Goal: Information Seeking & Learning: Learn about a topic

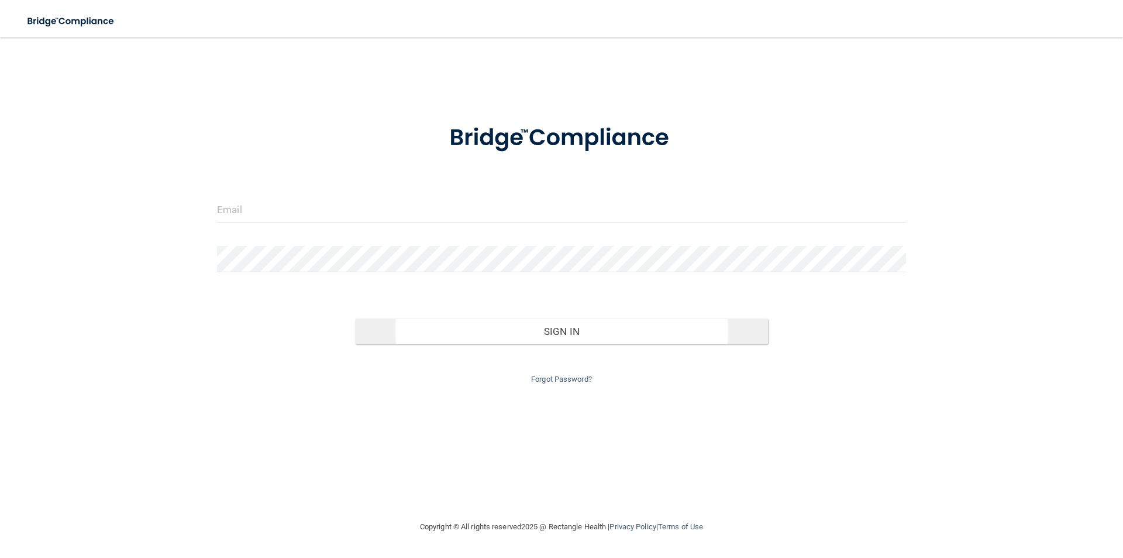
drag, startPoint x: 726, startPoint y: 430, endPoint x: 713, endPoint y: 339, distance: 91.6
click at [342, 210] on input "email" at bounding box center [561, 210] width 689 height 26
type input "[EMAIL_ADDRESS][DOMAIN_NAME]"
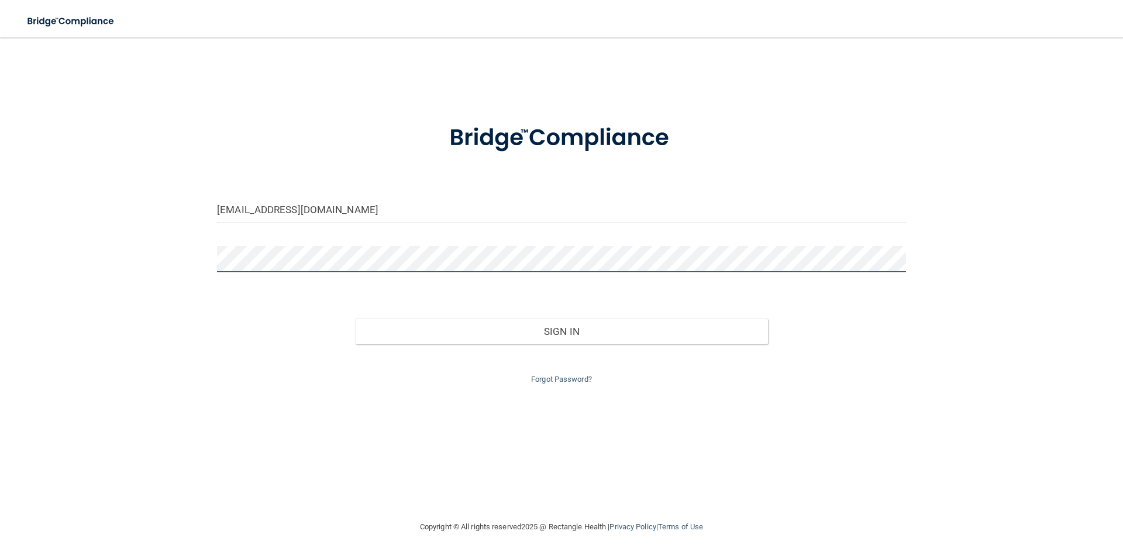
click at [355, 318] on button "Sign In" at bounding box center [562, 331] width 414 height 26
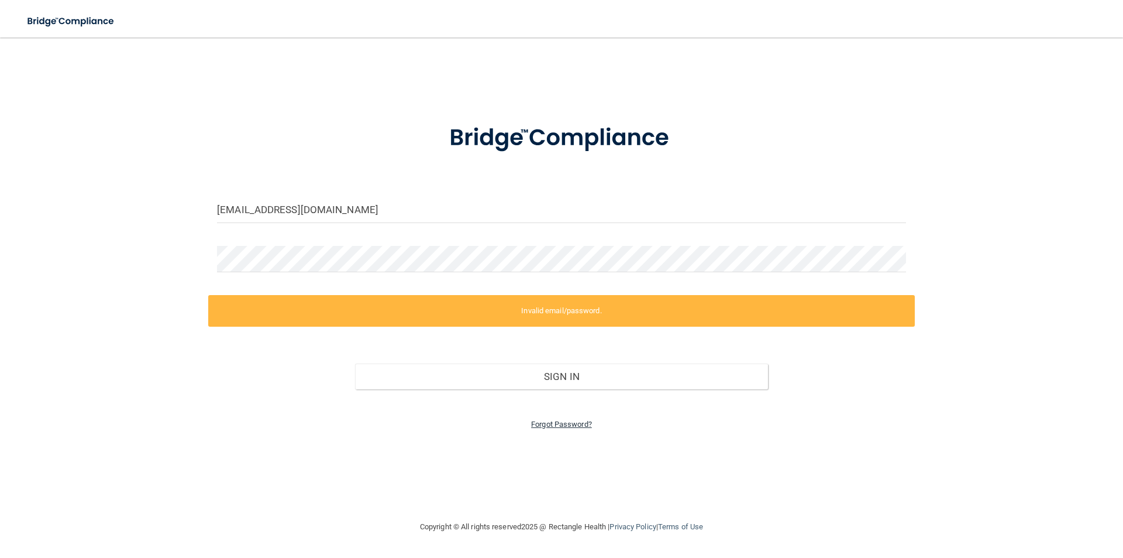
click at [562, 424] on link "Forgot Password?" at bounding box center [561, 423] width 61 height 9
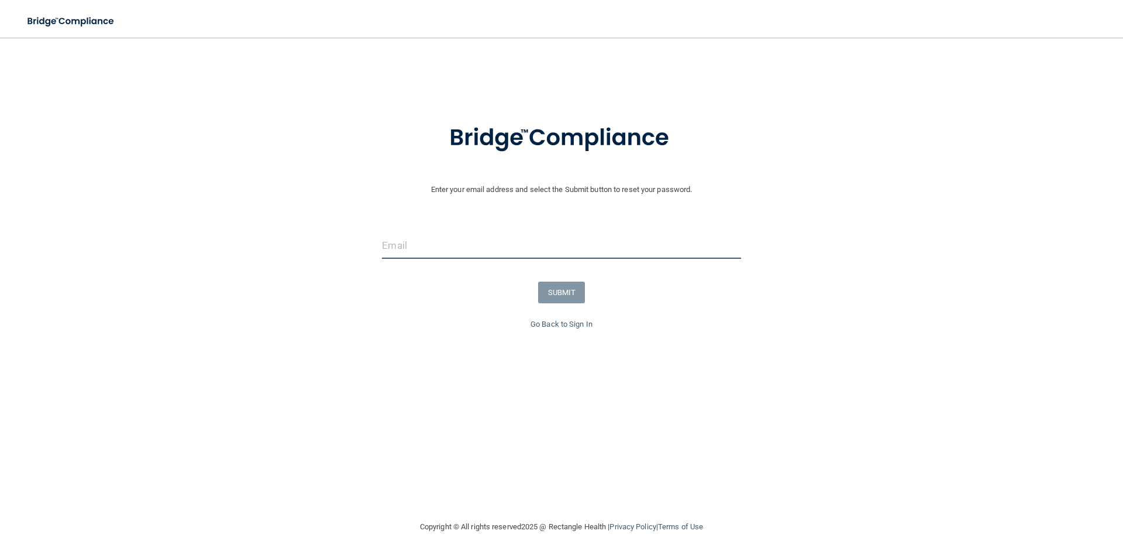
click at [479, 240] on input "email" at bounding box center [561, 245] width 359 height 26
type input "[EMAIL_ADDRESS][DOMAIN_NAME]"
click at [570, 288] on button "SUBMIT" at bounding box center [561, 292] width 47 height 22
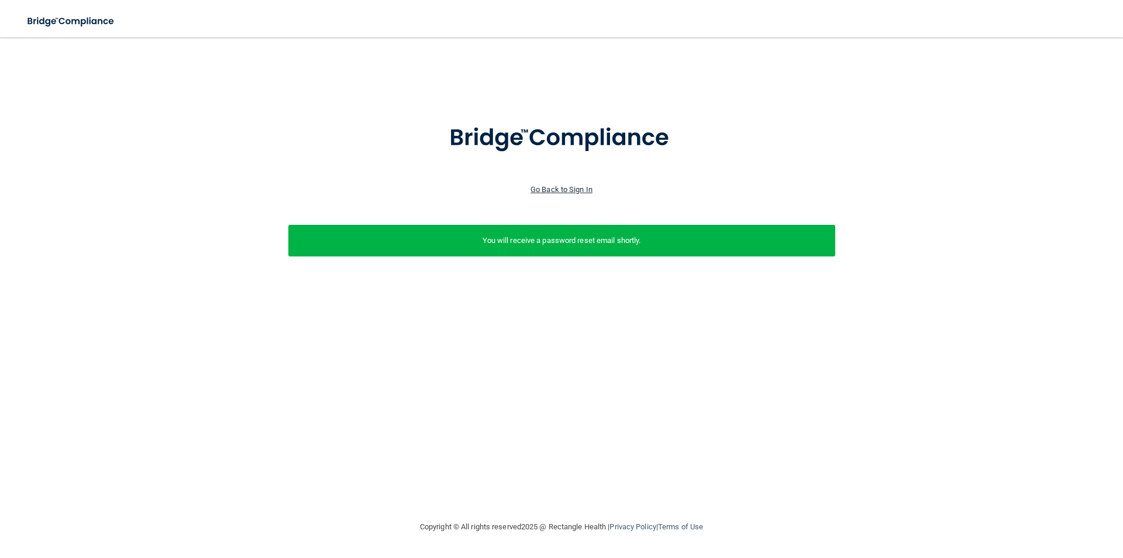
click at [561, 191] on link "Go Back to Sign In" at bounding box center [562, 189] width 62 height 9
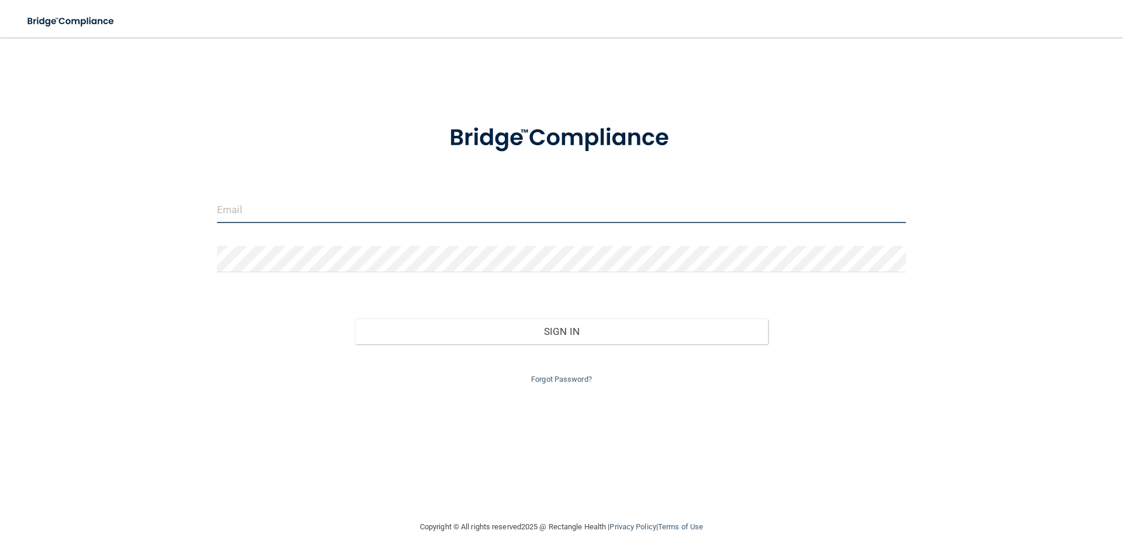
click at [325, 205] on input "email" at bounding box center [561, 210] width 689 height 26
type input "clknouse89@gmail.com"
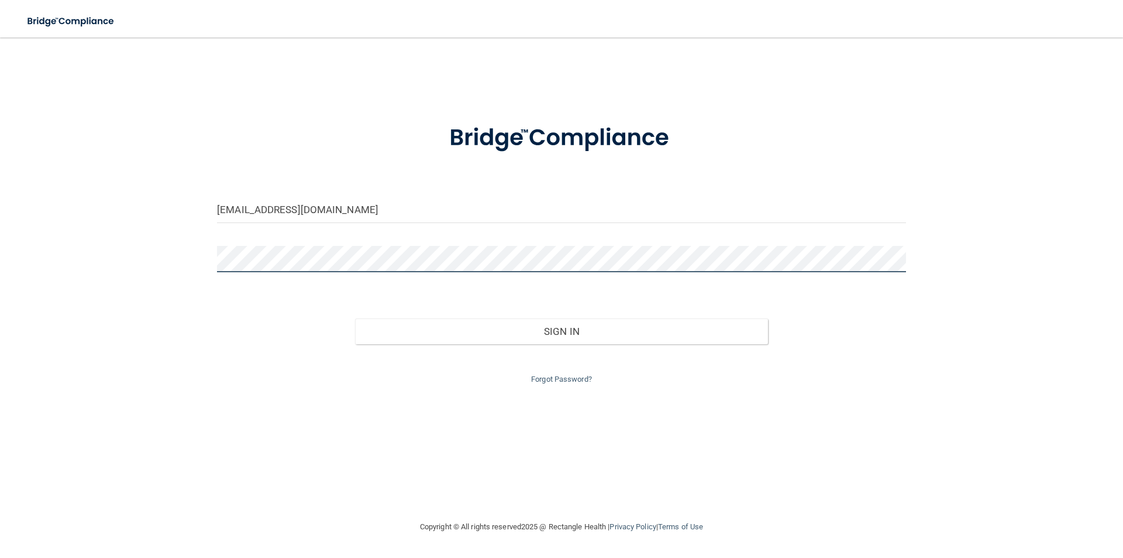
click at [355, 318] on button "Sign In" at bounding box center [562, 331] width 414 height 26
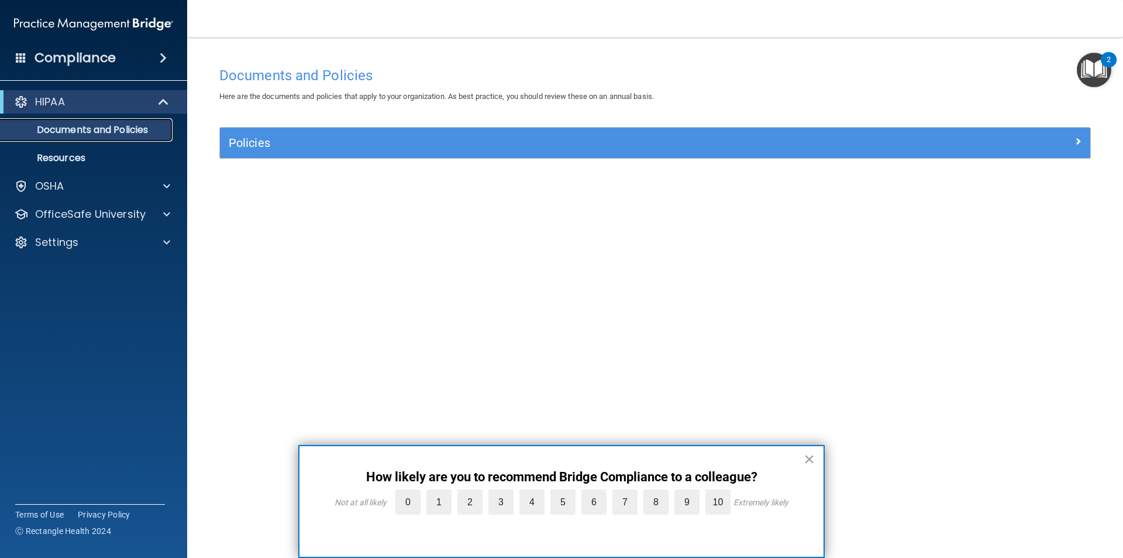
click at [97, 128] on p "Documents and Policies" at bounding box center [88, 130] width 160 height 12
click at [77, 102] on div "HIPAA" at bounding box center [77, 102] width 145 height 14
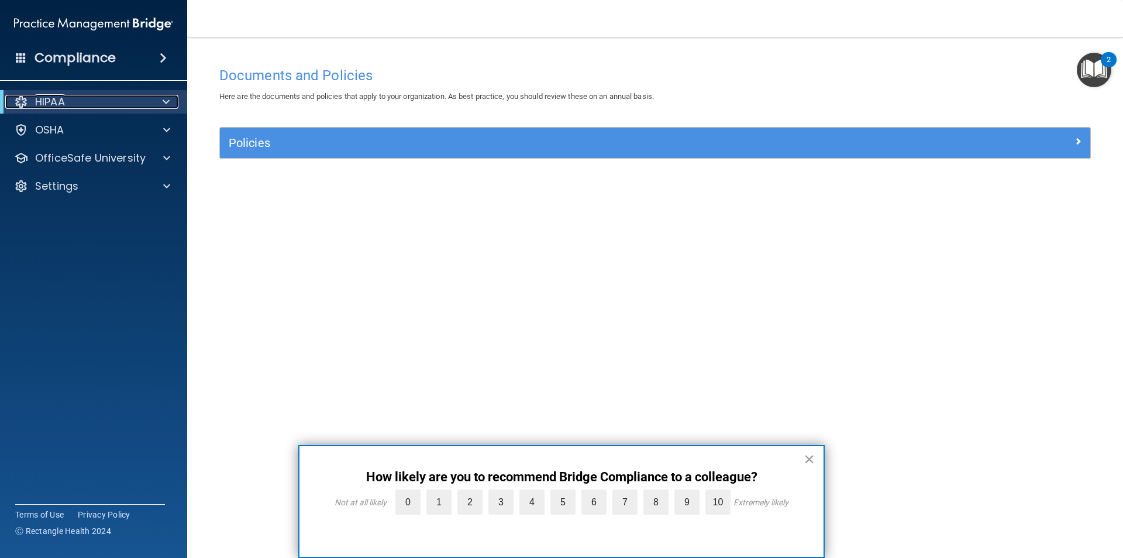
click at [168, 99] on span at bounding box center [166, 102] width 7 height 14
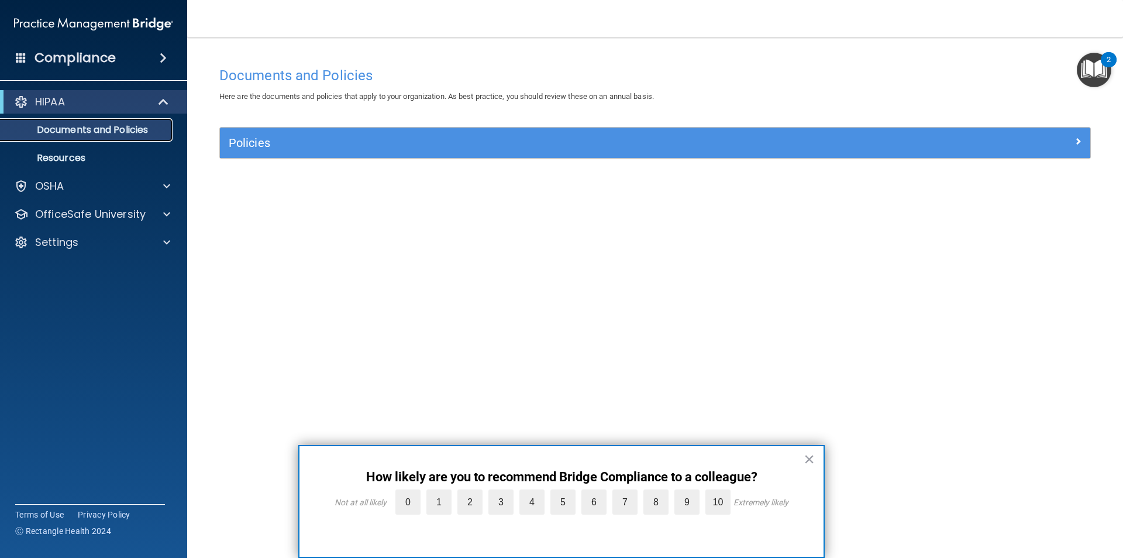
click at [126, 127] on p "Documents and Policies" at bounding box center [88, 130] width 160 height 12
drag, startPoint x: 292, startPoint y: 212, endPoint x: 238, endPoint y: 162, distance: 73.7
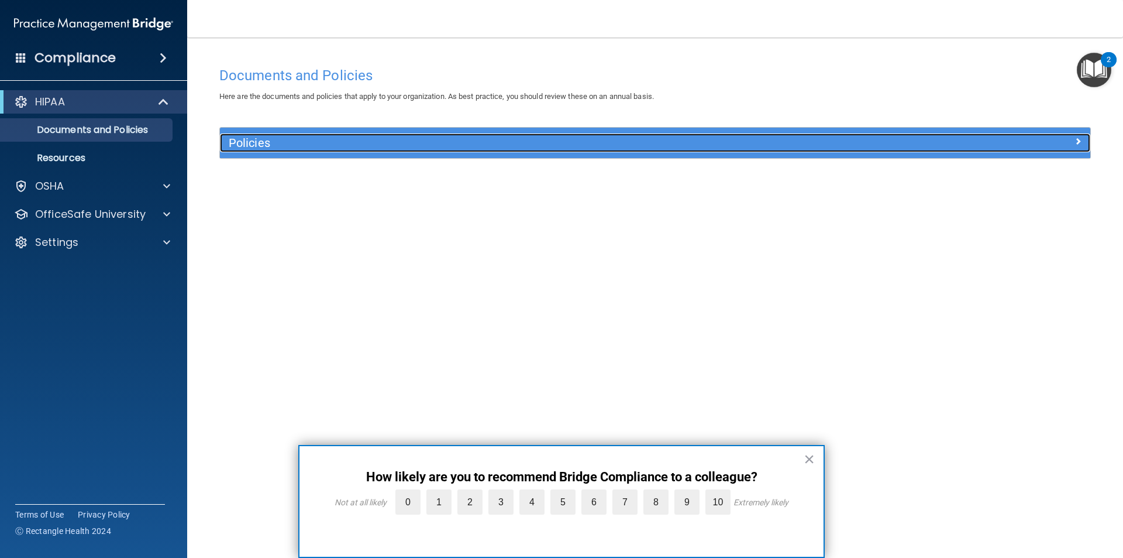
click at [296, 152] on div "Policies" at bounding box center [546, 142] width 653 height 19
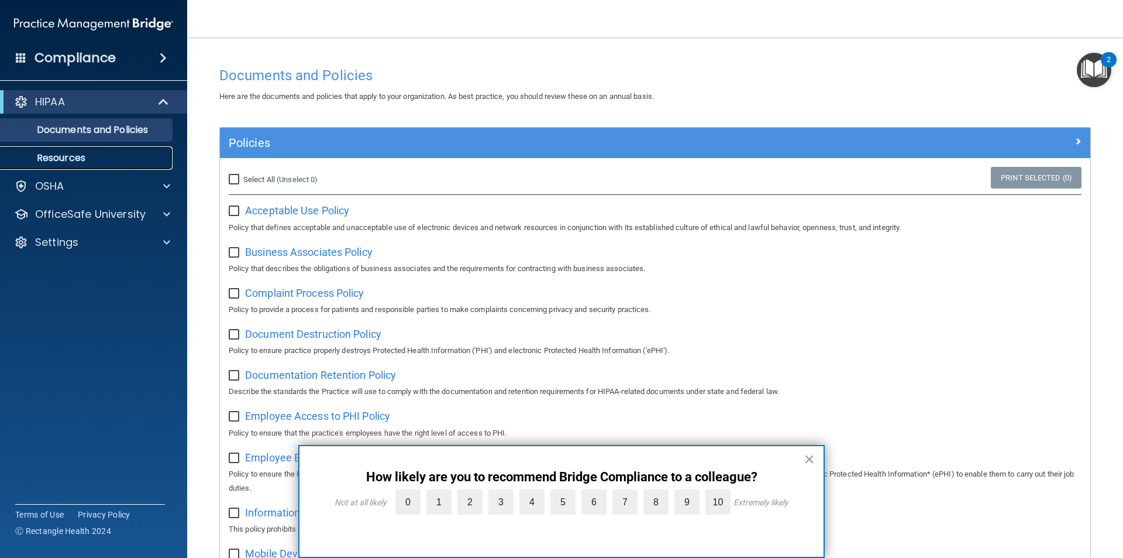
click at [77, 154] on p "Resources" at bounding box center [88, 158] width 160 height 12
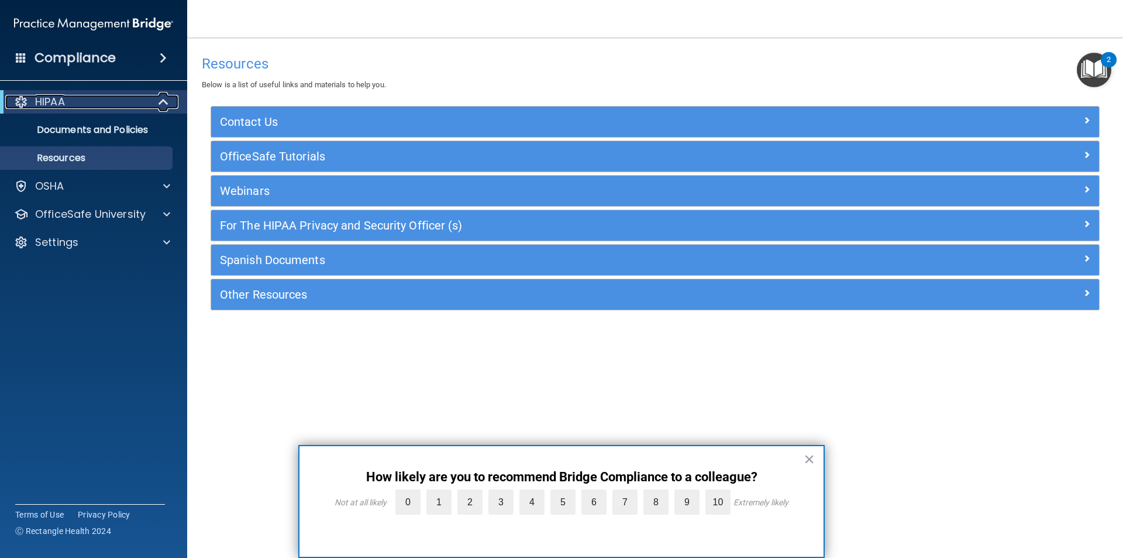
click at [166, 102] on span at bounding box center [165, 102] width 10 height 14
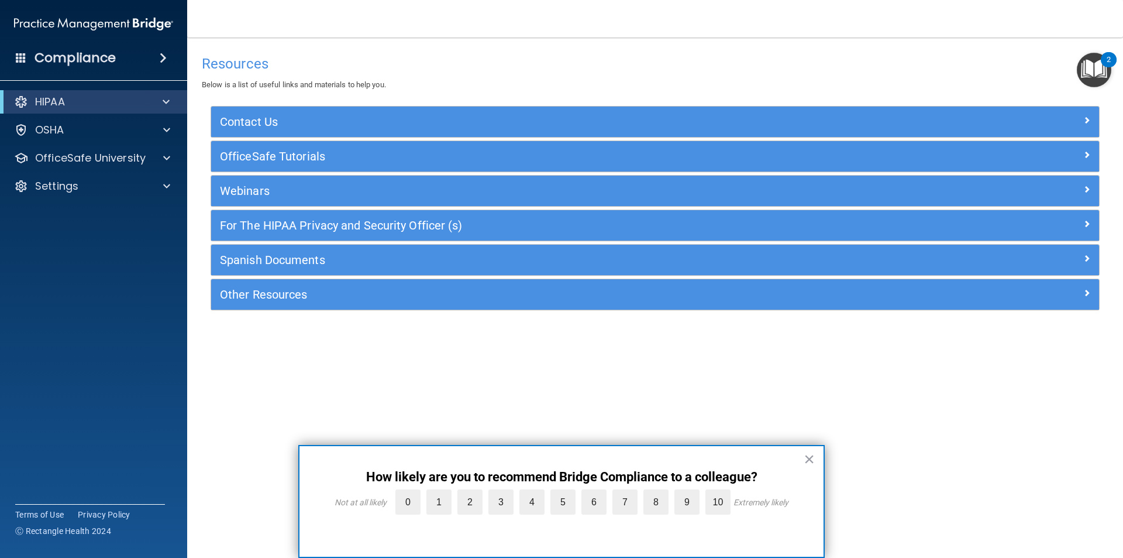
click at [165, 56] on span at bounding box center [163, 58] width 7 height 14
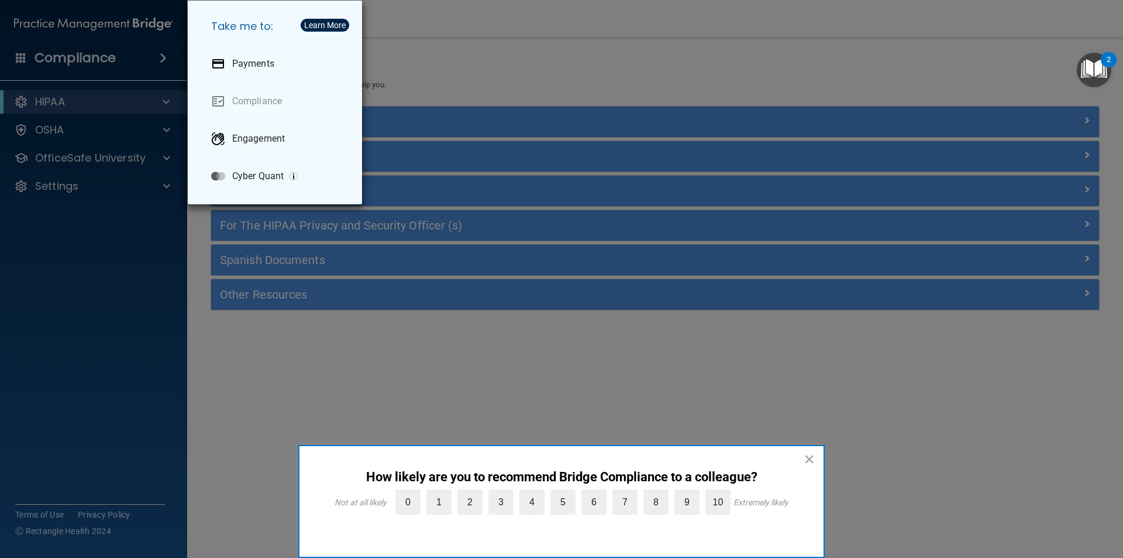
click at [158, 324] on div "Take me to: Payments Compliance Engagement Cyber Quant" at bounding box center [561, 279] width 1123 height 558
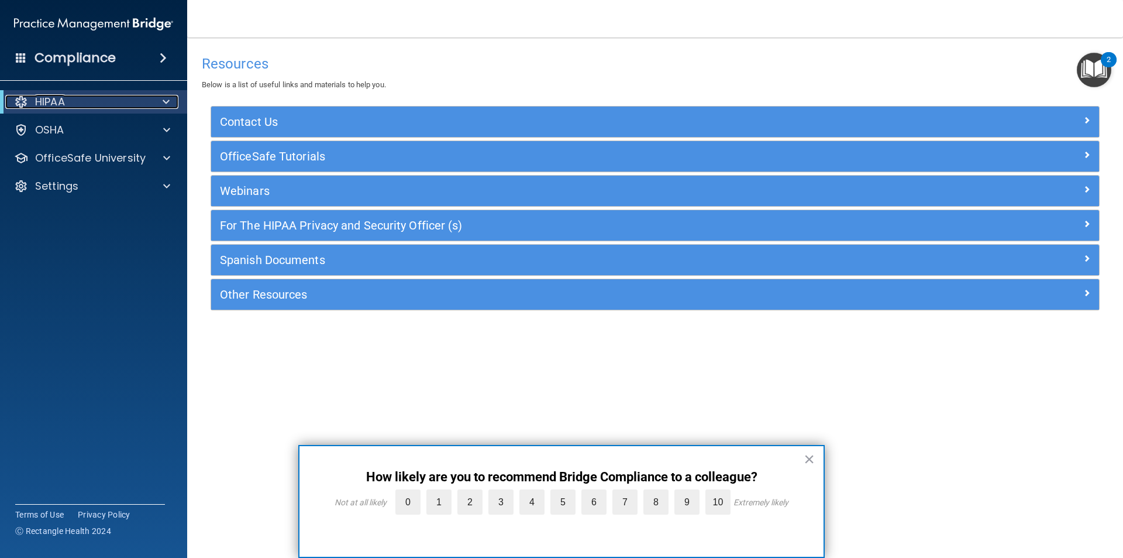
click at [50, 102] on p "HIPAA" at bounding box center [50, 102] width 30 height 14
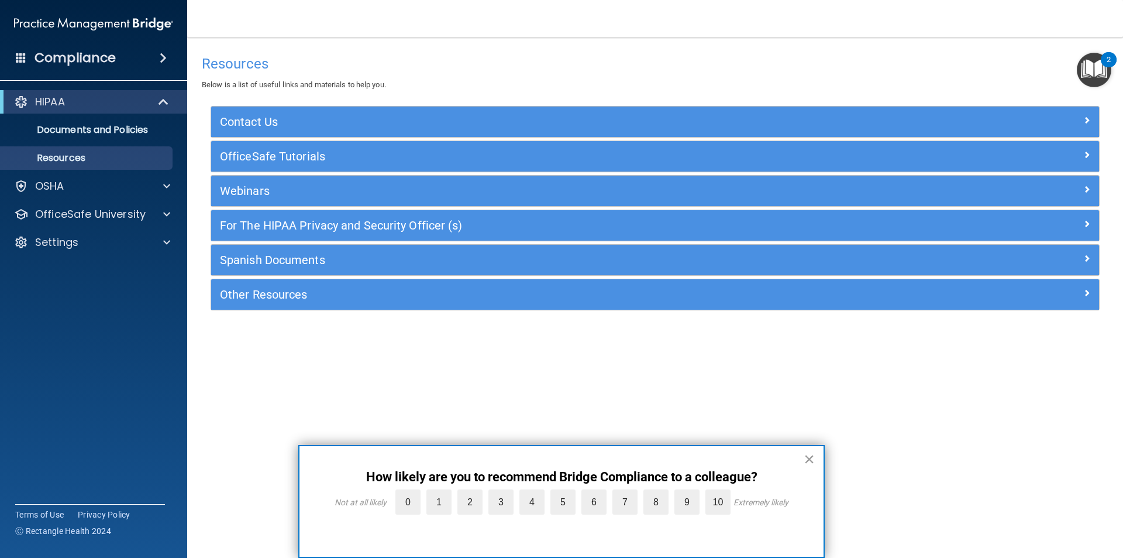
click at [807, 459] on button "×" at bounding box center [809, 458] width 11 height 19
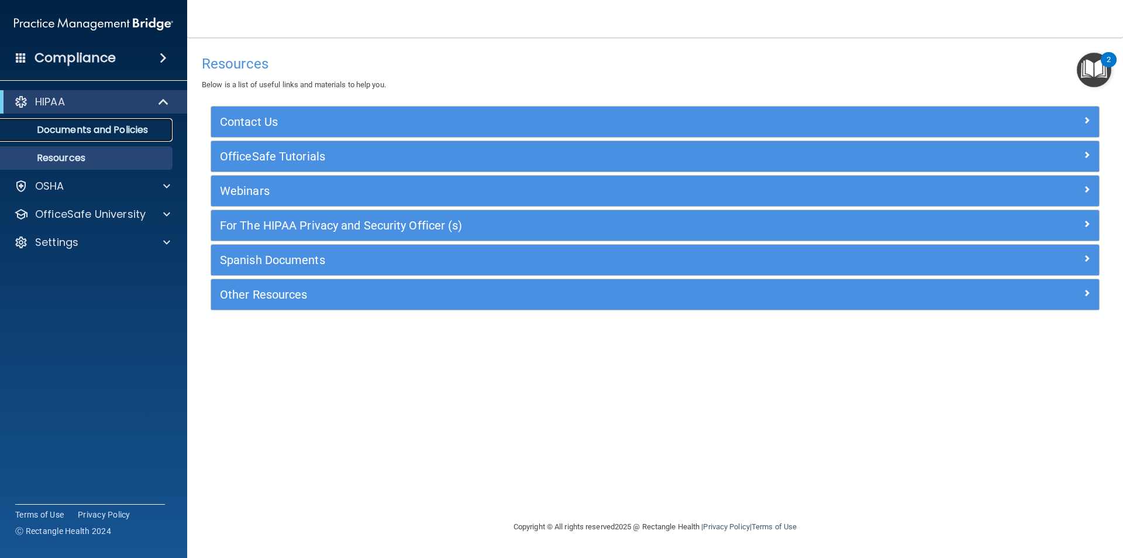
click at [86, 128] on p "Documents and Policies" at bounding box center [88, 130] width 160 height 12
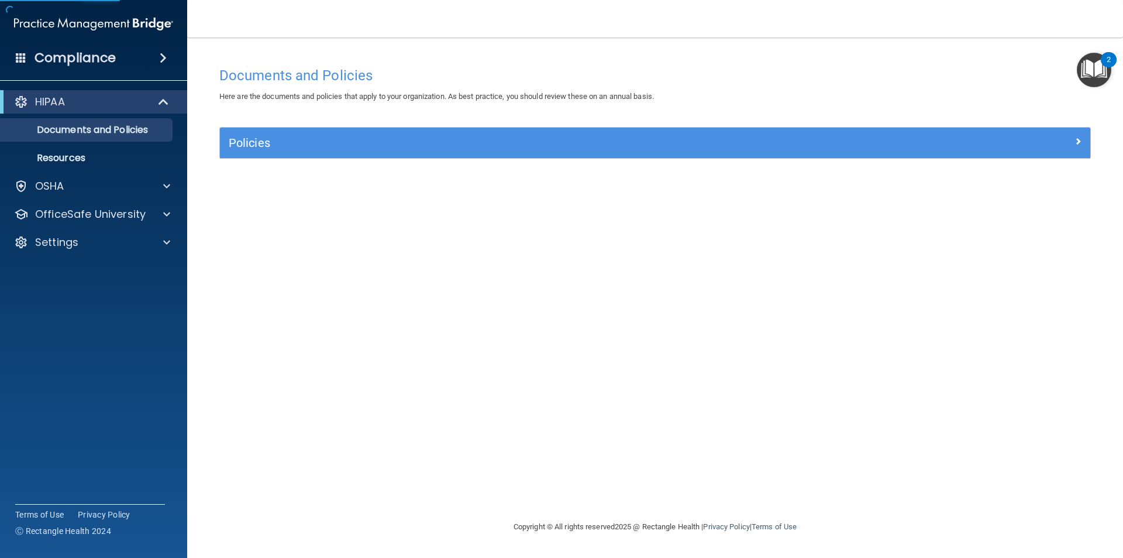
click at [314, 126] on div "Documents and Policies Here are the documents and policies that apply to your o…" at bounding box center [655, 290] width 889 height 459
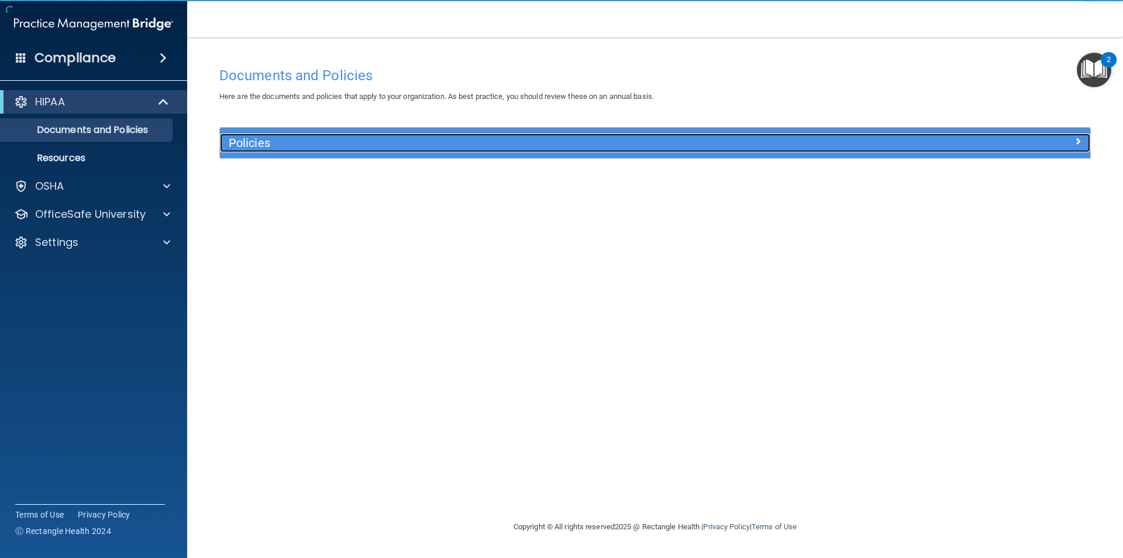
click at [308, 139] on h5 "Policies" at bounding box center [546, 142] width 635 height 13
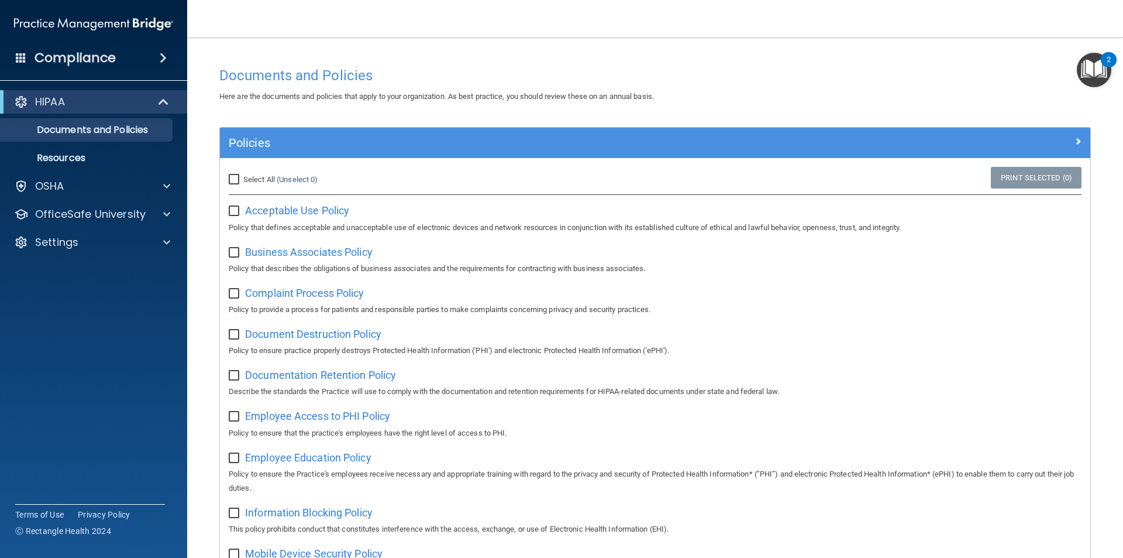
click at [232, 175] on input "Select All (Unselect 0) Unselect All" at bounding box center [235, 179] width 13 height 9
checkbox input "true"
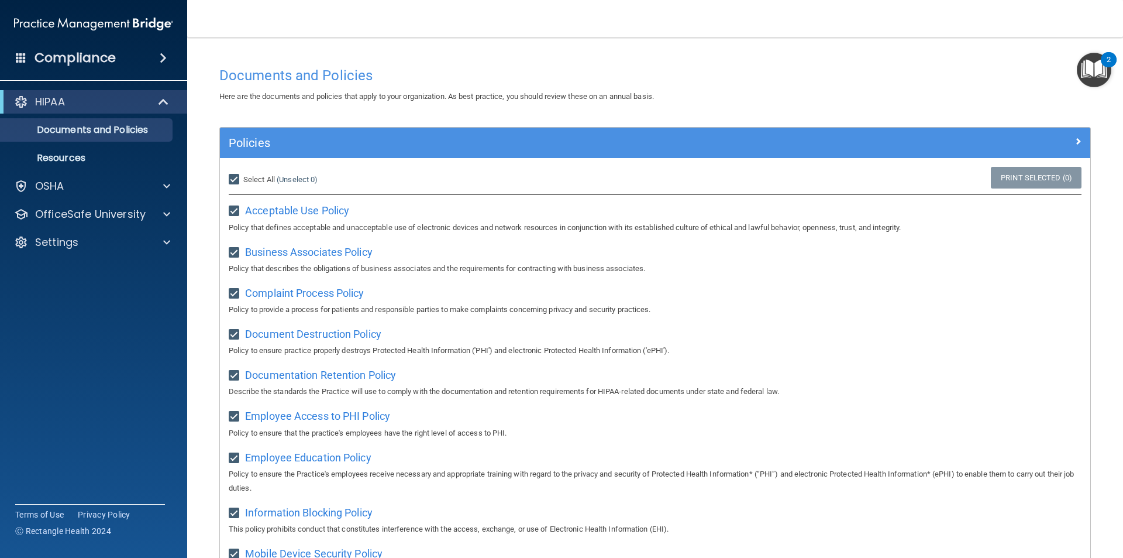
checkbox input "true"
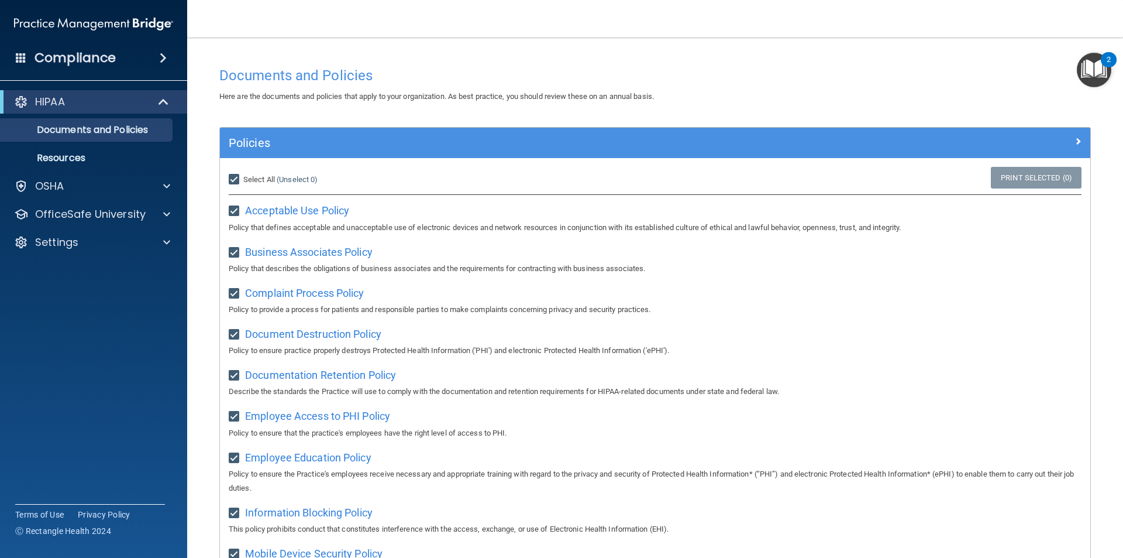
checkbox input "true"
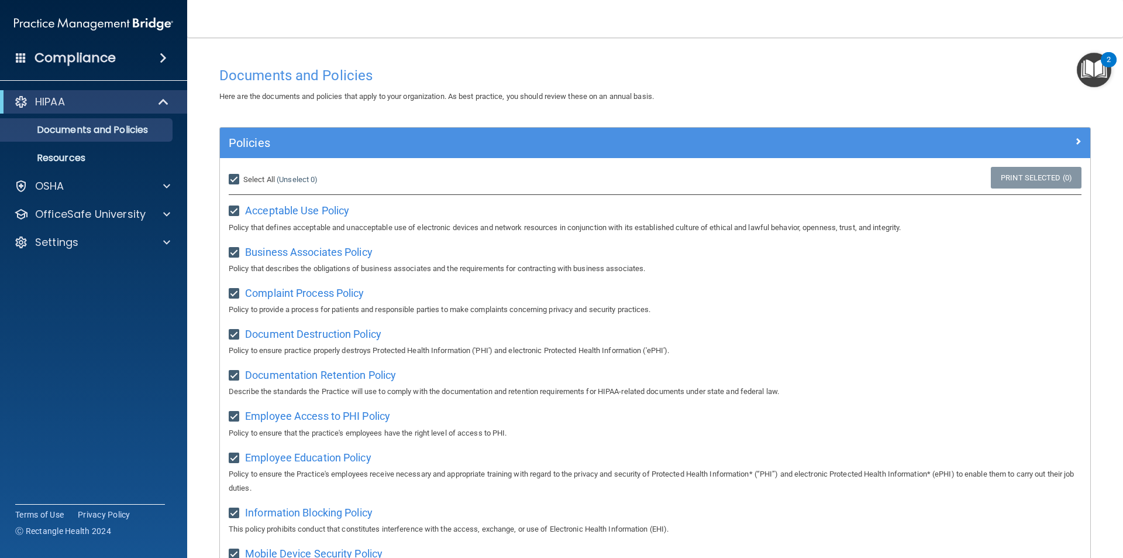
checkbox input "true"
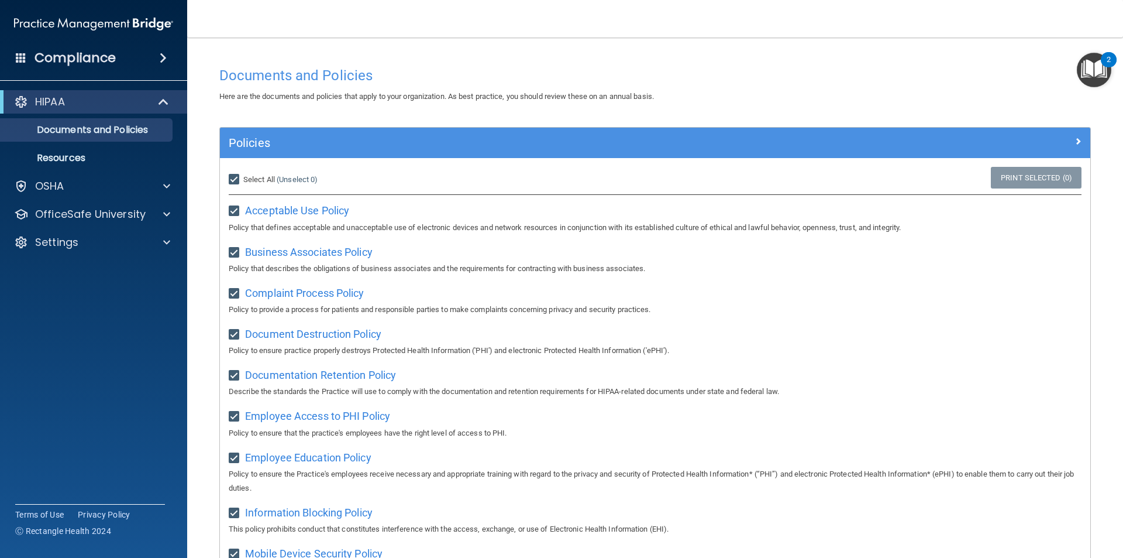
checkbox input "true"
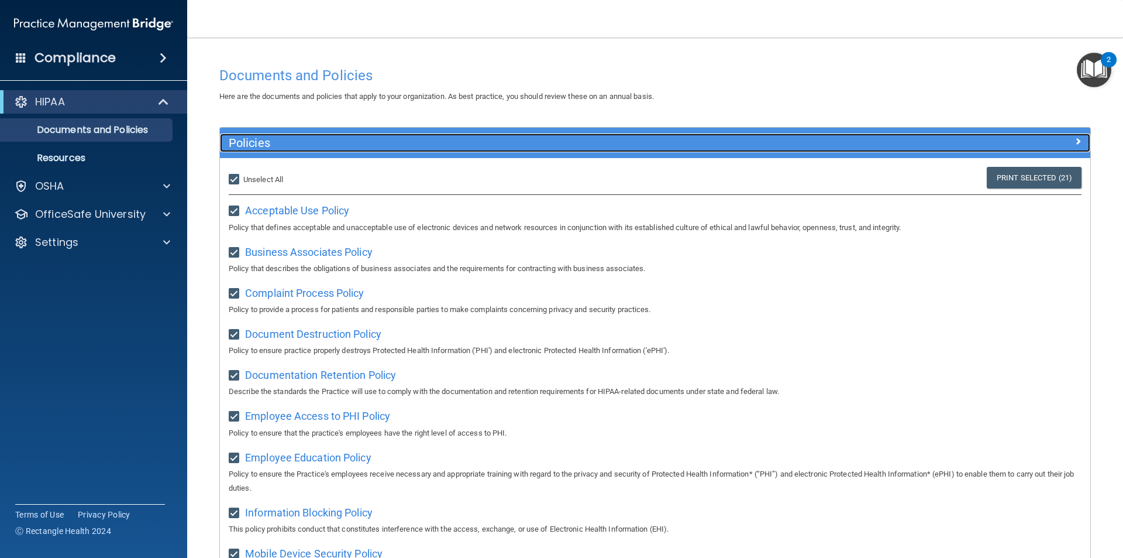
click at [491, 135] on div "Policies" at bounding box center [546, 142] width 653 height 19
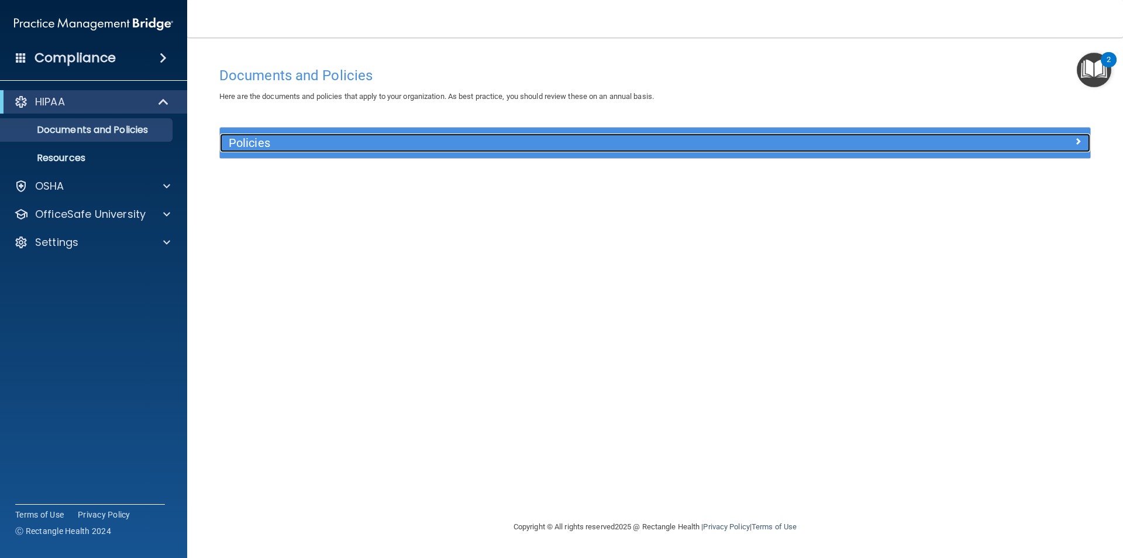
click at [521, 150] on div "Policies" at bounding box center [546, 142] width 653 height 19
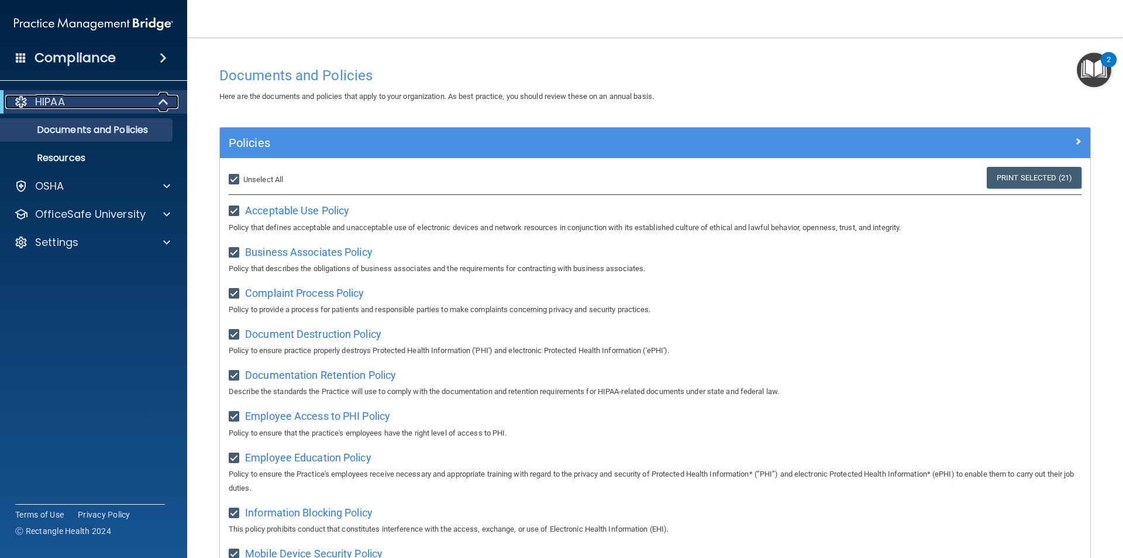
click at [51, 99] on p "HIPAA" at bounding box center [50, 102] width 30 height 14
click at [15, 97] on div at bounding box center [21, 102] width 14 height 14
click at [82, 156] on p "Resources" at bounding box center [88, 158] width 160 height 12
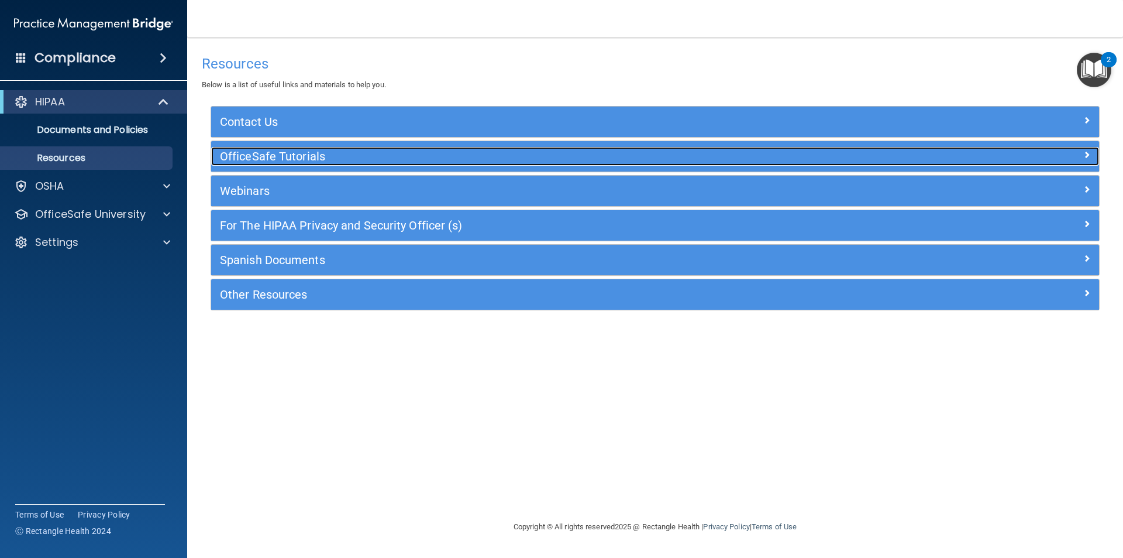
click at [258, 159] on h5 "OfficeSafe Tutorials" at bounding box center [544, 156] width 649 height 13
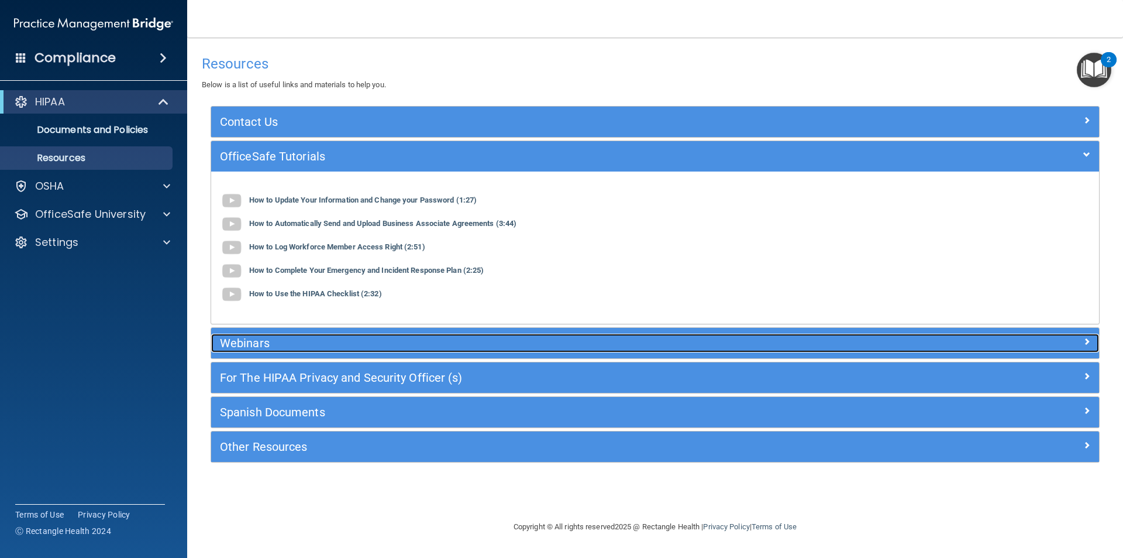
click at [253, 343] on h5 "Webinars" at bounding box center [544, 342] width 649 height 13
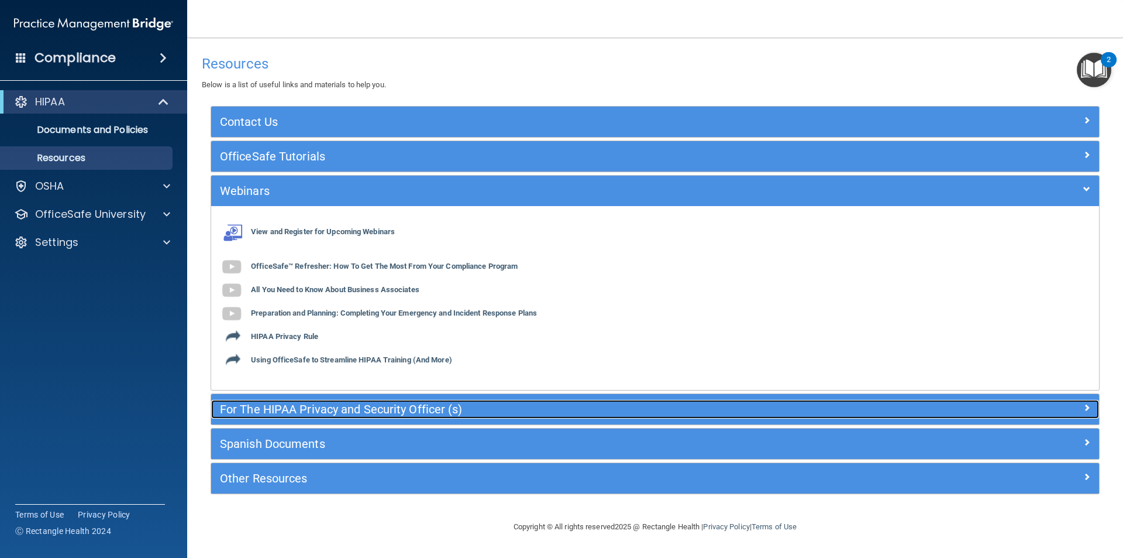
click at [360, 411] on h5 "For The HIPAA Privacy and Security Officer (s)" at bounding box center [544, 409] width 649 height 13
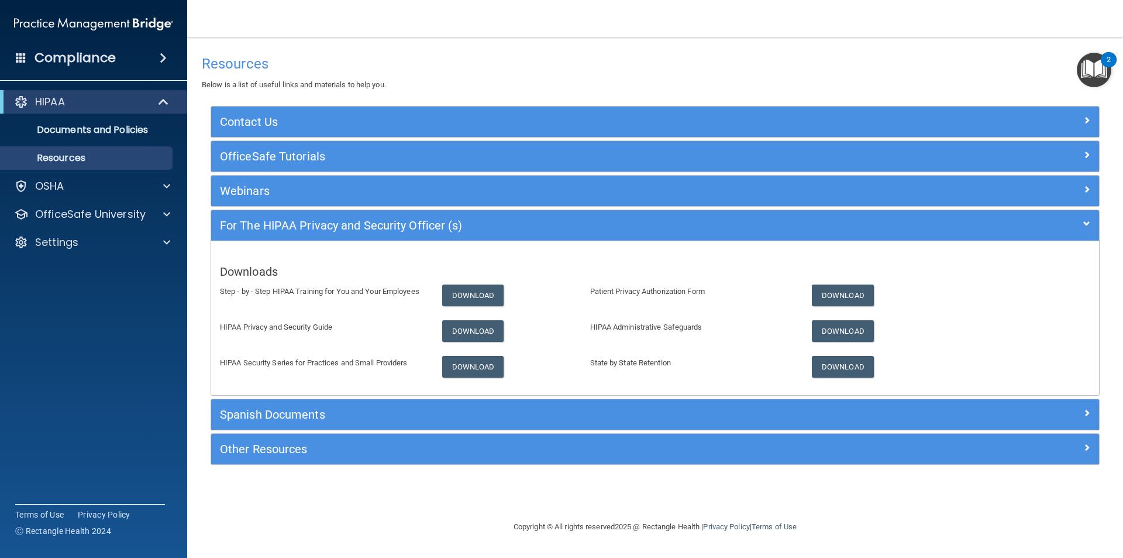
click at [260, 460] on div "Other Resources" at bounding box center [655, 449] width 888 height 30
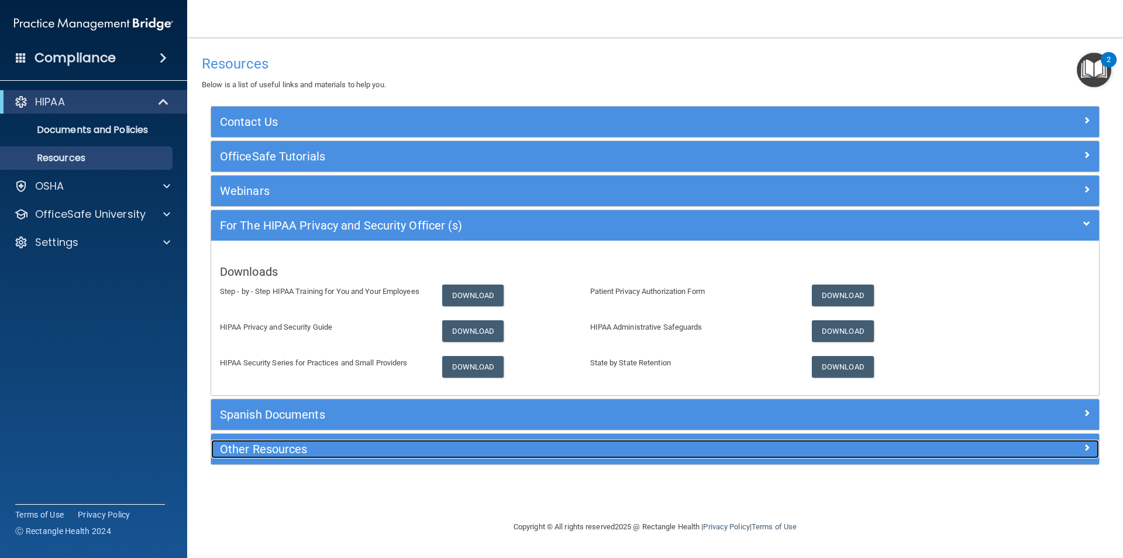
click at [271, 452] on h5 "Other Resources" at bounding box center [544, 448] width 649 height 13
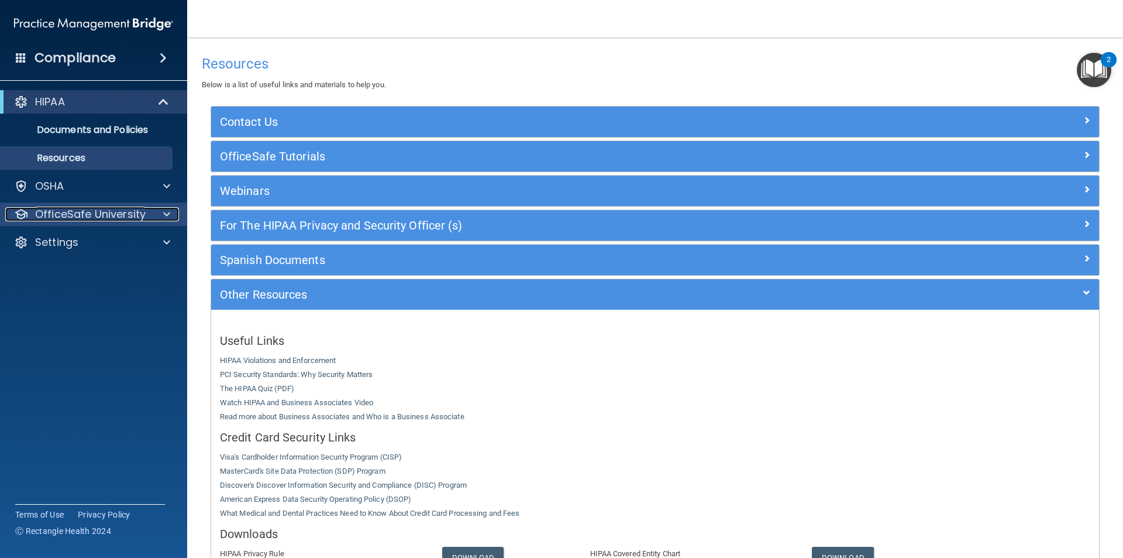
click at [129, 207] on p "OfficeSafe University" at bounding box center [90, 214] width 111 height 14
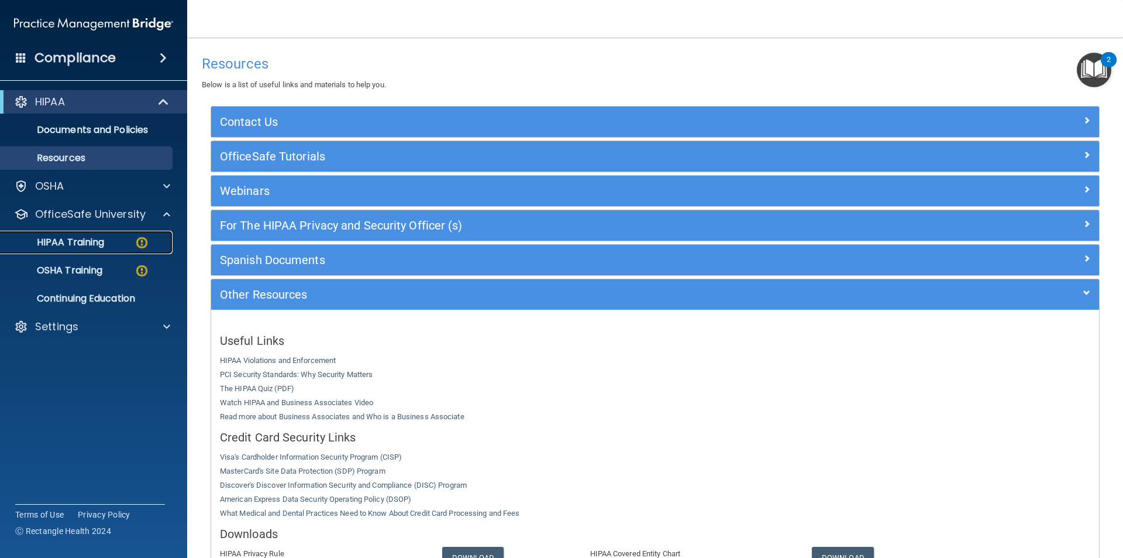
click at [113, 239] on div "HIPAA Training" at bounding box center [88, 242] width 160 height 12
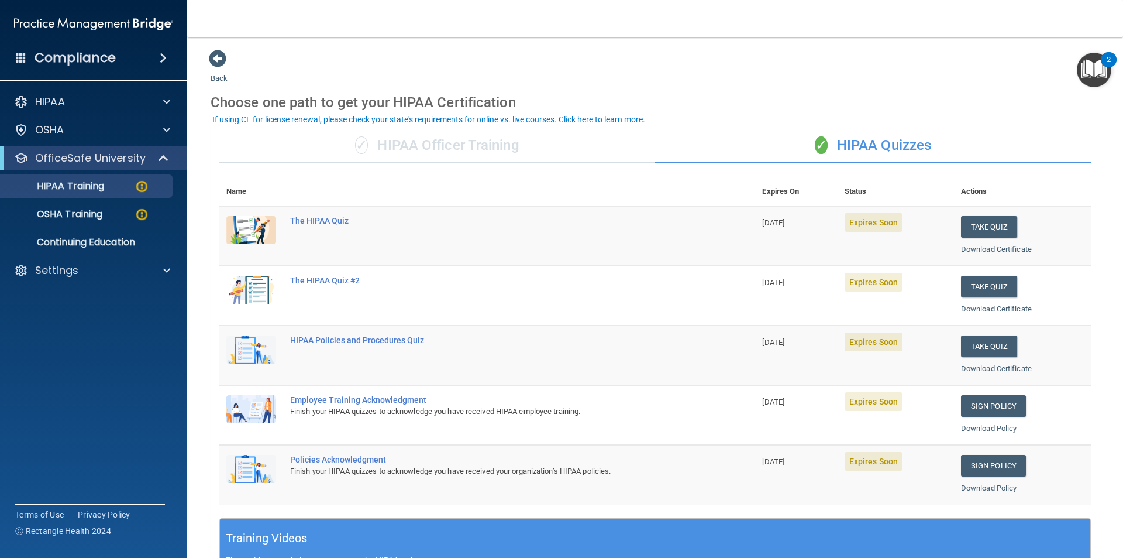
click at [386, 148] on div "✓ HIPAA Officer Training" at bounding box center [437, 145] width 436 height 35
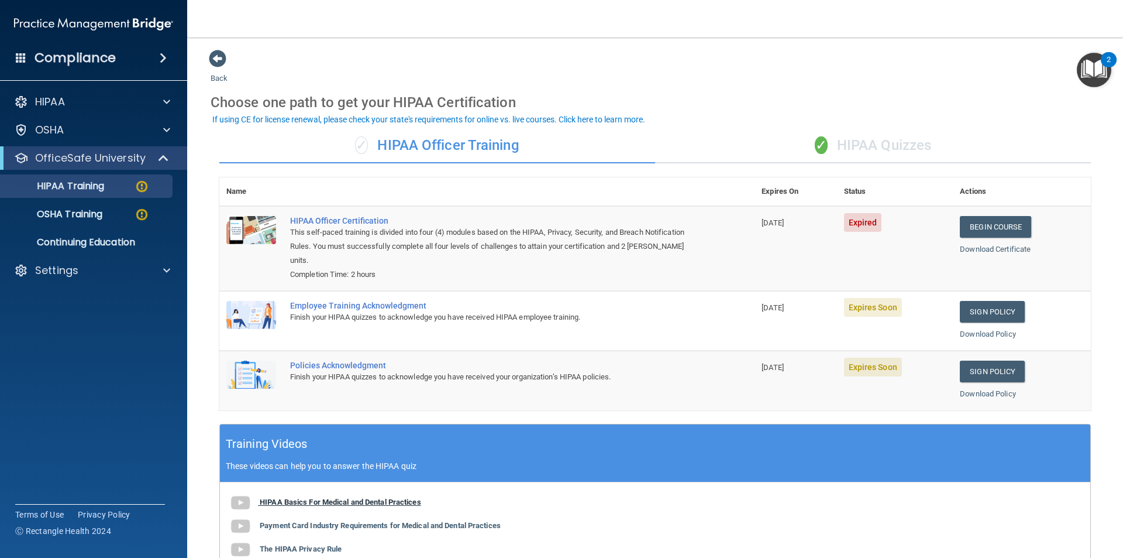
click at [330, 502] on b "HIPAA Basics For Medical and Dental Practices" at bounding box center [340, 501] width 161 height 9
click at [391, 526] on b "Payment Card Industry Requirements for Medical and Dental Practices" at bounding box center [380, 525] width 241 height 9
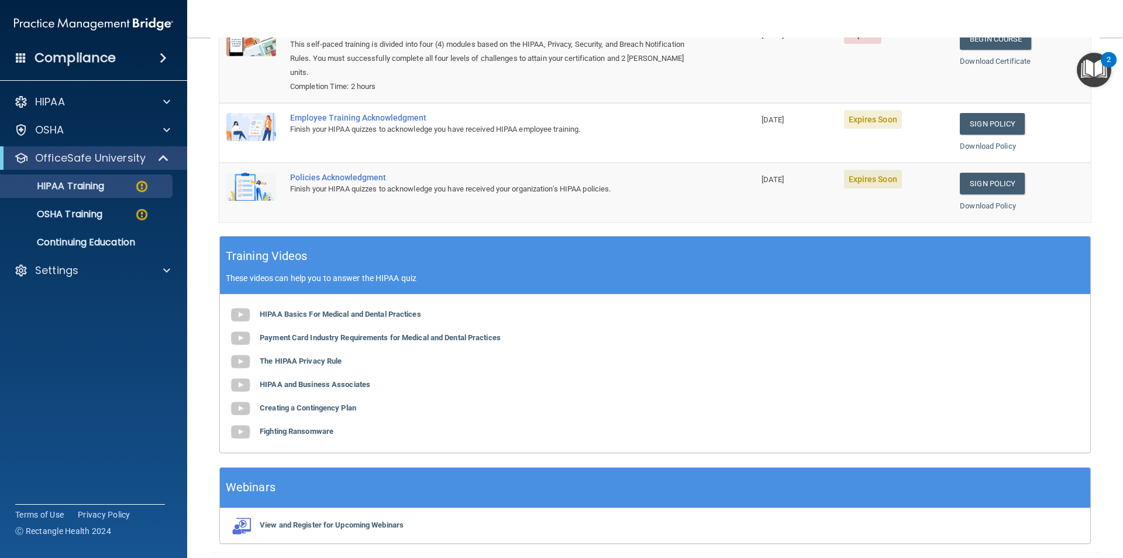
scroll to position [191, 0]
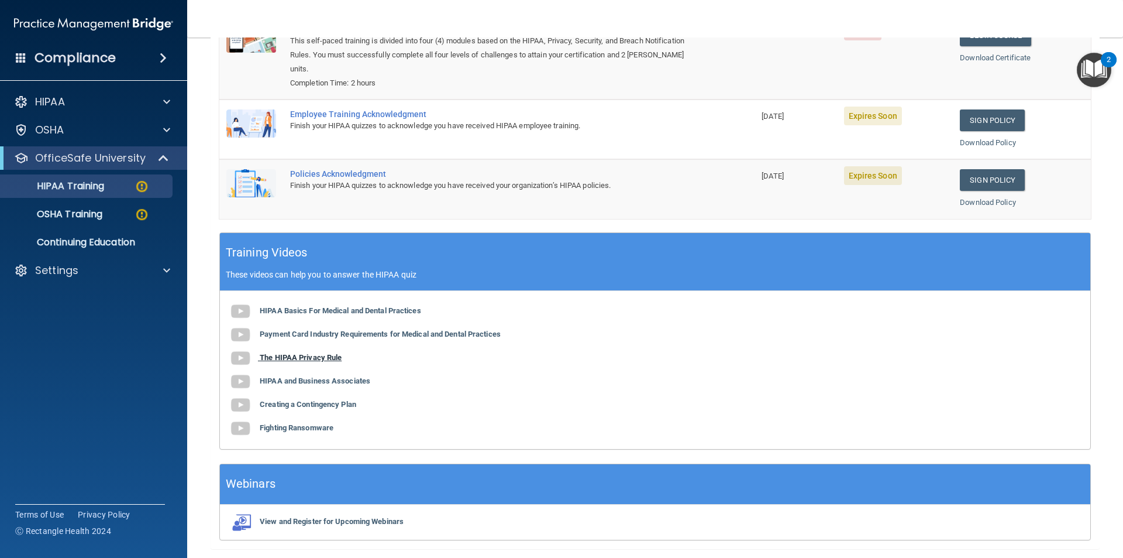
click at [336, 361] on b "The HIPAA Privacy Rule" at bounding box center [301, 357] width 82 height 9
click at [310, 381] on b "HIPAA and Business Associates" at bounding box center [315, 380] width 111 height 9
click at [311, 407] on b "Creating a Contingency Plan" at bounding box center [308, 404] width 97 height 9
click at [304, 430] on b "Fighting Ransomware" at bounding box center [297, 427] width 74 height 9
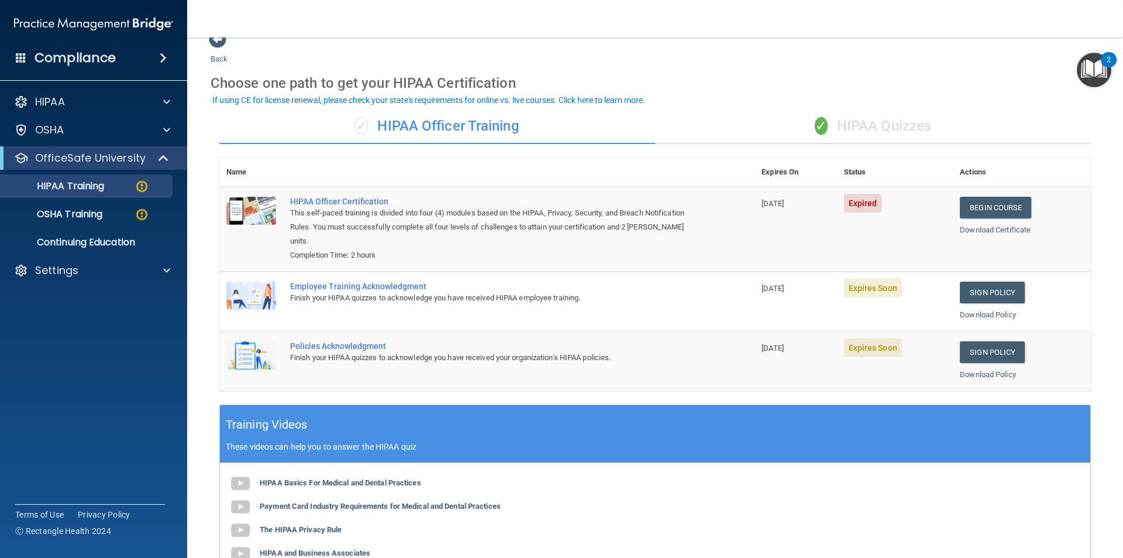
scroll to position [6, 0]
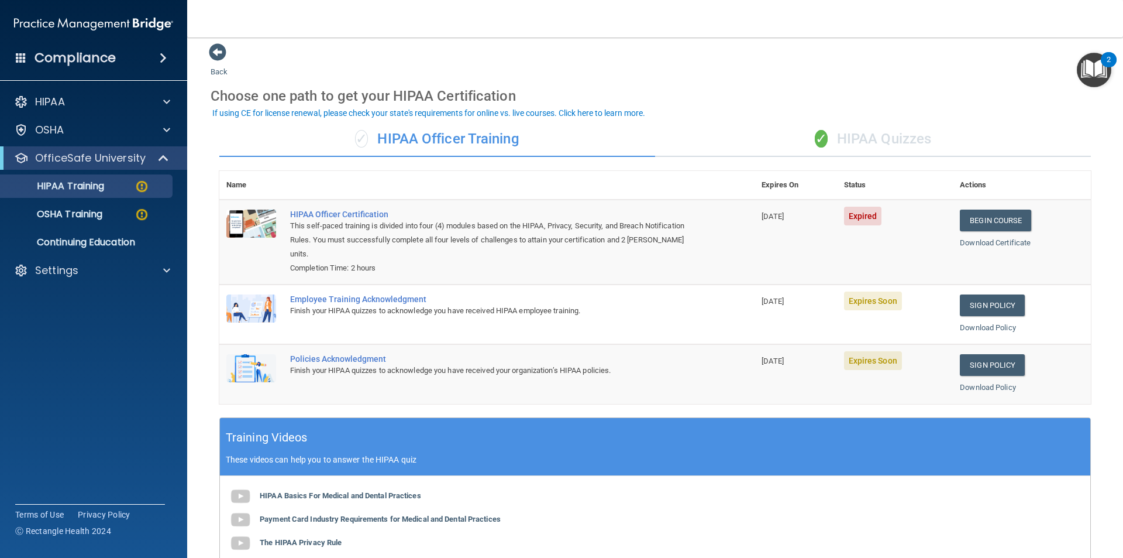
click at [893, 138] on div "✓ HIPAA Quizzes" at bounding box center [873, 139] width 436 height 35
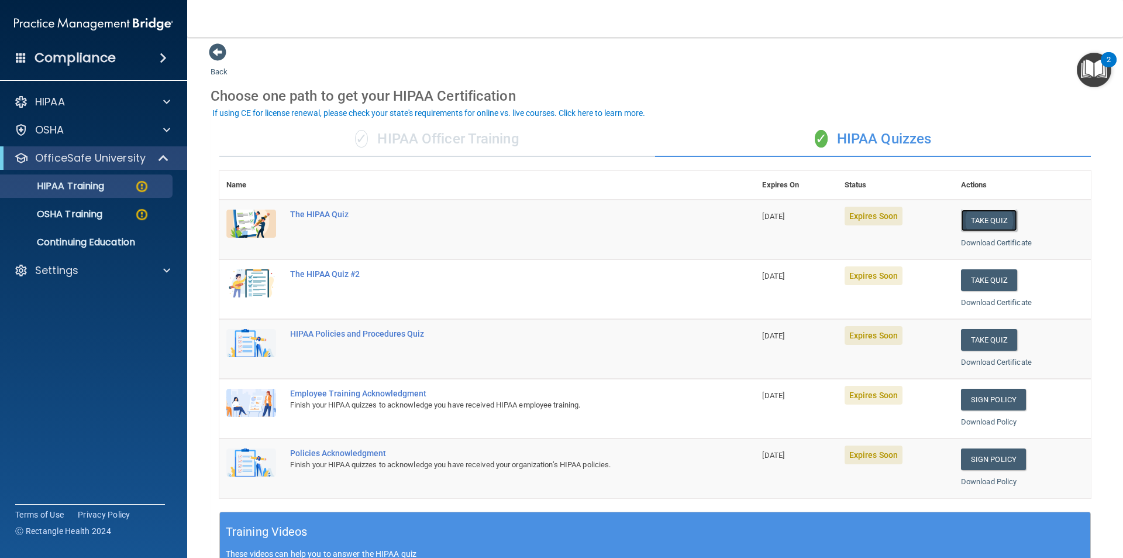
click at [990, 222] on button "Take Quiz" at bounding box center [989, 220] width 56 height 22
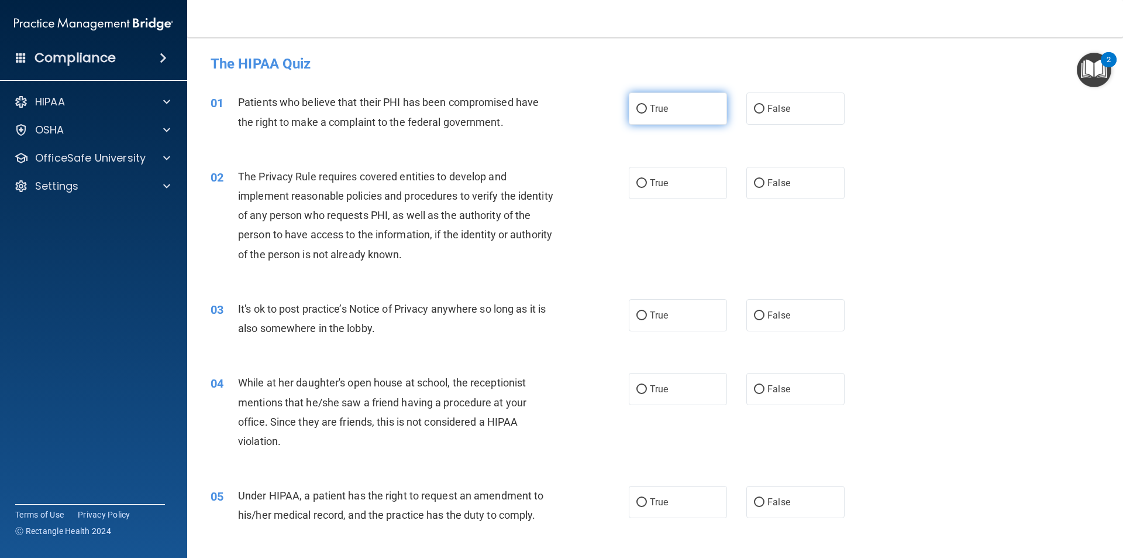
drag, startPoint x: 660, startPoint y: 105, endPoint x: 671, endPoint y: 111, distance: 11.8
click at [661, 106] on span "True" at bounding box center [659, 108] width 18 height 11
click at [647, 106] on input "True" at bounding box center [642, 109] width 11 height 9
radio input "true"
click at [638, 183] on input "True" at bounding box center [642, 183] width 11 height 9
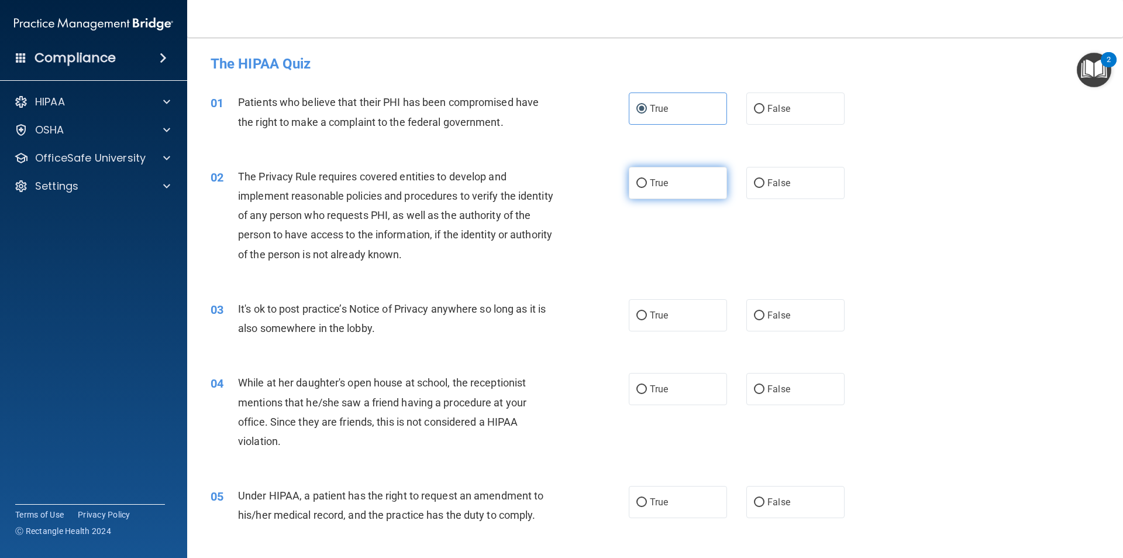
radio input "true"
click at [754, 315] on input "False" at bounding box center [759, 315] width 11 height 9
radio input "true"
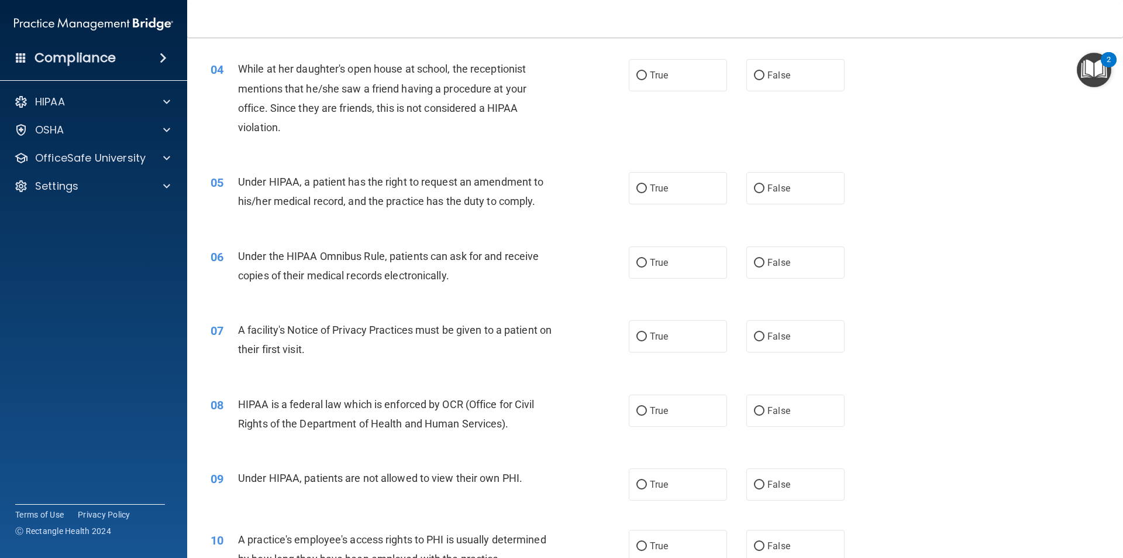
scroll to position [324, 0]
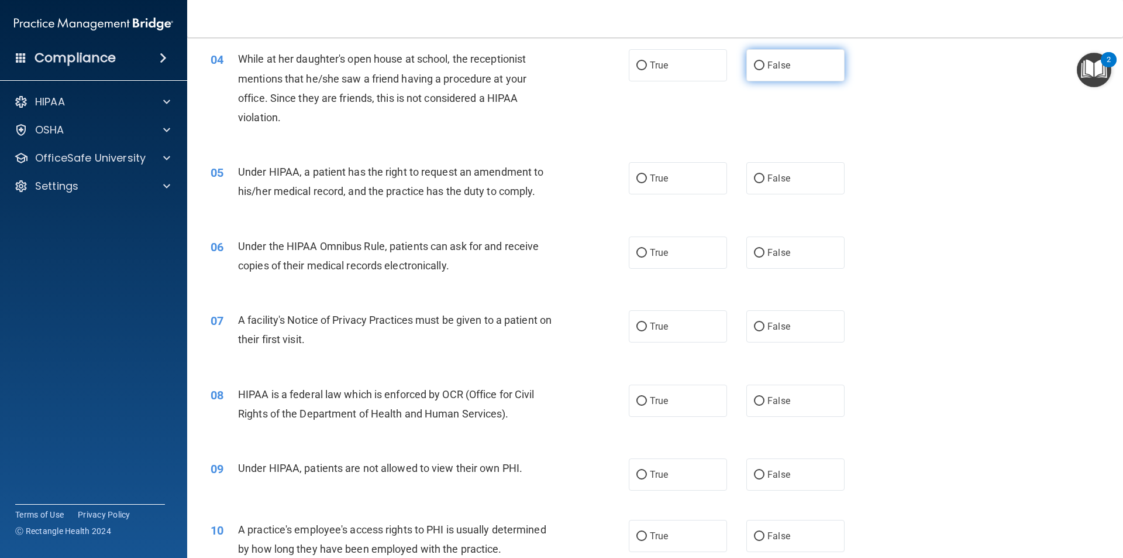
click at [775, 70] on span "False" at bounding box center [779, 65] width 23 height 11
click at [765, 70] on input "False" at bounding box center [759, 65] width 11 height 9
radio input "true"
click at [808, 170] on label "False" at bounding box center [795, 178] width 98 height 32
click at [765, 174] on input "False" at bounding box center [759, 178] width 11 height 9
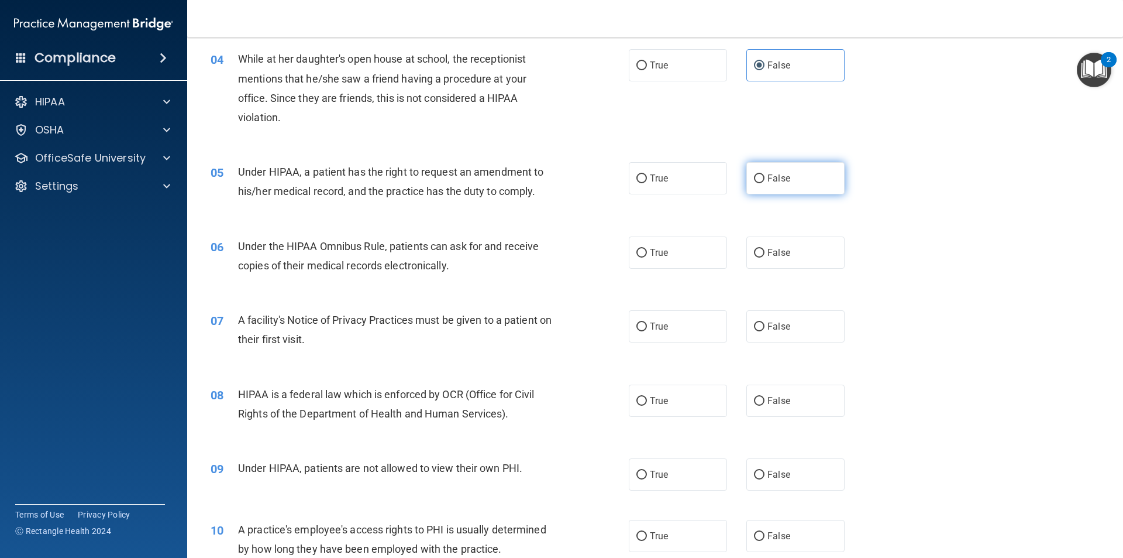
radio input "true"
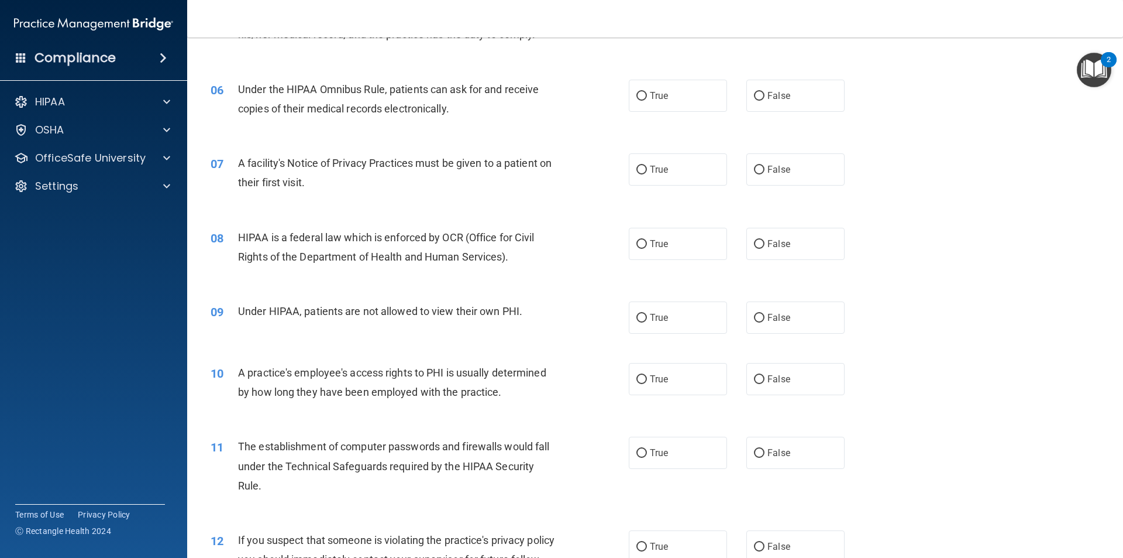
scroll to position [483, 0]
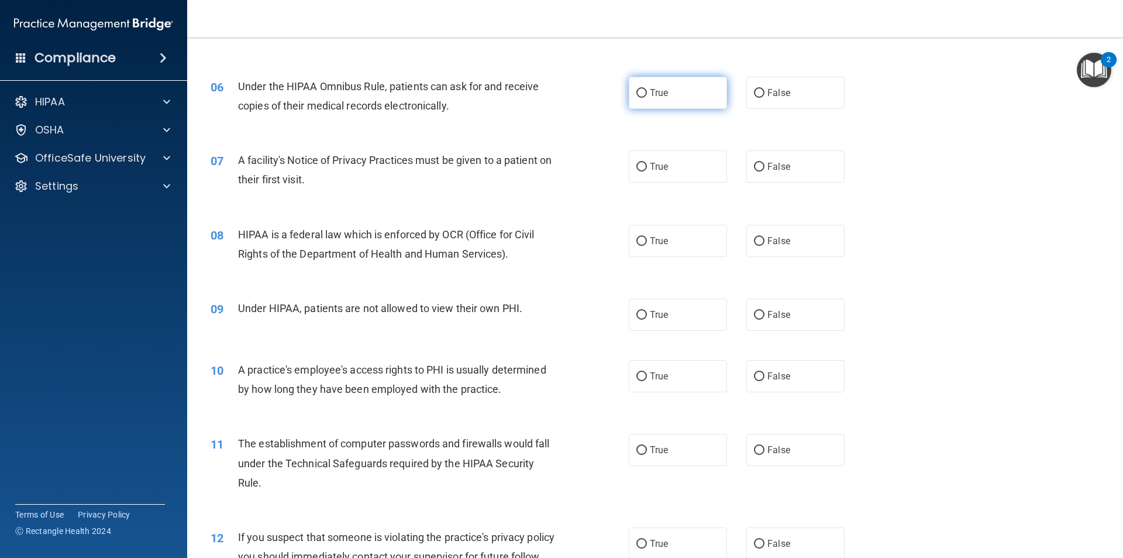
click at [650, 95] on span "True" at bounding box center [659, 92] width 18 height 11
click at [647, 95] on input "True" at bounding box center [642, 93] width 11 height 9
radio input "true"
click at [660, 171] on span "True" at bounding box center [659, 166] width 18 height 11
click at [647, 171] on input "True" at bounding box center [642, 167] width 11 height 9
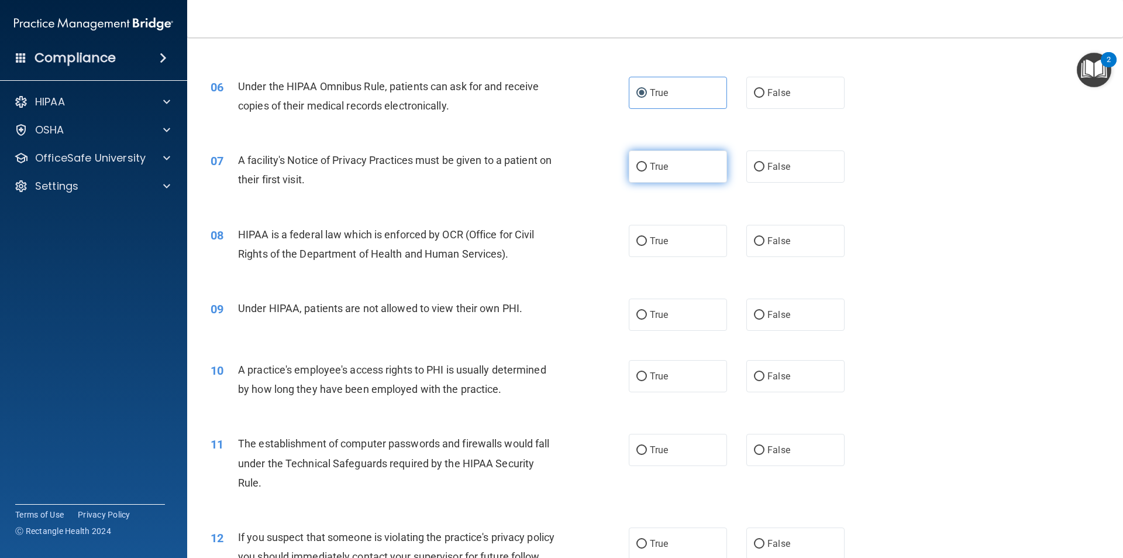
radio input "true"
click at [652, 238] on span "True" at bounding box center [659, 240] width 18 height 11
click at [647, 238] on input "True" at bounding box center [642, 241] width 11 height 9
radio input "true"
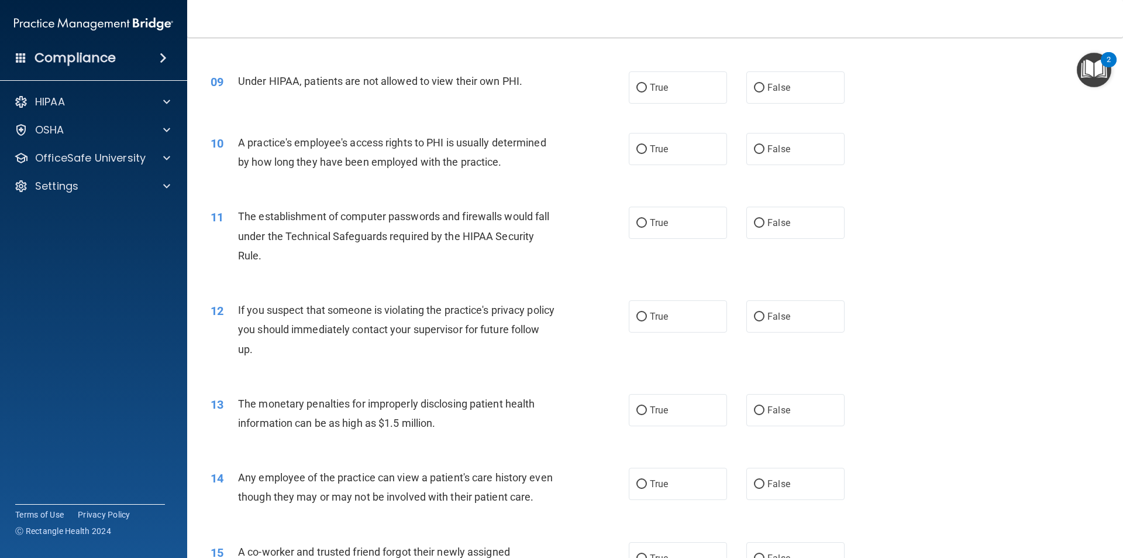
scroll to position [727, 0]
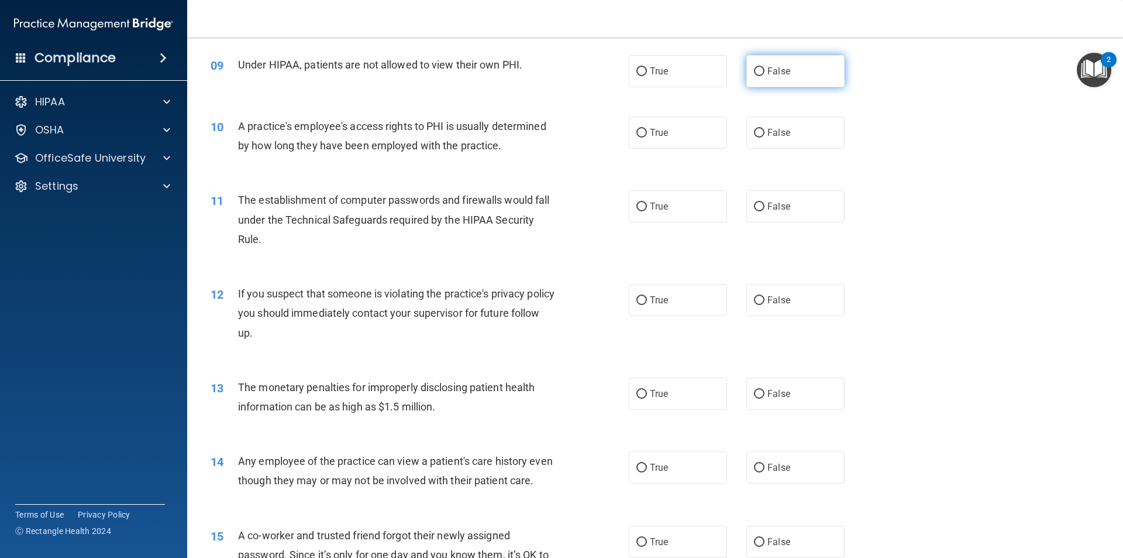
click at [762, 75] on label "False" at bounding box center [795, 71] width 98 height 32
click at [762, 75] on input "False" at bounding box center [759, 71] width 11 height 9
radio input "true"
click at [803, 128] on label "False" at bounding box center [795, 132] width 98 height 32
click at [765, 129] on input "False" at bounding box center [759, 133] width 11 height 9
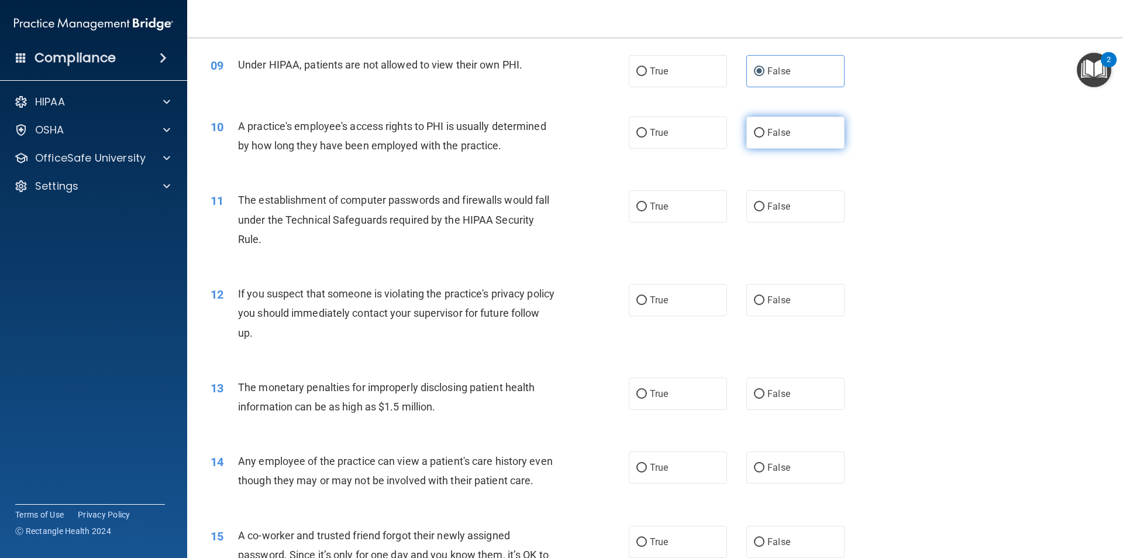
radio input "true"
click at [668, 211] on label "True" at bounding box center [678, 206] width 98 height 32
click at [647, 211] on input "True" at bounding box center [642, 206] width 11 height 9
radio input "true"
click at [666, 307] on label "True" at bounding box center [678, 300] width 98 height 32
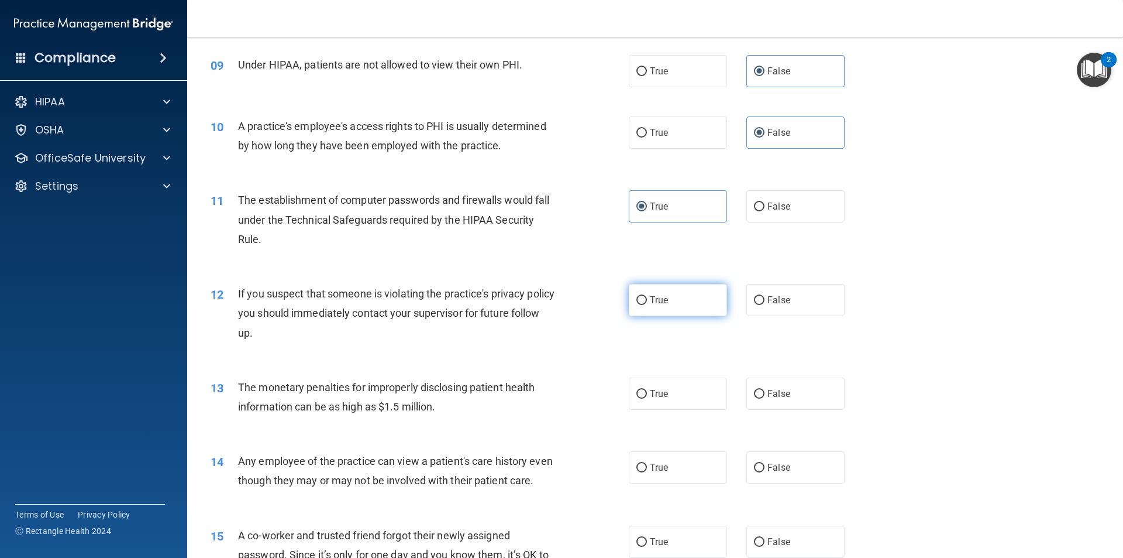
click at [647, 305] on input "True" at bounding box center [642, 300] width 11 height 9
radio input "true"
click at [684, 390] on label "True" at bounding box center [678, 393] width 98 height 32
click at [647, 390] on input "True" at bounding box center [642, 394] width 11 height 9
radio input "true"
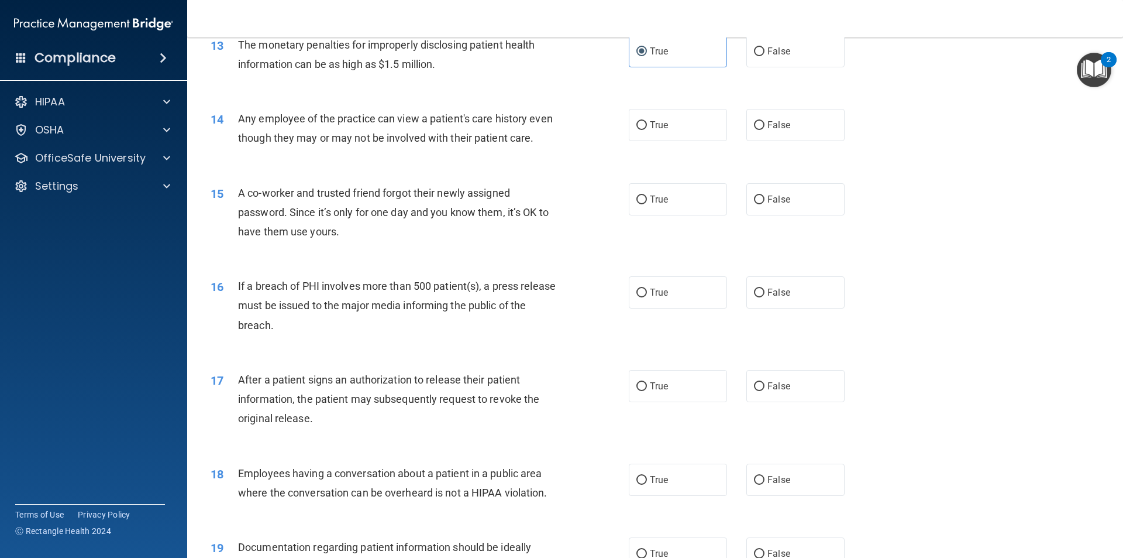
scroll to position [1088, 0]
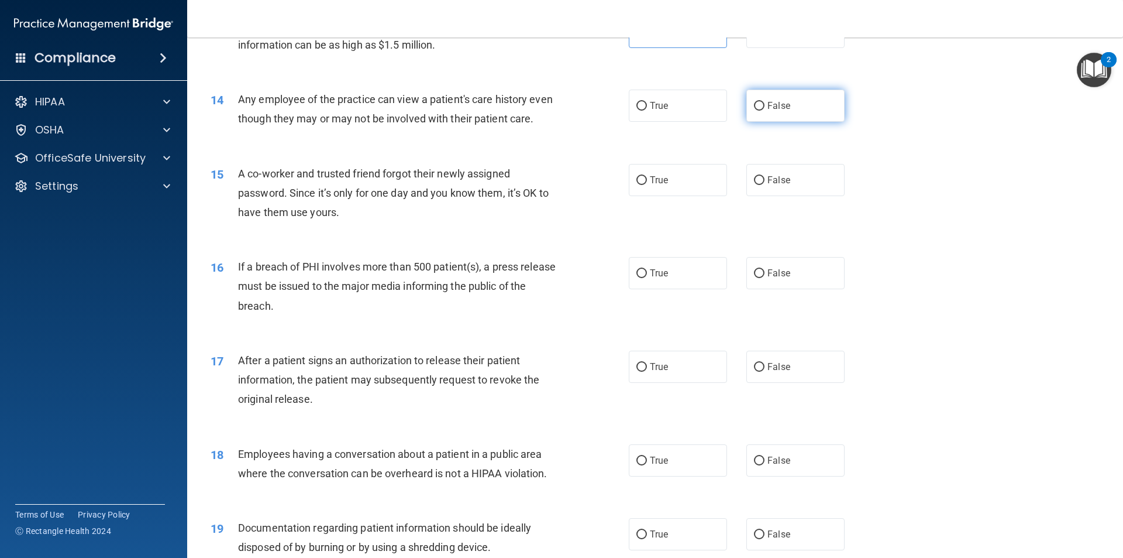
click at [763, 97] on label "False" at bounding box center [795, 106] width 98 height 32
click at [763, 102] on input "False" at bounding box center [759, 106] width 11 height 9
radio input "true"
click at [816, 196] on label "False" at bounding box center [795, 180] width 98 height 32
click at [765, 185] on input "False" at bounding box center [759, 180] width 11 height 9
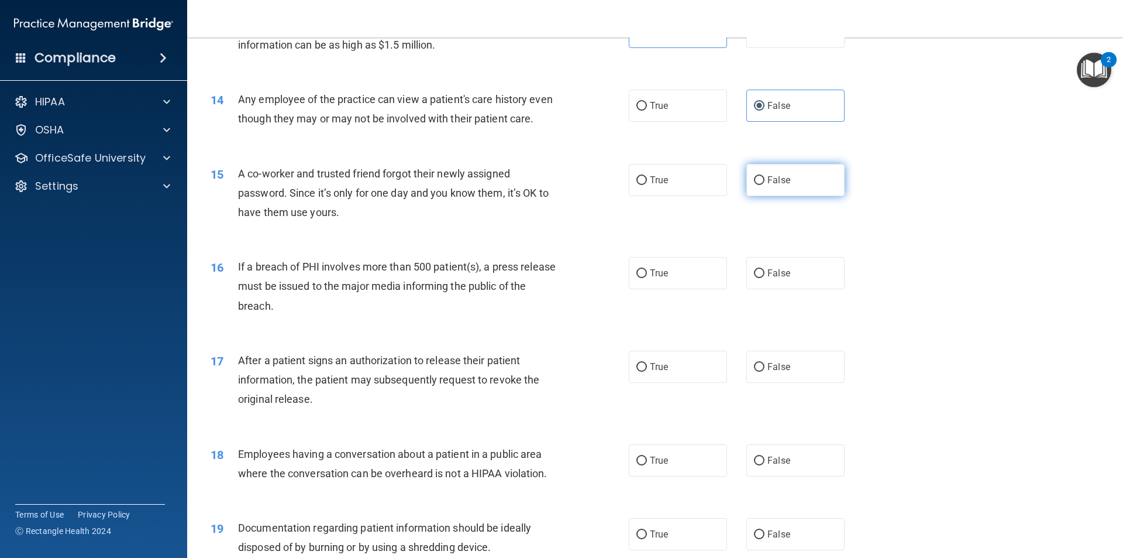
radio input "true"
click at [661, 289] on label "True" at bounding box center [678, 273] width 98 height 32
click at [647, 278] on input "True" at bounding box center [642, 273] width 11 height 9
radio input "true"
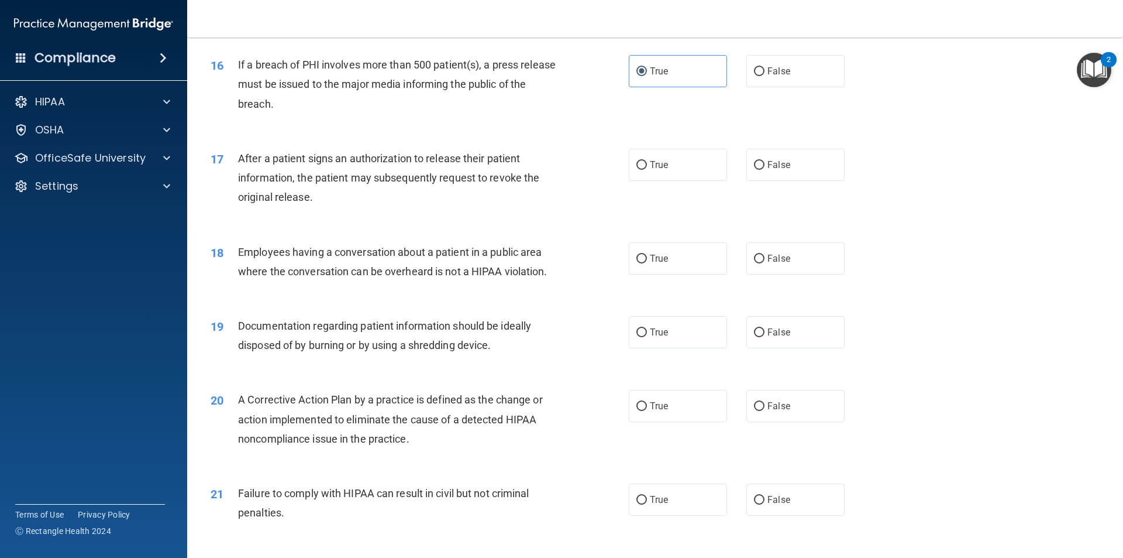
scroll to position [1322, 0]
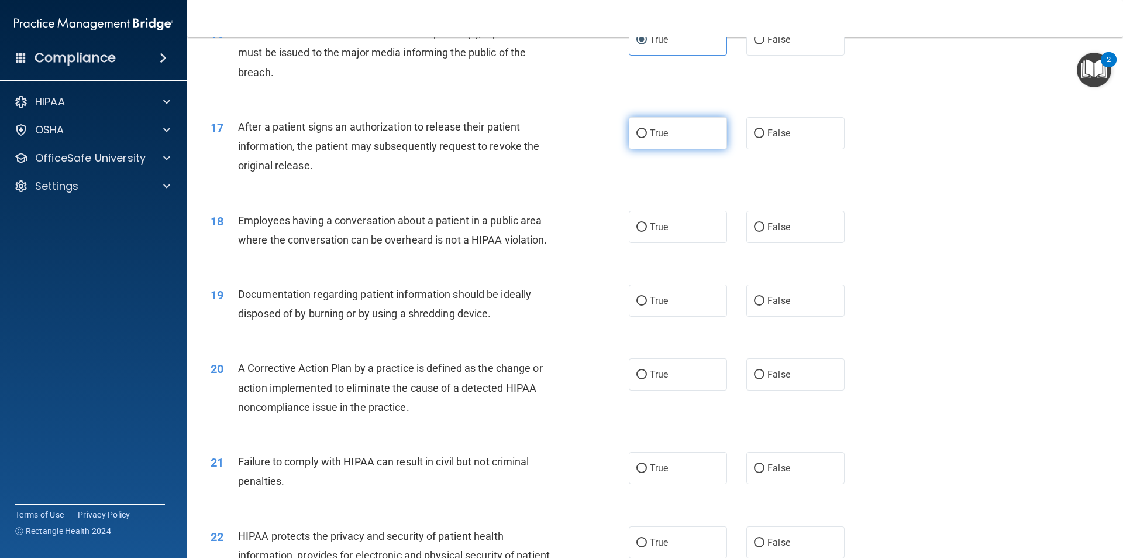
click at [668, 149] on label "True" at bounding box center [678, 133] width 98 height 32
click at [647, 138] on input "True" at bounding box center [642, 133] width 11 height 9
radio input "true"
click at [794, 240] on label "False" at bounding box center [795, 227] width 98 height 32
click at [765, 232] on input "False" at bounding box center [759, 227] width 11 height 9
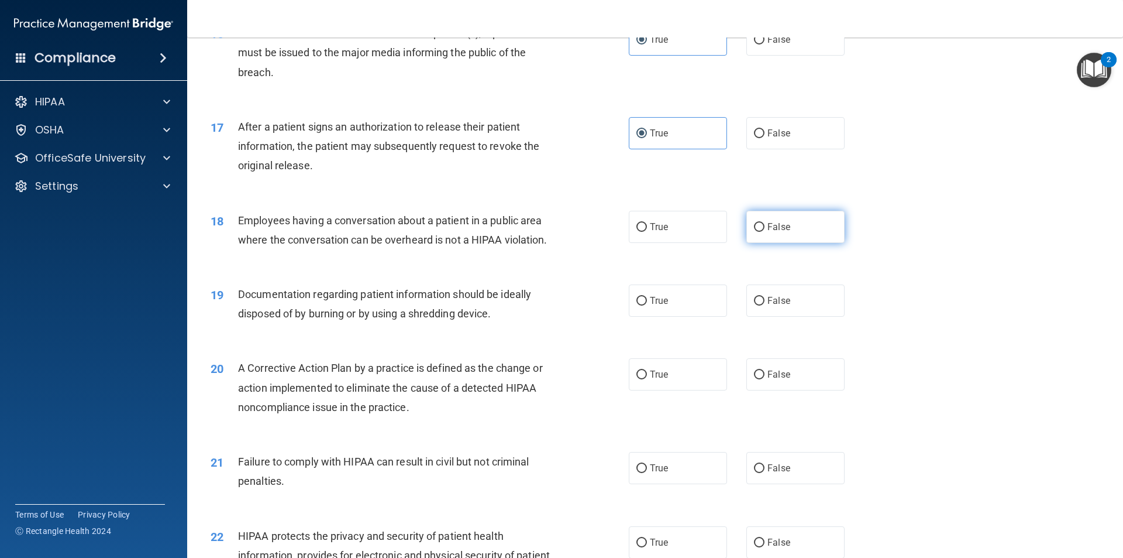
radio input "true"
click at [685, 317] on label "True" at bounding box center [678, 300] width 98 height 32
click at [647, 305] on input "True" at bounding box center [642, 301] width 11 height 9
radio input "true"
click at [668, 389] on label "True" at bounding box center [678, 374] width 98 height 32
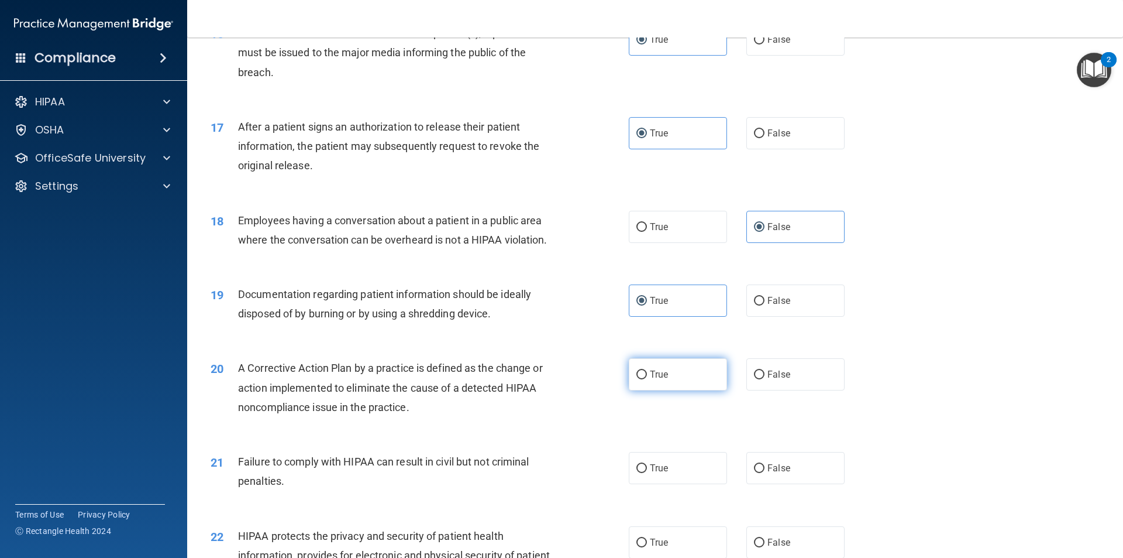
click at [647, 379] on input "True" at bounding box center [642, 374] width 11 height 9
radio input "true"
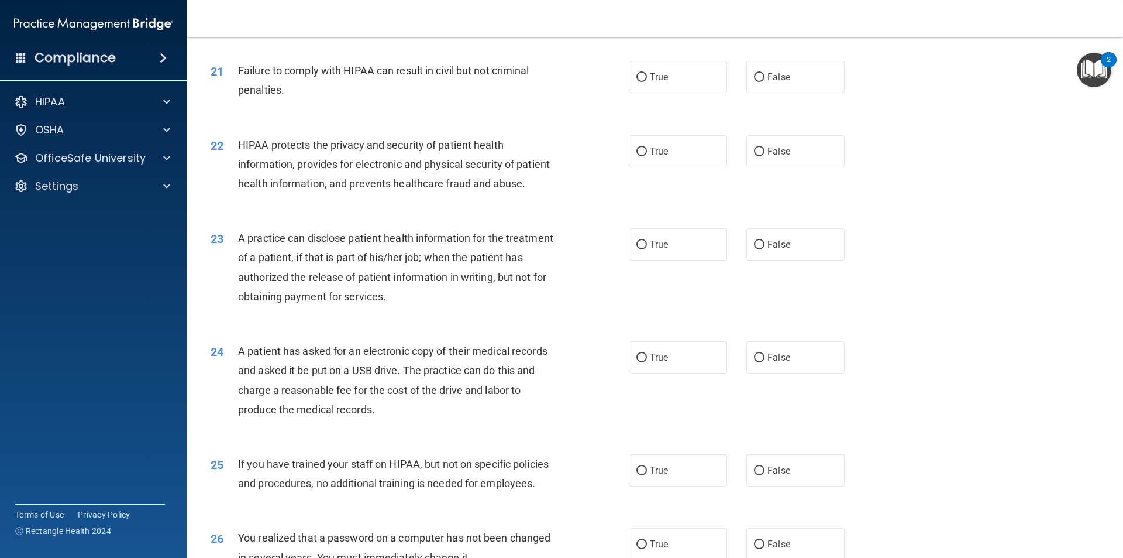
scroll to position [1725, 0]
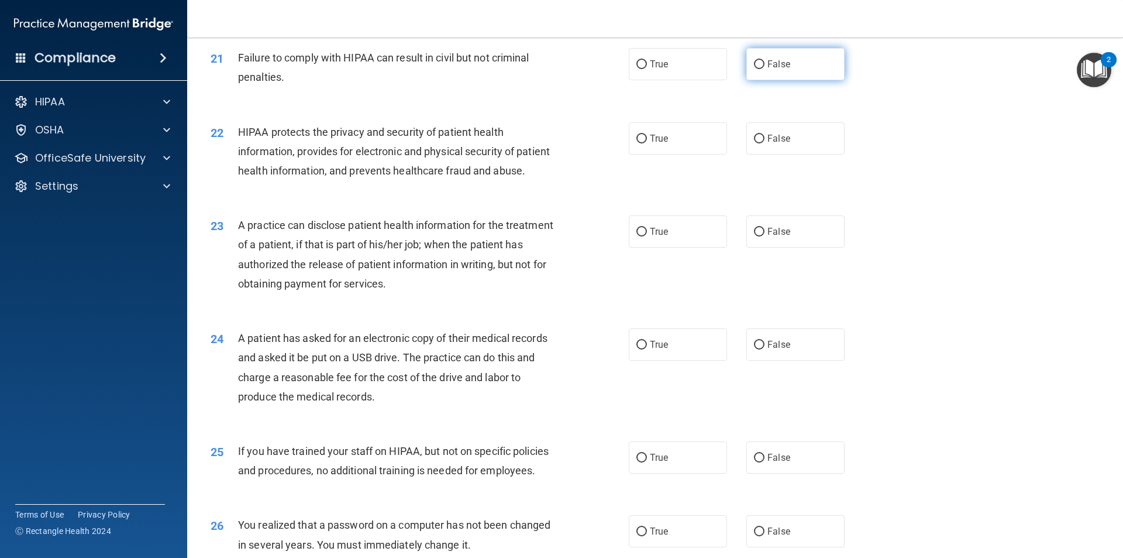
click at [765, 80] on label "False" at bounding box center [795, 64] width 98 height 32
click at [765, 69] on input "False" at bounding box center [759, 64] width 11 height 9
radio input "true"
click at [665, 152] on label "True" at bounding box center [678, 138] width 98 height 32
click at [647, 143] on input "True" at bounding box center [642, 139] width 11 height 9
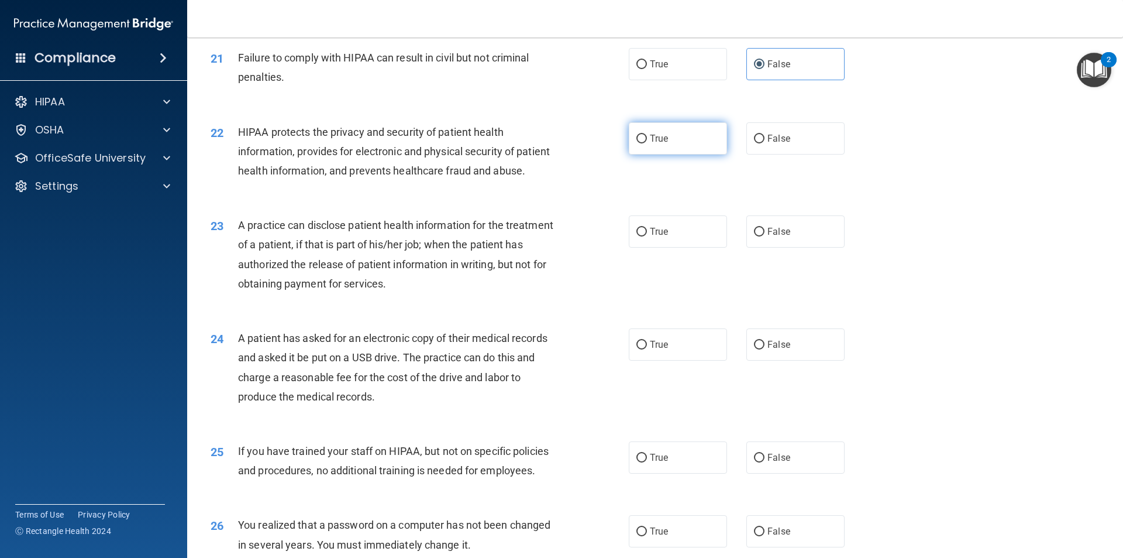
radio input "true"
click at [769, 237] on span "False" at bounding box center [779, 231] width 23 height 11
click at [765, 236] on input "False" at bounding box center [759, 232] width 11 height 9
radio input "true"
click at [639, 349] on input "True" at bounding box center [642, 344] width 11 height 9
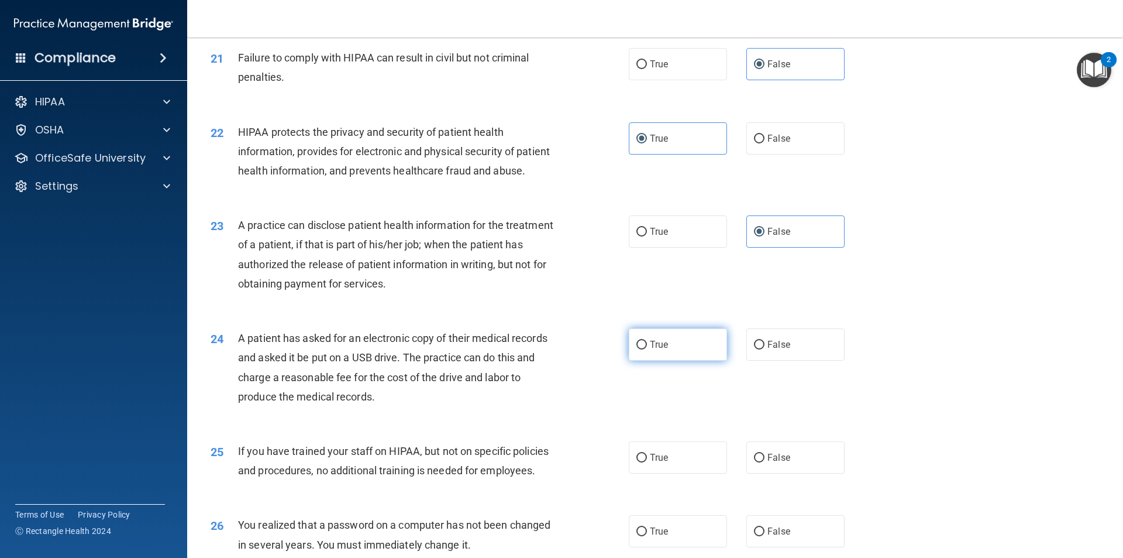
radio input "true"
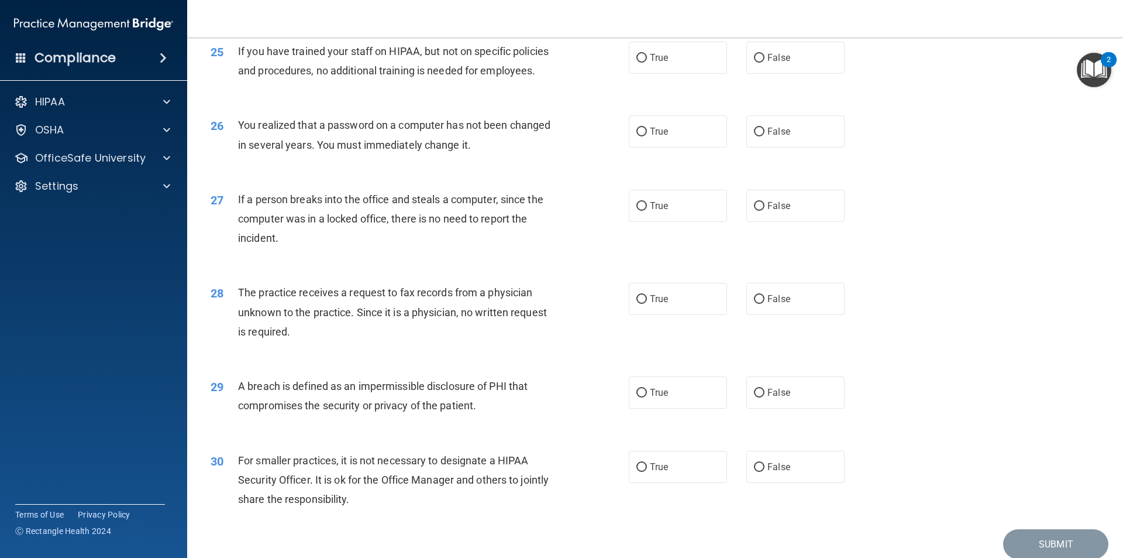
scroll to position [2128, 0]
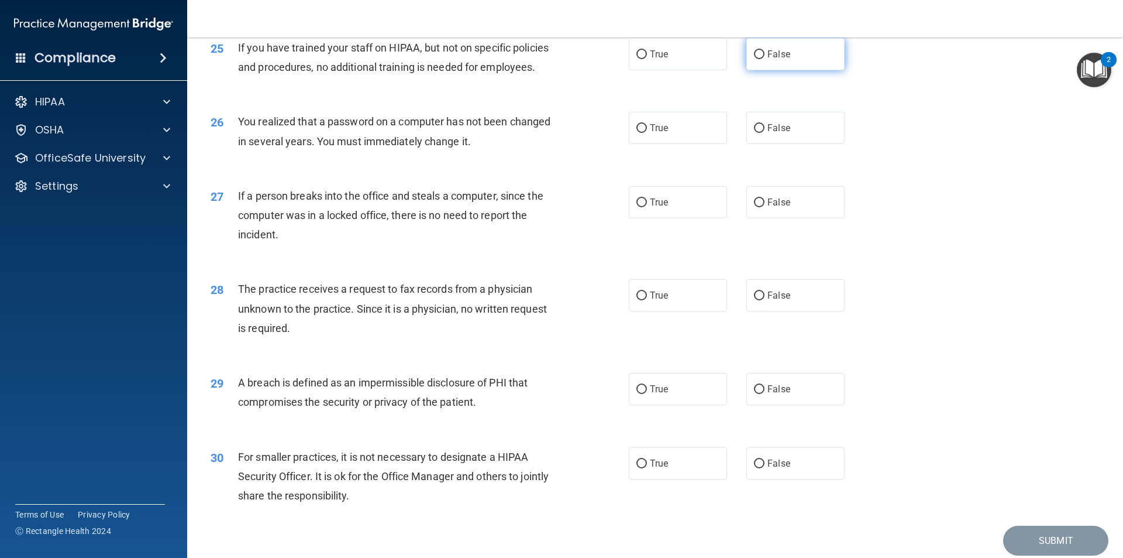
click at [768, 60] on span "False" at bounding box center [779, 54] width 23 height 11
click at [765, 59] on input "False" at bounding box center [759, 54] width 11 height 9
radio input "true"
click at [650, 133] on span "True" at bounding box center [659, 127] width 18 height 11
click at [647, 133] on input "True" at bounding box center [642, 128] width 11 height 9
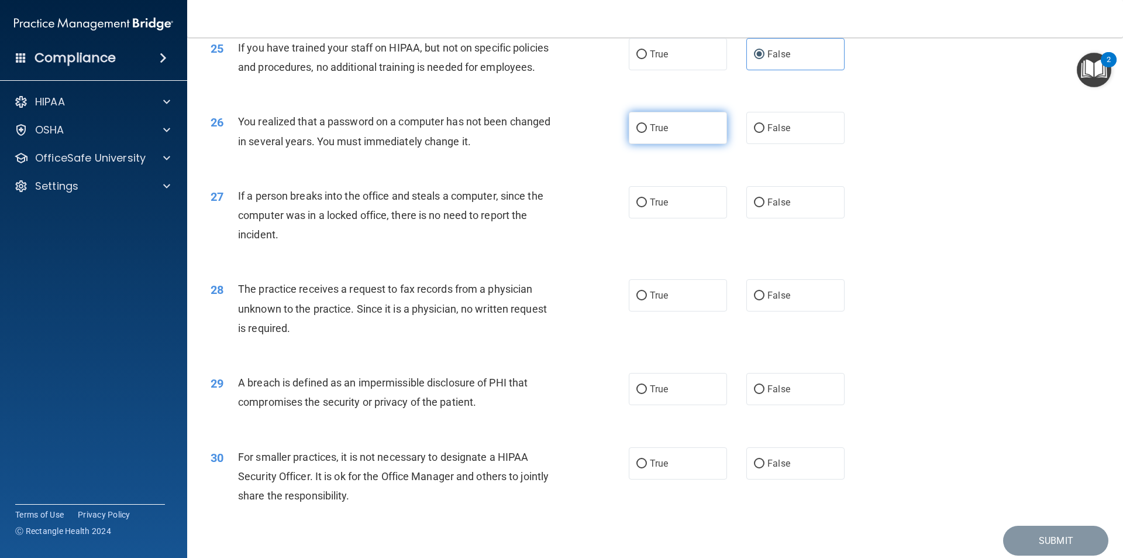
radio input "true"
click at [778, 208] on span "False" at bounding box center [779, 202] width 23 height 11
click at [765, 207] on input "False" at bounding box center [759, 202] width 11 height 9
radio input "true"
click at [761, 311] on label "False" at bounding box center [795, 295] width 98 height 32
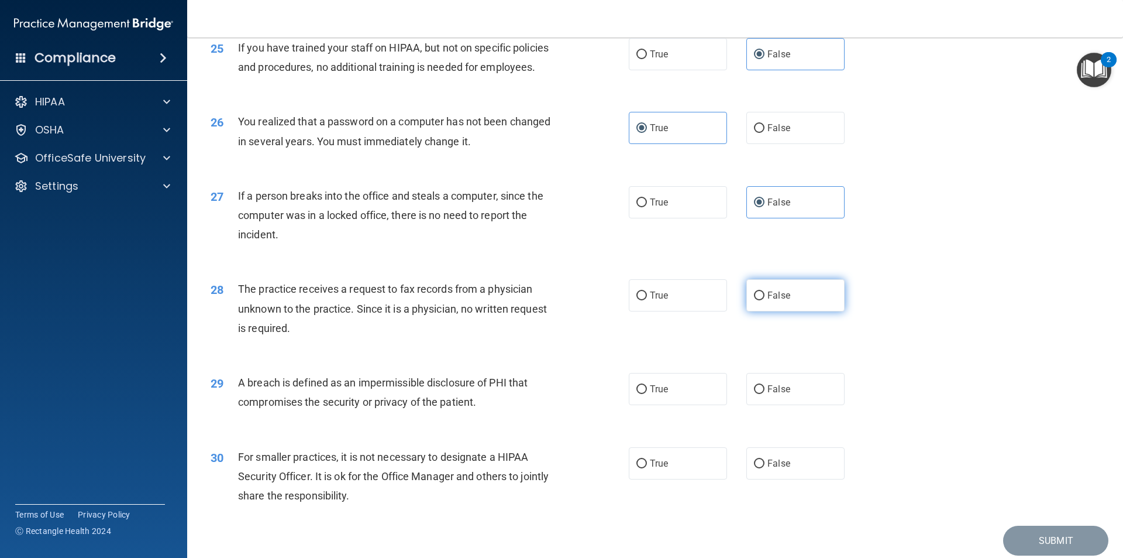
click at [761, 300] on input "False" at bounding box center [759, 295] width 11 height 9
radio input "true"
click at [656, 394] on span "True" at bounding box center [659, 388] width 18 height 11
click at [647, 394] on input "True" at bounding box center [642, 389] width 11 height 9
radio input "true"
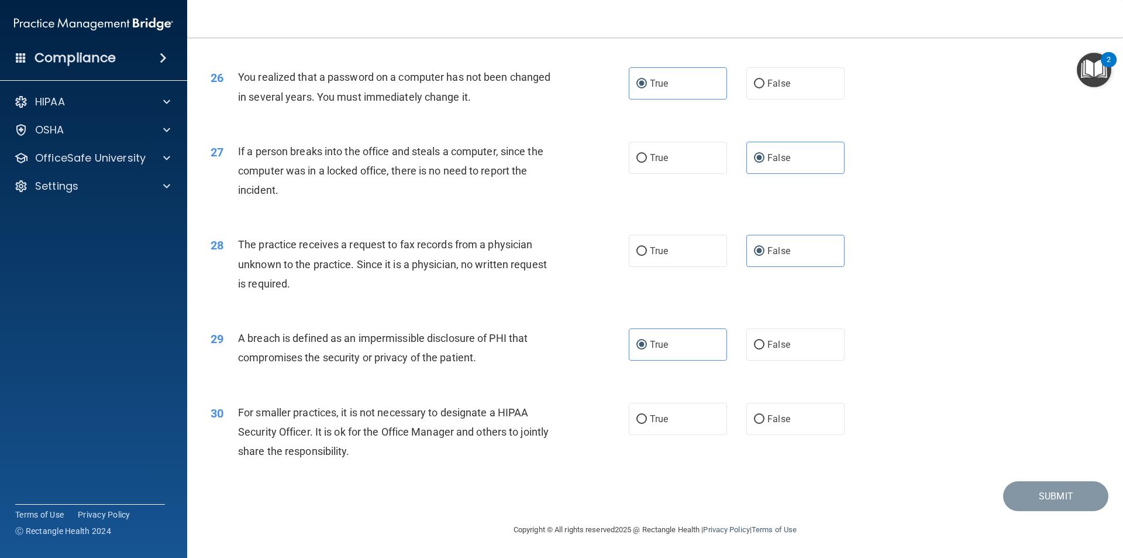
scroll to position [2211, 0]
click at [785, 421] on label "False" at bounding box center [795, 419] width 98 height 32
click at [765, 421] on input "False" at bounding box center [759, 419] width 11 height 9
radio input "true"
click at [1048, 500] on button "Submit" at bounding box center [1055, 496] width 105 height 30
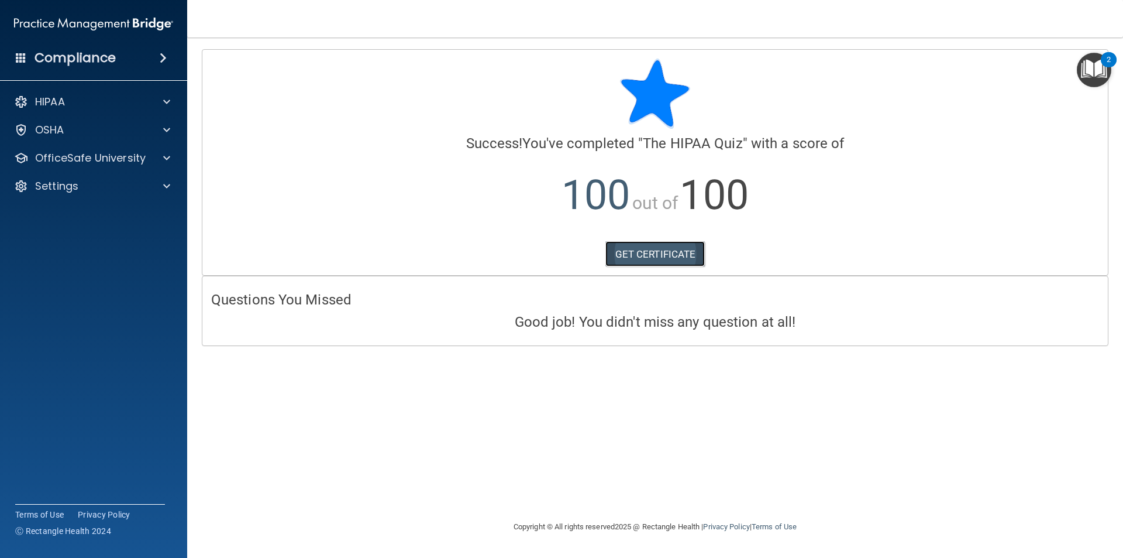
click at [677, 246] on link "GET CERTIFICATE" at bounding box center [656, 254] width 100 height 26
click at [143, 99] on div "HIPAA" at bounding box center [77, 102] width 145 height 14
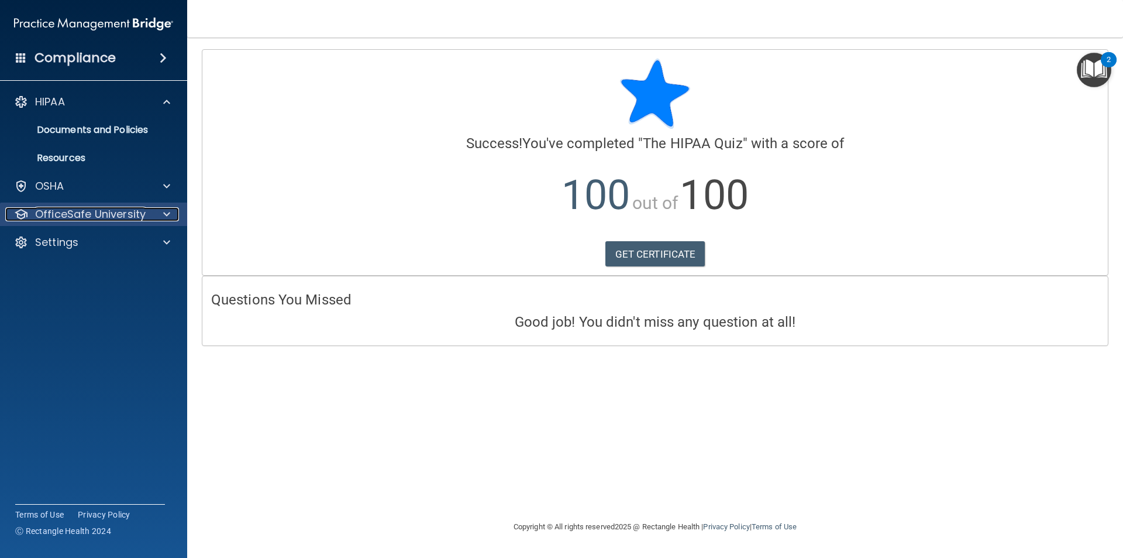
click at [115, 212] on p "OfficeSafe University" at bounding box center [90, 214] width 111 height 14
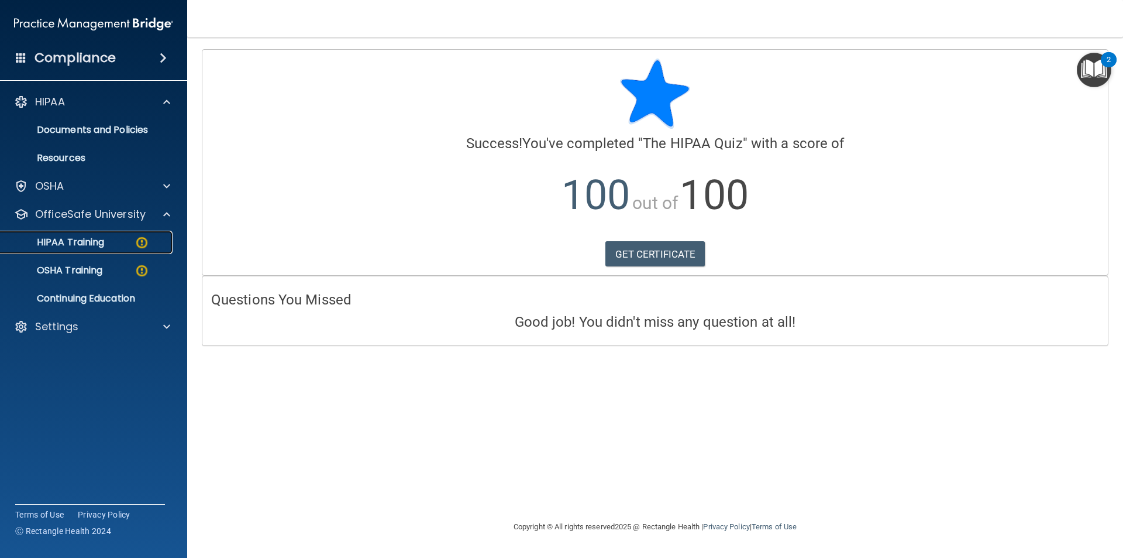
click at [104, 245] on p "HIPAA Training" at bounding box center [56, 242] width 97 height 12
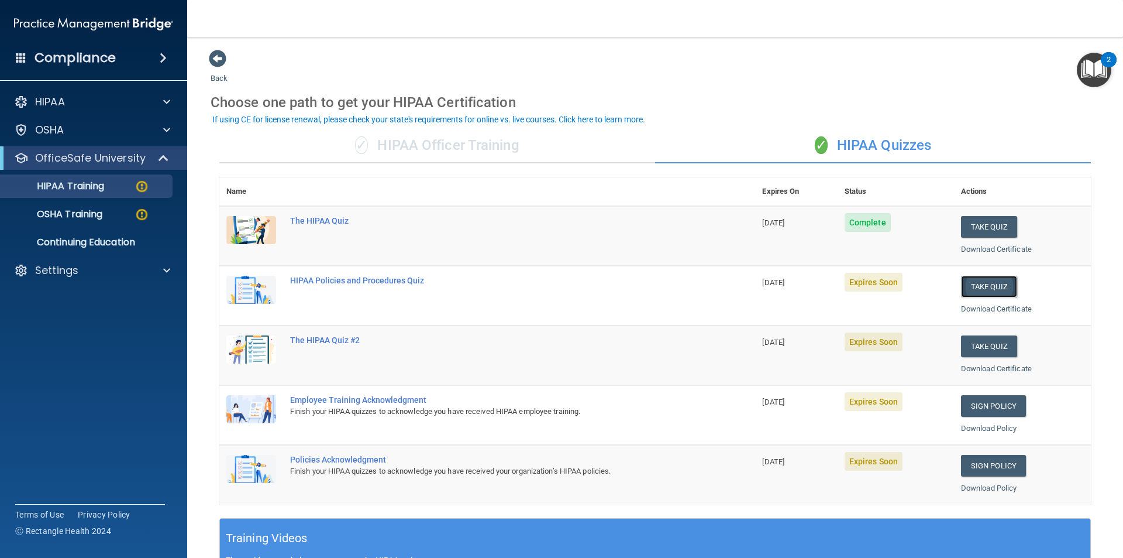
click at [991, 288] on button "Take Quiz" at bounding box center [989, 287] width 56 height 22
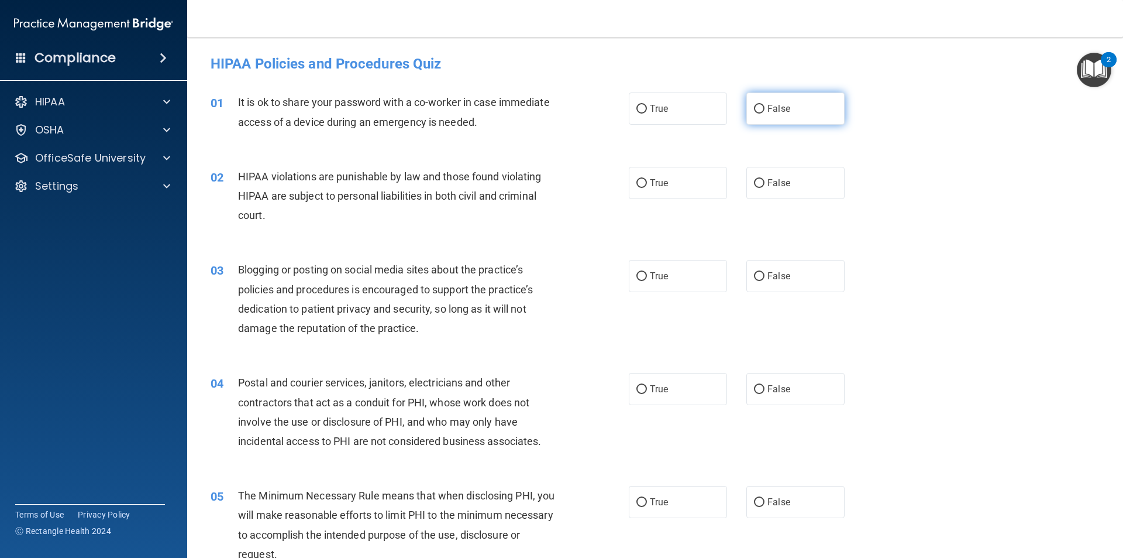
click at [808, 120] on label "False" at bounding box center [795, 108] width 98 height 32
click at [765, 113] on input "False" at bounding box center [759, 109] width 11 height 9
radio input "true"
click at [660, 183] on span "True" at bounding box center [659, 182] width 18 height 11
click at [647, 183] on input "True" at bounding box center [642, 183] width 11 height 9
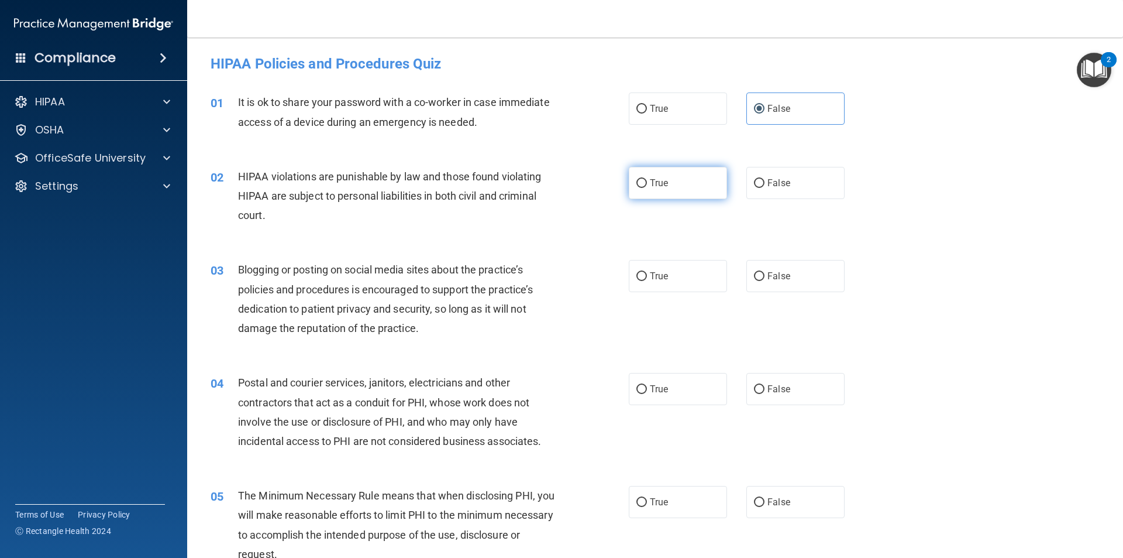
radio input "true"
click at [779, 284] on label "False" at bounding box center [795, 276] width 98 height 32
click at [765, 281] on input "False" at bounding box center [759, 276] width 11 height 9
radio input "true"
click at [654, 390] on span "True" at bounding box center [659, 388] width 18 height 11
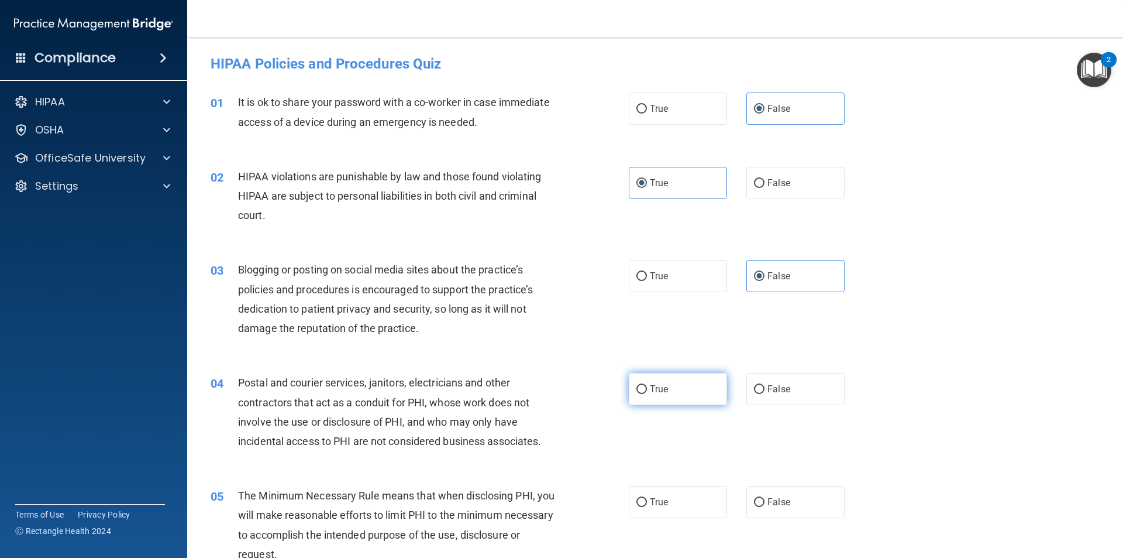
click at [647, 390] on input "True" at bounding box center [642, 389] width 11 height 9
radio input "true"
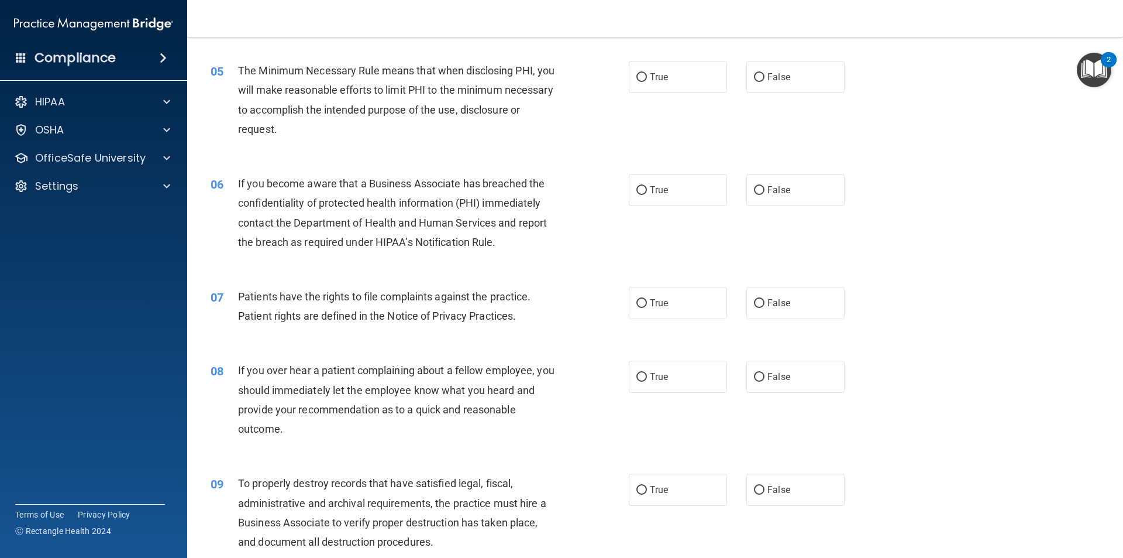
scroll to position [428, 0]
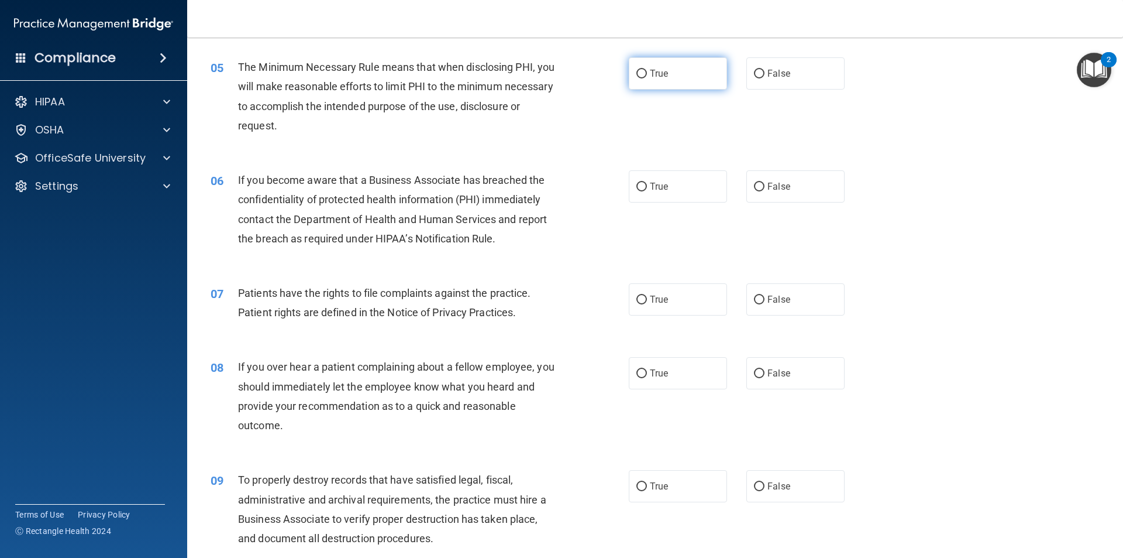
click at [661, 74] on span "True" at bounding box center [659, 73] width 18 height 11
click at [647, 74] on input "True" at bounding box center [642, 74] width 11 height 9
radio input "true"
click at [786, 187] on label "False" at bounding box center [795, 186] width 98 height 32
click at [765, 187] on input "False" at bounding box center [759, 187] width 11 height 9
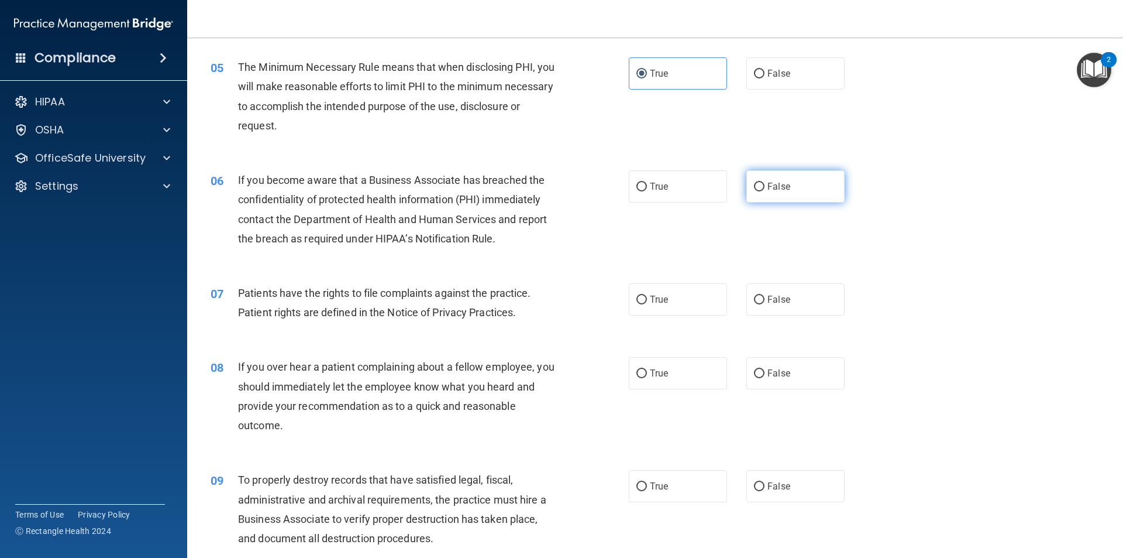
radio input "true"
click at [651, 300] on span "True" at bounding box center [659, 299] width 18 height 11
click at [647, 300] on input "True" at bounding box center [642, 299] width 11 height 9
radio input "true"
click at [768, 300] on span "False" at bounding box center [779, 299] width 23 height 11
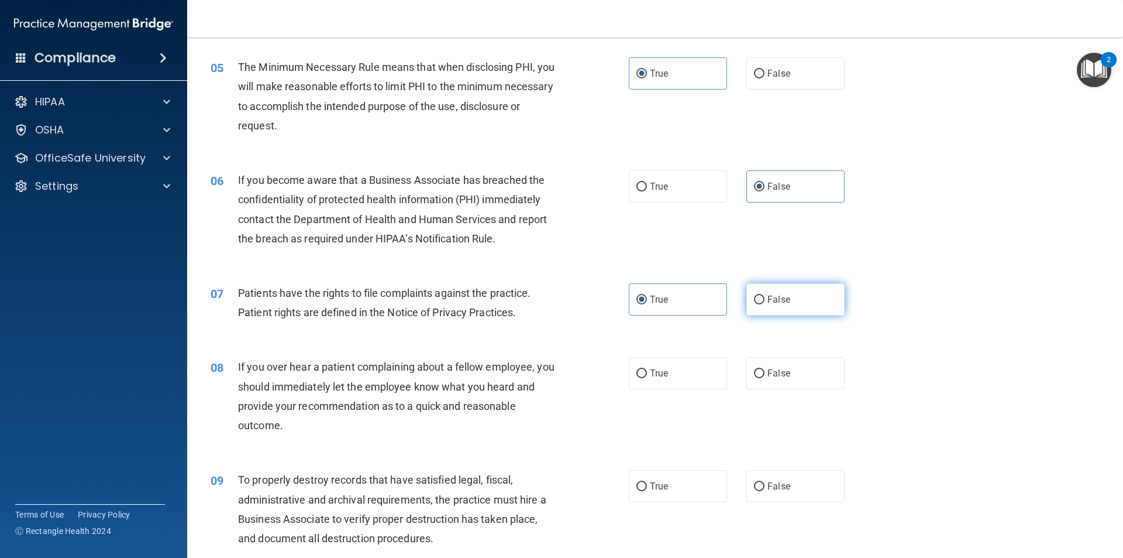
click at [765, 300] on input "False" at bounding box center [759, 299] width 11 height 9
radio input "true"
radio input "false"
click at [806, 383] on label "False" at bounding box center [795, 373] width 98 height 32
click at [765, 378] on input "False" at bounding box center [759, 373] width 11 height 9
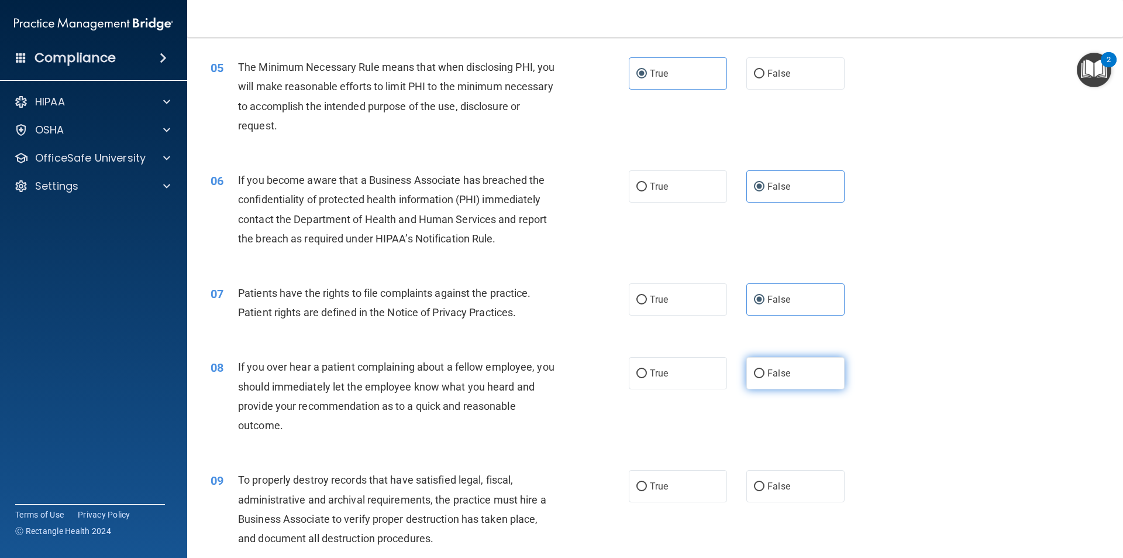
radio input "true"
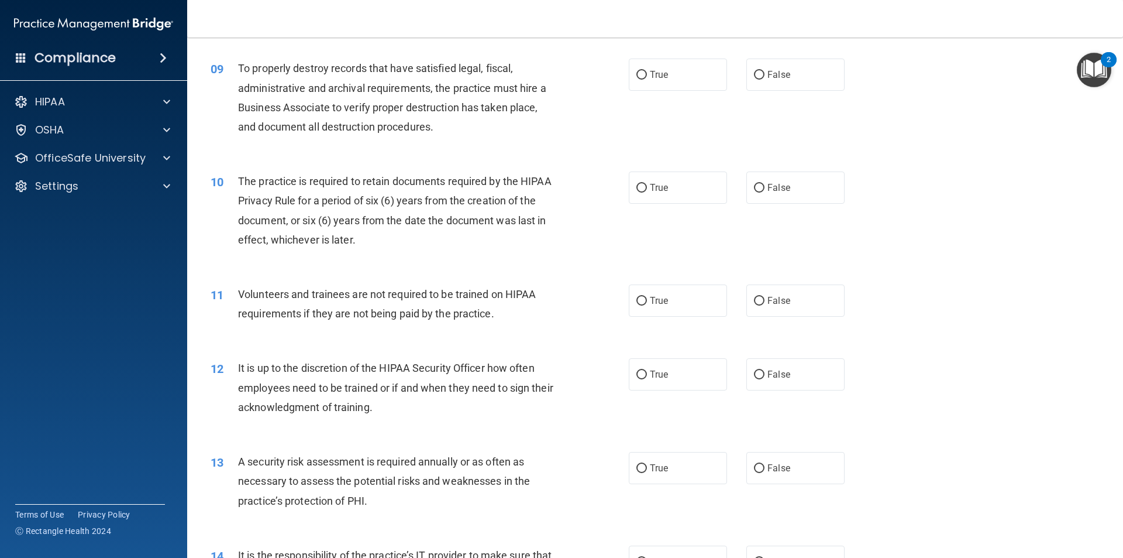
scroll to position [843, 0]
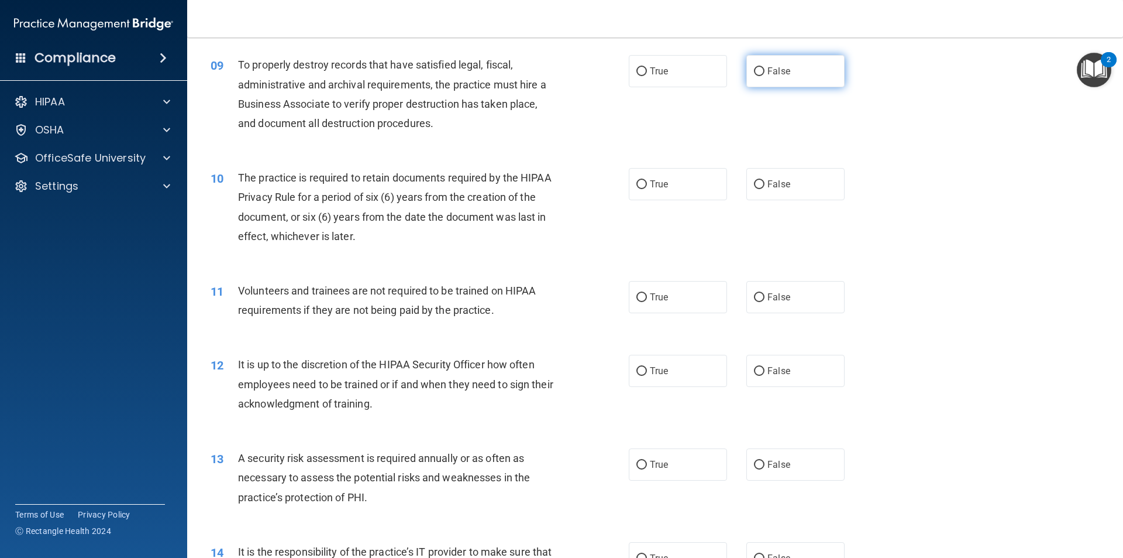
click at [775, 66] on span "False" at bounding box center [779, 71] width 23 height 11
click at [765, 67] on input "False" at bounding box center [759, 71] width 11 height 9
radio input "true"
click at [680, 188] on label "True" at bounding box center [678, 184] width 98 height 32
click at [647, 188] on input "True" at bounding box center [642, 184] width 11 height 9
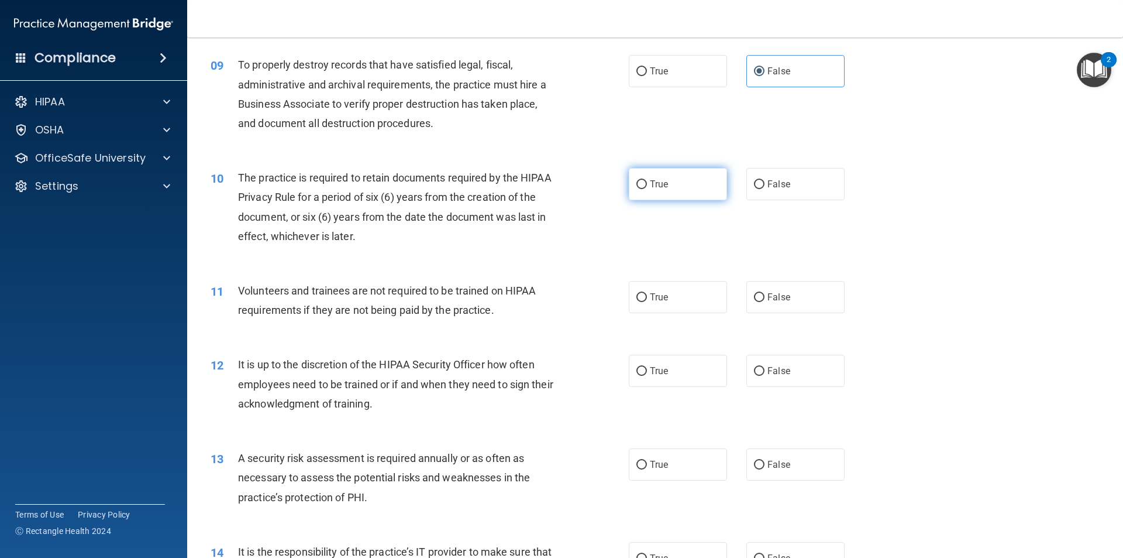
radio input "true"
click at [648, 306] on label "True" at bounding box center [678, 297] width 98 height 32
click at [647, 302] on input "True" at bounding box center [642, 297] width 11 height 9
radio input "true"
click at [652, 378] on label "True" at bounding box center [678, 371] width 98 height 32
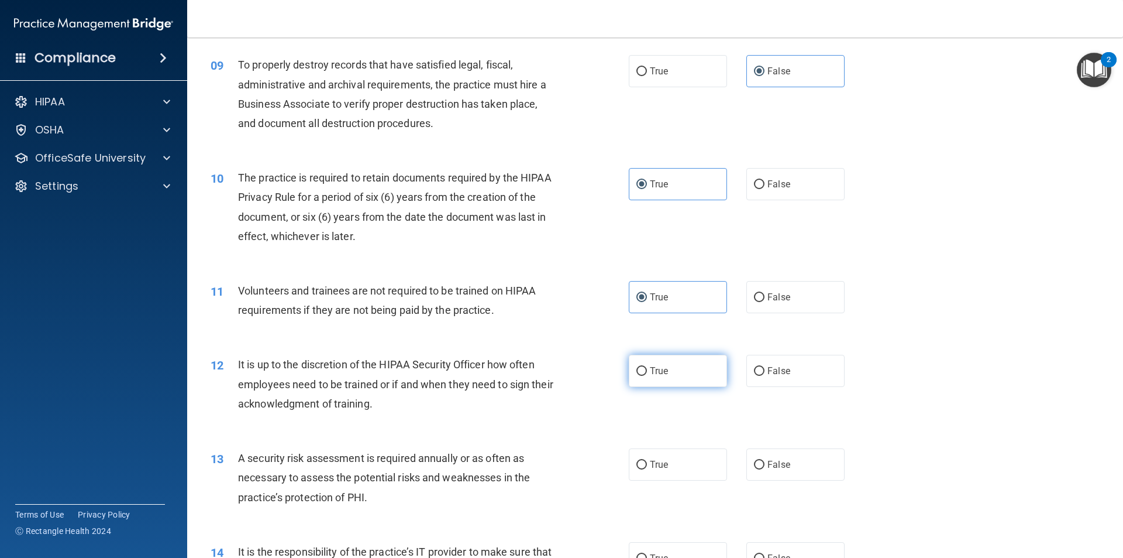
click at [647, 376] on input "True" at bounding box center [642, 371] width 11 height 9
radio input "true"
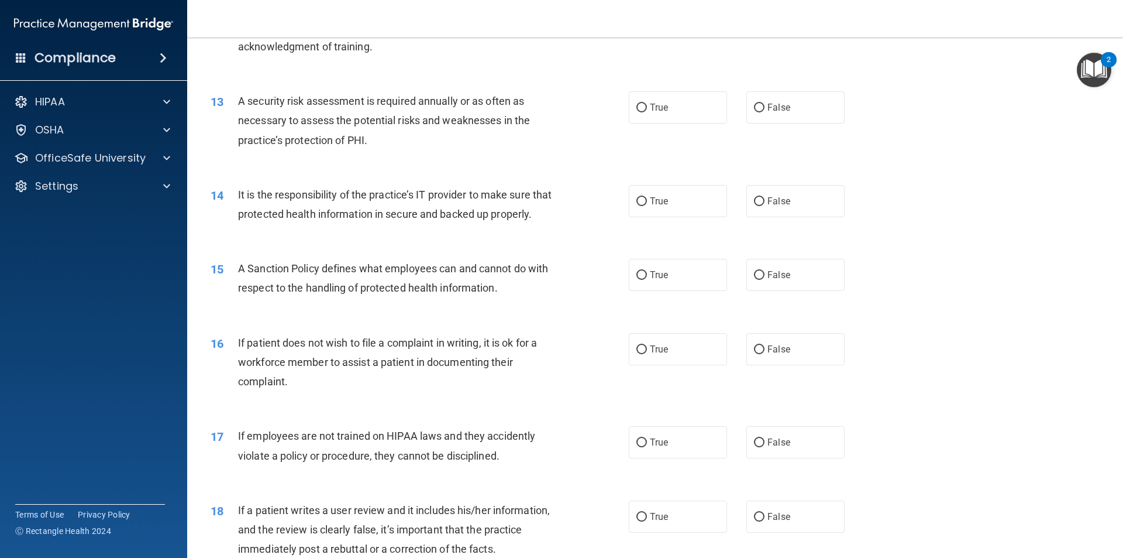
scroll to position [1234, 0]
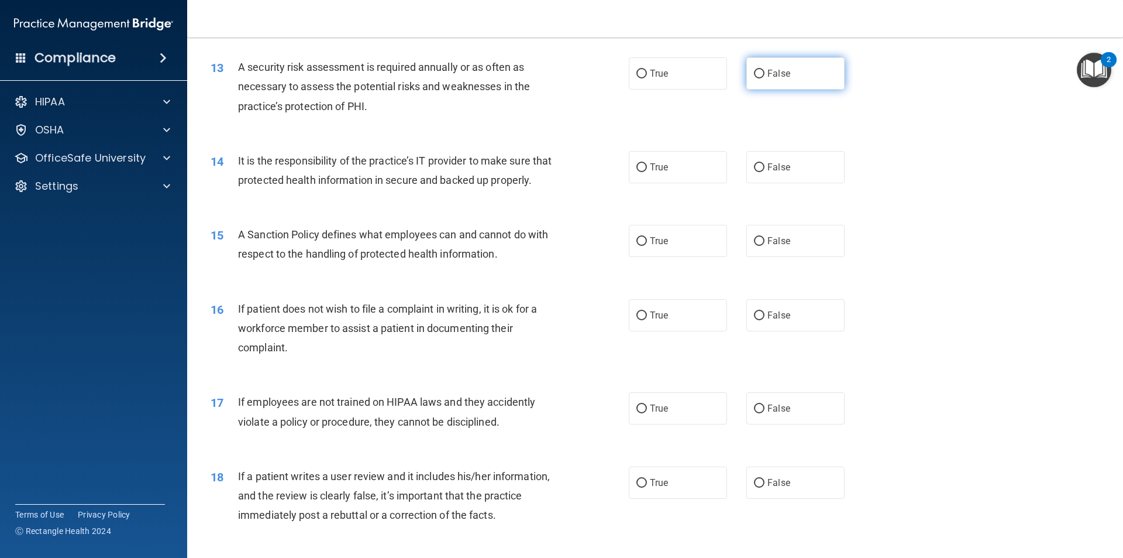
click at [785, 77] on label "False" at bounding box center [795, 73] width 98 height 32
click at [765, 77] on input "False" at bounding box center [759, 74] width 11 height 9
radio input "true"
click at [762, 166] on label "False" at bounding box center [795, 167] width 98 height 32
click at [762, 166] on input "False" at bounding box center [759, 167] width 11 height 9
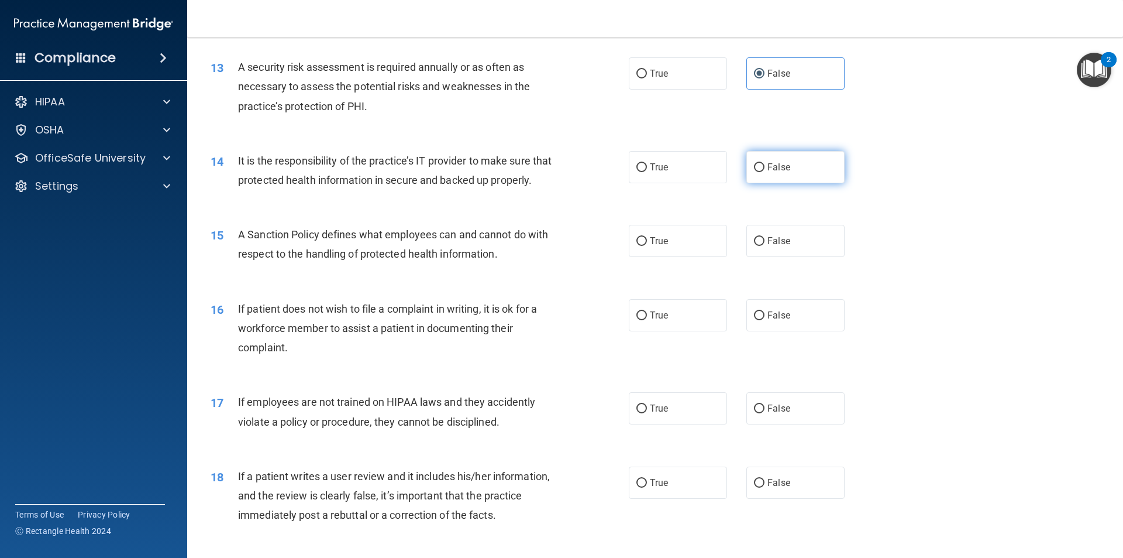
radio input "true"
click at [640, 246] on input "True" at bounding box center [642, 241] width 11 height 9
radio input "true"
click at [677, 331] on label "True" at bounding box center [678, 315] width 98 height 32
click at [647, 320] on input "True" at bounding box center [642, 315] width 11 height 9
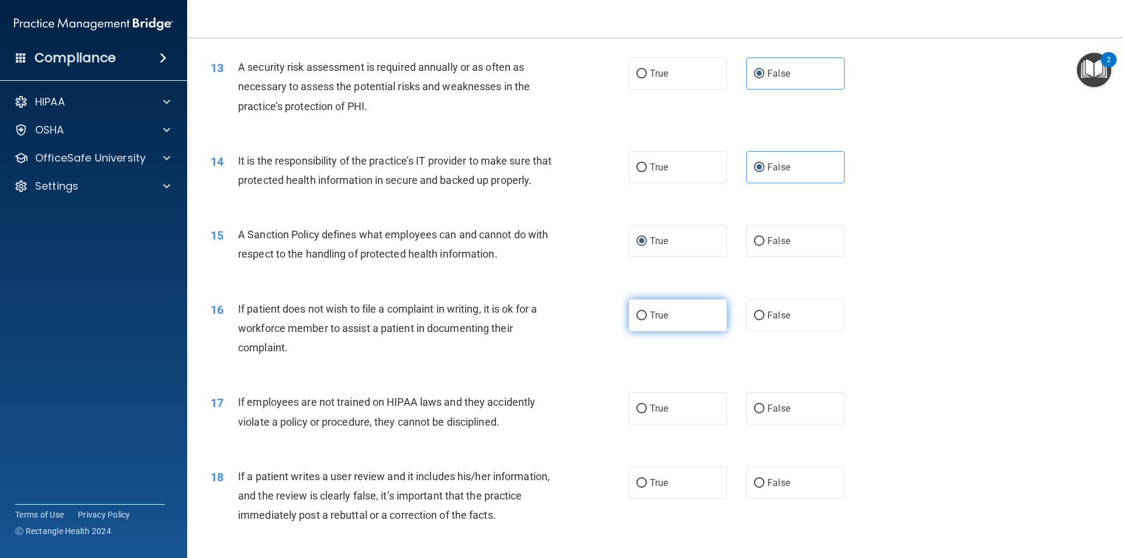
radio input "true"
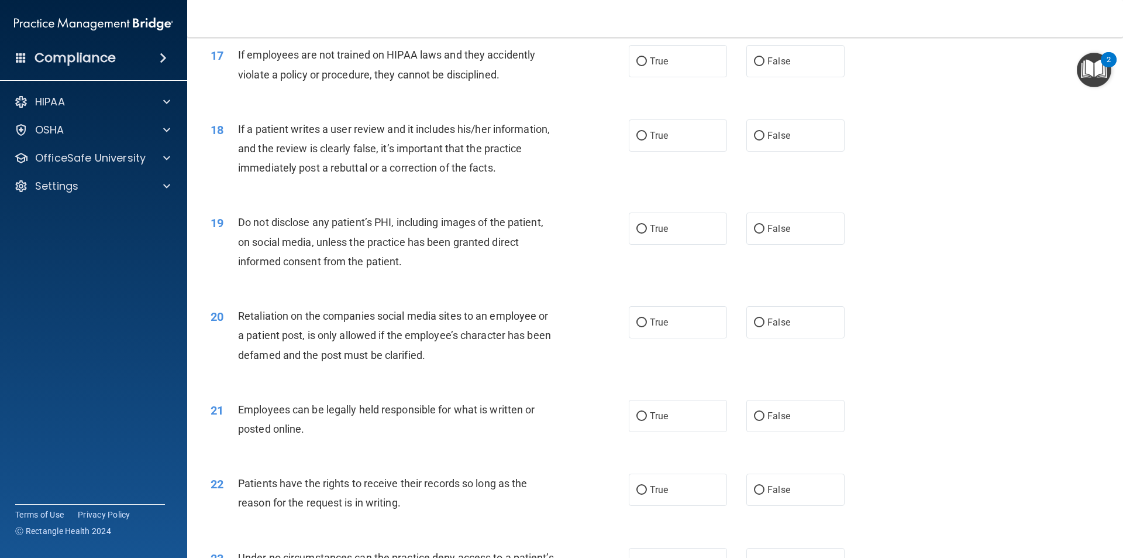
scroll to position [1584, 0]
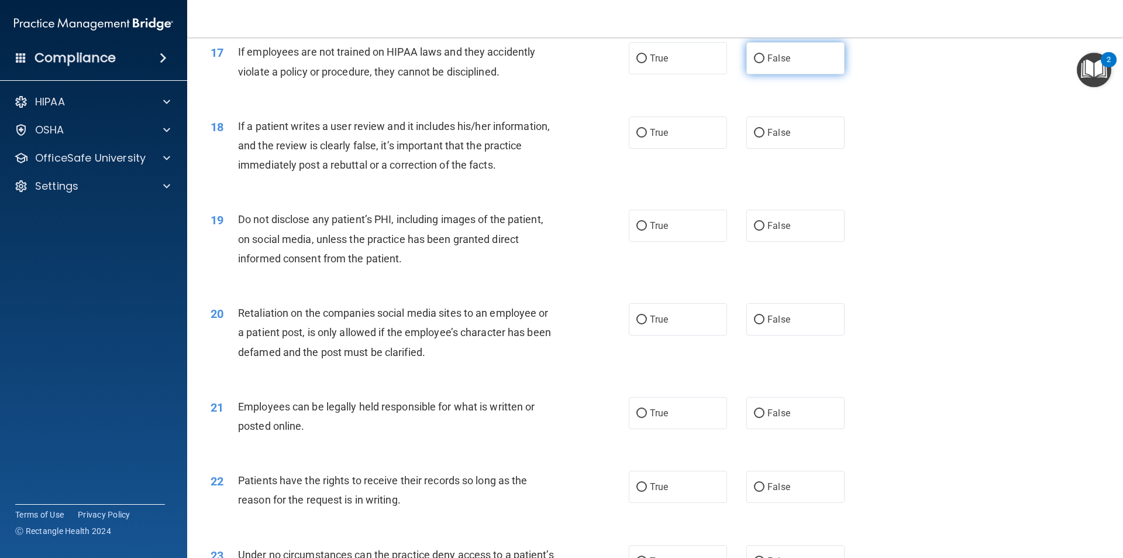
click at [820, 74] on label "False" at bounding box center [795, 58] width 98 height 32
click at [765, 63] on input "False" at bounding box center [759, 58] width 11 height 9
radio input "true"
click at [679, 74] on label "True" at bounding box center [678, 58] width 98 height 32
click at [647, 63] on input "True" at bounding box center [642, 58] width 11 height 9
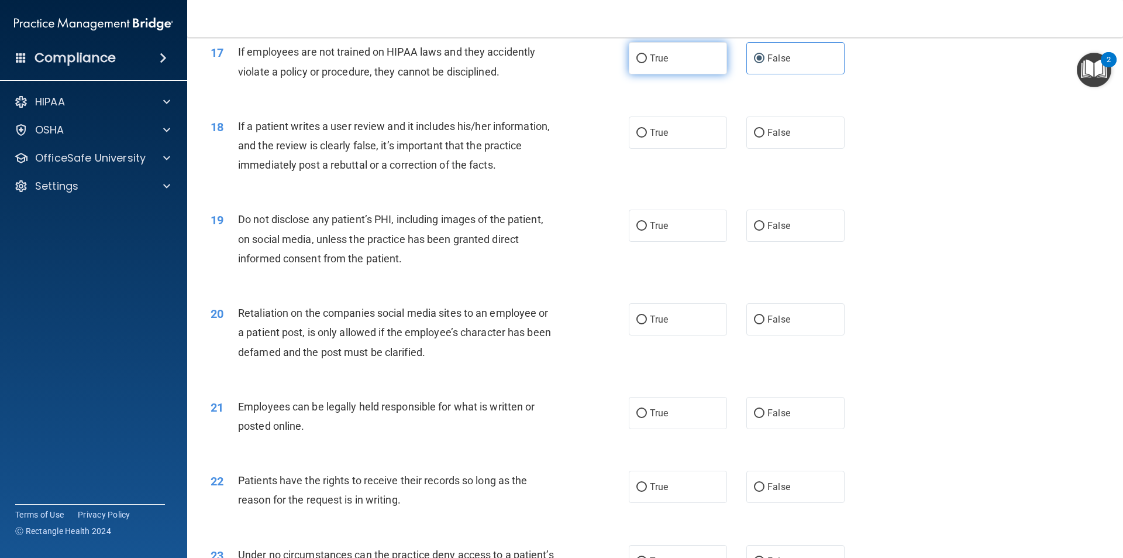
radio input "true"
radio input "false"
click at [761, 149] on label "False" at bounding box center [795, 132] width 98 height 32
click at [761, 137] on input "False" at bounding box center [759, 133] width 11 height 9
radio input "true"
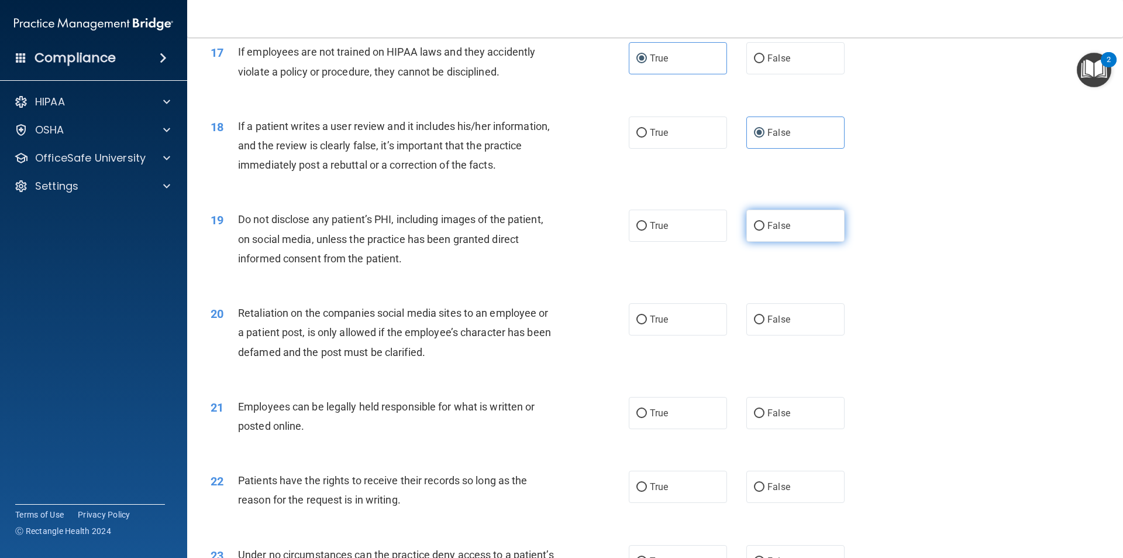
click at [804, 242] on label "False" at bounding box center [795, 225] width 98 height 32
click at [765, 231] on input "False" at bounding box center [759, 226] width 11 height 9
radio input "true"
click at [774, 325] on span "False" at bounding box center [779, 319] width 23 height 11
click at [765, 324] on input "False" at bounding box center [759, 319] width 11 height 9
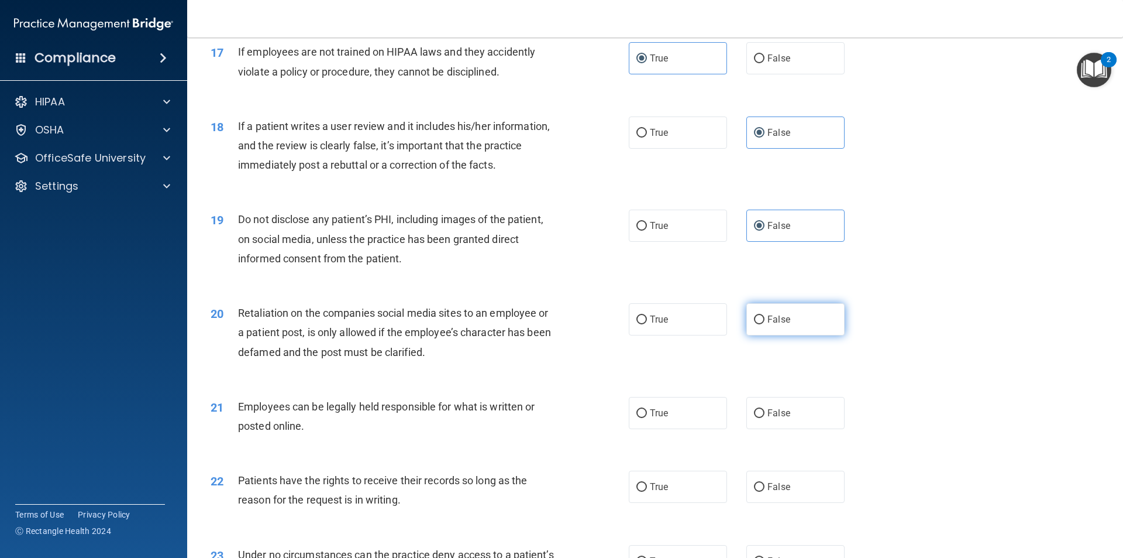
radio input "true"
click at [685, 429] on label "True" at bounding box center [678, 413] width 98 height 32
click at [647, 418] on input "True" at bounding box center [642, 413] width 11 height 9
radio input "true"
click at [663, 492] on span "True" at bounding box center [659, 486] width 18 height 11
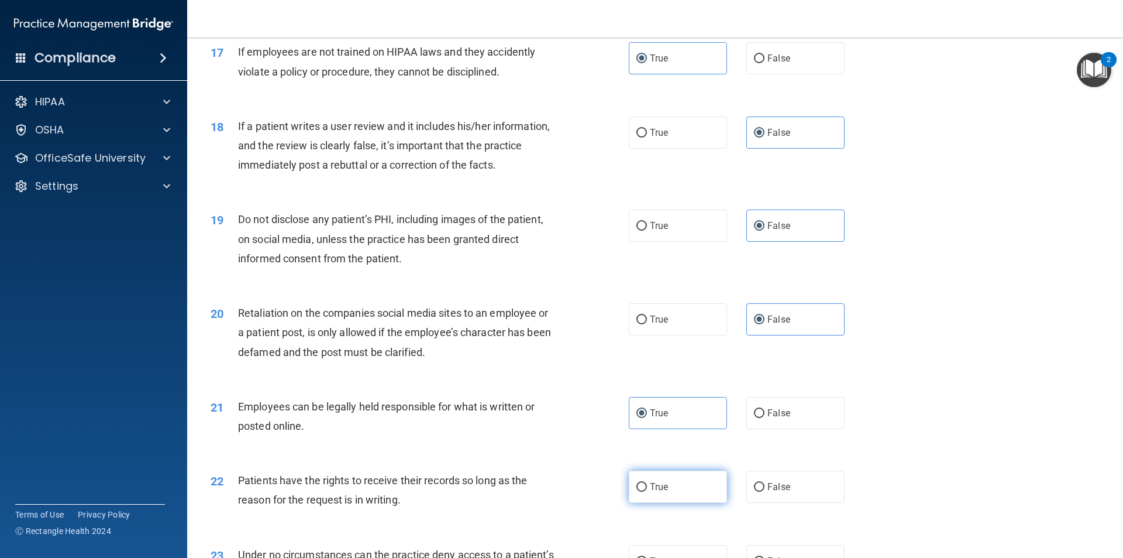
click at [647, 491] on input "True" at bounding box center [642, 487] width 11 height 9
radio input "true"
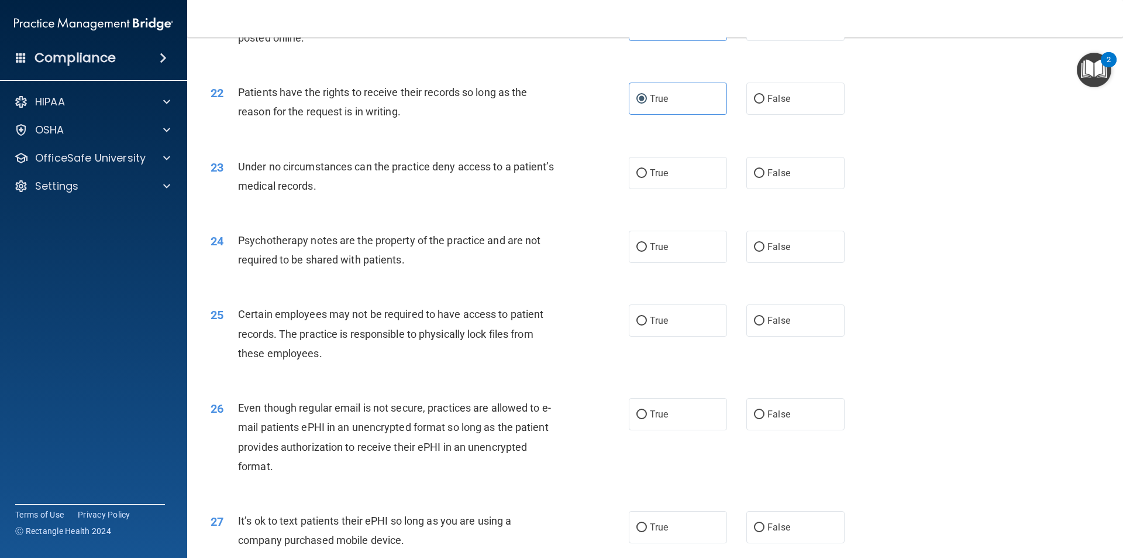
scroll to position [1995, 0]
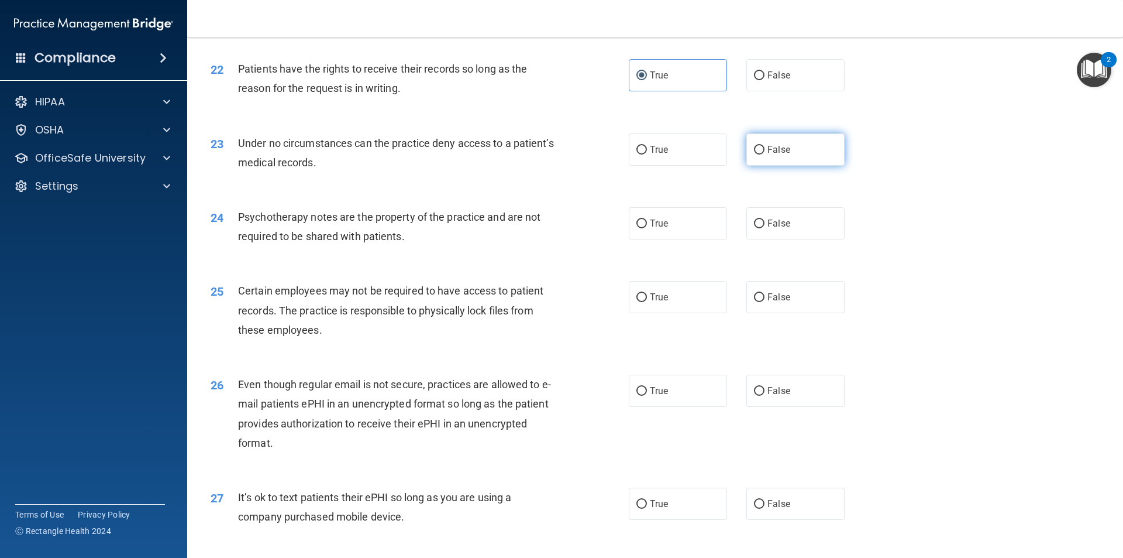
click at [799, 166] on label "False" at bounding box center [795, 149] width 98 height 32
click at [765, 154] on input "False" at bounding box center [759, 150] width 11 height 9
radio input "true"
click at [770, 239] on label "False" at bounding box center [795, 223] width 98 height 32
click at [765, 228] on input "False" at bounding box center [759, 223] width 11 height 9
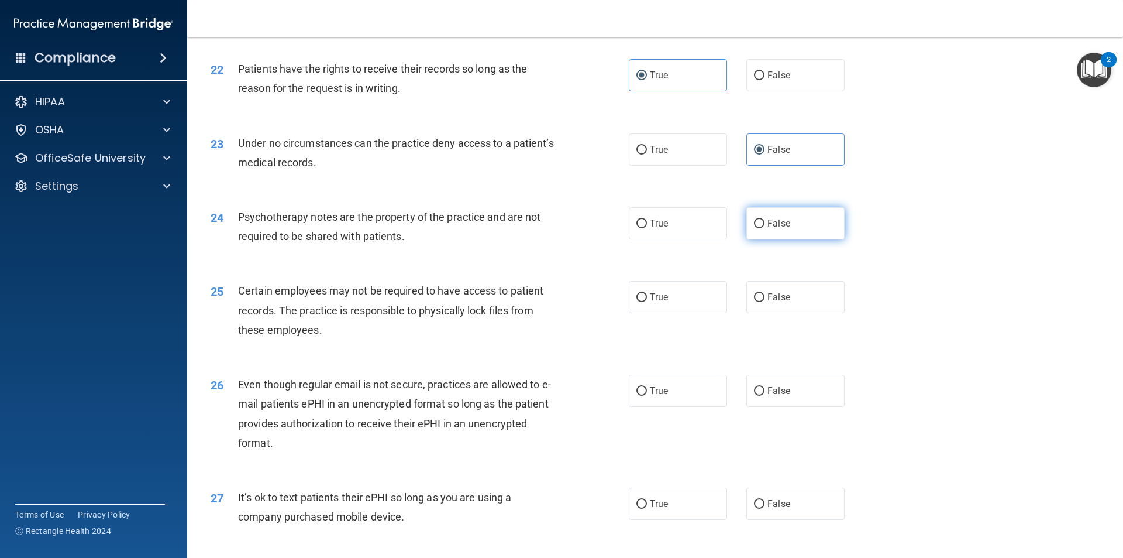
radio input "true"
click at [684, 313] on label "True" at bounding box center [678, 297] width 98 height 32
click at [647, 302] on input "True" at bounding box center [642, 297] width 11 height 9
radio input "true"
click at [772, 407] on label "False" at bounding box center [795, 390] width 98 height 32
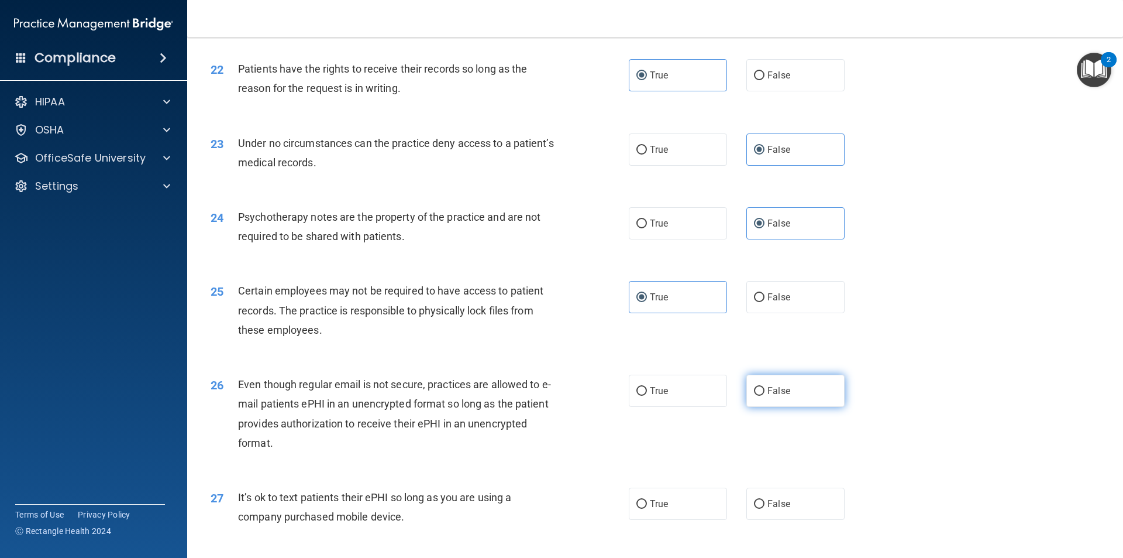
click at [765, 395] on input "False" at bounding box center [759, 391] width 11 height 9
radio input "true"
click at [768, 509] on span "False" at bounding box center [779, 503] width 23 height 11
click at [762, 508] on input "False" at bounding box center [759, 504] width 11 height 9
radio input "true"
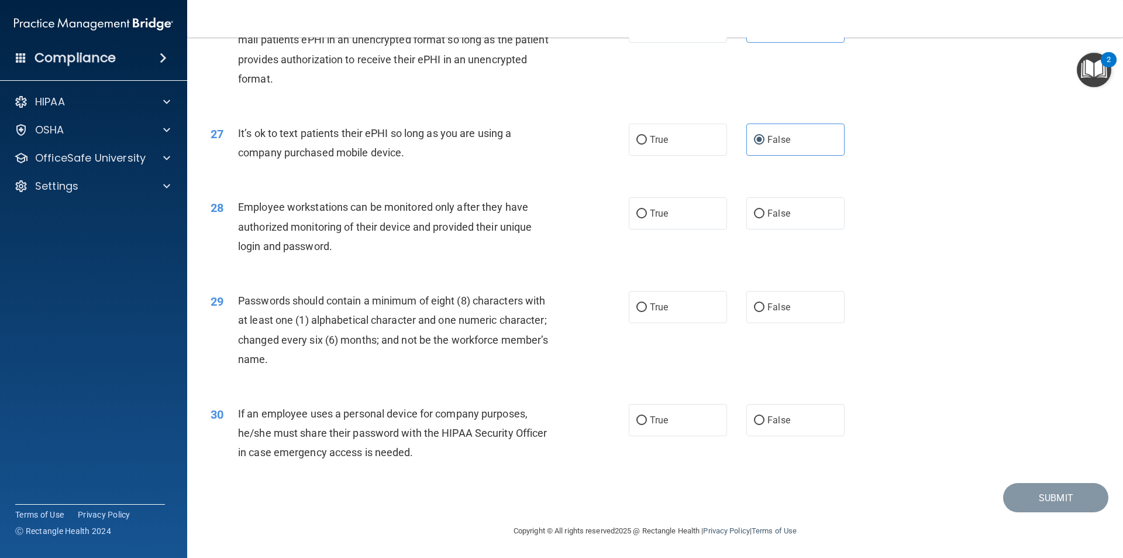
scroll to position [2379, 0]
click at [651, 215] on span "True" at bounding box center [659, 212] width 18 height 11
click at [647, 215] on input "True" at bounding box center [642, 212] width 11 height 9
radio input "true"
click at [672, 298] on label "True" at bounding box center [678, 306] width 98 height 32
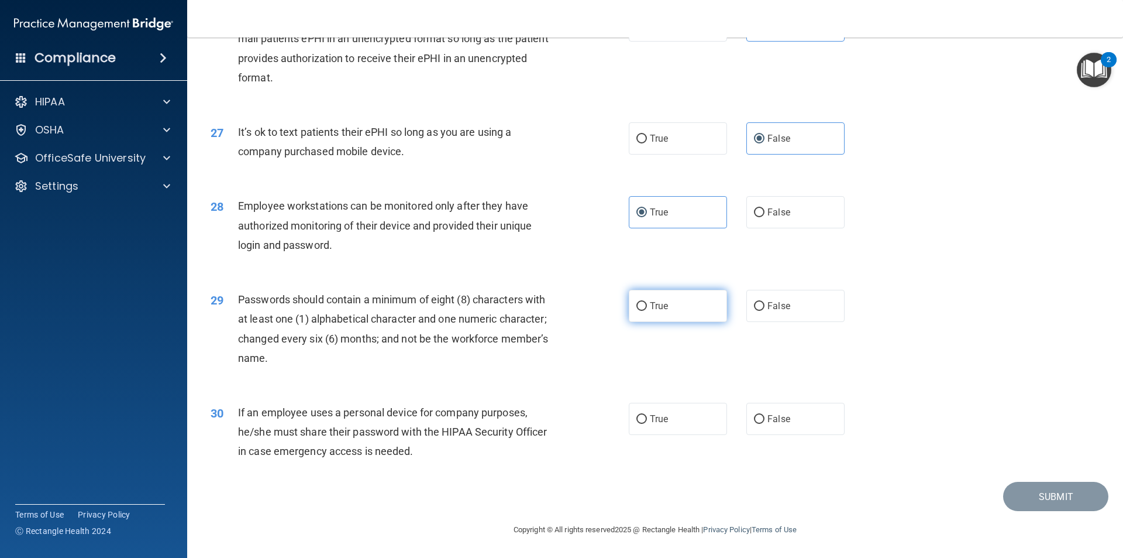
click at [647, 302] on input "True" at bounding box center [642, 306] width 11 height 9
radio input "true"
click at [658, 423] on span "True" at bounding box center [659, 418] width 18 height 11
click at [647, 423] on input "True" at bounding box center [642, 419] width 11 height 9
radio input "true"
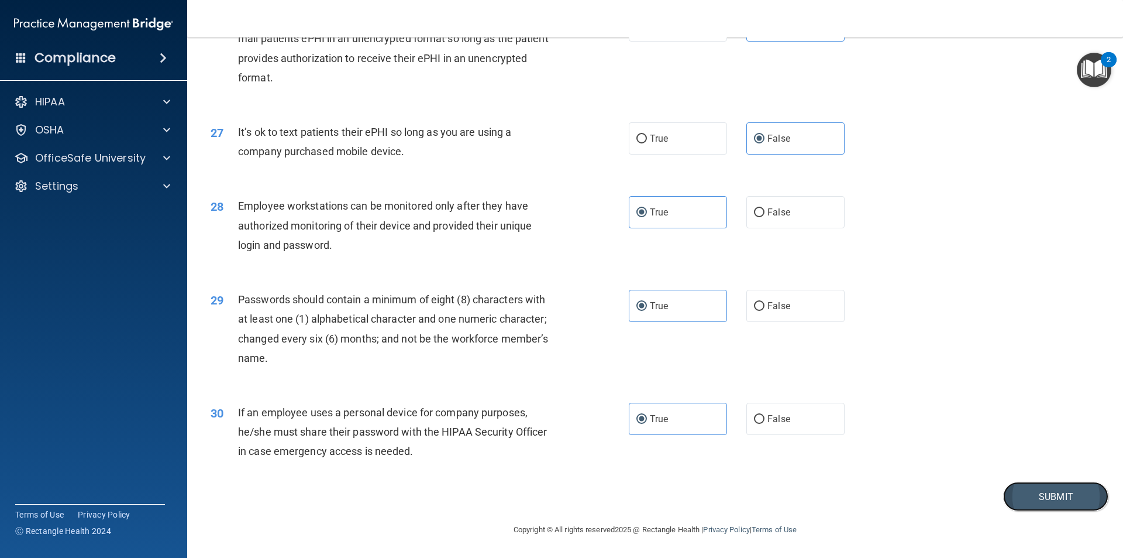
click at [1020, 498] on button "Submit" at bounding box center [1055, 496] width 105 height 30
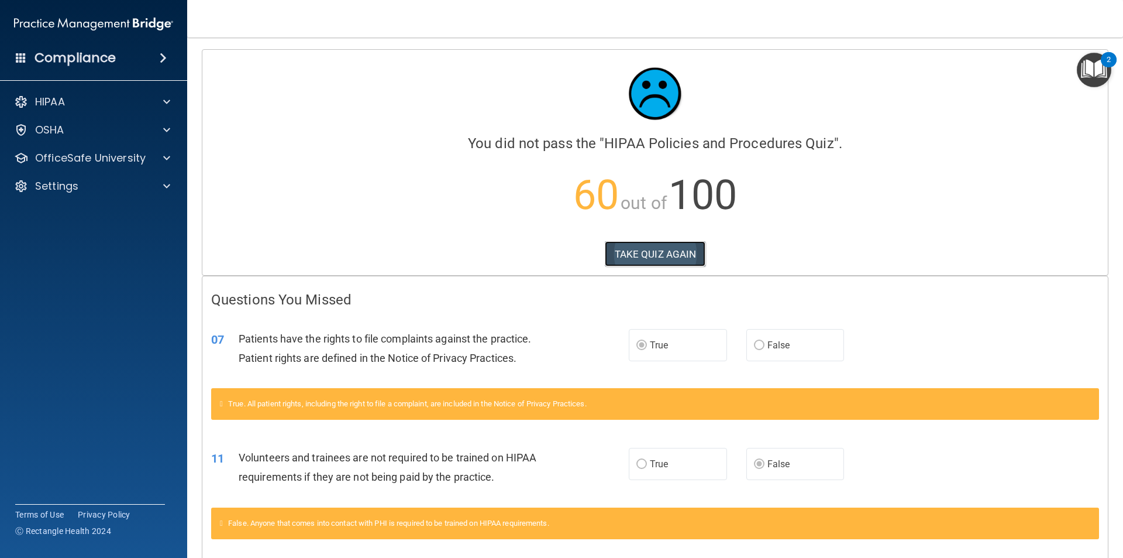
click at [682, 254] on button "TAKE QUIZ AGAIN" at bounding box center [655, 254] width 101 height 26
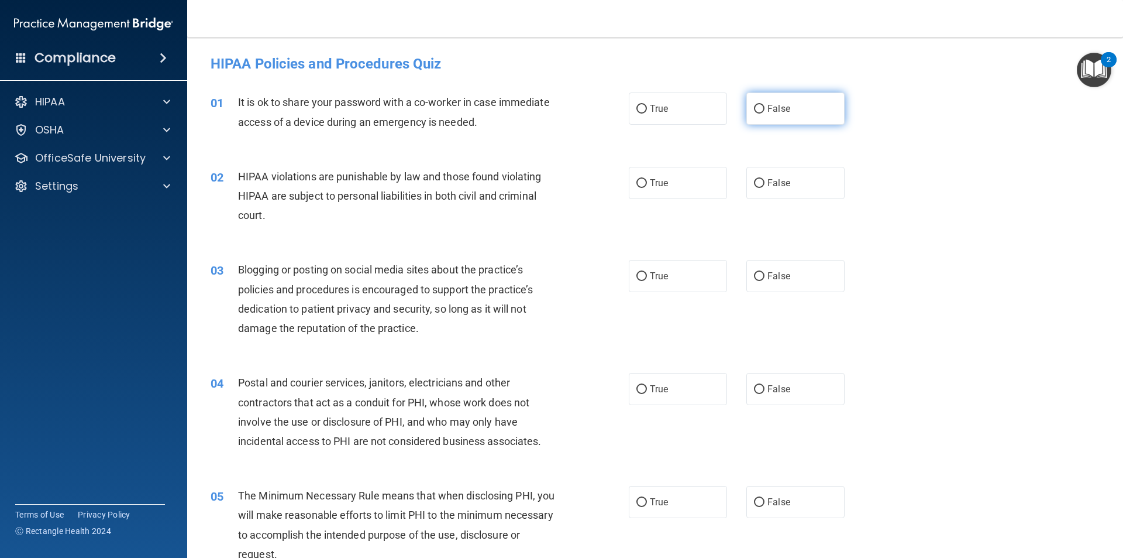
click at [833, 113] on label "False" at bounding box center [795, 108] width 98 height 32
click at [765, 113] on input "False" at bounding box center [759, 109] width 11 height 9
radio input "true"
click at [642, 185] on input "True" at bounding box center [642, 183] width 11 height 9
radio input "true"
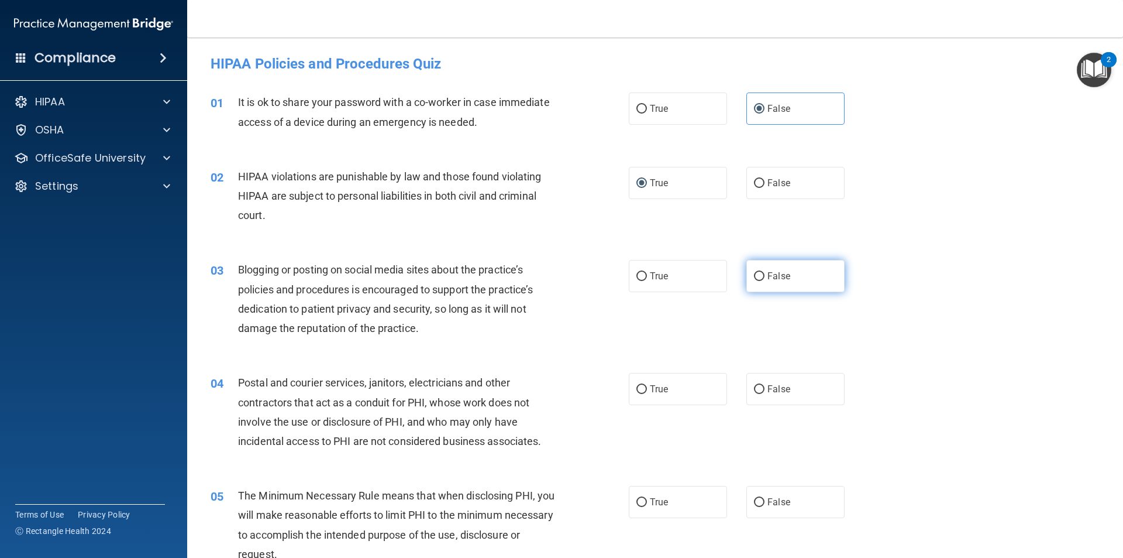
click at [775, 287] on label "False" at bounding box center [795, 276] width 98 height 32
click at [765, 281] on input "False" at bounding box center [759, 276] width 11 height 9
radio input "true"
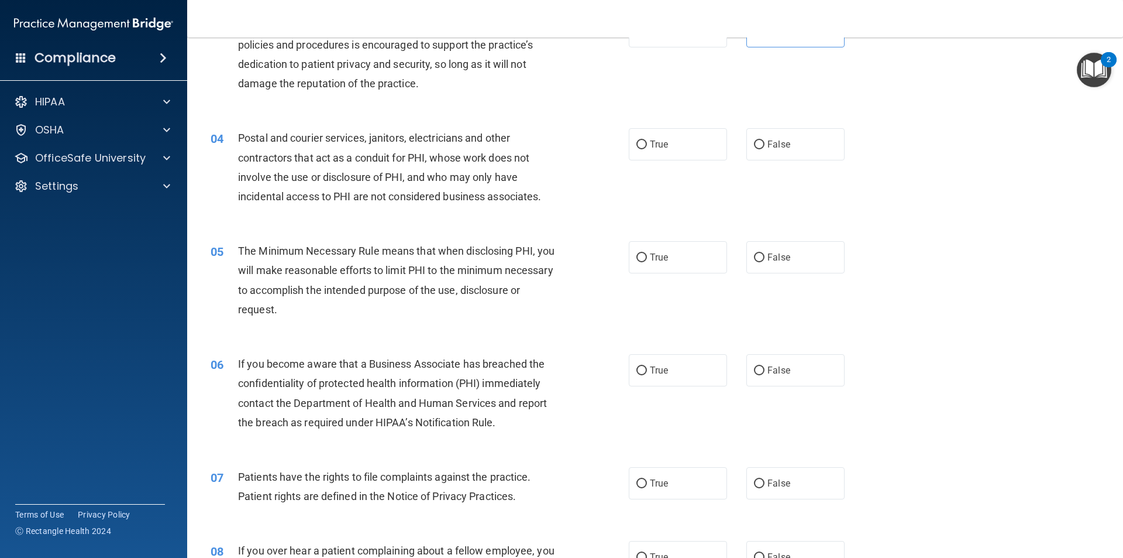
scroll to position [248, 0]
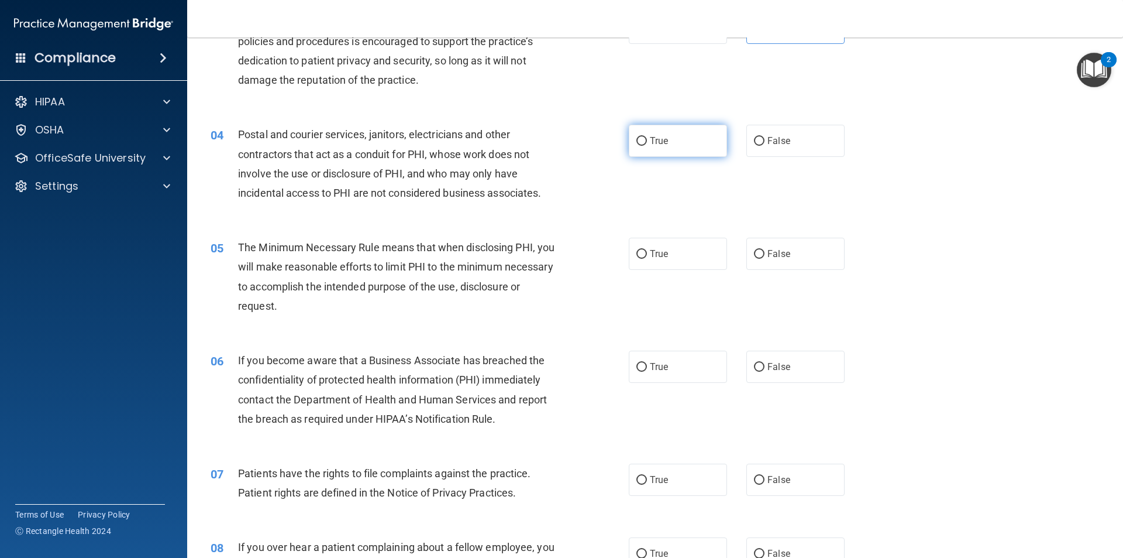
click at [638, 141] on input "True" at bounding box center [642, 141] width 11 height 9
radio input "true"
click at [667, 256] on label "True" at bounding box center [678, 254] width 98 height 32
click at [647, 256] on input "True" at bounding box center [642, 254] width 11 height 9
radio input "true"
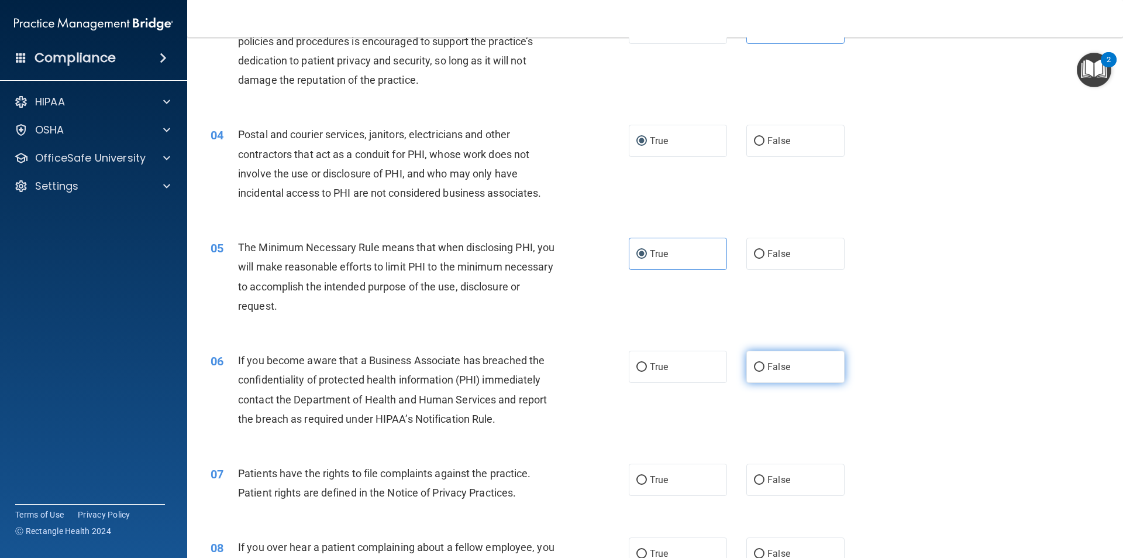
click at [773, 372] on label "False" at bounding box center [795, 366] width 98 height 32
click at [765, 371] on input "False" at bounding box center [759, 367] width 11 height 9
radio input "true"
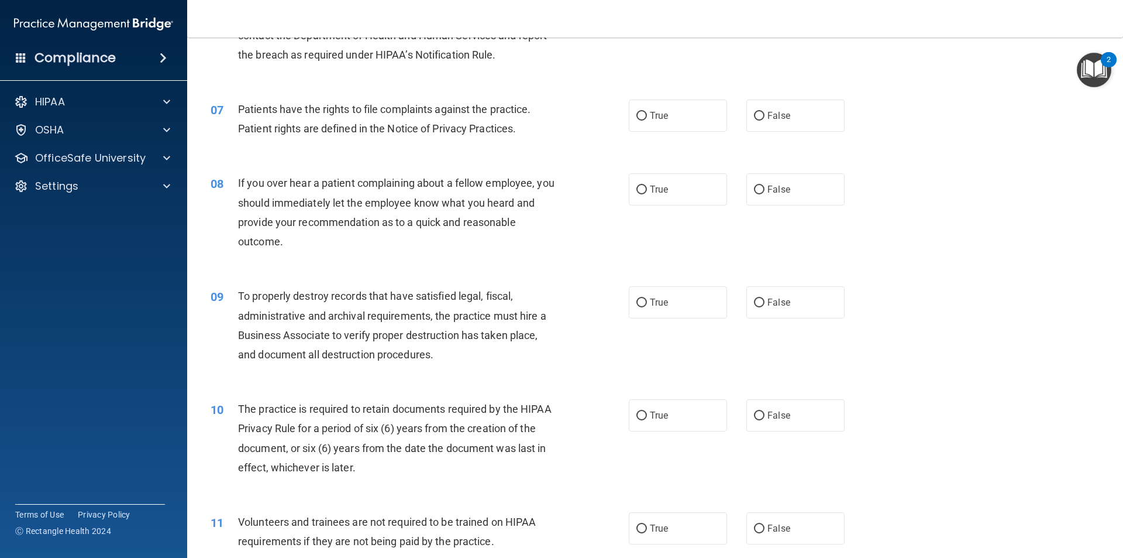
scroll to position [618, 0]
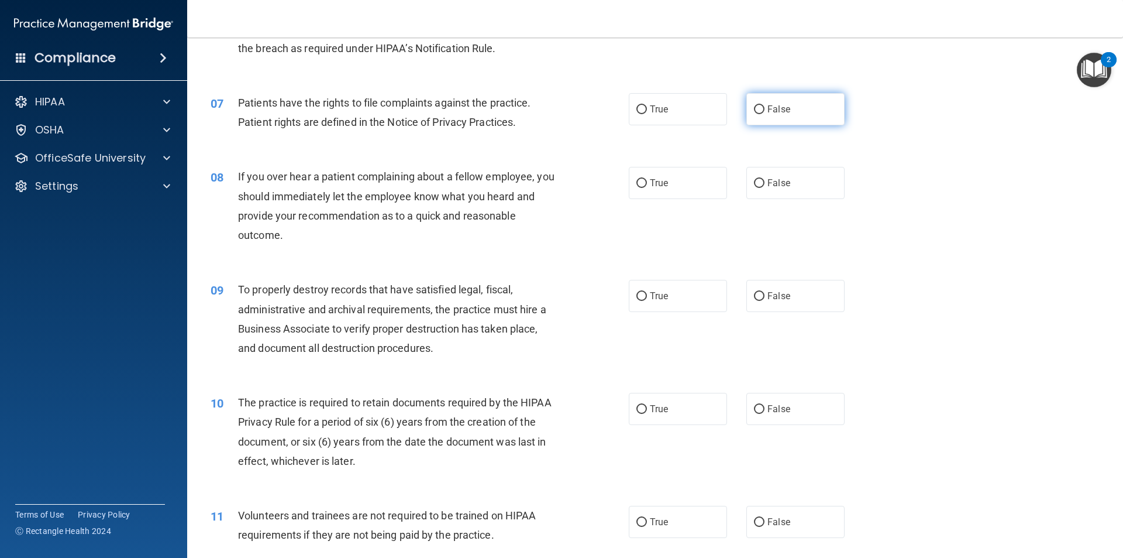
click at [768, 109] on span "False" at bounding box center [779, 109] width 23 height 11
click at [765, 109] on input "False" at bounding box center [759, 109] width 11 height 9
radio input "true"
click at [763, 193] on label "False" at bounding box center [795, 183] width 98 height 32
click at [763, 188] on input "False" at bounding box center [759, 183] width 11 height 9
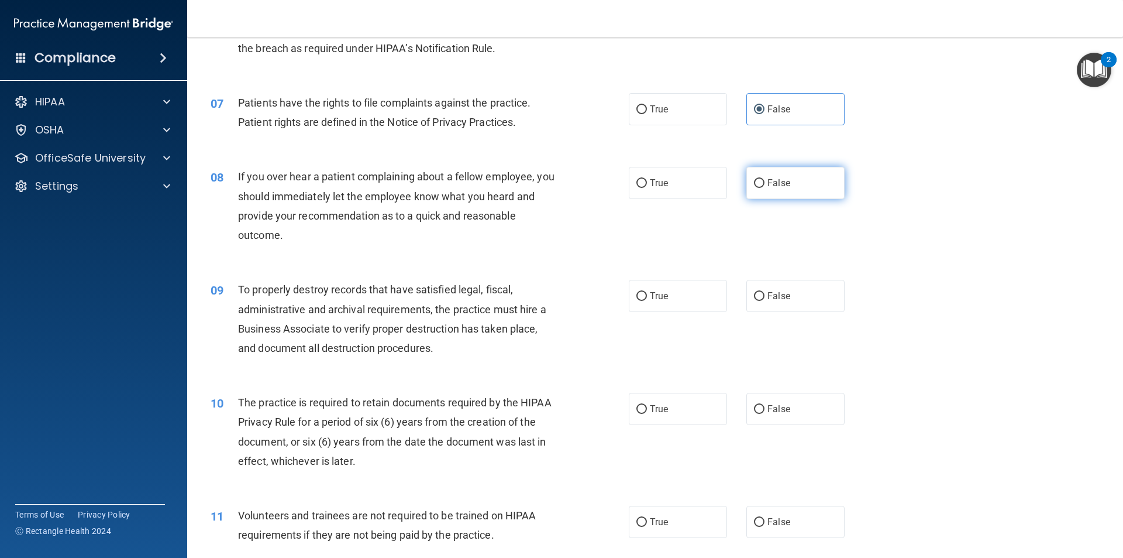
radio input "true"
click at [785, 314] on div "09 To properly destroy records that have satisfied legal, fiscal, administrativ…" at bounding box center [655, 321] width 907 height 113
click at [797, 303] on label "False" at bounding box center [795, 296] width 98 height 32
click at [765, 301] on input "False" at bounding box center [759, 296] width 11 height 9
radio input "true"
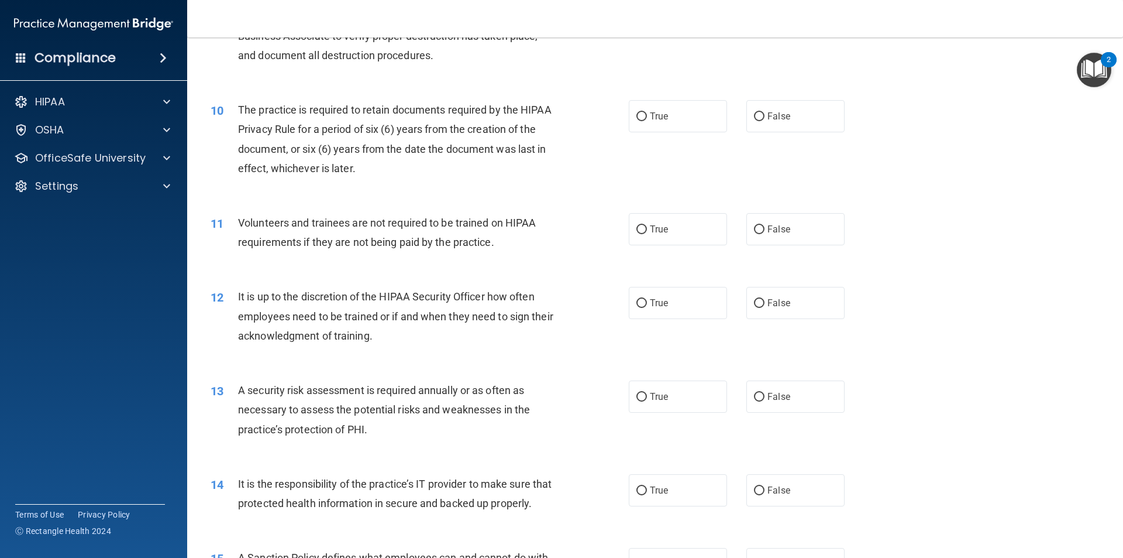
scroll to position [931, 0]
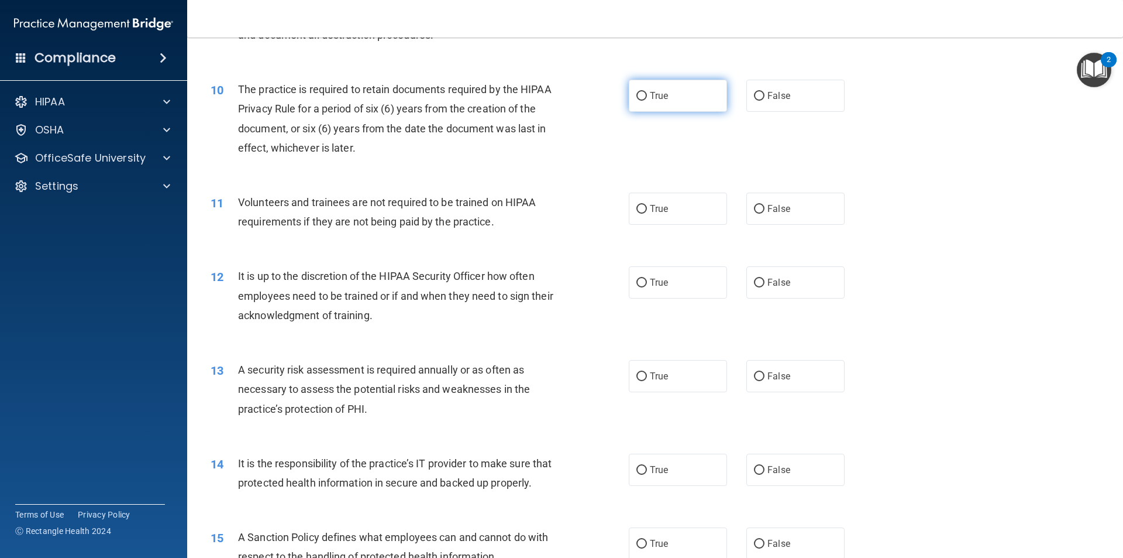
click at [660, 105] on label "True" at bounding box center [678, 96] width 98 height 32
click at [647, 101] on input "True" at bounding box center [642, 96] width 11 height 9
radio input "true"
click at [666, 217] on label "True" at bounding box center [678, 208] width 98 height 32
click at [647, 214] on input "True" at bounding box center [642, 209] width 11 height 9
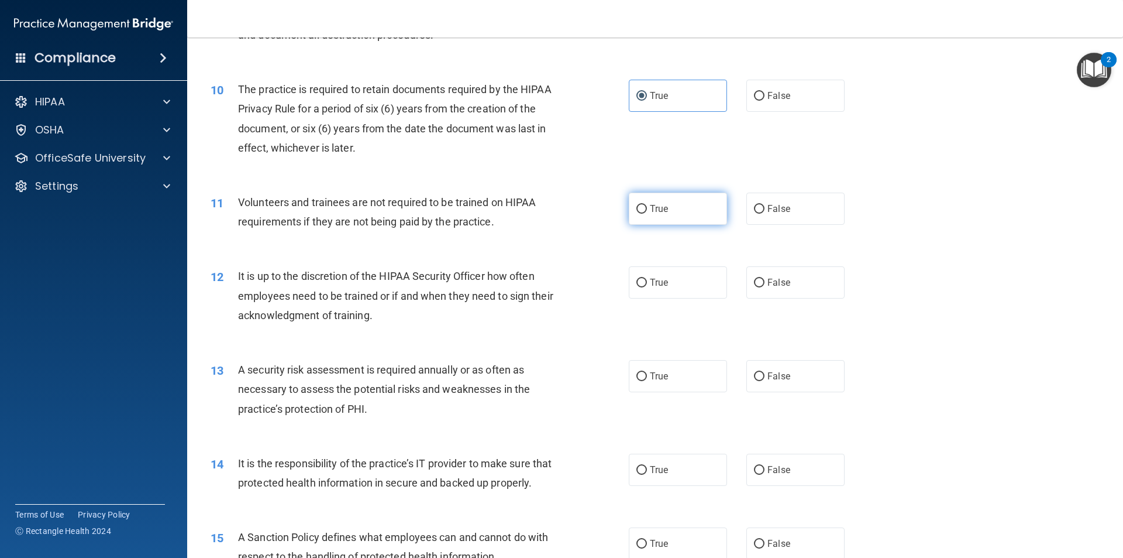
radio input "true"
click at [656, 297] on label "True" at bounding box center [678, 282] width 98 height 32
click at [647, 287] on input "True" at bounding box center [642, 282] width 11 height 9
radio input "true"
click at [801, 367] on label "False" at bounding box center [795, 376] width 98 height 32
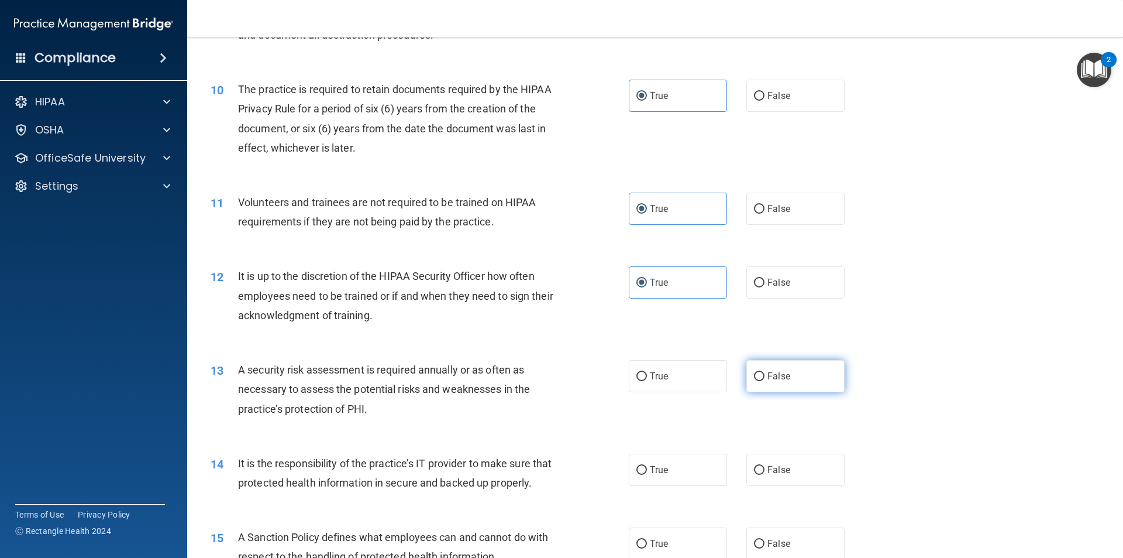
click at [765, 372] on input "False" at bounding box center [759, 376] width 11 height 9
radio input "true"
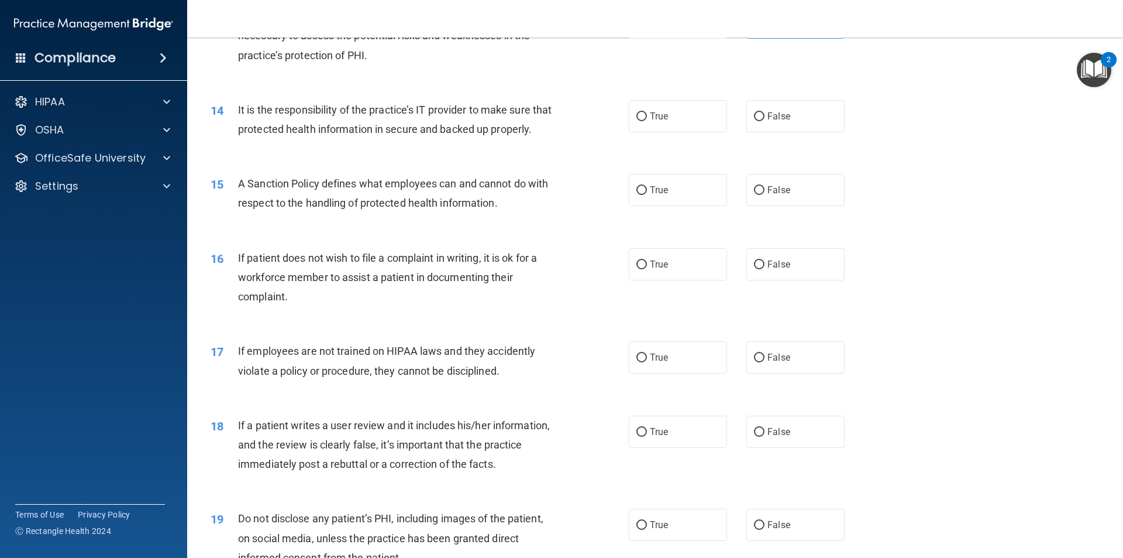
scroll to position [1292, 0]
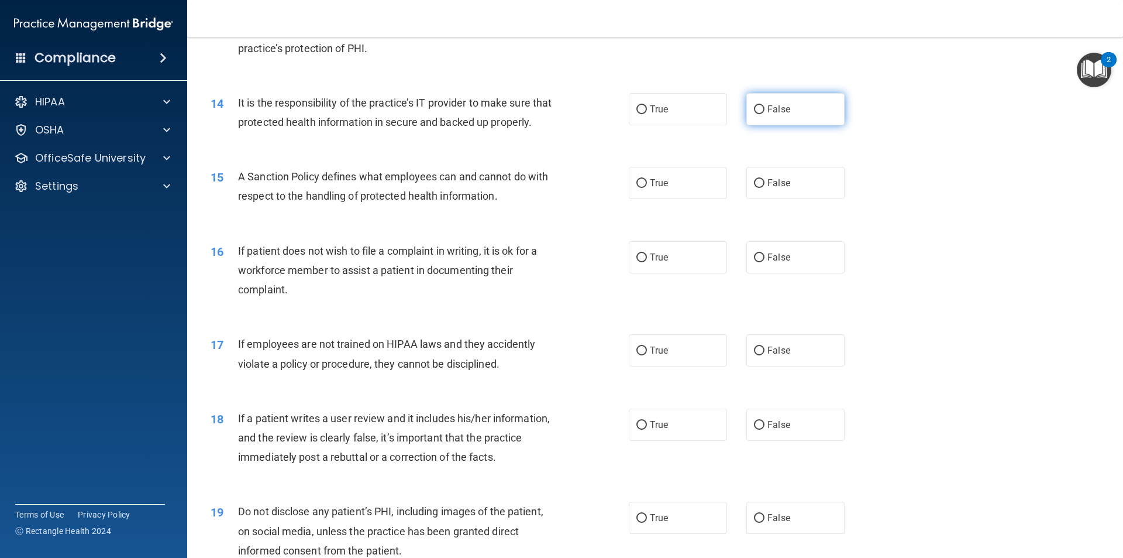
click at [772, 108] on span "False" at bounding box center [779, 109] width 23 height 11
click at [765, 108] on input "False" at bounding box center [759, 109] width 11 height 9
radio input "true"
click at [667, 199] on label "True" at bounding box center [678, 183] width 98 height 32
click at [647, 188] on input "True" at bounding box center [642, 183] width 11 height 9
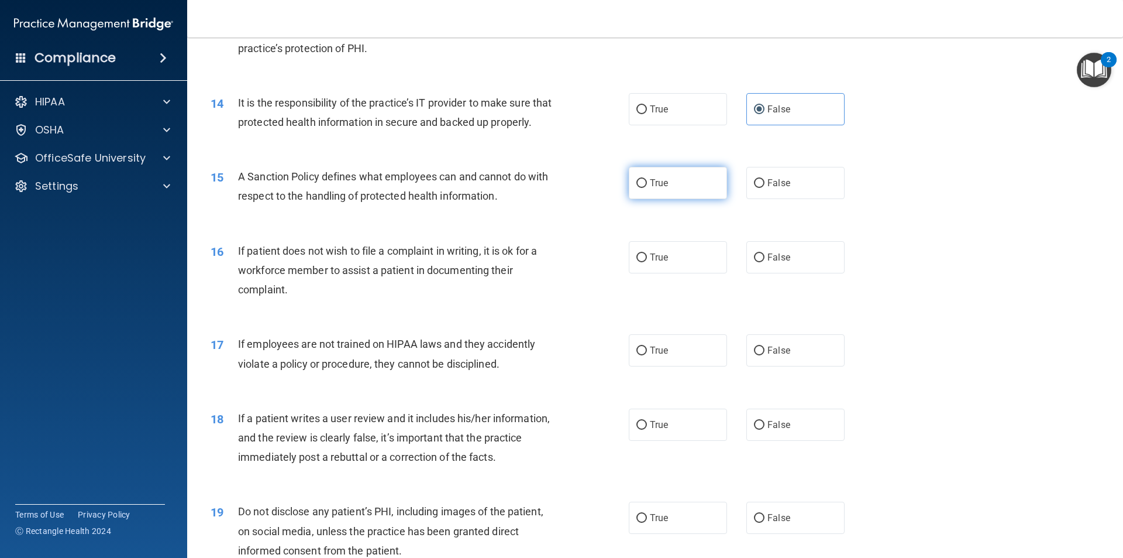
radio input "true"
click at [680, 273] on label "True" at bounding box center [678, 257] width 98 height 32
click at [647, 262] on input "True" at bounding box center [642, 257] width 11 height 9
radio input "true"
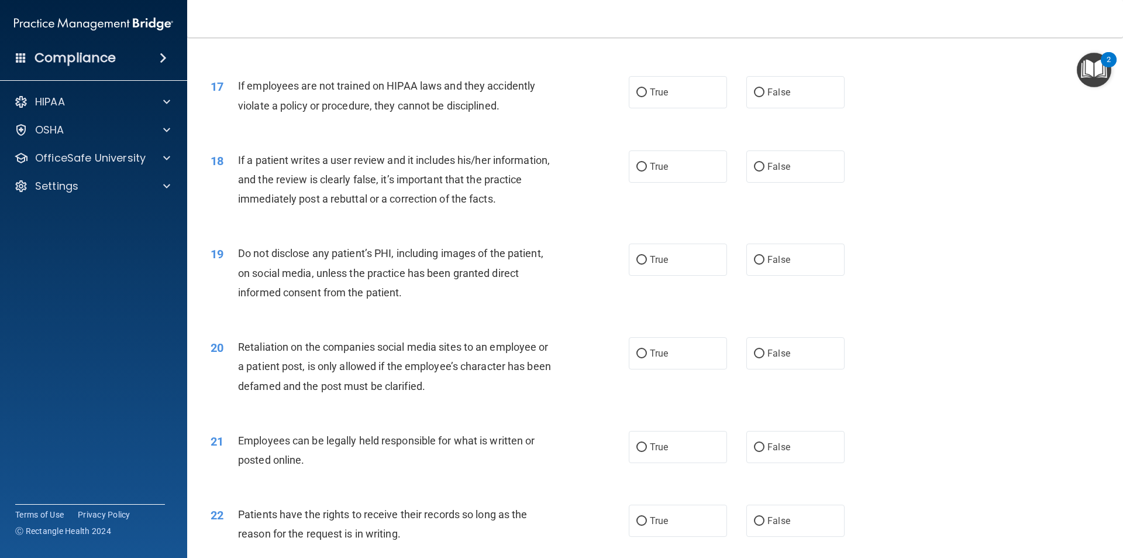
scroll to position [1553, 0]
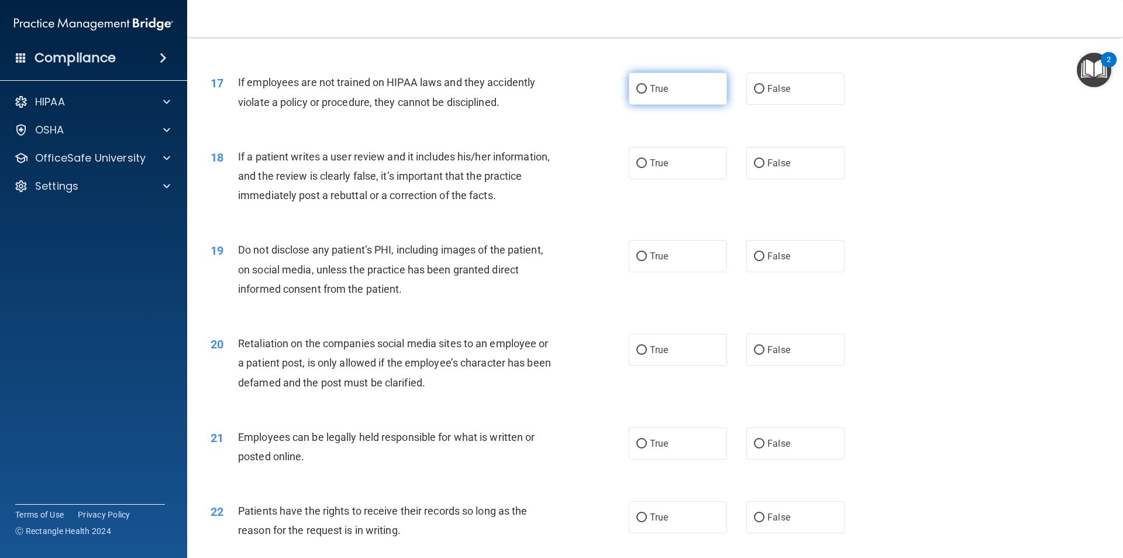
click at [639, 105] on label "True" at bounding box center [678, 89] width 98 height 32
click at [639, 94] on input "True" at bounding box center [642, 89] width 11 height 9
radio input "true"
click at [793, 179] on label "False" at bounding box center [795, 163] width 98 height 32
click at [765, 168] on input "False" at bounding box center [759, 163] width 11 height 9
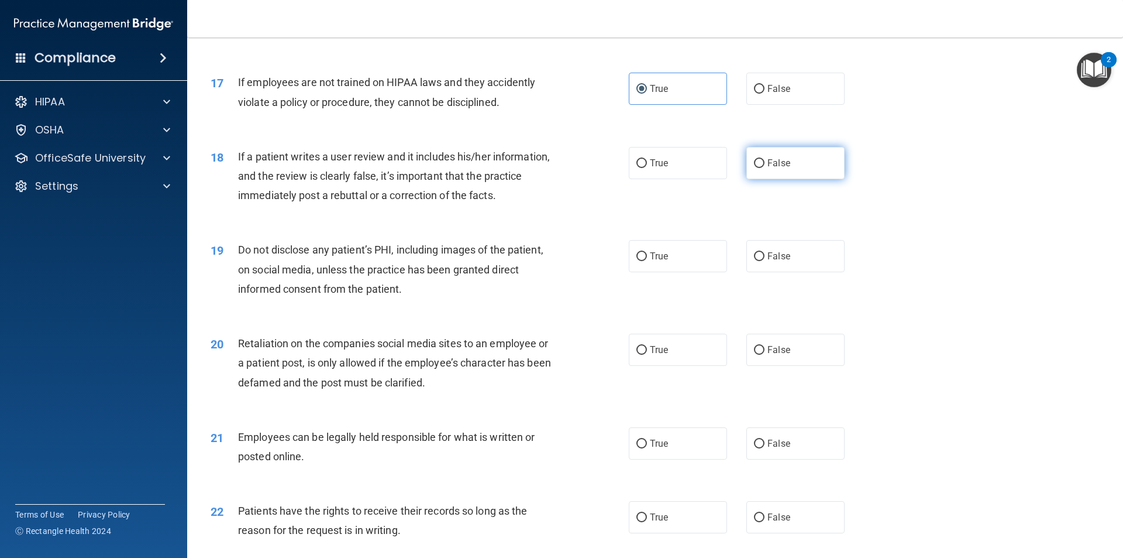
radio input "true"
click at [790, 294] on div "19 Do not disclose any patient’s PHI, including images of the patient, on socia…" at bounding box center [655, 272] width 907 height 94
click at [792, 272] on label "False" at bounding box center [795, 256] width 98 height 32
click at [765, 261] on input "False" at bounding box center [759, 256] width 11 height 9
radio input "true"
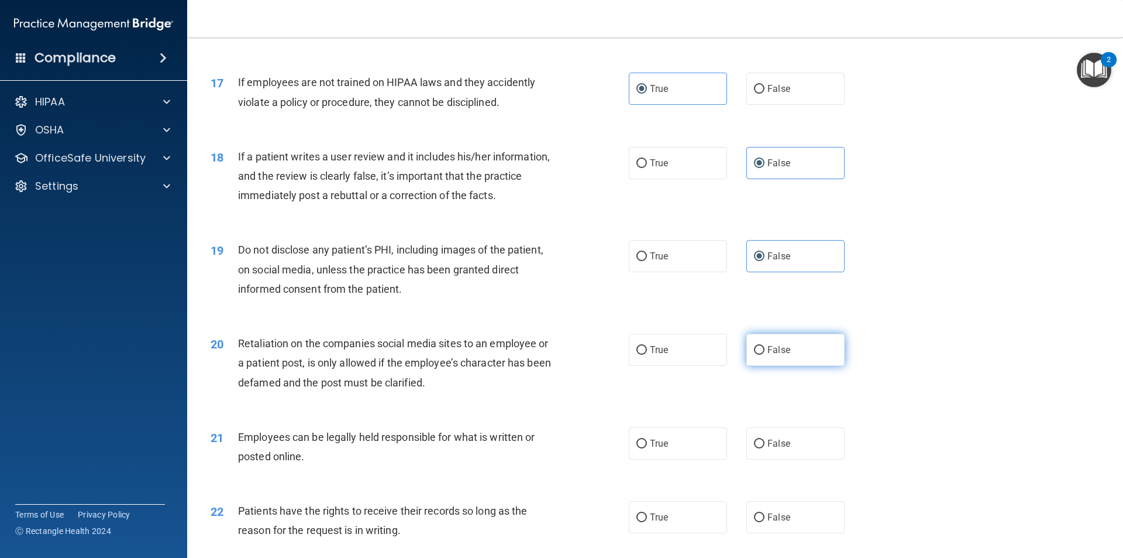
click at [777, 355] on span "False" at bounding box center [779, 349] width 23 height 11
click at [765, 355] on input "False" at bounding box center [759, 350] width 11 height 9
radio input "true"
click at [667, 458] on label "True" at bounding box center [678, 443] width 98 height 32
click at [647, 448] on input "True" at bounding box center [642, 443] width 11 height 9
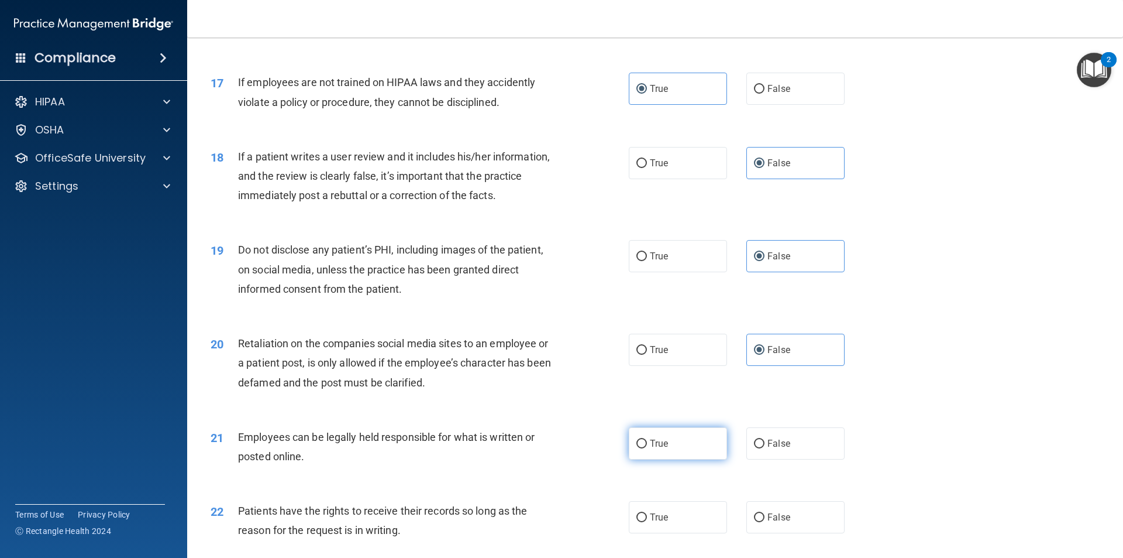
radio input "true"
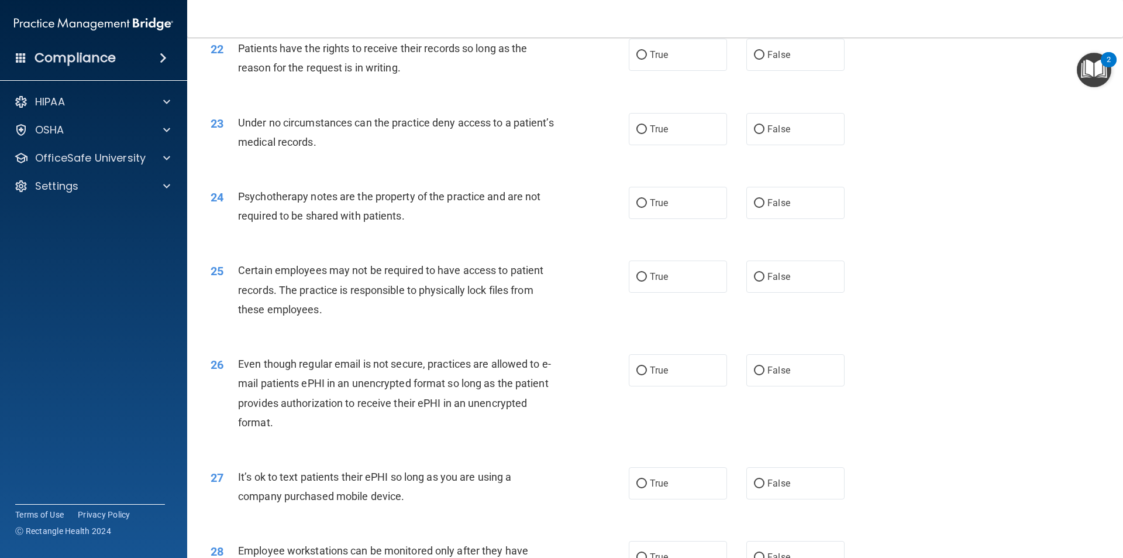
scroll to position [2022, 0]
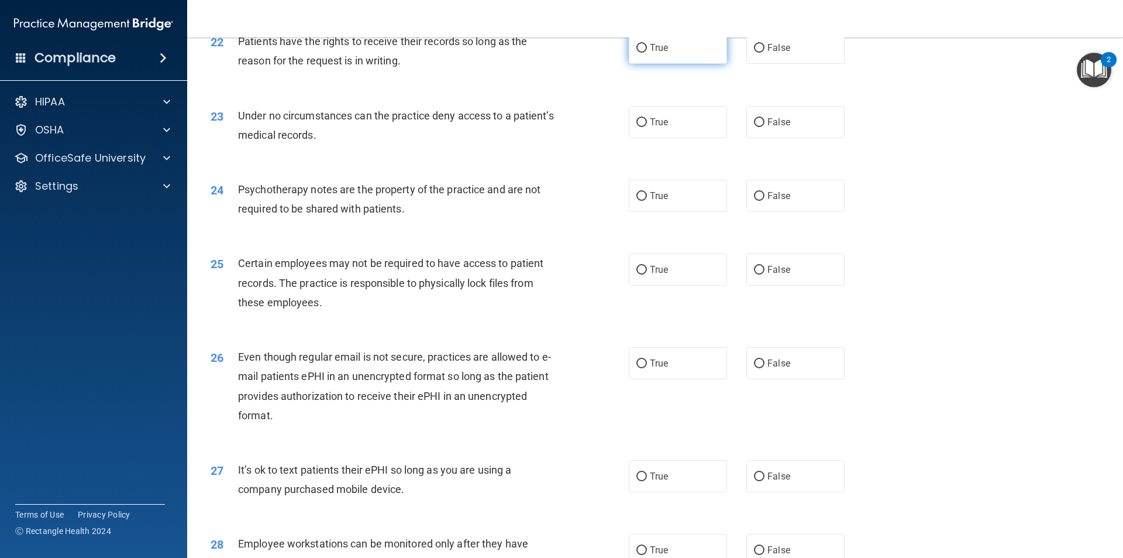
click at [656, 53] on span "True" at bounding box center [659, 47] width 18 height 11
click at [647, 53] on input "True" at bounding box center [642, 48] width 11 height 9
radio input "true"
click at [791, 138] on label "False" at bounding box center [795, 122] width 98 height 32
click at [765, 127] on input "False" at bounding box center [759, 122] width 11 height 9
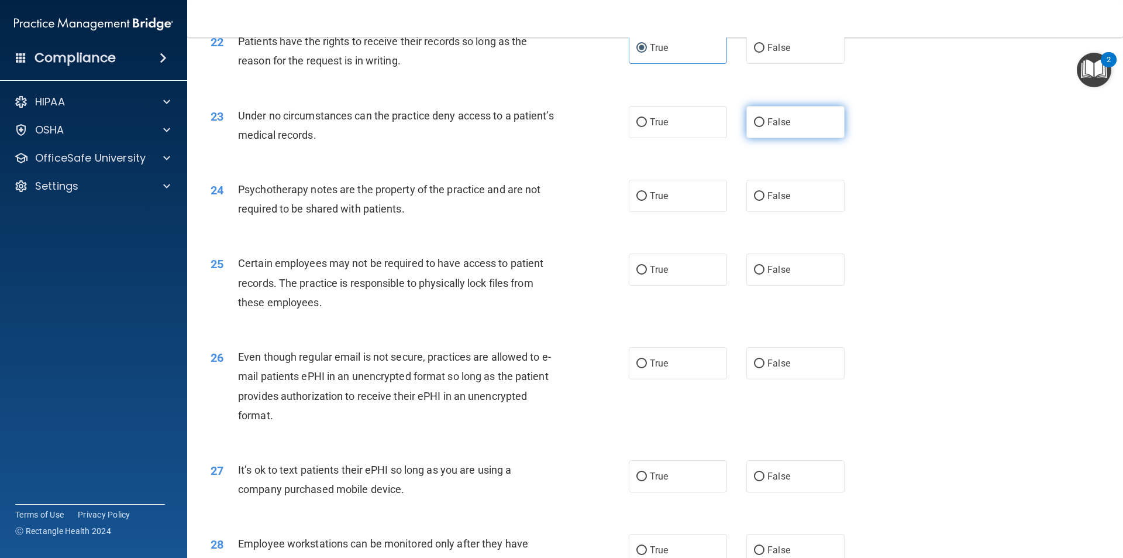
radio input "true"
click at [782, 212] on label "False" at bounding box center [795, 196] width 98 height 32
click at [765, 201] on input "False" at bounding box center [759, 196] width 11 height 9
radio input "true"
click at [650, 275] on span "True" at bounding box center [659, 269] width 18 height 11
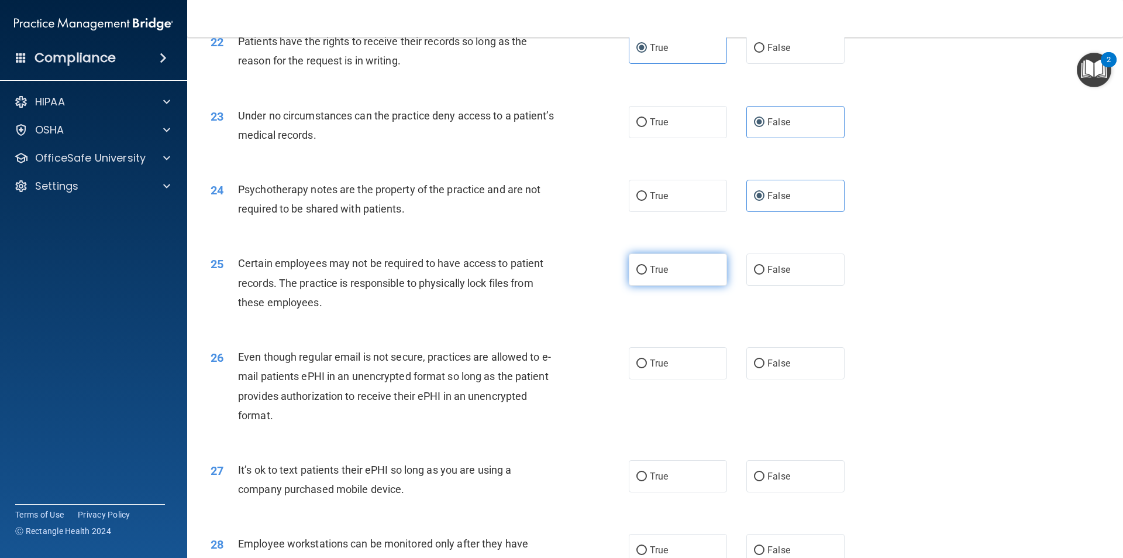
click at [647, 274] on input "True" at bounding box center [642, 270] width 11 height 9
radio input "true"
click at [805, 379] on label "False" at bounding box center [795, 363] width 98 height 32
click at [765, 368] on input "False" at bounding box center [759, 363] width 11 height 9
radio input "true"
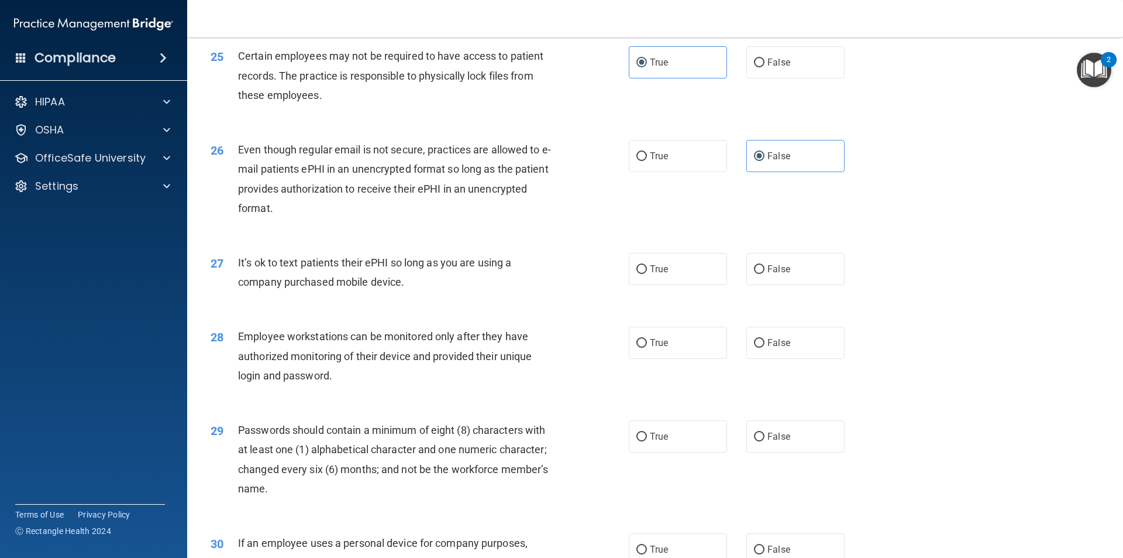
scroll to position [2338, 0]
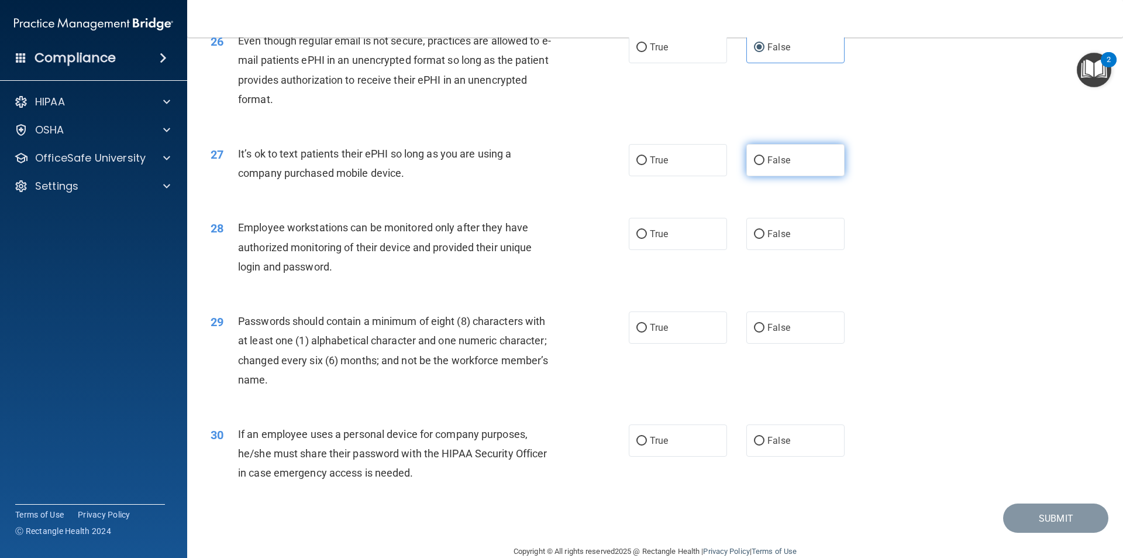
click at [789, 176] on label "False" at bounding box center [795, 160] width 98 height 32
click at [765, 165] on input "False" at bounding box center [759, 160] width 11 height 9
radio input "true"
click at [664, 239] on span "True" at bounding box center [659, 233] width 18 height 11
click at [647, 239] on input "True" at bounding box center [642, 234] width 11 height 9
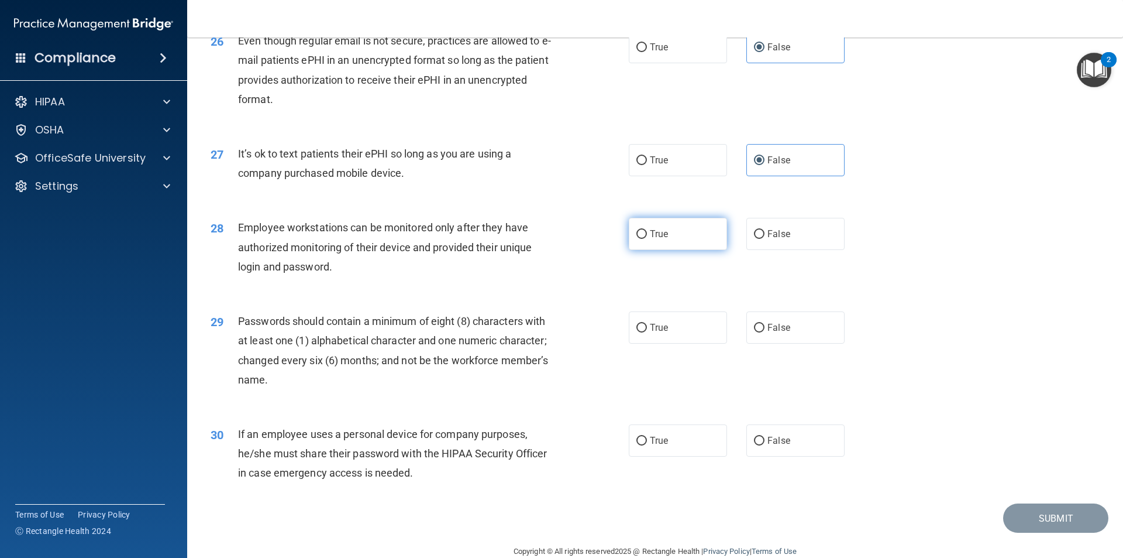
radio input "true"
click at [669, 343] on label "True" at bounding box center [678, 327] width 98 height 32
click at [647, 332] on input "True" at bounding box center [642, 328] width 11 height 9
radio input "true"
click at [662, 456] on label "True" at bounding box center [678, 440] width 98 height 32
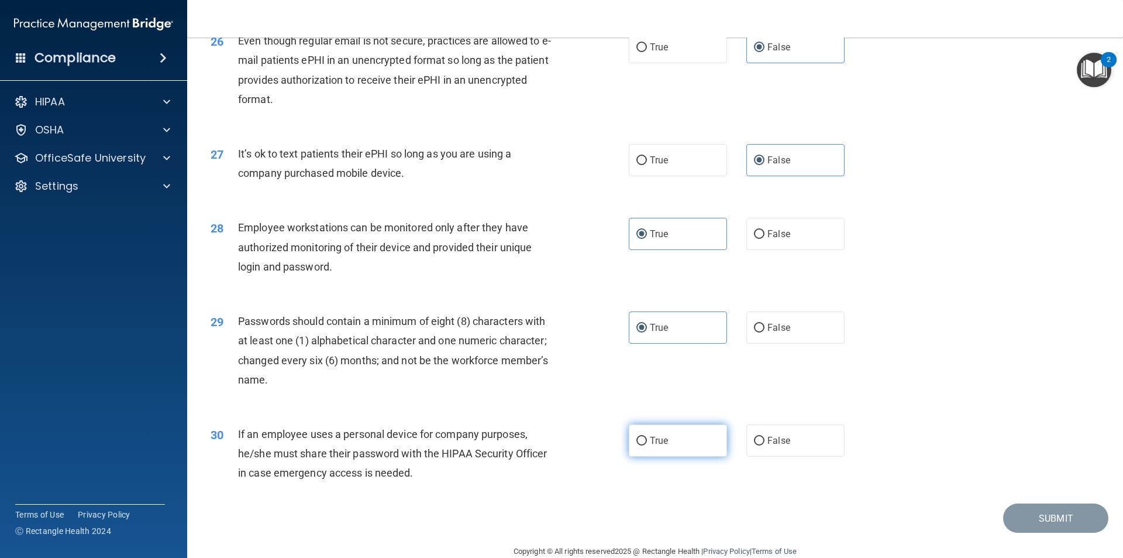
click at [647, 445] on input "True" at bounding box center [642, 440] width 11 height 9
radio input "true"
click at [1062, 533] on button "Submit" at bounding box center [1055, 518] width 105 height 30
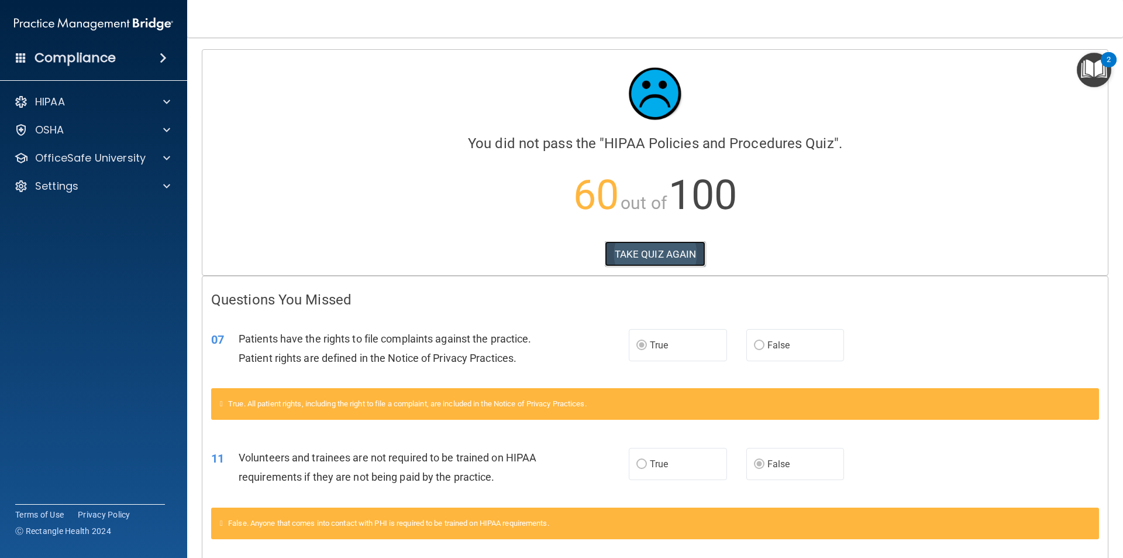
click at [645, 250] on button "TAKE QUIZ AGAIN" at bounding box center [655, 254] width 101 height 26
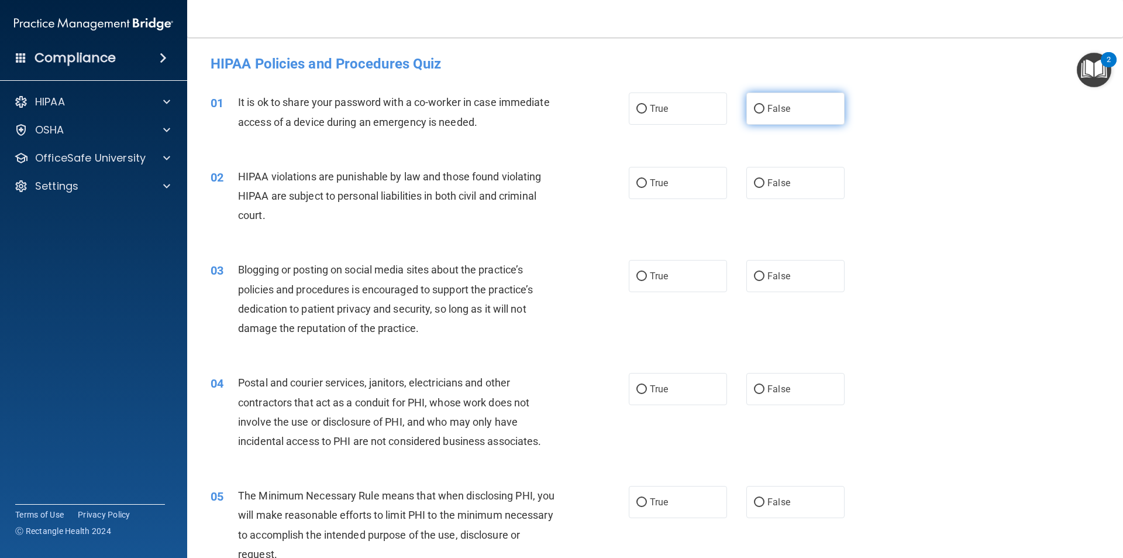
click at [782, 104] on span "False" at bounding box center [779, 108] width 23 height 11
click at [684, 176] on label "True" at bounding box center [678, 183] width 98 height 32
click at [647, 179] on input "True" at bounding box center [642, 183] width 11 height 9
radio input "true"
click at [772, 279] on span "False" at bounding box center [779, 275] width 23 height 11
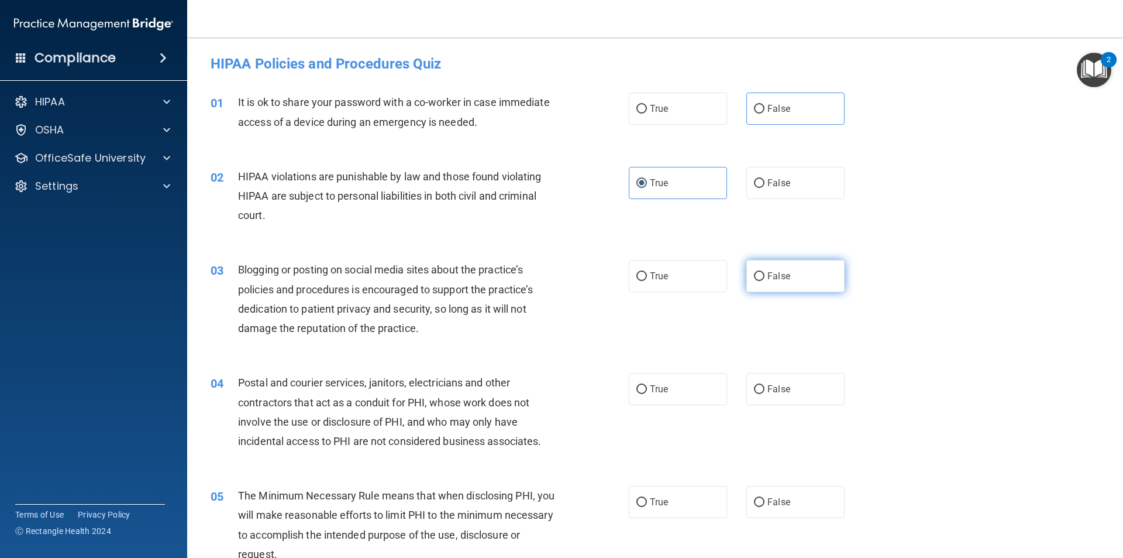
click at [765, 279] on input "False" at bounding box center [759, 276] width 11 height 9
radio input "true"
click at [641, 390] on input "True" at bounding box center [642, 389] width 11 height 9
radio input "true"
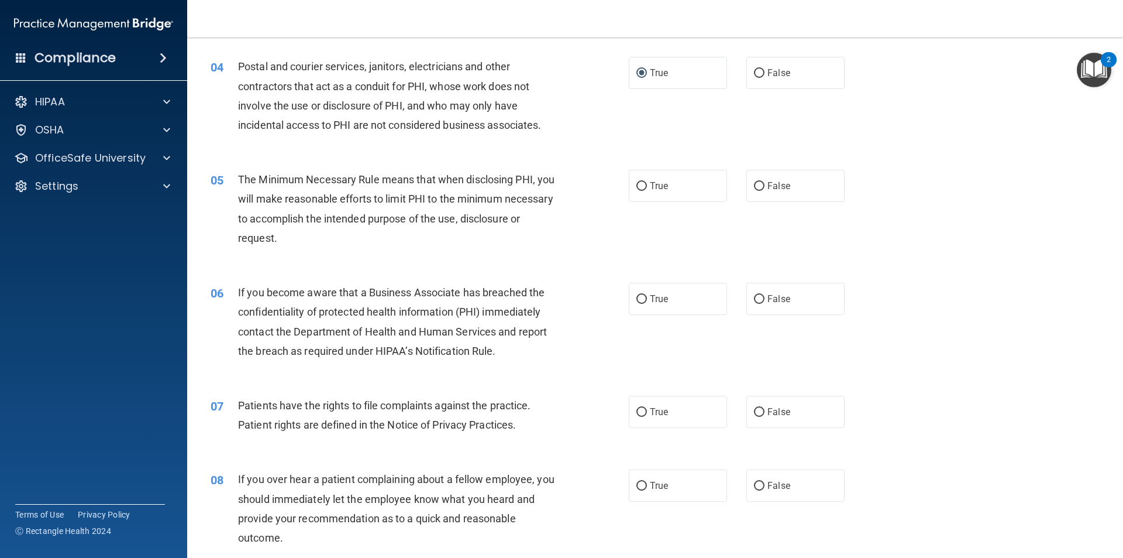
scroll to position [319, 0]
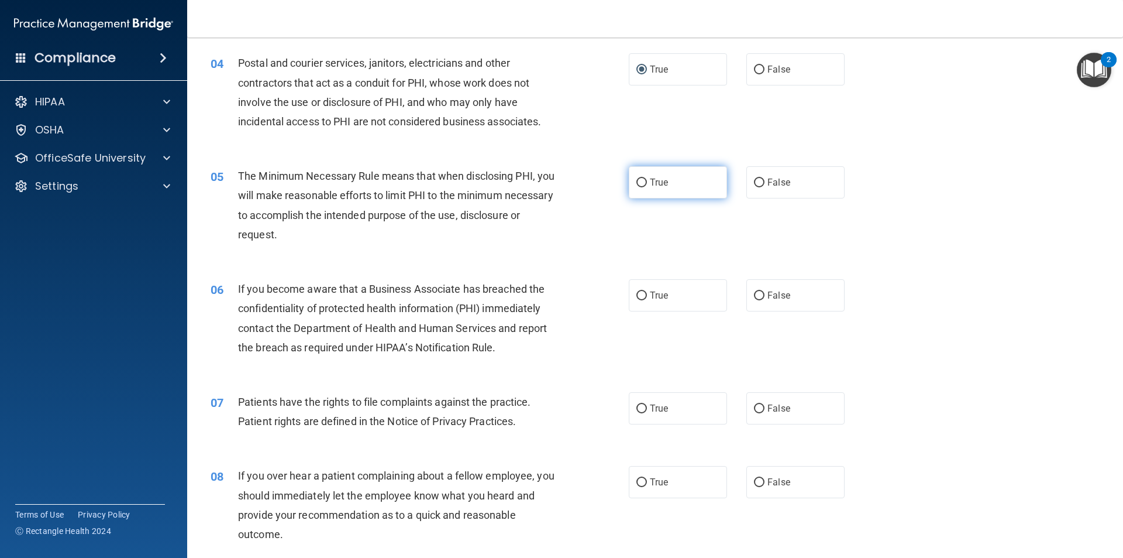
click at [672, 185] on label "True" at bounding box center [678, 182] width 98 height 32
click at [647, 185] on input "True" at bounding box center [642, 182] width 11 height 9
radio input "true"
click at [776, 310] on label "False" at bounding box center [795, 295] width 98 height 32
click at [765, 300] on input "False" at bounding box center [759, 295] width 11 height 9
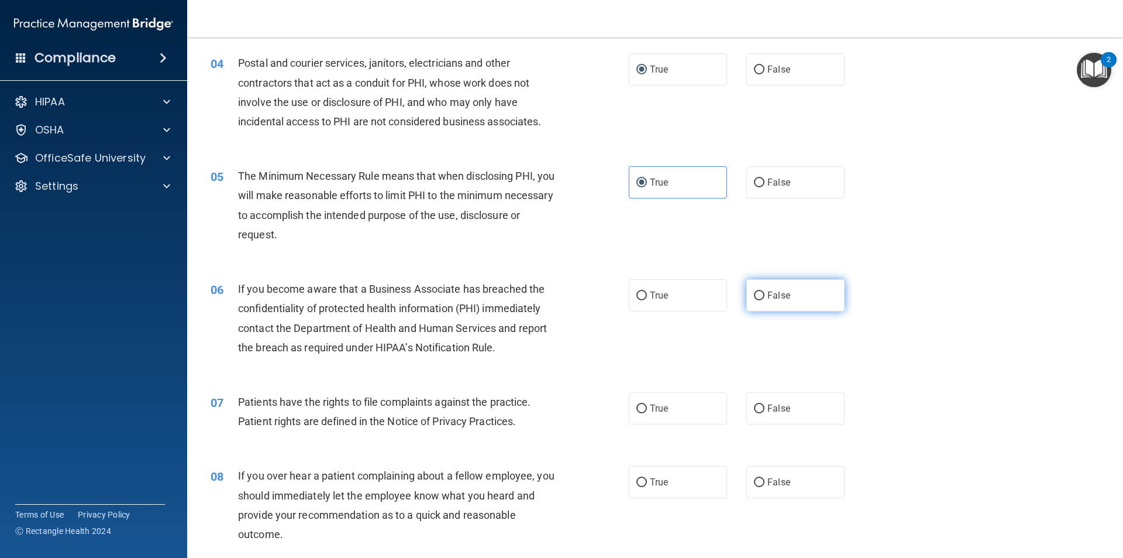
radio input "true"
click at [646, 425] on div "07 Patients have the rights to file complaints against the practice. Patient ri…" at bounding box center [655, 414] width 907 height 74
click at [649, 414] on label "True" at bounding box center [678, 408] width 98 height 32
click at [647, 413] on input "True" at bounding box center [642, 408] width 11 height 9
radio input "true"
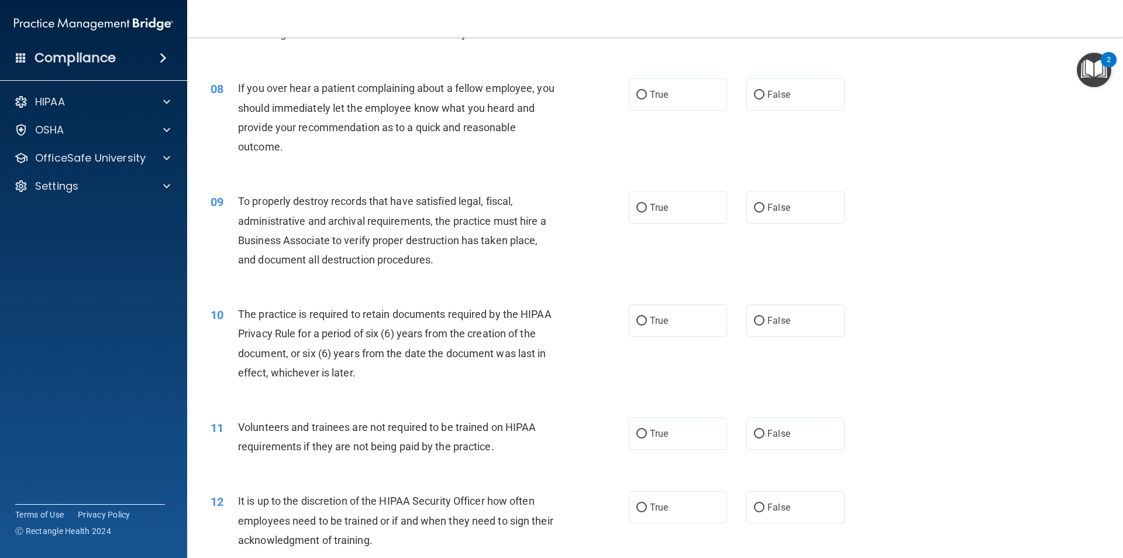
scroll to position [721, 0]
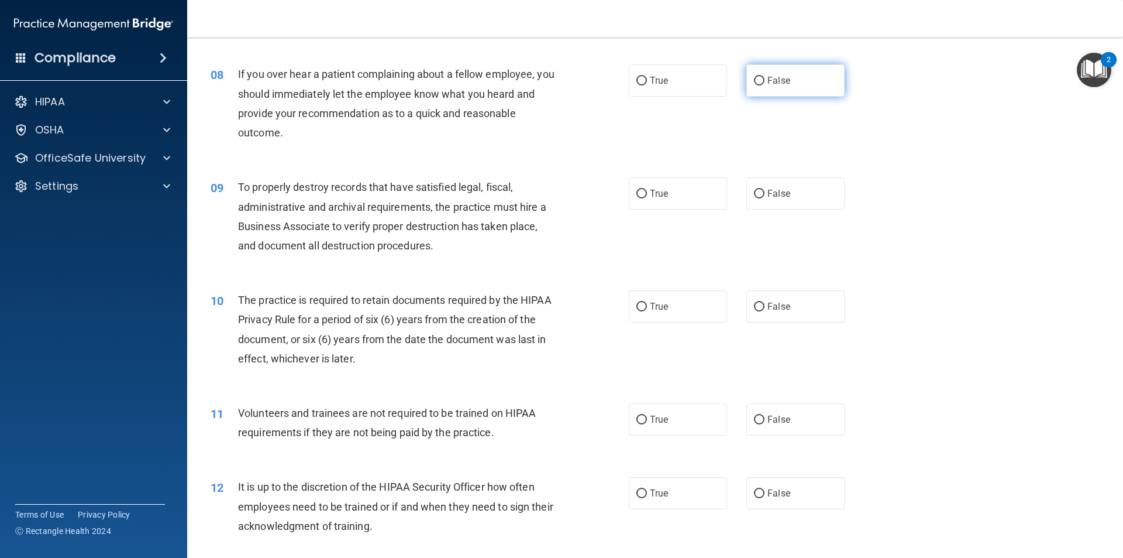
click at [772, 91] on label "False" at bounding box center [795, 80] width 98 height 32
click at [765, 85] on input "False" at bounding box center [759, 81] width 11 height 9
radio input "true"
click at [787, 191] on label "False" at bounding box center [795, 193] width 98 height 32
click at [765, 191] on input "False" at bounding box center [759, 194] width 11 height 9
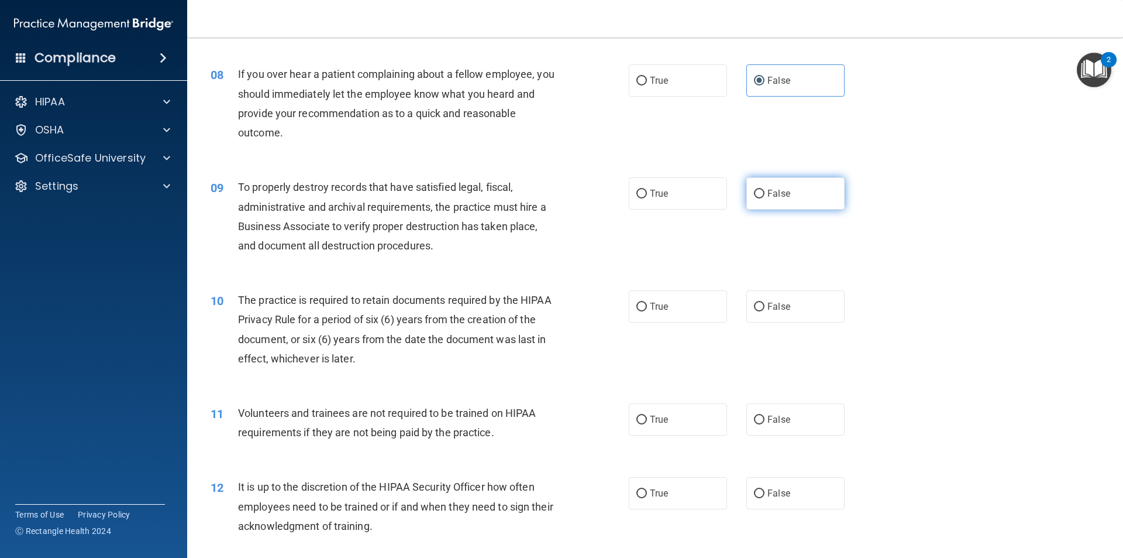
radio input "true"
click at [668, 300] on label "True" at bounding box center [678, 306] width 98 height 32
click at [647, 302] on input "True" at bounding box center [642, 306] width 11 height 9
radio input "true"
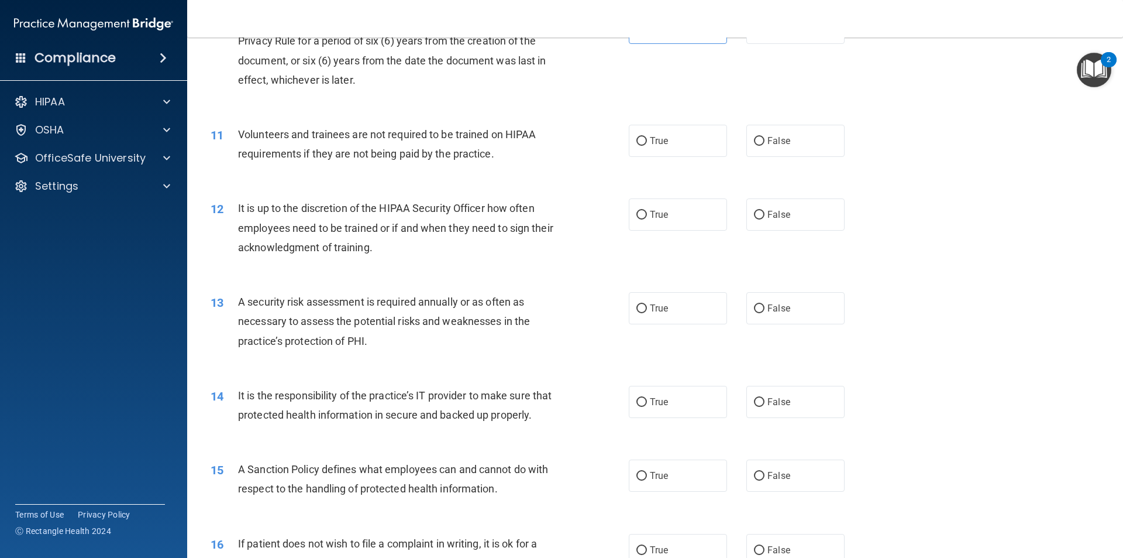
scroll to position [1023, 0]
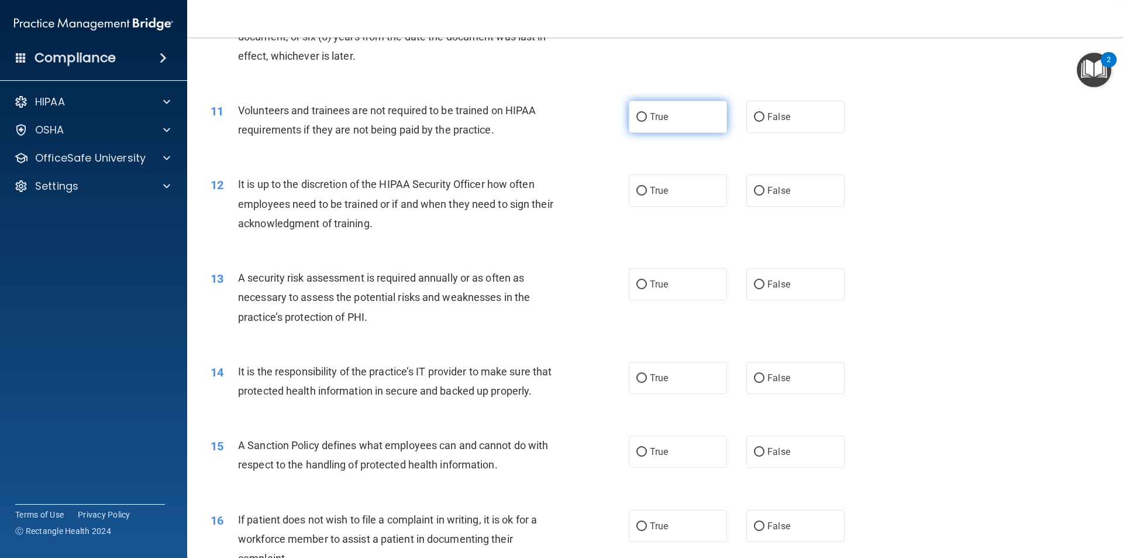
click at [674, 121] on label "True" at bounding box center [678, 117] width 98 height 32
click at [647, 121] on input "True" at bounding box center [642, 117] width 11 height 9
radio input "true"
click at [773, 190] on span "False" at bounding box center [779, 190] width 23 height 11
click at [765, 190] on input "False" at bounding box center [759, 191] width 11 height 9
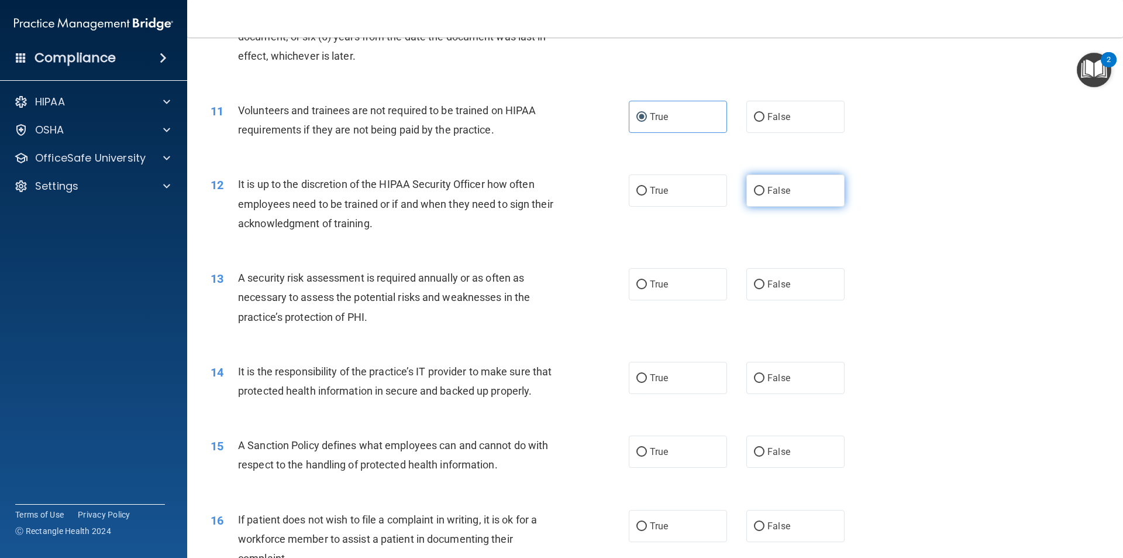
radio input "true"
click at [665, 289] on label "True" at bounding box center [678, 284] width 98 height 32
click at [647, 289] on input "True" at bounding box center [642, 284] width 11 height 9
radio input "true"
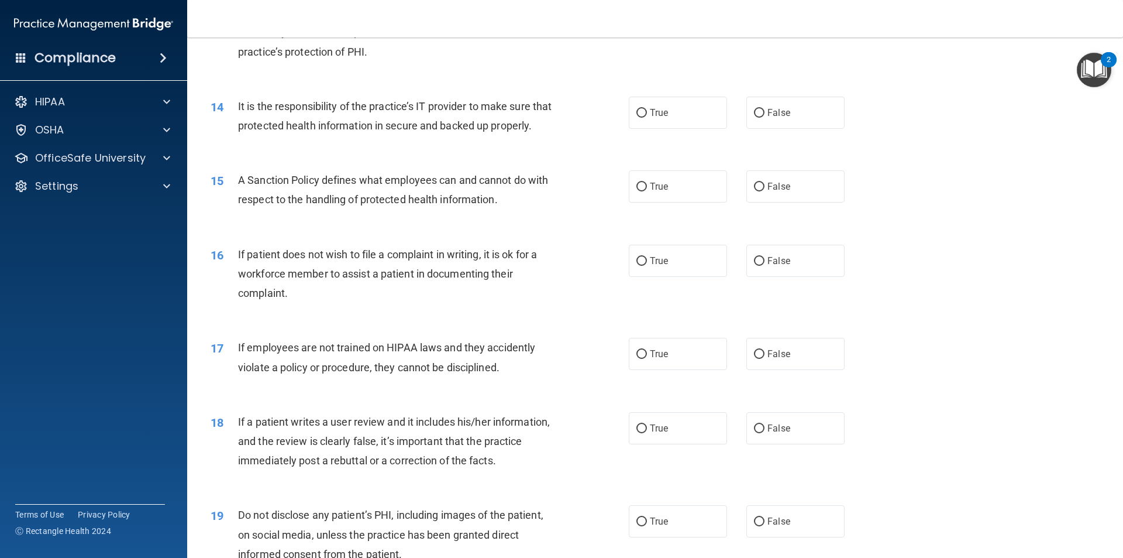
scroll to position [1292, 0]
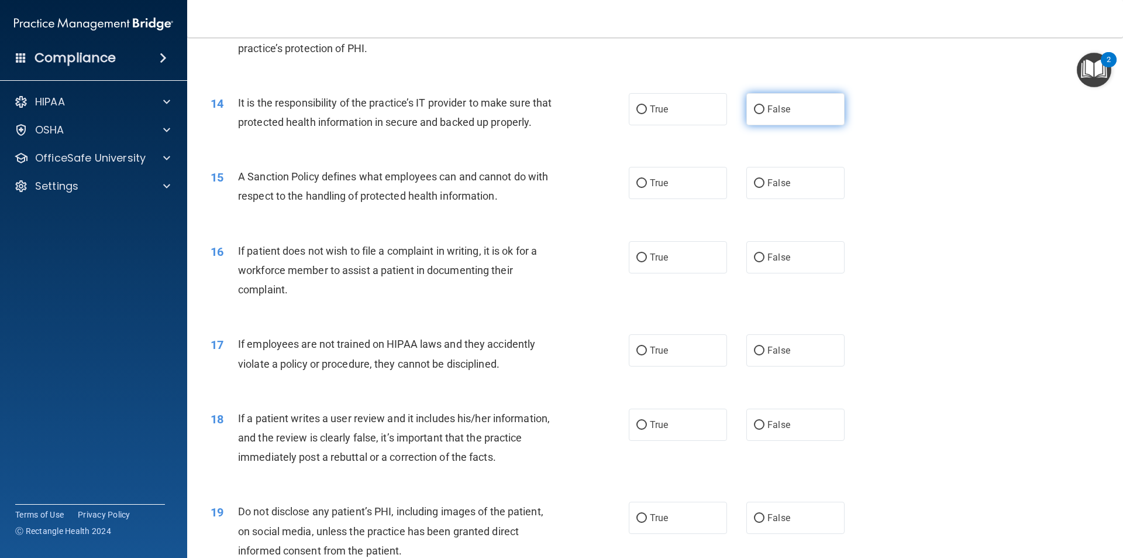
click at [779, 115] on label "False" at bounding box center [795, 109] width 98 height 32
click at [765, 114] on input "False" at bounding box center [759, 109] width 11 height 9
radio input "true"
click at [666, 199] on label "True" at bounding box center [678, 183] width 98 height 32
click at [647, 188] on input "True" at bounding box center [642, 183] width 11 height 9
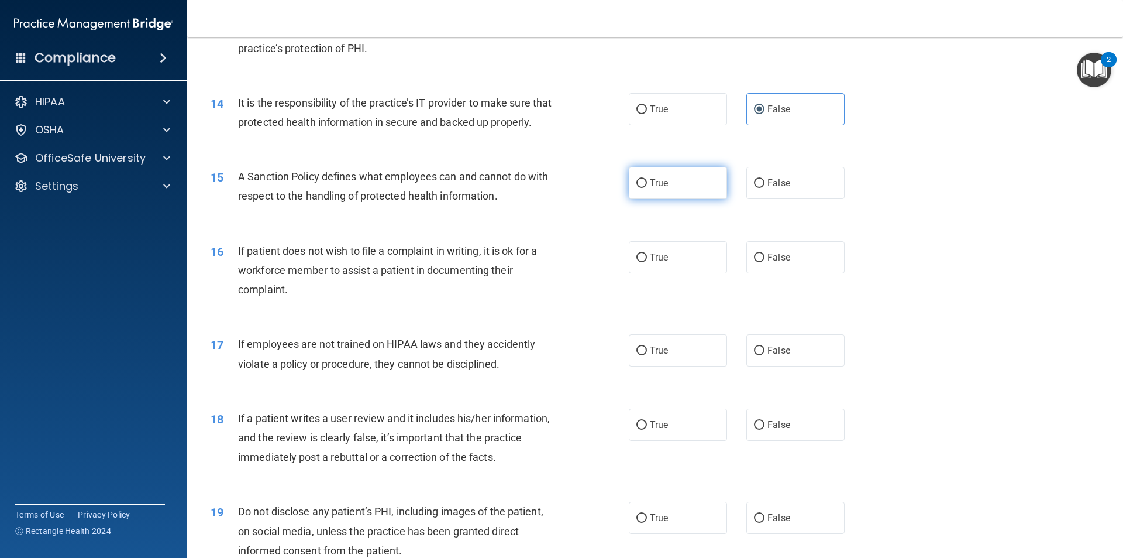
radio input "true"
click at [768, 188] on span "False" at bounding box center [779, 182] width 23 height 11
click at [765, 188] on input "False" at bounding box center [759, 183] width 11 height 9
radio input "true"
radio input "false"
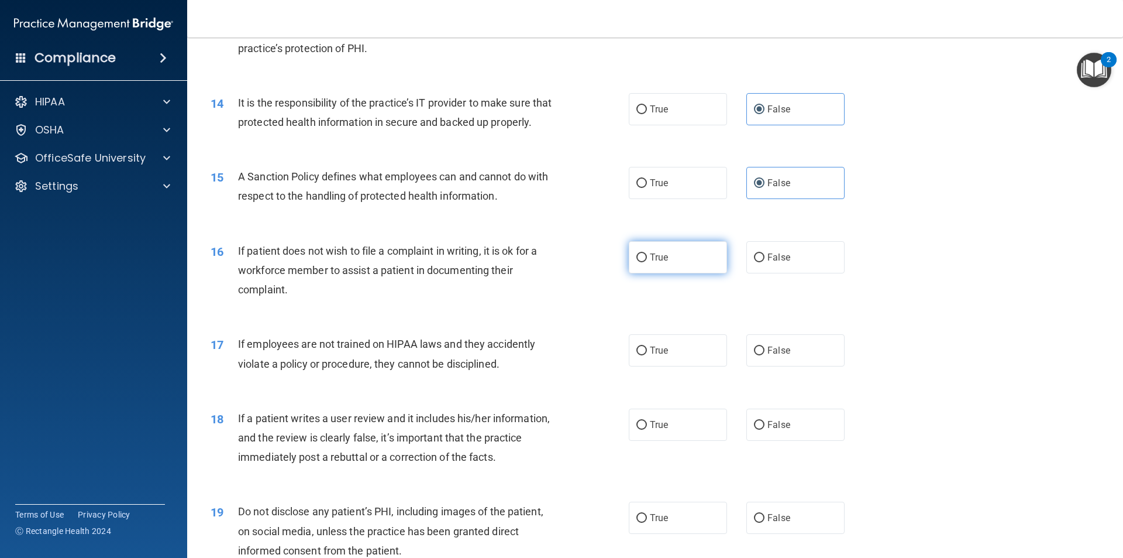
click at [656, 273] on label "True" at bounding box center [678, 257] width 98 height 32
click at [647, 262] on input "True" at bounding box center [642, 257] width 11 height 9
radio input "true"
click at [779, 356] on span "False" at bounding box center [779, 350] width 23 height 11
click at [765, 355] on input "False" at bounding box center [759, 350] width 11 height 9
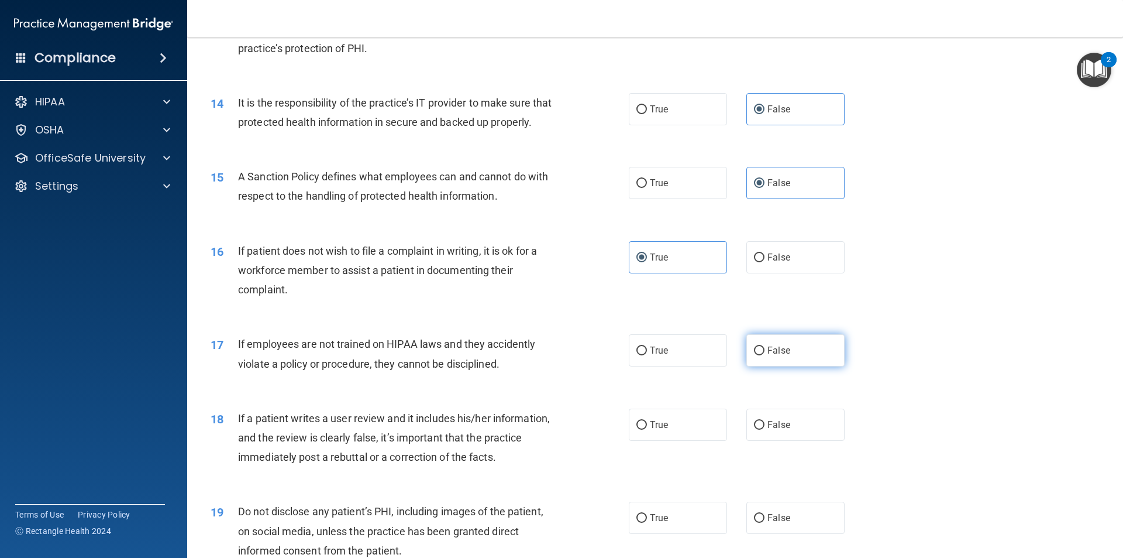
radio input "true"
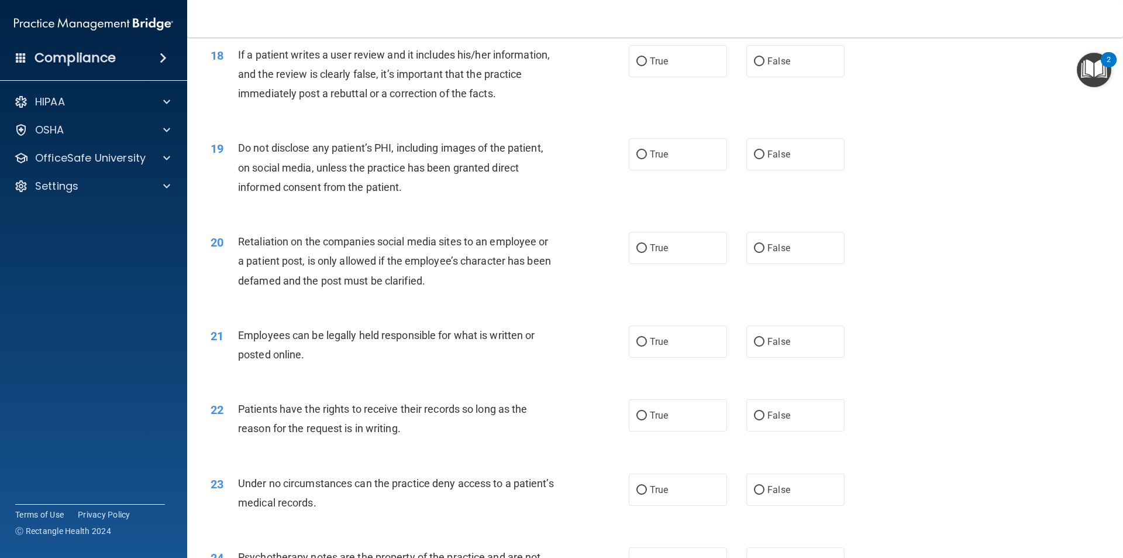
scroll to position [1673, 0]
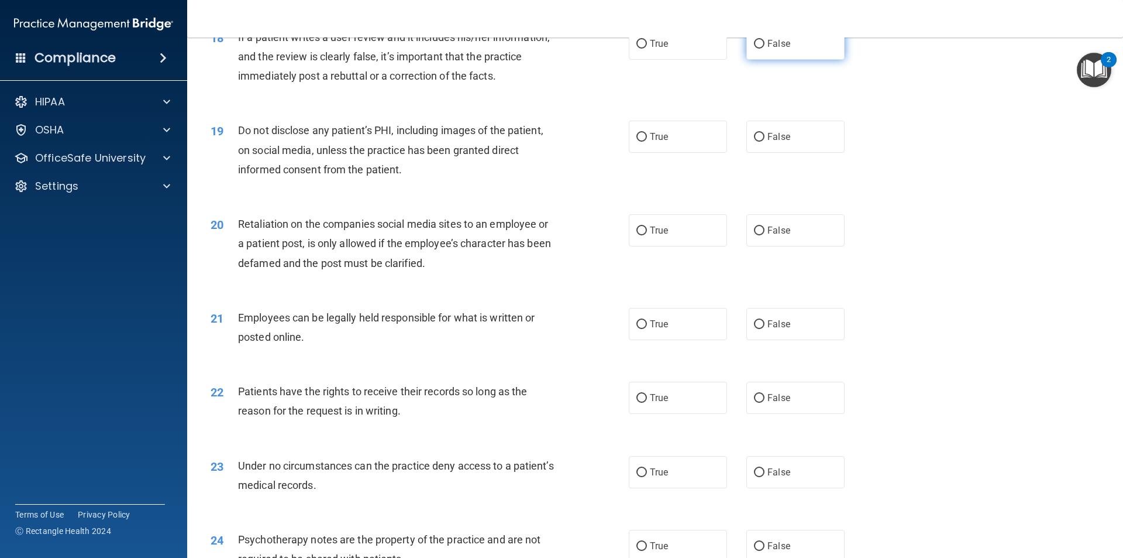
click at [788, 60] on label "False" at bounding box center [795, 43] width 98 height 32
click at [765, 49] on input "False" at bounding box center [759, 44] width 11 height 9
radio input "true"
click at [655, 142] on span "True" at bounding box center [659, 136] width 18 height 11
click at [647, 142] on input "True" at bounding box center [642, 137] width 11 height 9
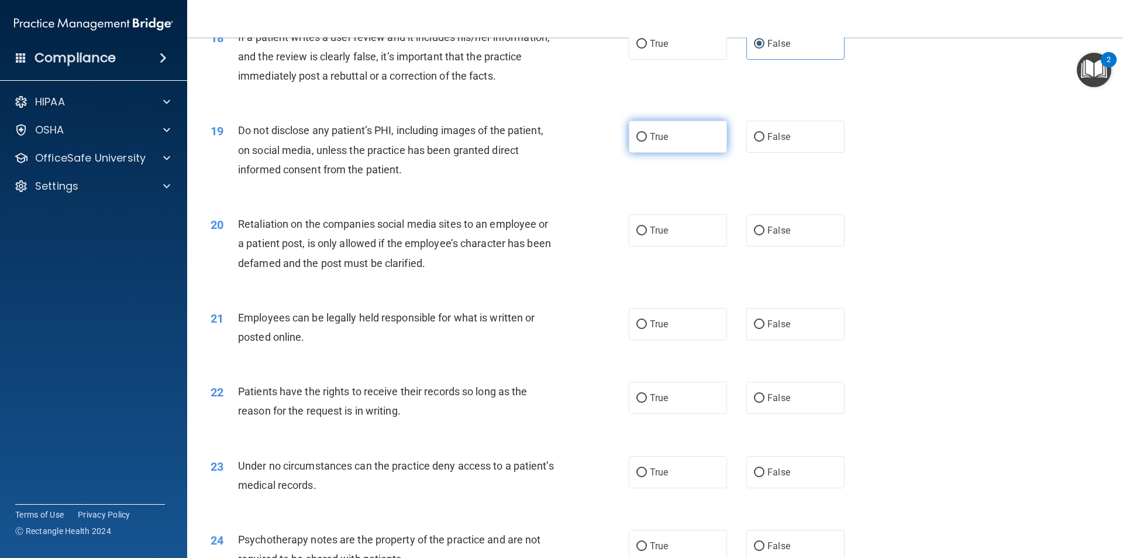
radio input "true"
click at [776, 246] on label "False" at bounding box center [795, 230] width 98 height 32
click at [765, 235] on input "False" at bounding box center [759, 230] width 11 height 9
radio input "true"
click at [661, 336] on label "True" at bounding box center [678, 324] width 98 height 32
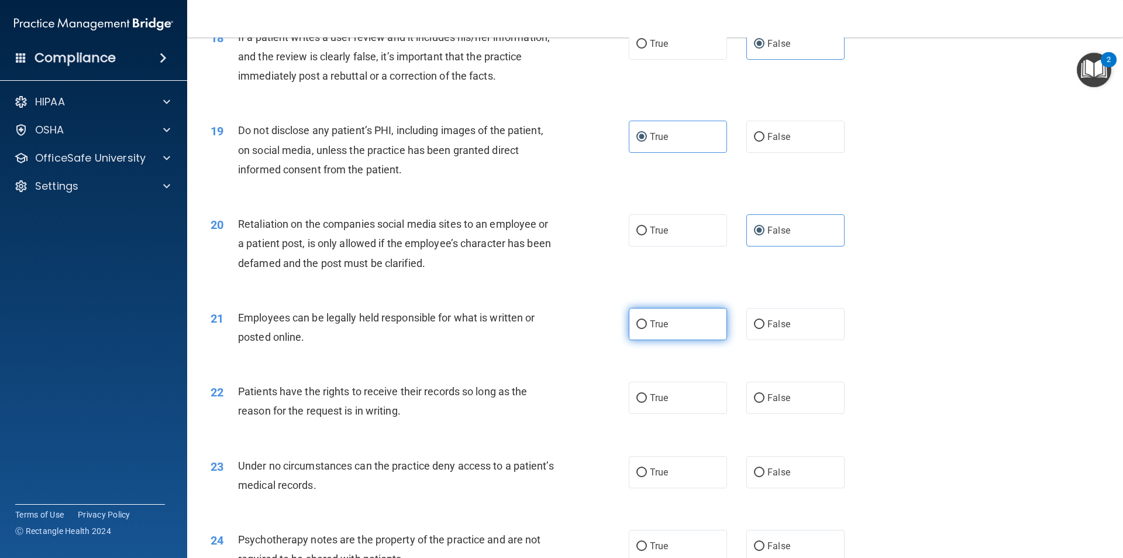
click at [643, 340] on label "True" at bounding box center [678, 324] width 98 height 32
click at [643, 329] on input "True" at bounding box center [642, 324] width 11 height 9
radio input "true"
click at [768, 403] on span "False" at bounding box center [779, 397] width 23 height 11
click at [765, 403] on input "False" at bounding box center [759, 398] width 11 height 9
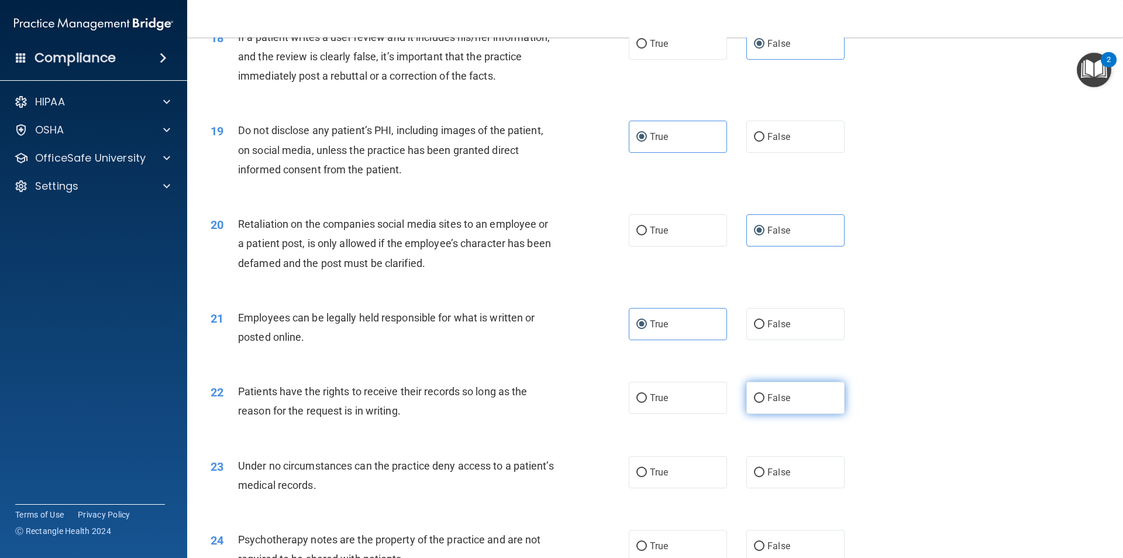
radio input "true"
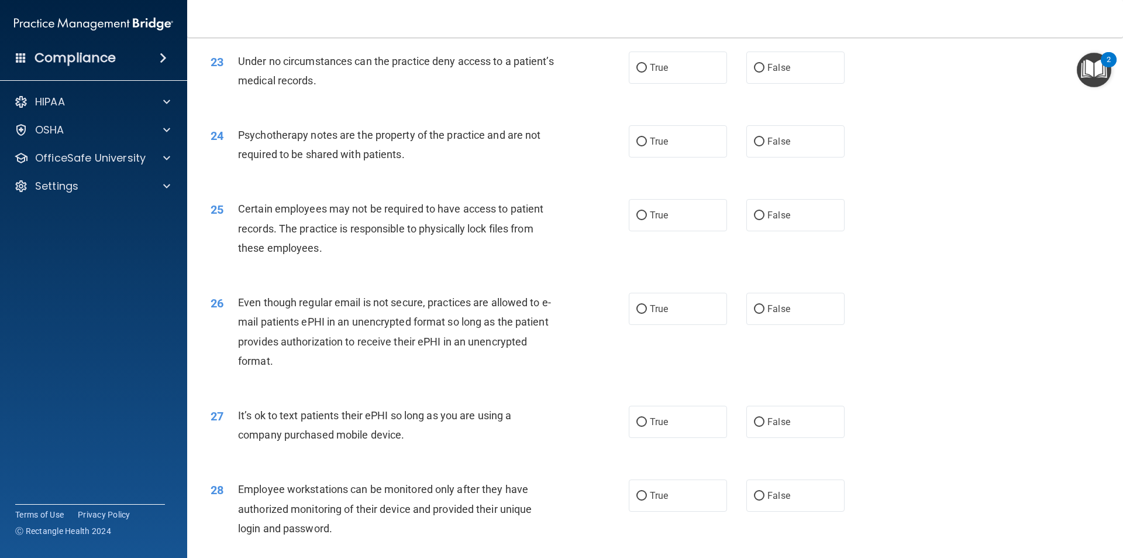
scroll to position [2080, 0]
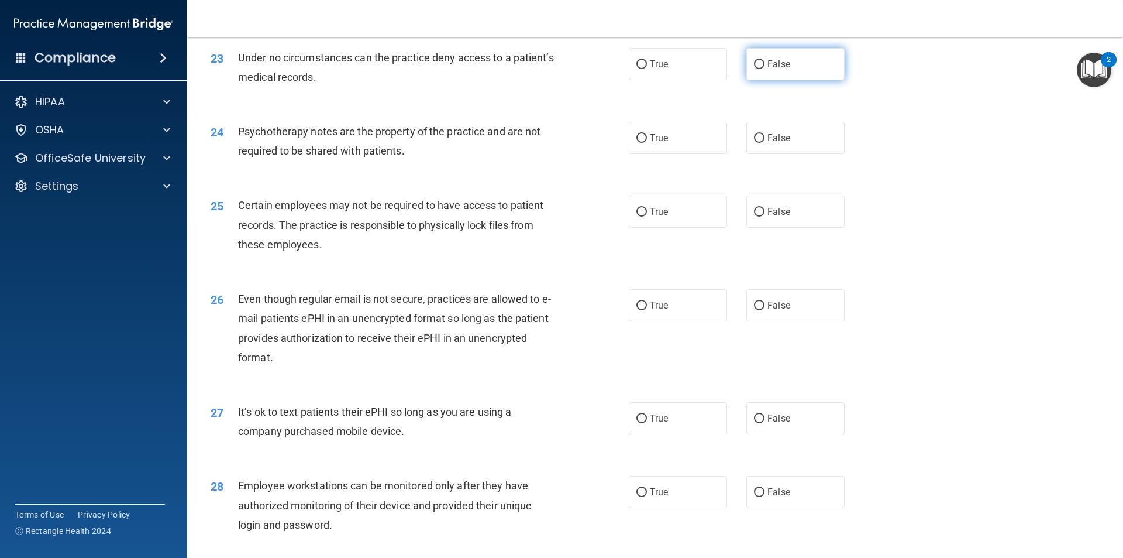
click at [778, 70] on span "False" at bounding box center [779, 64] width 23 height 11
click at [765, 69] on input "False" at bounding box center [759, 64] width 11 height 9
radio input "true"
click at [701, 154] on label "True" at bounding box center [678, 138] width 98 height 32
click at [647, 143] on input "True" at bounding box center [642, 138] width 11 height 9
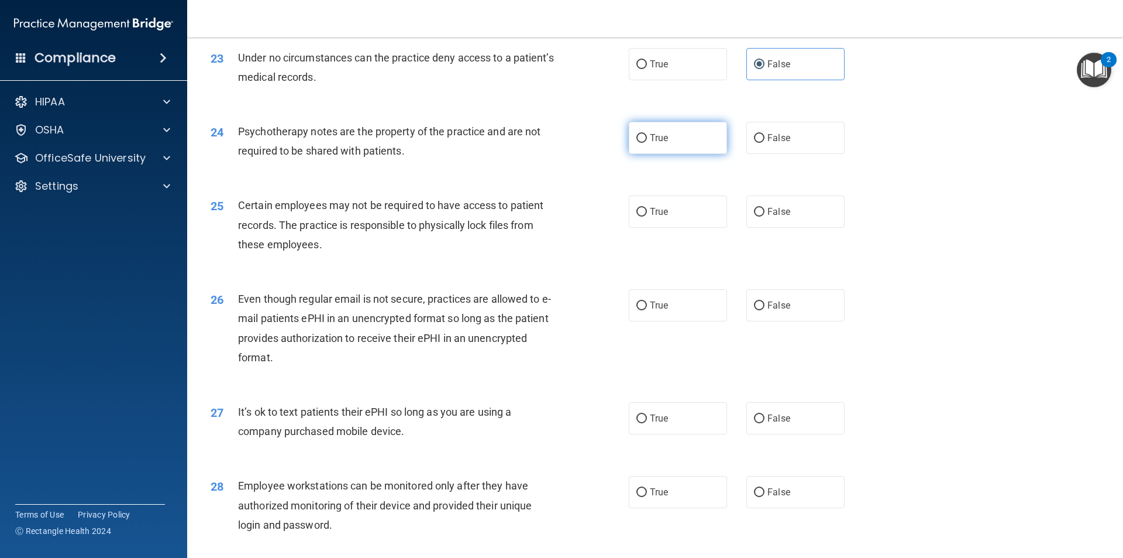
radio input "true"
click at [690, 228] on label "True" at bounding box center [678, 211] width 98 height 32
click at [647, 216] on input "True" at bounding box center [642, 212] width 11 height 9
radio input "true"
click at [783, 311] on span "False" at bounding box center [779, 305] width 23 height 11
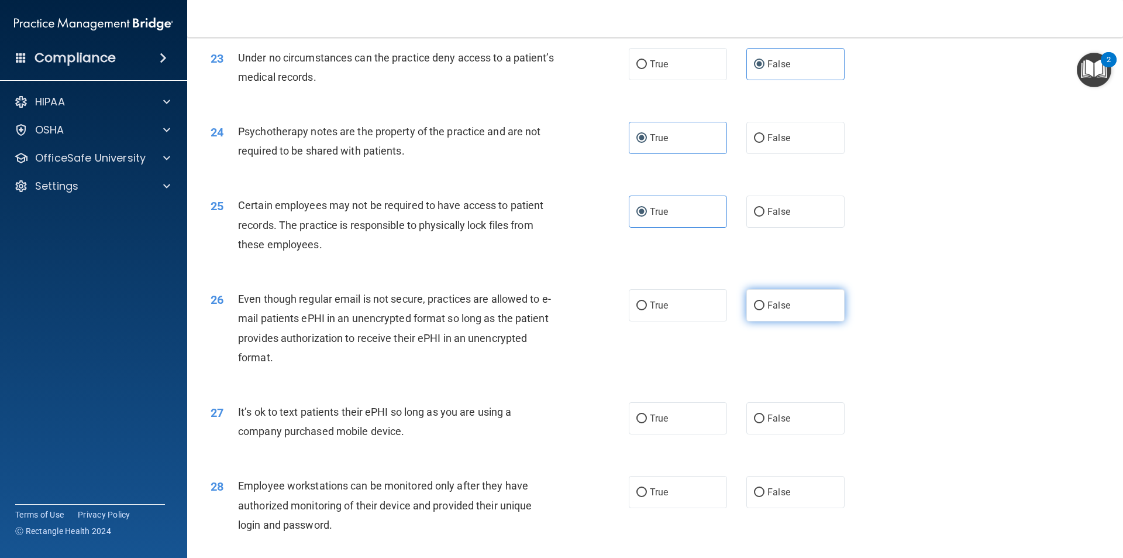
click at [765, 310] on input "False" at bounding box center [759, 305] width 11 height 9
radio input "true"
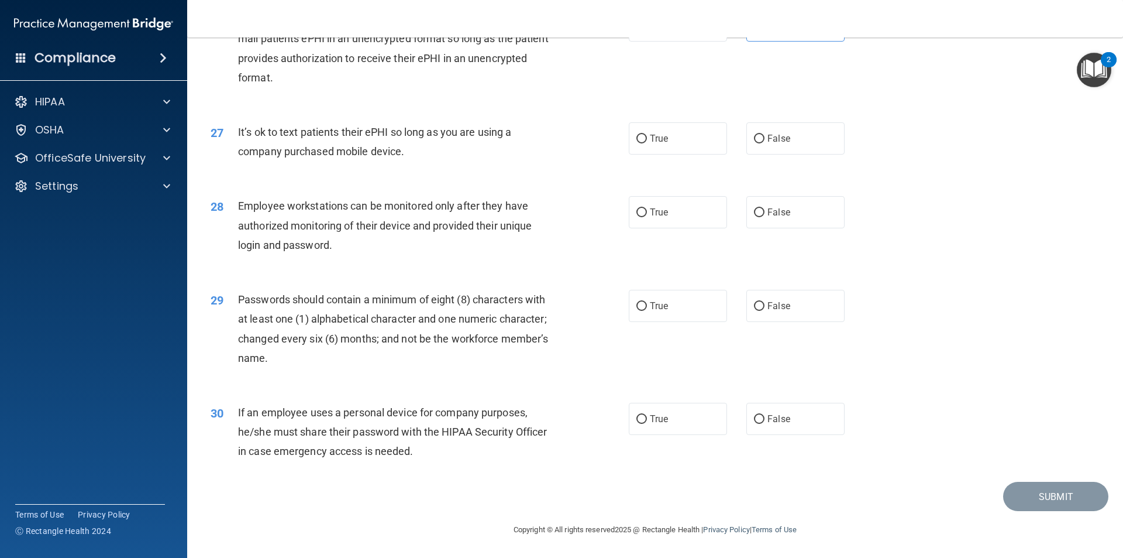
scroll to position [2379, 0]
click at [766, 147] on label "False" at bounding box center [795, 138] width 98 height 32
click at [765, 143] on input "False" at bounding box center [759, 139] width 11 height 9
radio input "true"
click at [673, 209] on label "True" at bounding box center [678, 212] width 98 height 32
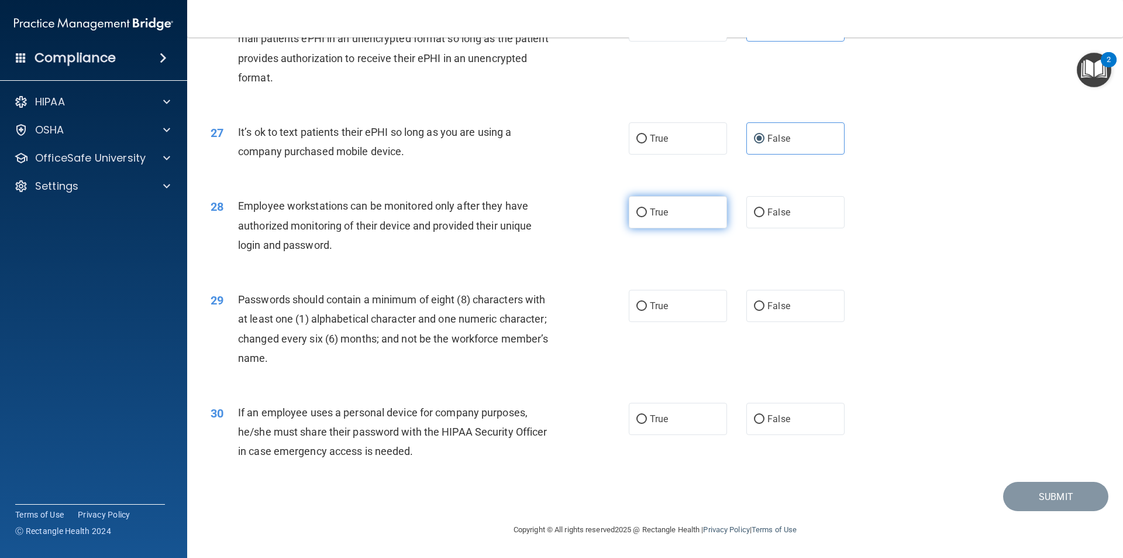
click at [647, 209] on input "True" at bounding box center [642, 212] width 11 height 9
radio input "true"
click at [629, 306] on label "True" at bounding box center [678, 306] width 98 height 32
click at [637, 306] on input "True" at bounding box center [642, 306] width 11 height 9
radio input "true"
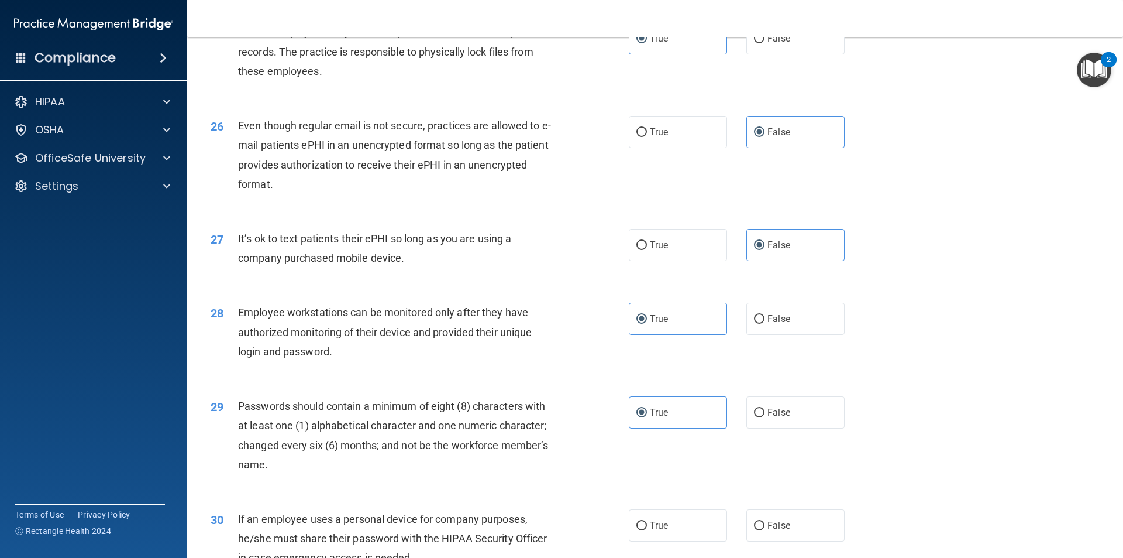
scroll to position [2240, 0]
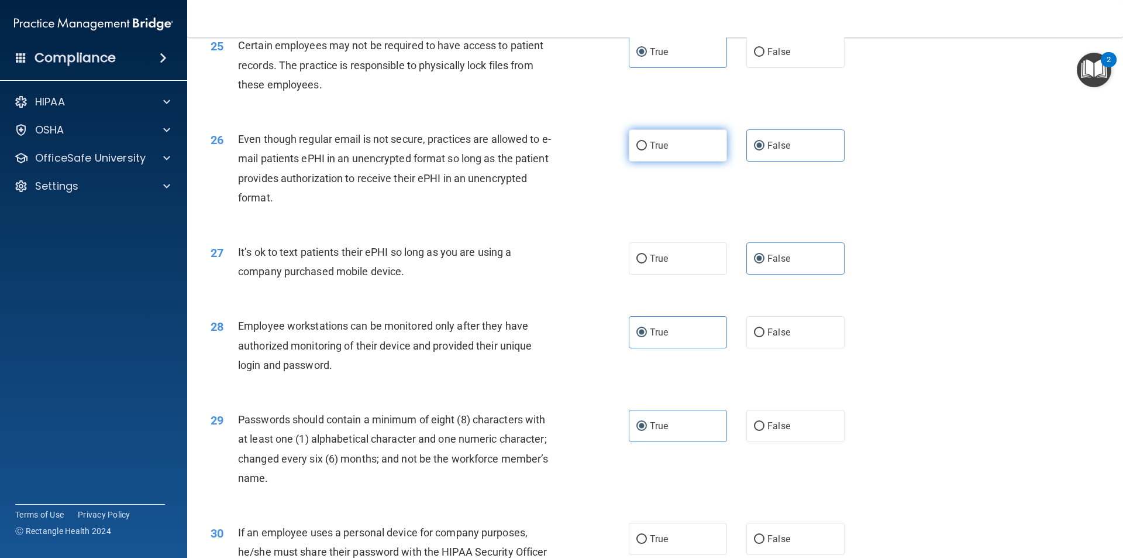
click at [672, 161] on label "True" at bounding box center [678, 145] width 98 height 32
click at [647, 150] on input "True" at bounding box center [642, 146] width 11 height 9
radio input "true"
radio input "false"
click at [783, 348] on label "False" at bounding box center [795, 332] width 98 height 32
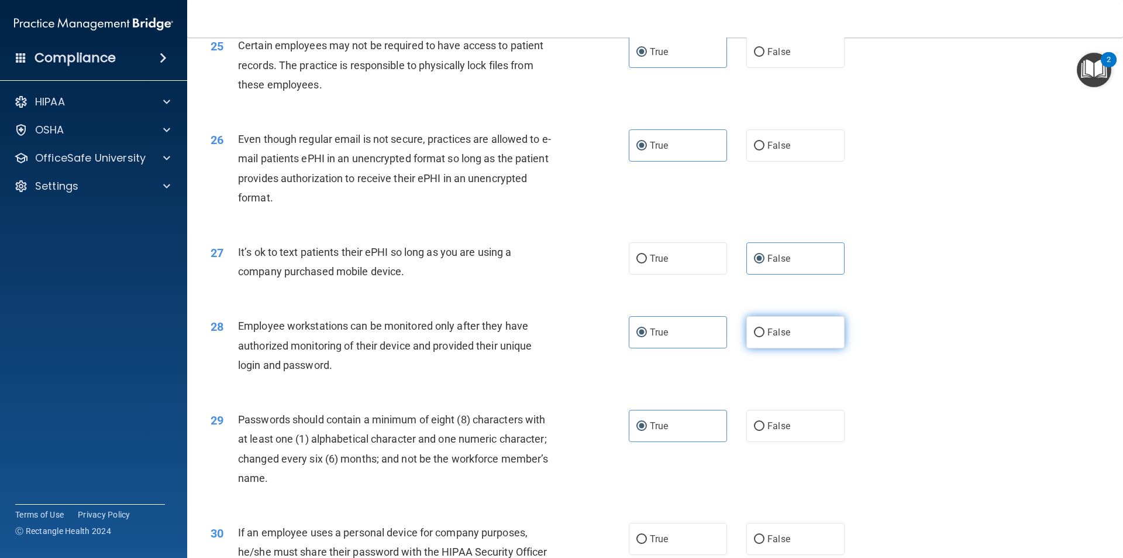
click at [765, 337] on input "False" at bounding box center [759, 332] width 11 height 9
radio input "true"
radio input "false"
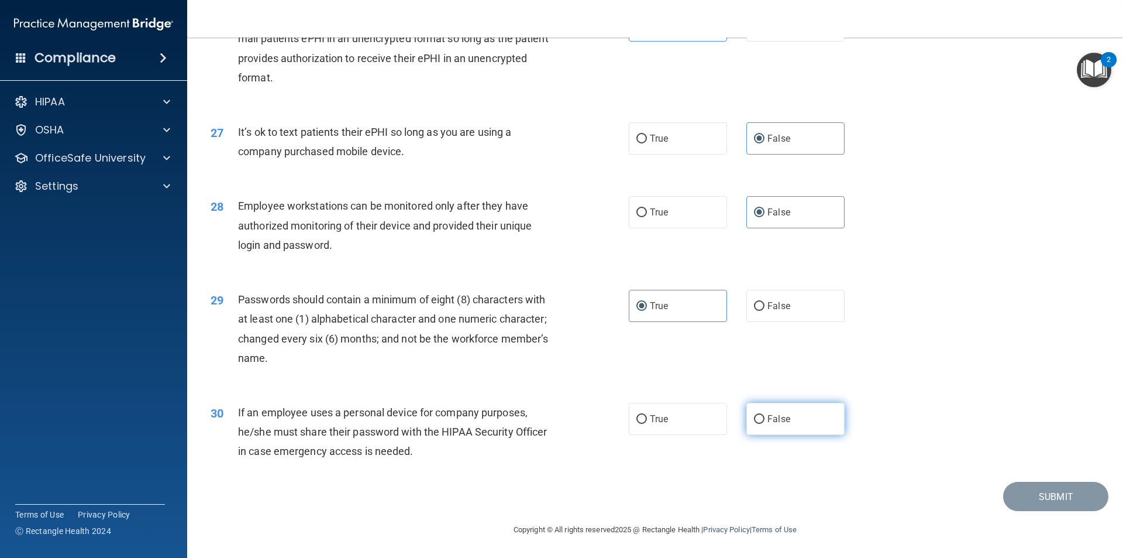
click at [794, 424] on label "False" at bounding box center [795, 419] width 98 height 32
click at [765, 424] on input "False" at bounding box center [759, 419] width 11 height 9
radio input "true"
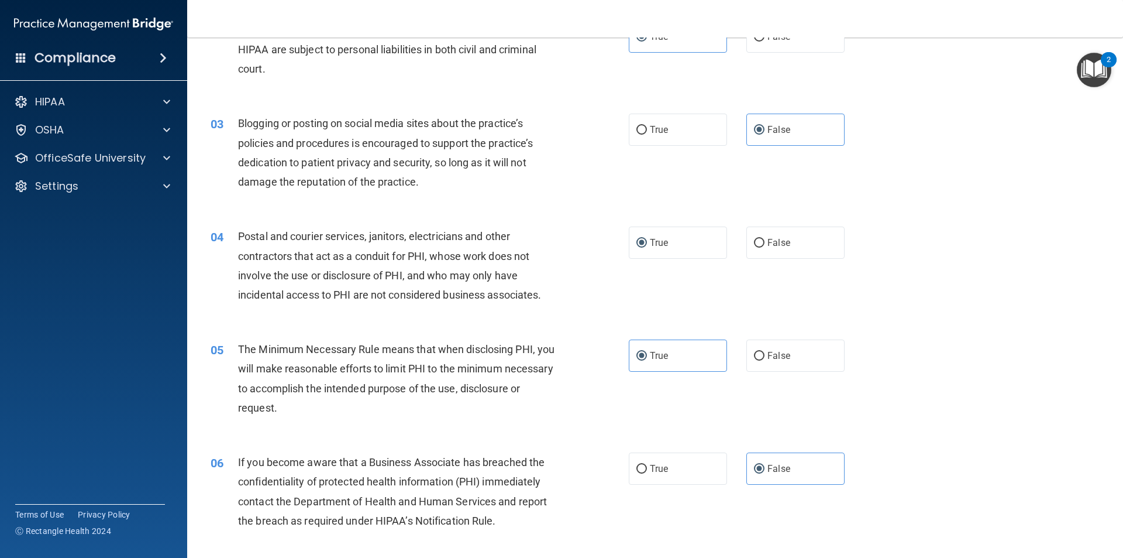
scroll to position [0, 0]
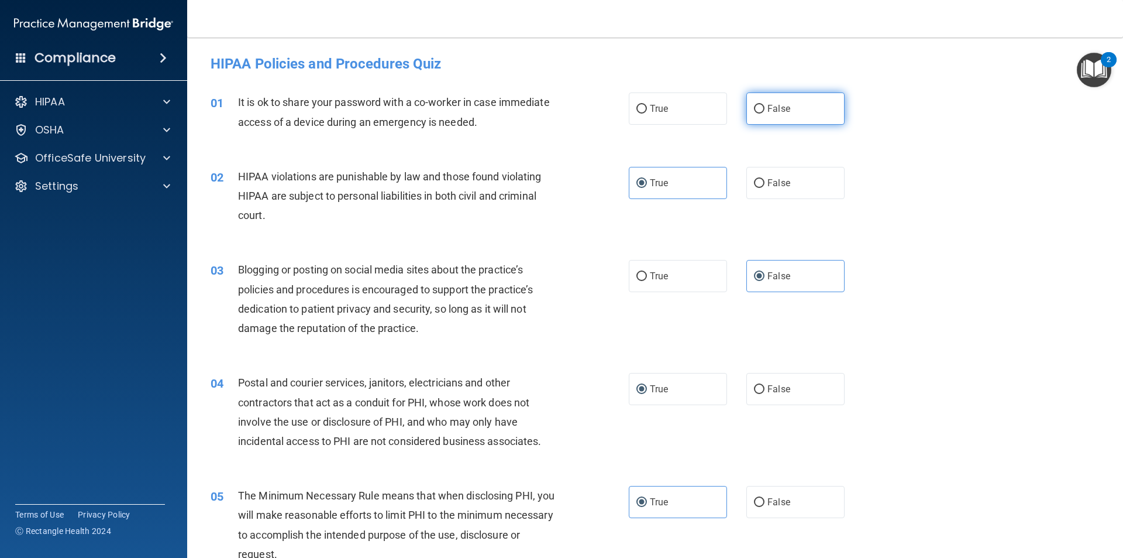
click at [808, 110] on label "False" at bounding box center [795, 108] width 98 height 32
click at [765, 110] on input "False" at bounding box center [759, 109] width 11 height 9
radio input "true"
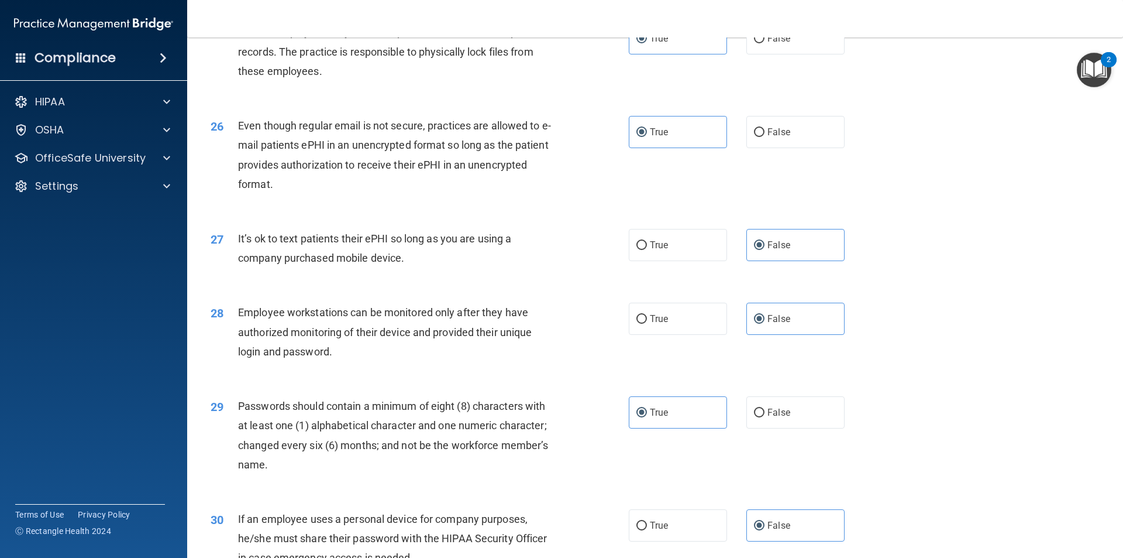
scroll to position [2379, 0]
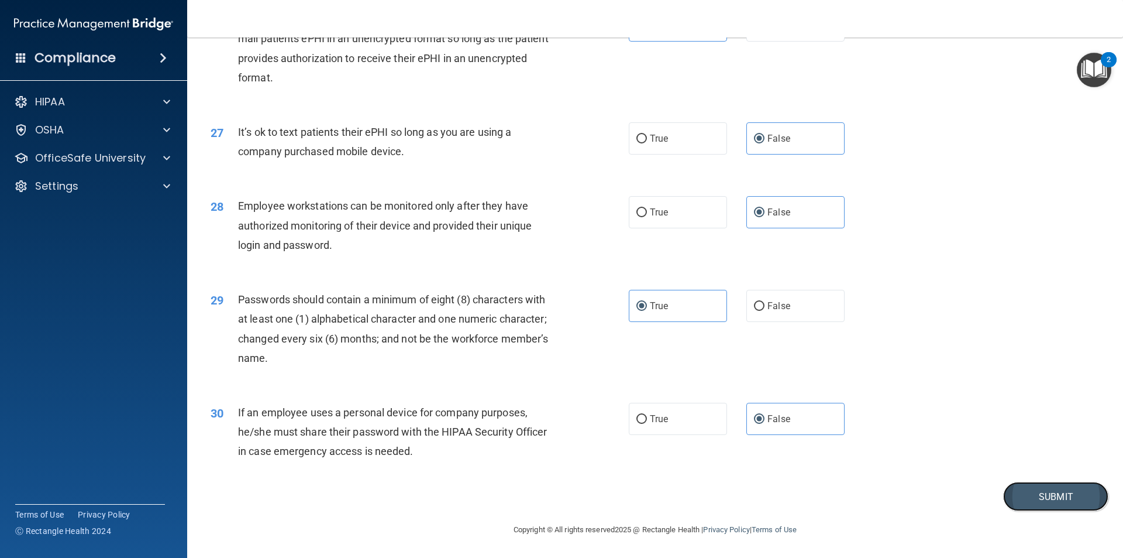
click at [1024, 498] on button "Submit" at bounding box center [1055, 496] width 105 height 30
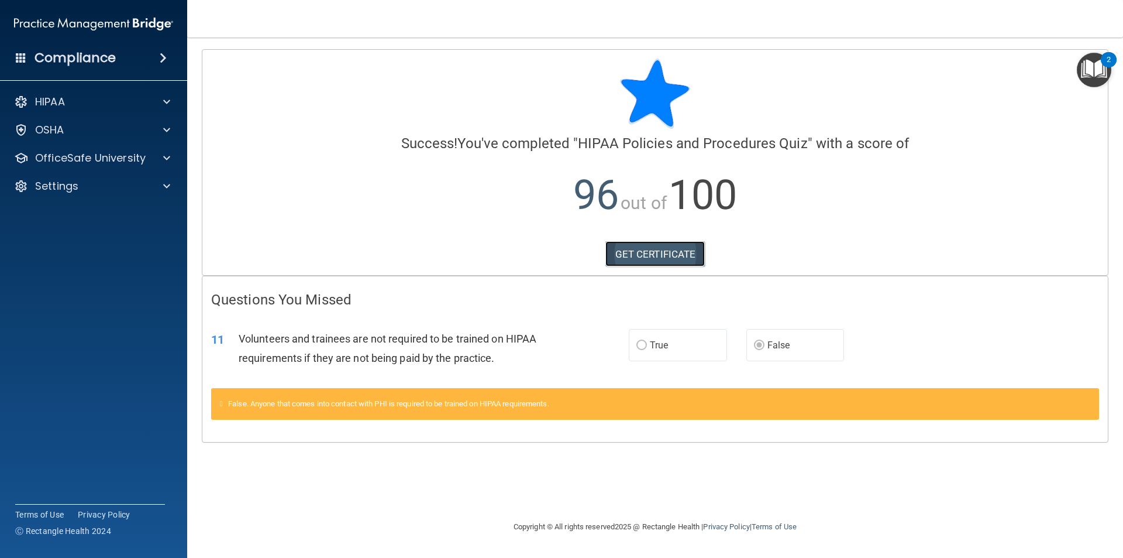
click at [660, 250] on link "GET CERTIFICATE" at bounding box center [656, 254] width 100 height 26
click at [94, 99] on div "HIPAA" at bounding box center [77, 102] width 145 height 14
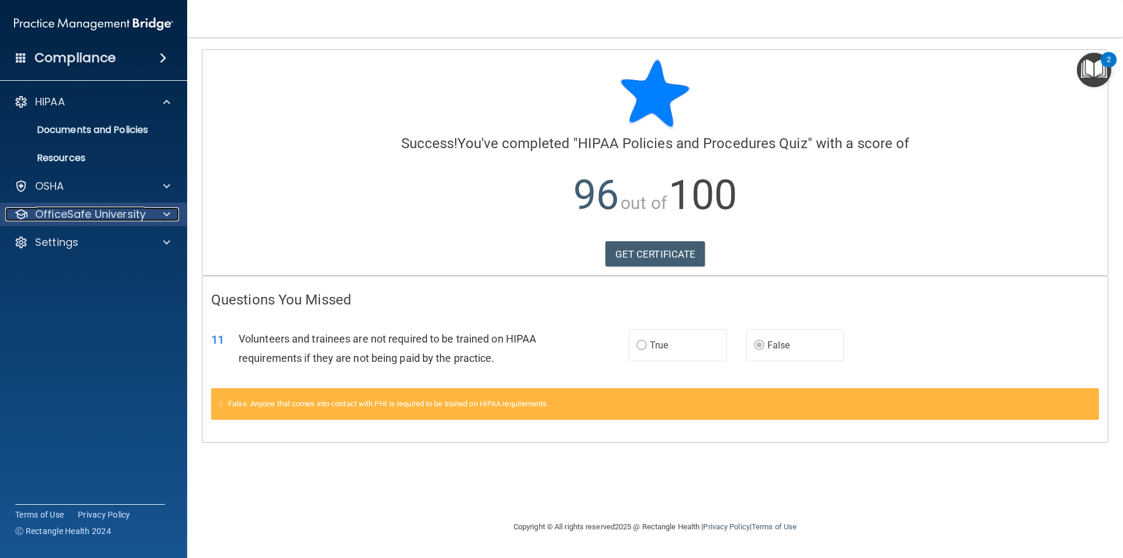
click at [105, 220] on p "OfficeSafe University" at bounding box center [90, 214] width 111 height 14
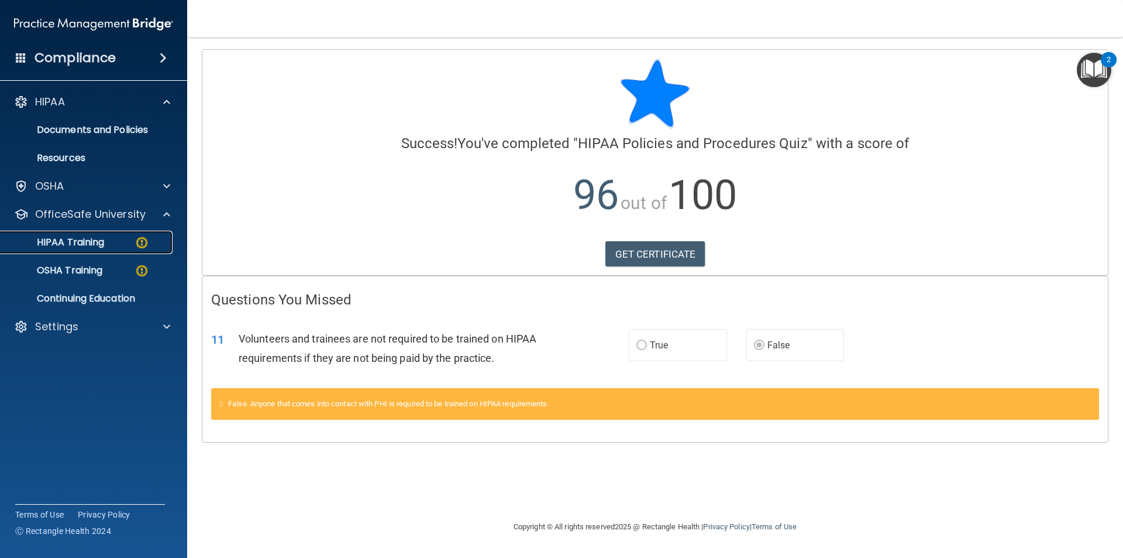
click at [87, 246] on p "HIPAA Training" at bounding box center [56, 242] width 97 height 12
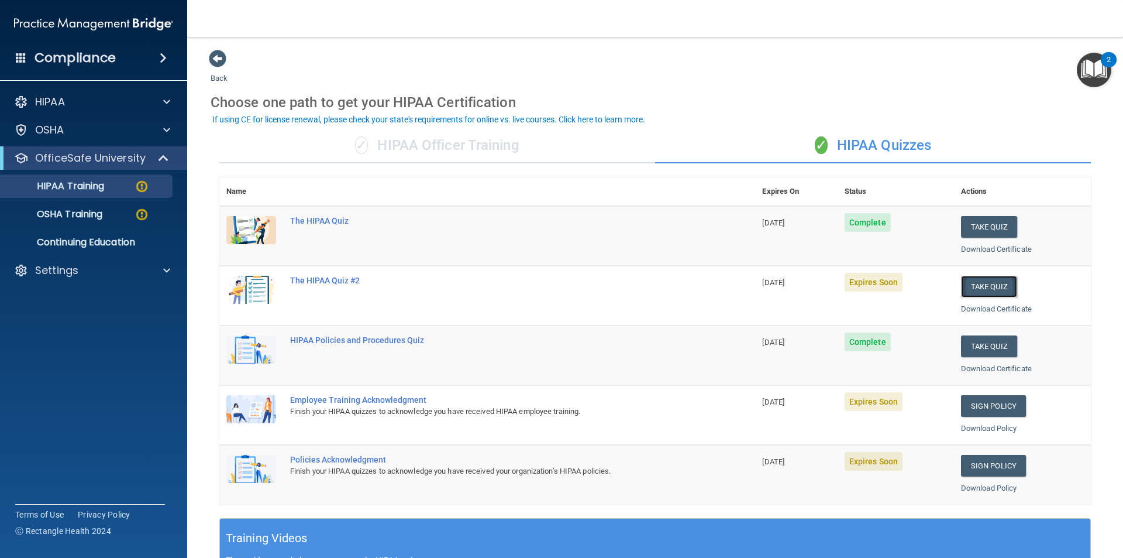
click at [978, 284] on button "Take Quiz" at bounding box center [989, 287] width 56 height 22
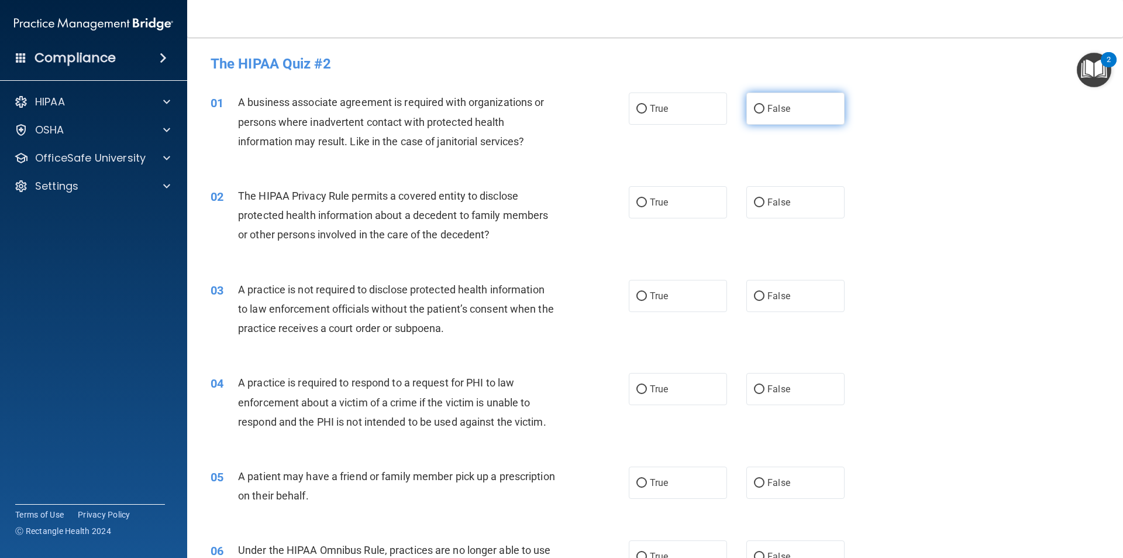
click at [772, 111] on span "False" at bounding box center [779, 108] width 23 height 11
click at [765, 111] on input "False" at bounding box center [759, 109] width 11 height 9
radio input "true"
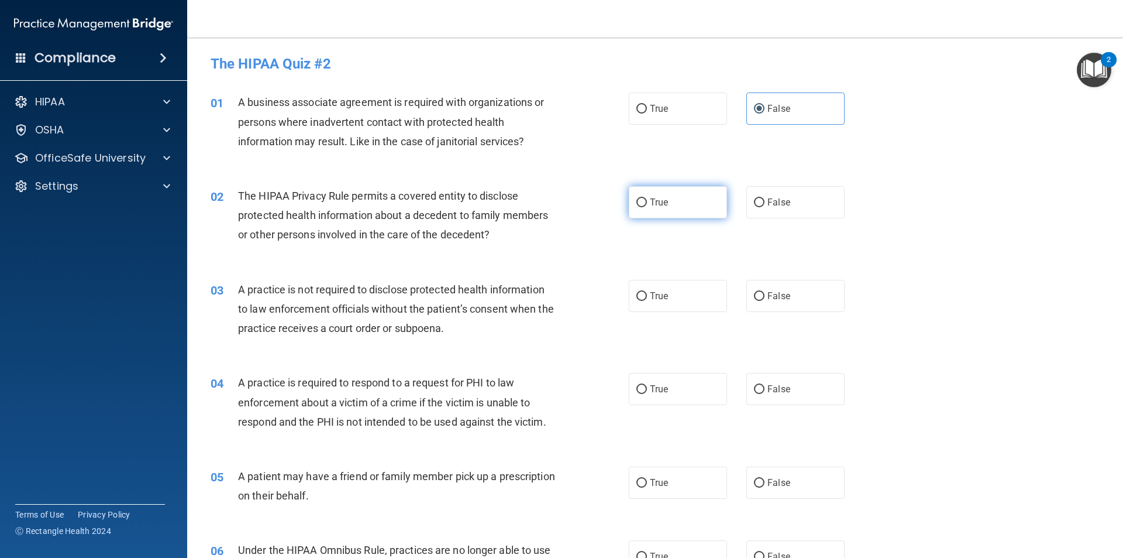
click at [681, 207] on label "True" at bounding box center [678, 202] width 98 height 32
click at [647, 207] on input "True" at bounding box center [642, 202] width 11 height 9
radio input "true"
click at [768, 297] on span "False" at bounding box center [779, 295] width 23 height 11
click at [765, 297] on input "False" at bounding box center [759, 296] width 11 height 9
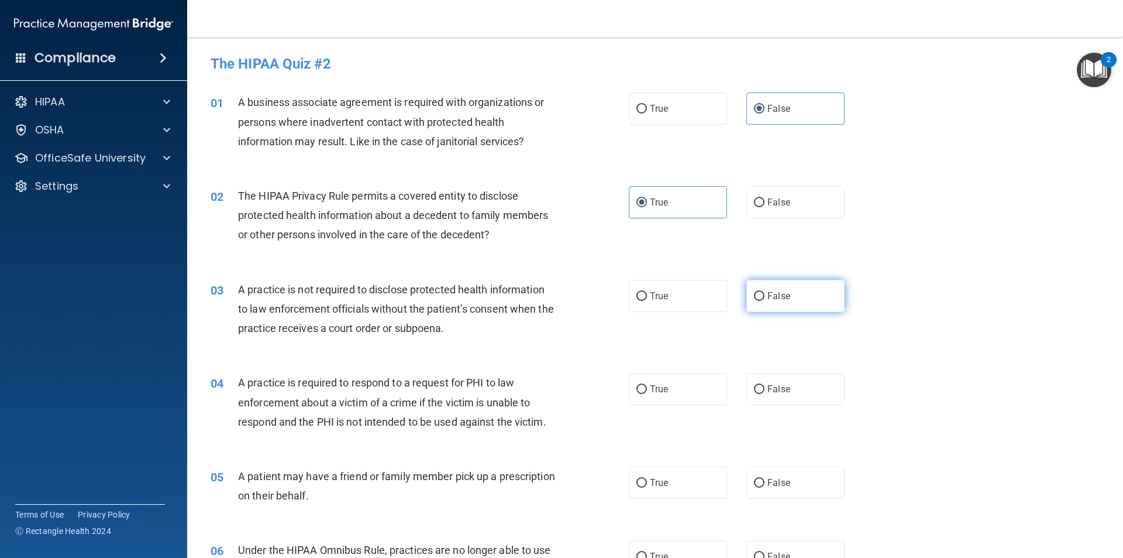
radio input "true"
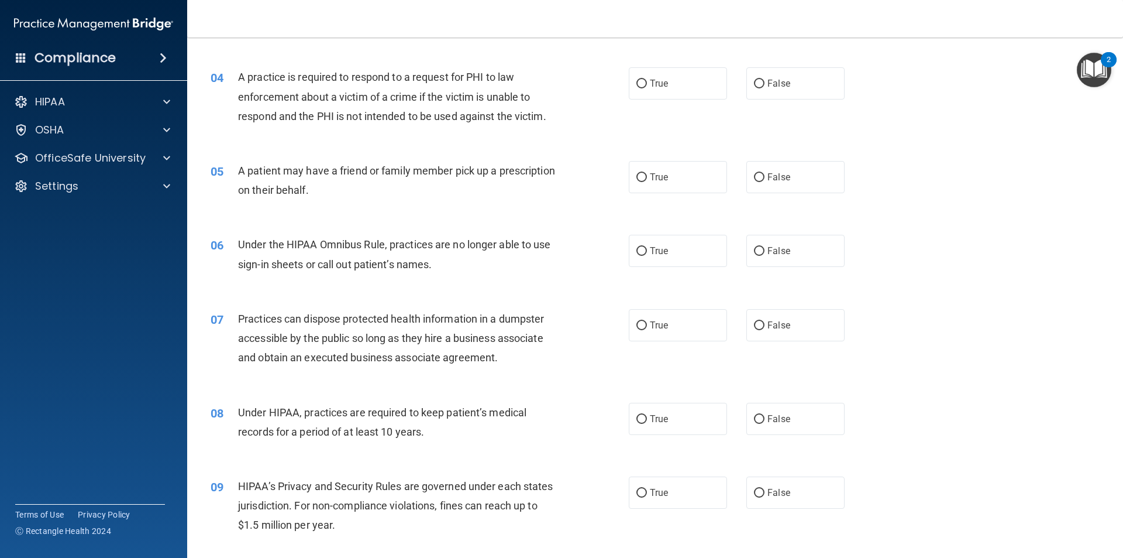
scroll to position [315, 0]
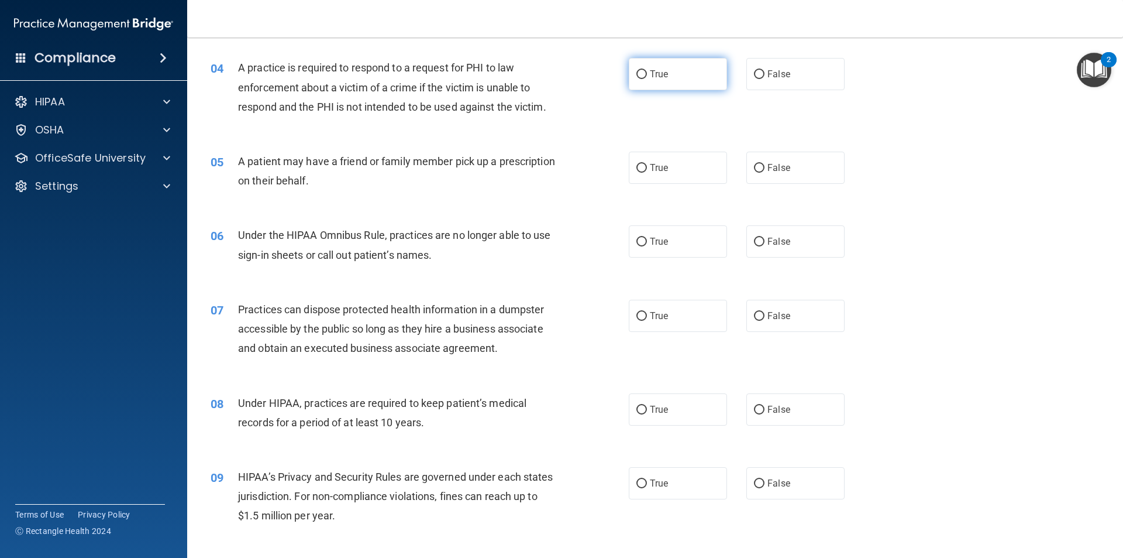
click at [662, 81] on label "True" at bounding box center [678, 74] width 98 height 32
click at [647, 79] on input "True" at bounding box center [642, 74] width 11 height 9
radio input "true"
click at [686, 169] on label "True" at bounding box center [678, 168] width 98 height 32
click at [647, 169] on input "True" at bounding box center [642, 168] width 11 height 9
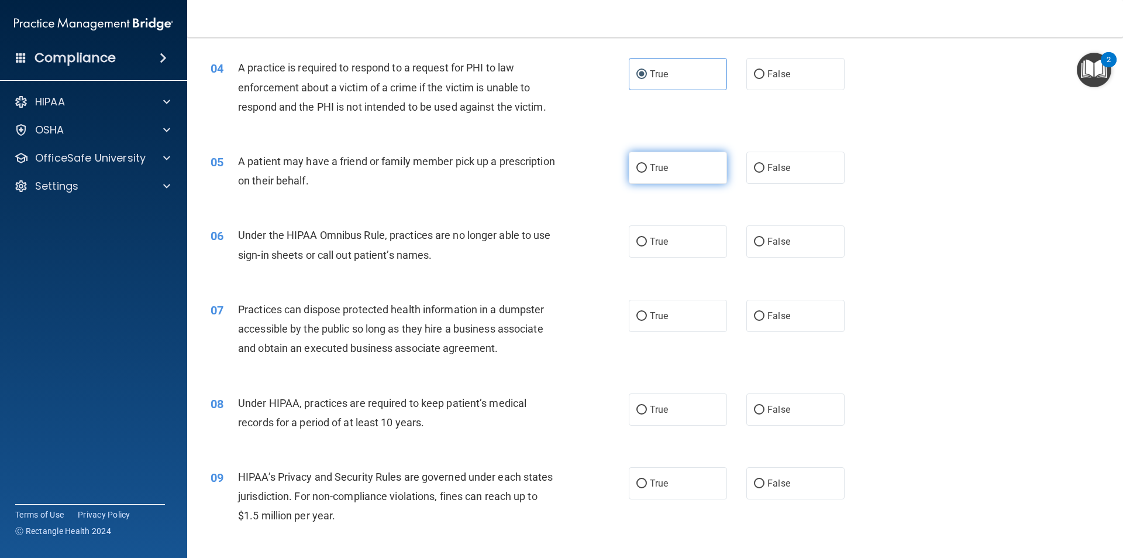
radio input "true"
click at [779, 231] on label "False" at bounding box center [795, 241] width 98 height 32
click at [765, 238] on input "False" at bounding box center [759, 242] width 11 height 9
radio input "true"
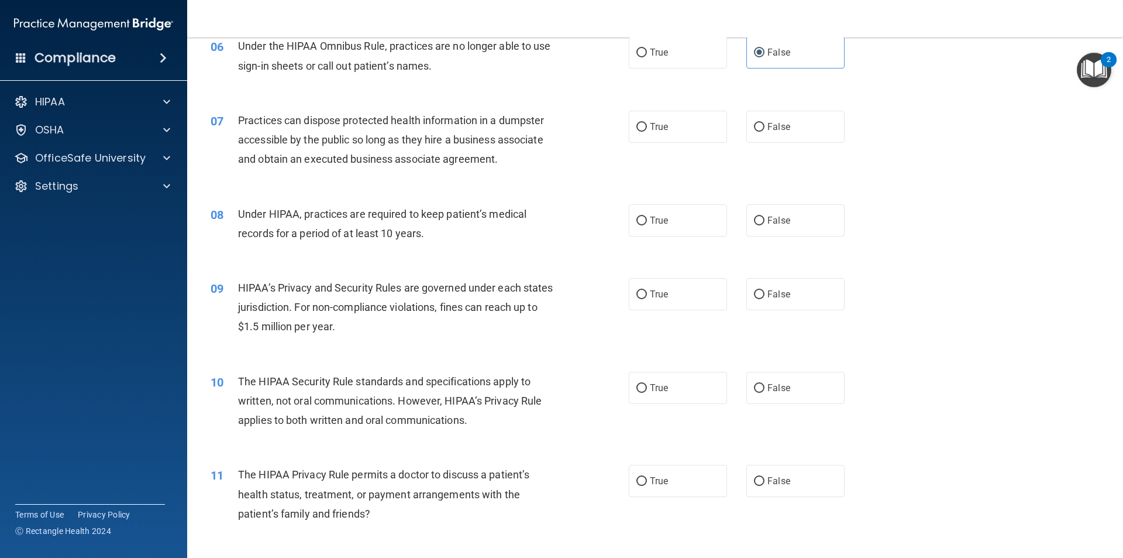
scroll to position [507, 0]
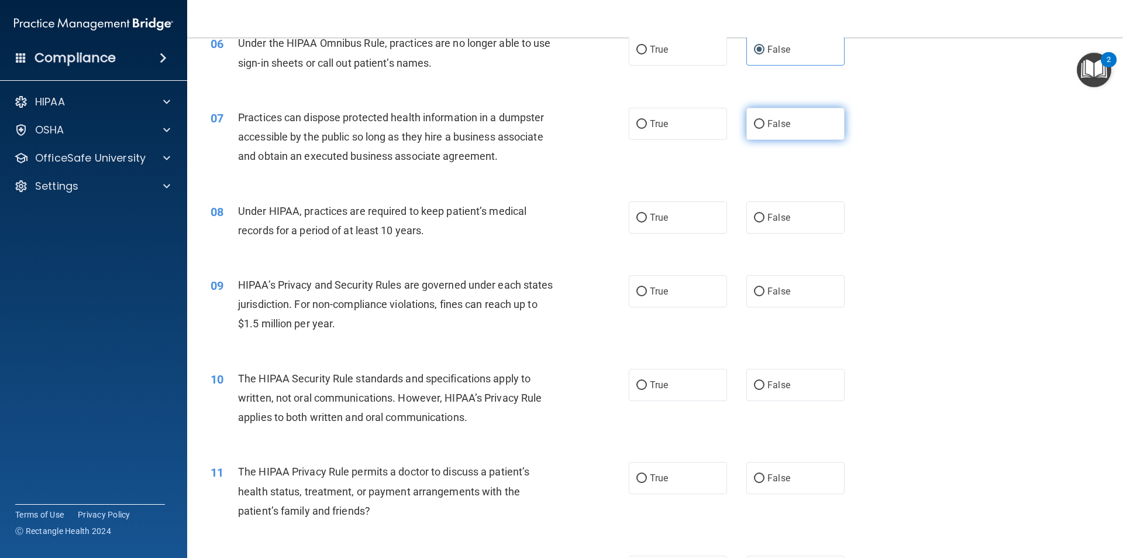
click at [775, 125] on span "False" at bounding box center [779, 123] width 23 height 11
click at [765, 125] on input "False" at bounding box center [759, 124] width 11 height 9
radio input "true"
click at [765, 235] on div "08 Under HIPAA, practices are required to keep patient’s medical records for a …" at bounding box center [655, 224] width 907 height 74
click at [770, 225] on label "False" at bounding box center [795, 217] width 98 height 32
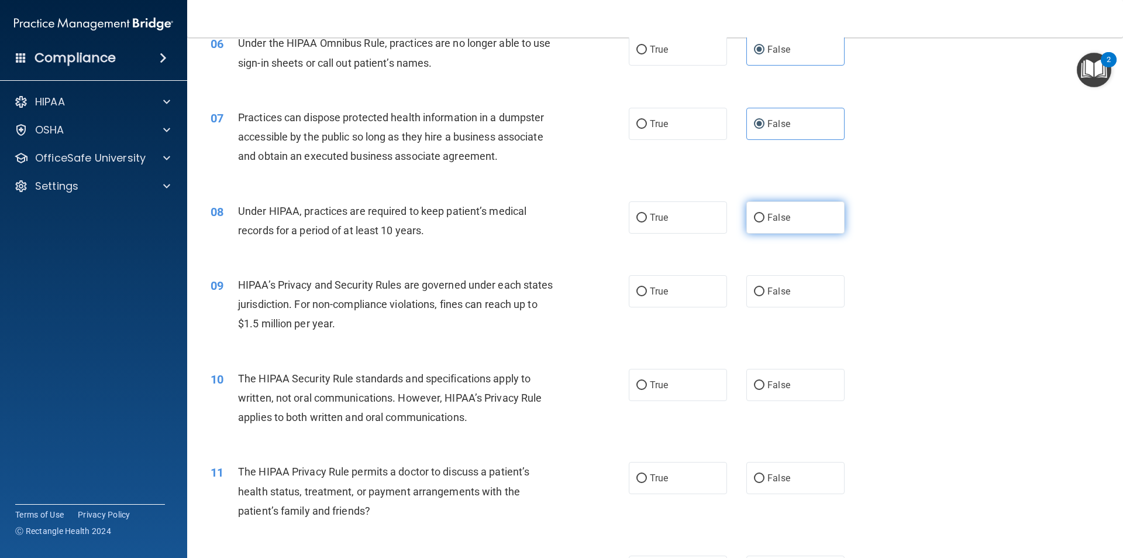
click at [765, 222] on input "False" at bounding box center [759, 218] width 11 height 9
radio input "true"
click at [784, 310] on div "09 HIPAA’s Privacy and Security Rules are governed under each states jurisdicti…" at bounding box center [655, 307] width 907 height 94
click at [787, 301] on label "False" at bounding box center [795, 291] width 98 height 32
click at [765, 296] on input "False" at bounding box center [759, 291] width 11 height 9
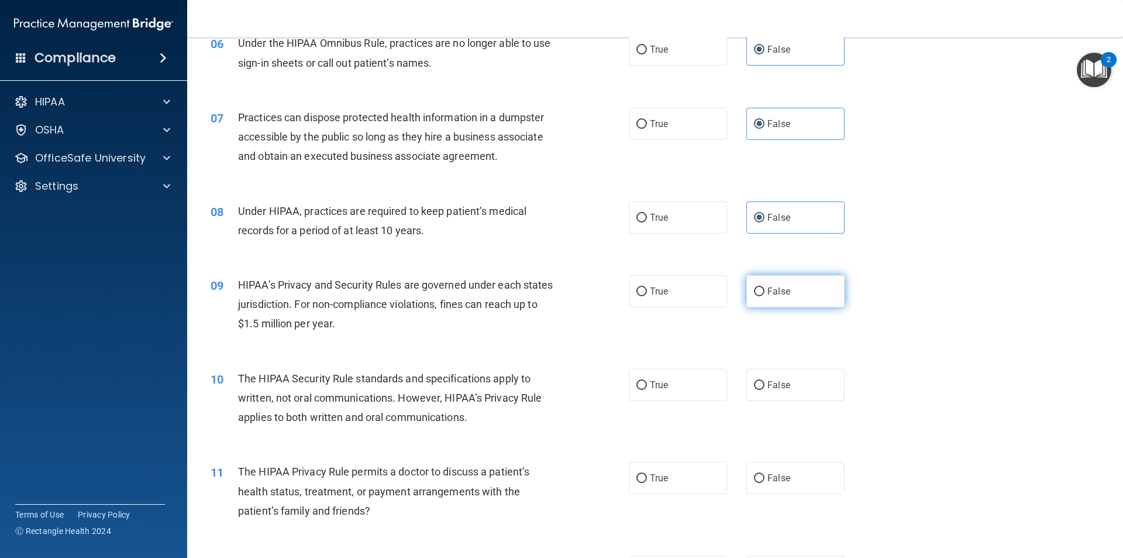
radio input "true"
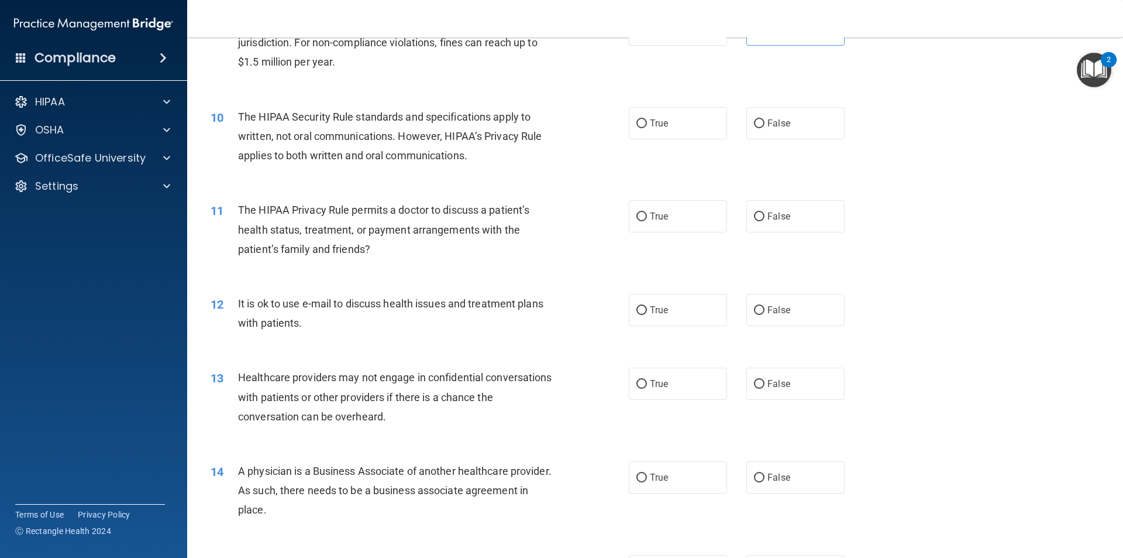
scroll to position [771, 0]
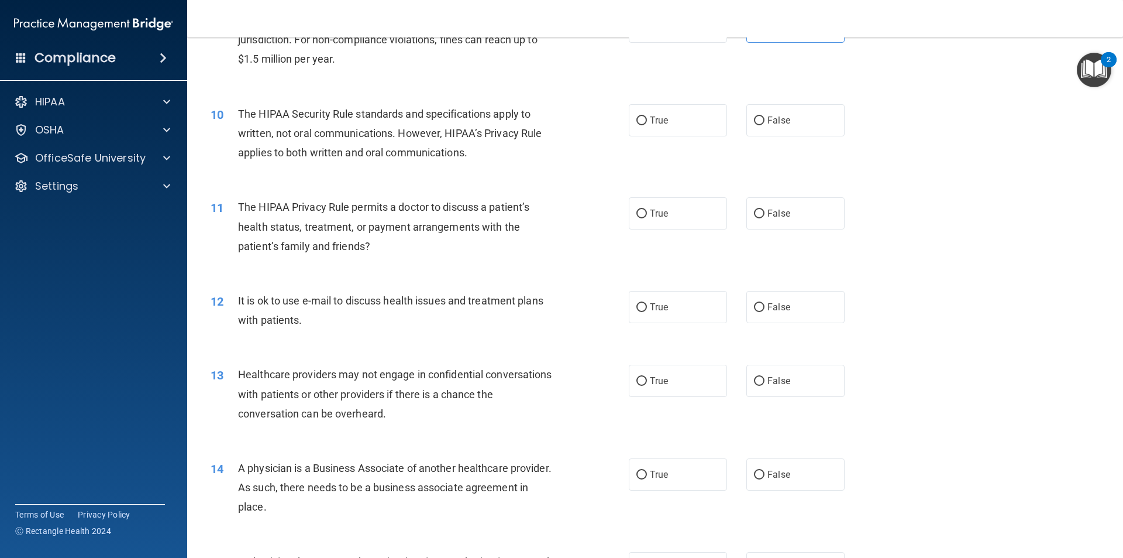
click at [648, 137] on div "10 The HIPAA Security Rule standards and specifications apply to written, not o…" at bounding box center [655, 137] width 907 height 94
click at [655, 123] on span "True" at bounding box center [659, 120] width 18 height 11
click at [647, 123] on input "True" at bounding box center [642, 120] width 11 height 9
radio input "true"
click at [659, 207] on label "True" at bounding box center [678, 213] width 98 height 32
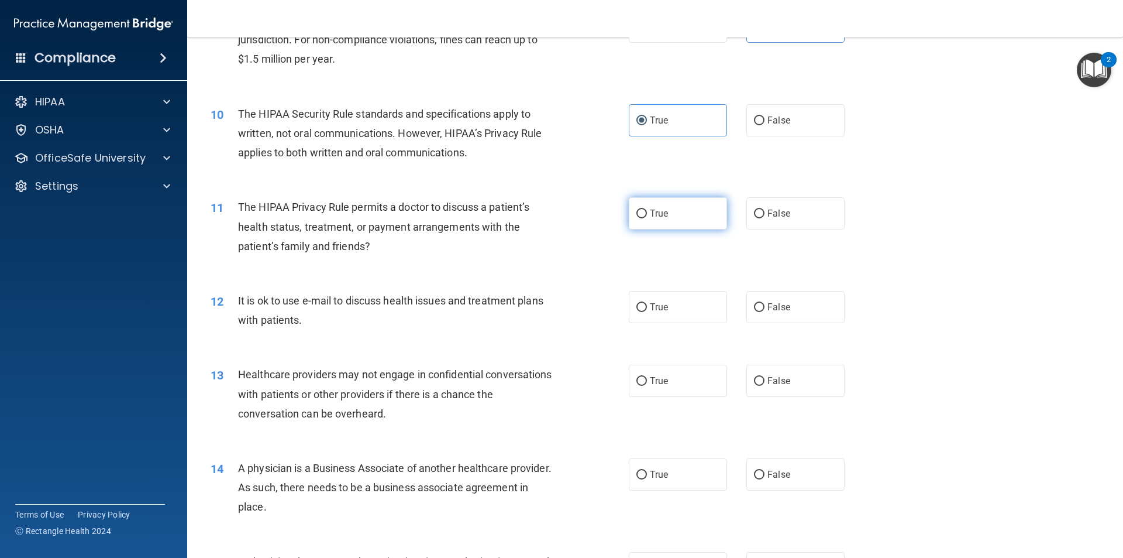
click at [647, 209] on input "True" at bounding box center [642, 213] width 11 height 9
radio input "true"
click at [668, 314] on label "True" at bounding box center [678, 307] width 98 height 32
click at [647, 312] on input "True" at bounding box center [642, 307] width 11 height 9
radio input "true"
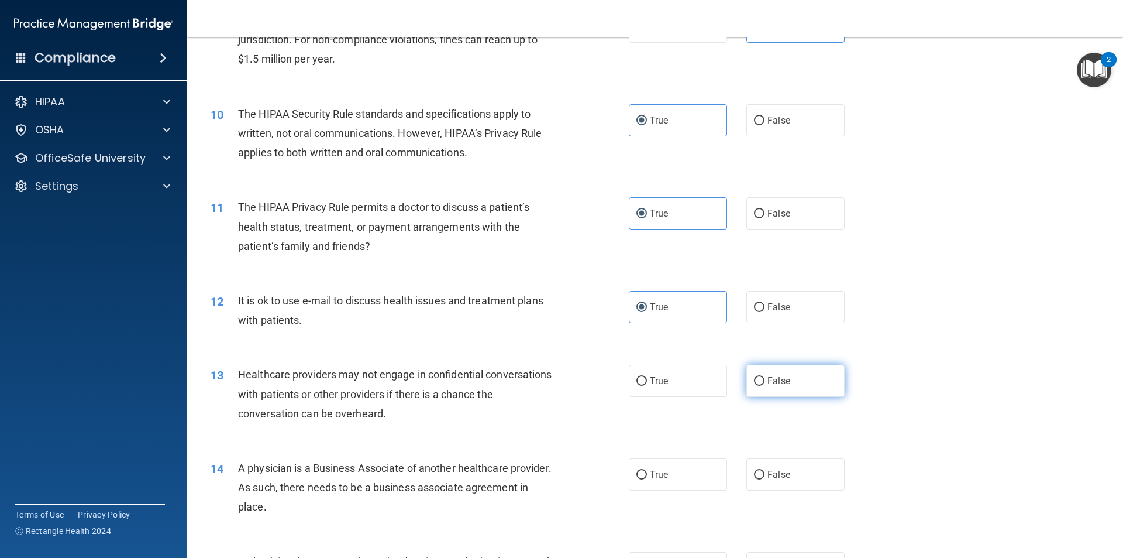
click at [790, 381] on label "False" at bounding box center [795, 380] width 98 height 32
click at [765, 381] on input "False" at bounding box center [759, 381] width 11 height 9
radio input "true"
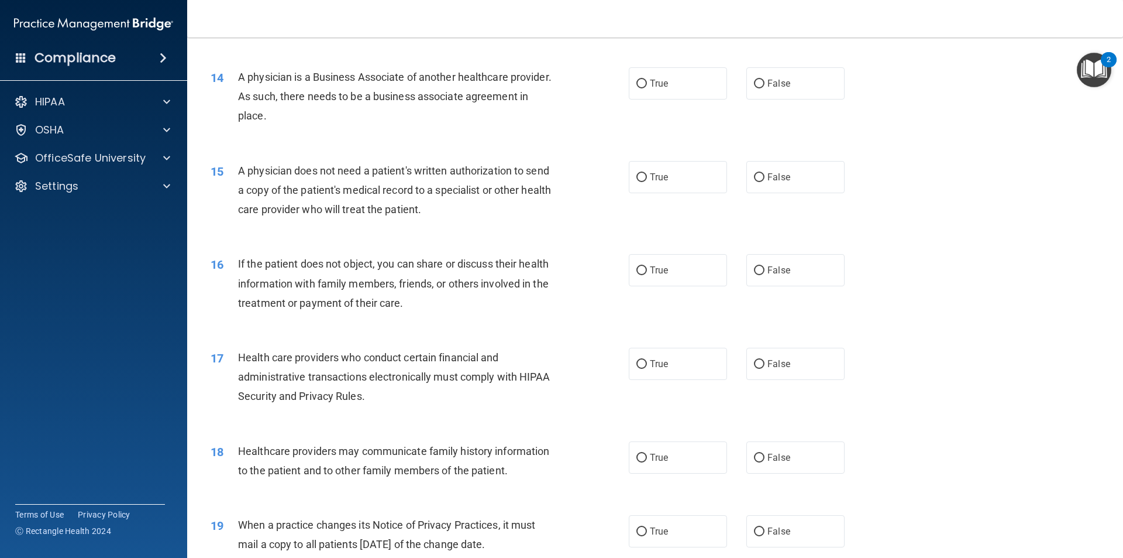
scroll to position [1165, 0]
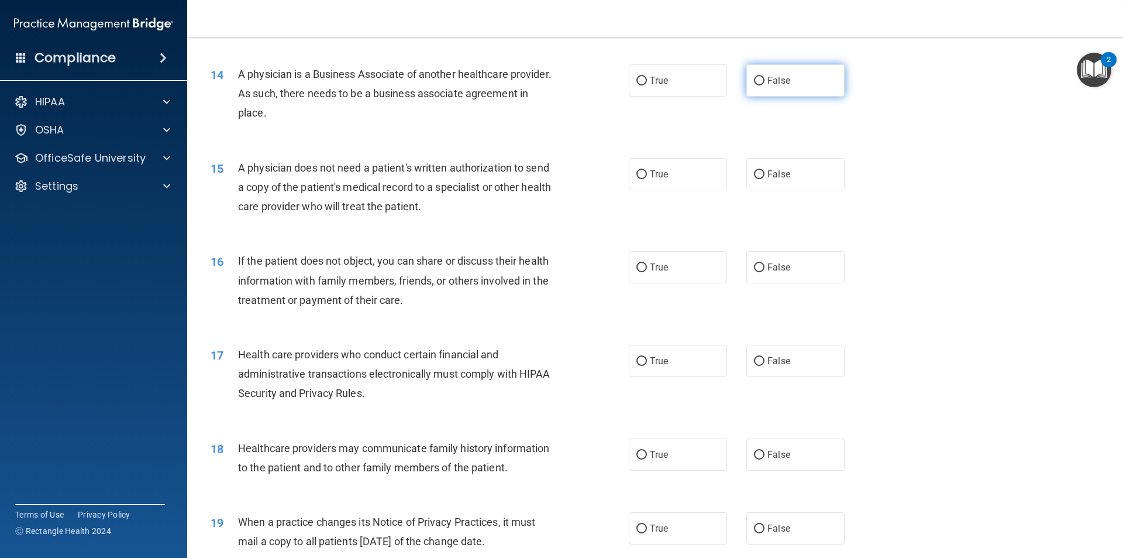
click at [777, 85] on span "False" at bounding box center [779, 80] width 23 height 11
click at [765, 85] on input "False" at bounding box center [759, 81] width 11 height 9
radio input "true"
click at [684, 176] on label "True" at bounding box center [678, 174] width 98 height 32
click at [647, 176] on input "True" at bounding box center [642, 174] width 11 height 9
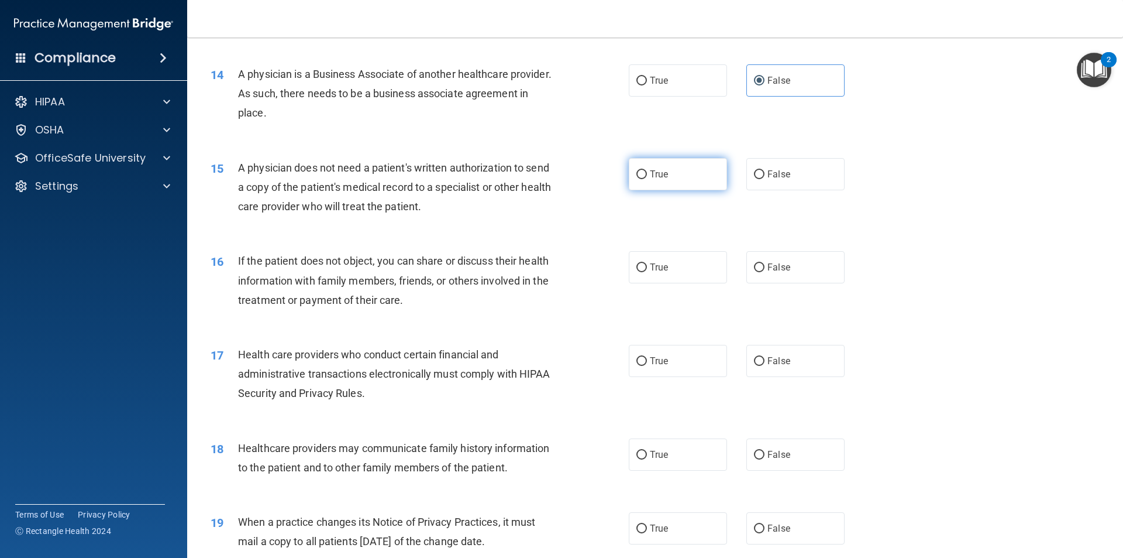
radio input "true"
click at [675, 267] on label "True" at bounding box center [678, 267] width 98 height 32
click at [647, 267] on input "True" at bounding box center [642, 267] width 11 height 9
radio input "true"
click at [668, 356] on label "True" at bounding box center [678, 361] width 98 height 32
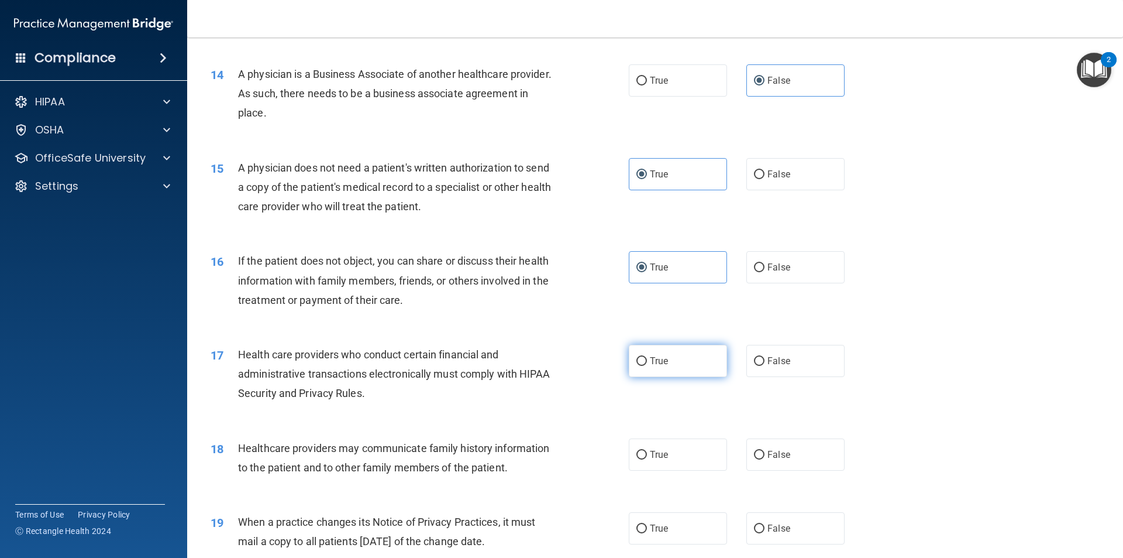
click at [647, 357] on input "True" at bounding box center [642, 361] width 11 height 9
radio input "true"
click at [795, 453] on label "False" at bounding box center [795, 454] width 98 height 32
click at [765, 453] on input "False" at bounding box center [759, 454] width 11 height 9
radio input "true"
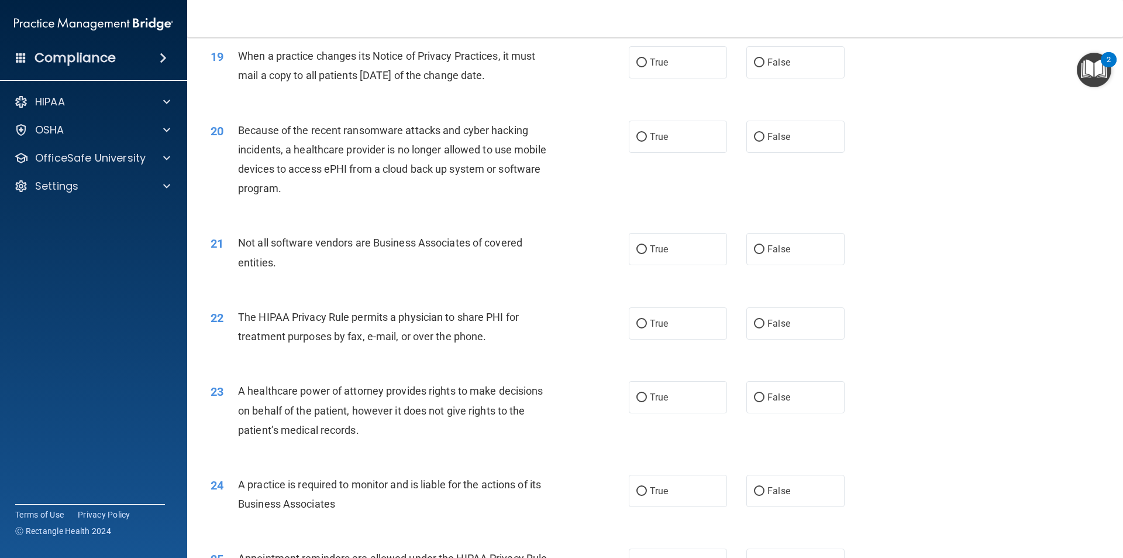
scroll to position [1634, 0]
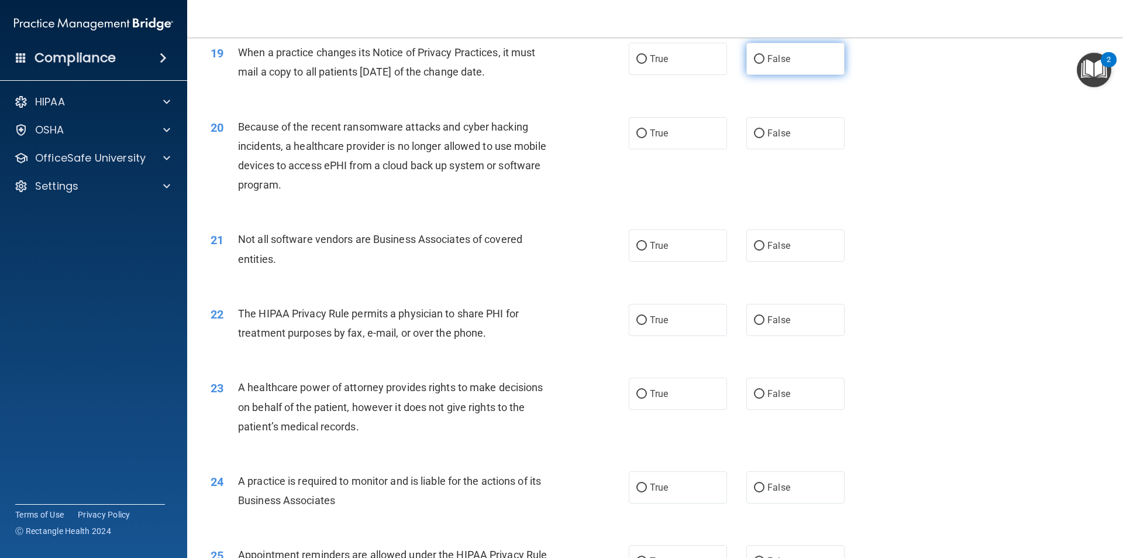
click at [757, 53] on label "False" at bounding box center [795, 59] width 98 height 32
click at [757, 55] on input "False" at bounding box center [759, 59] width 11 height 9
radio input "true"
click at [779, 146] on label "False" at bounding box center [795, 133] width 98 height 32
click at [765, 138] on input "False" at bounding box center [759, 133] width 11 height 9
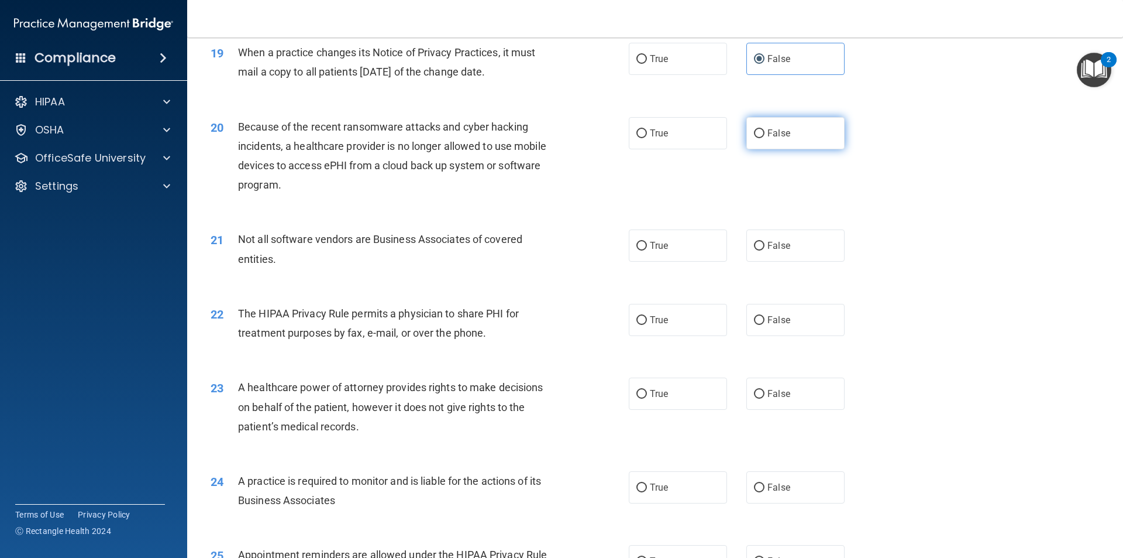
radio input "true"
click at [651, 239] on label "True" at bounding box center [678, 245] width 98 height 32
click at [647, 242] on input "True" at bounding box center [642, 246] width 11 height 9
radio input "true"
click at [648, 330] on label "True" at bounding box center [678, 320] width 98 height 32
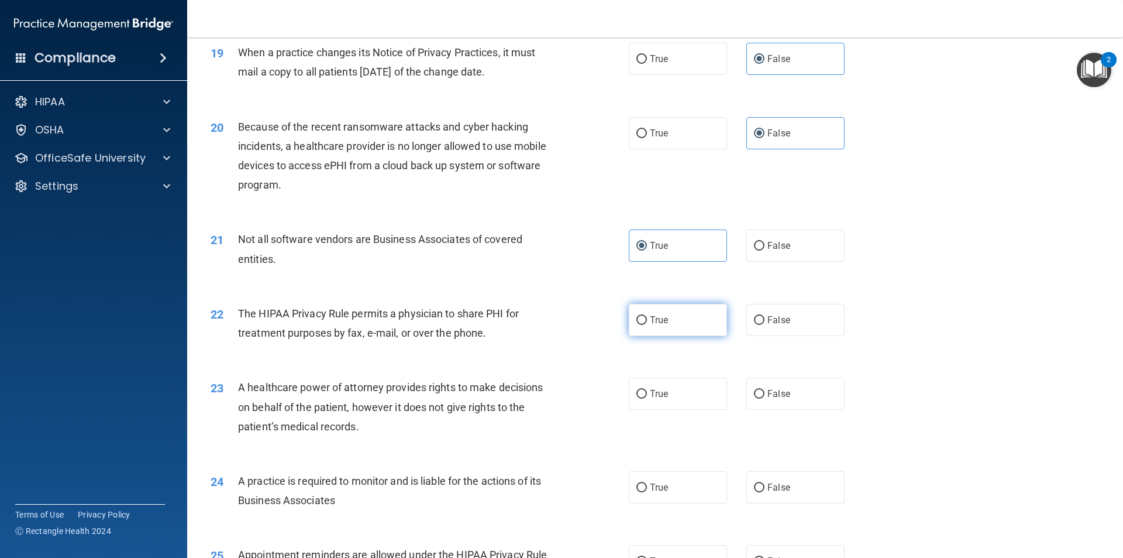
click at [647, 325] on input "True" at bounding box center [642, 320] width 11 height 9
radio input "true"
click at [791, 402] on label "False" at bounding box center [795, 393] width 98 height 32
click at [765, 398] on input "False" at bounding box center [759, 394] width 11 height 9
radio input "true"
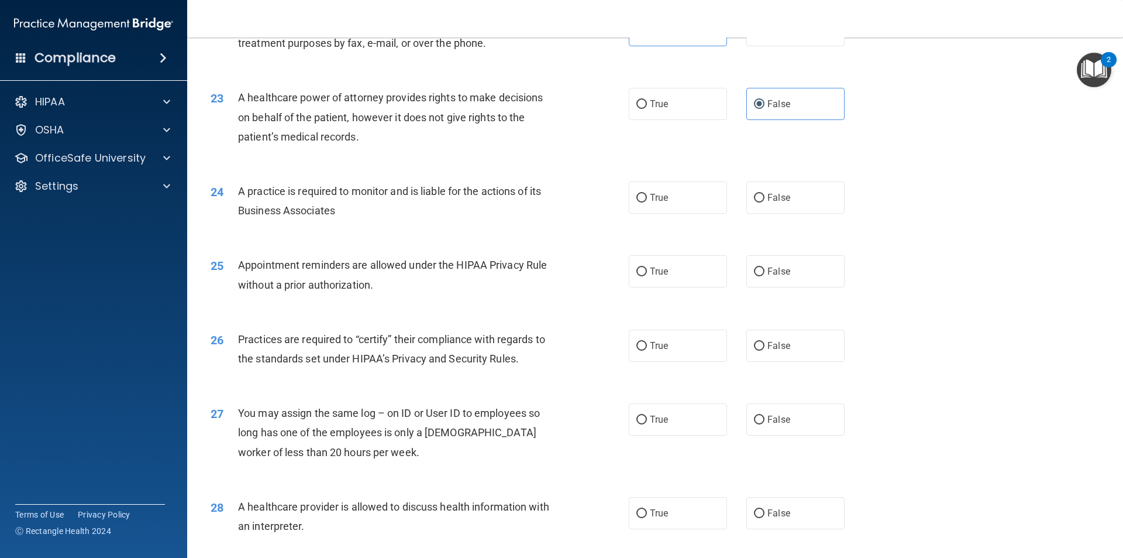
scroll to position [1961, 0]
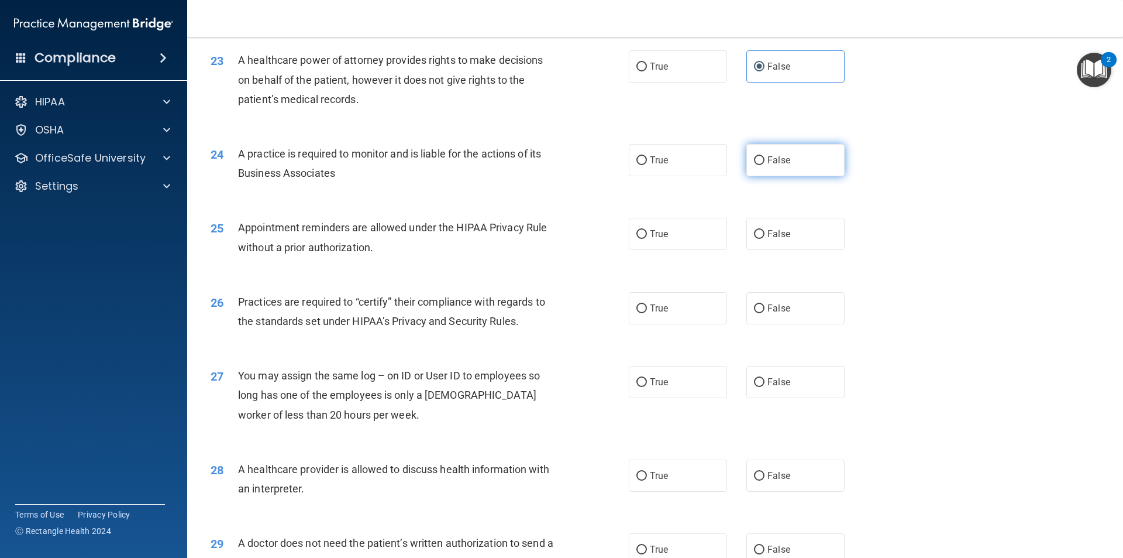
click at [768, 155] on span "False" at bounding box center [779, 159] width 23 height 11
click at [763, 156] on input "False" at bounding box center [759, 160] width 11 height 9
radio input "true"
click at [670, 243] on label "True" at bounding box center [678, 234] width 98 height 32
click at [647, 239] on input "True" at bounding box center [642, 234] width 11 height 9
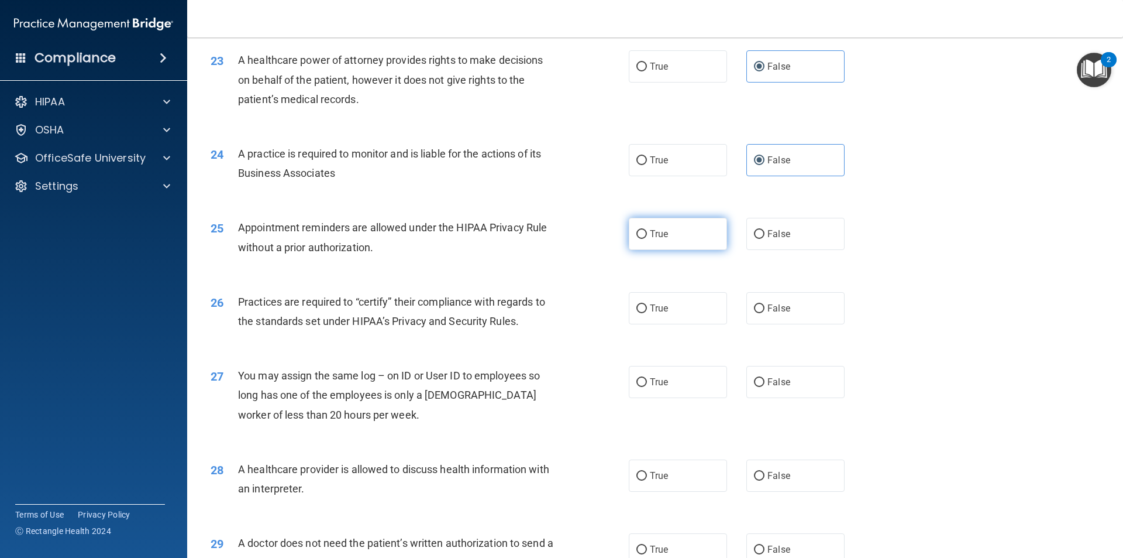
radio input "true"
click at [761, 314] on label "False" at bounding box center [795, 308] width 98 height 32
click at [761, 313] on input "False" at bounding box center [759, 308] width 11 height 9
radio input "true"
click at [783, 374] on label "False" at bounding box center [795, 382] width 98 height 32
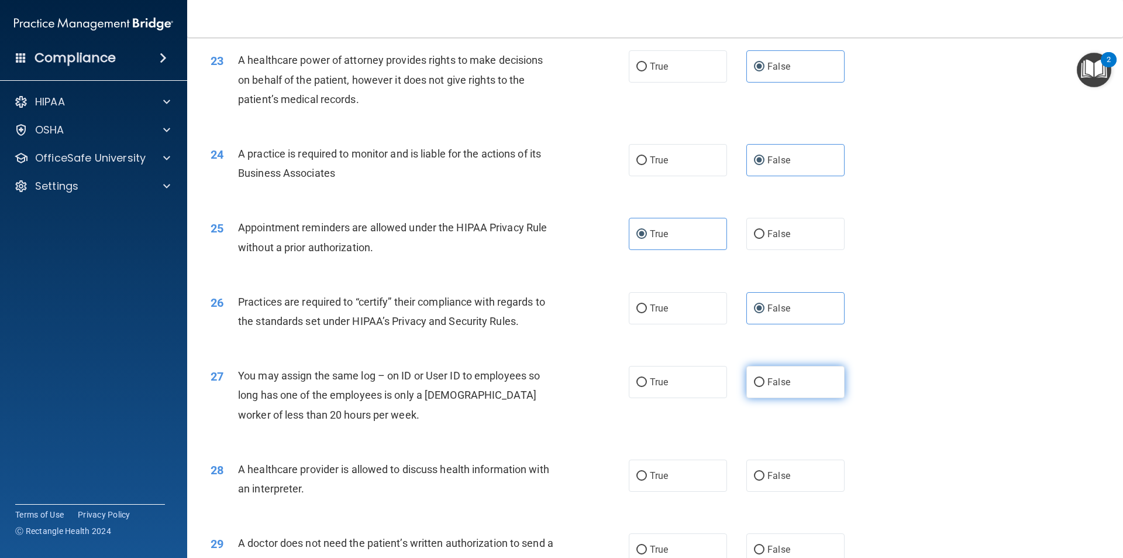
click at [765, 378] on input "False" at bounding box center [759, 382] width 11 height 9
radio input "true"
click at [657, 471] on span "True" at bounding box center [659, 475] width 18 height 11
click at [647, 472] on input "True" at bounding box center [642, 476] width 11 height 9
radio input "true"
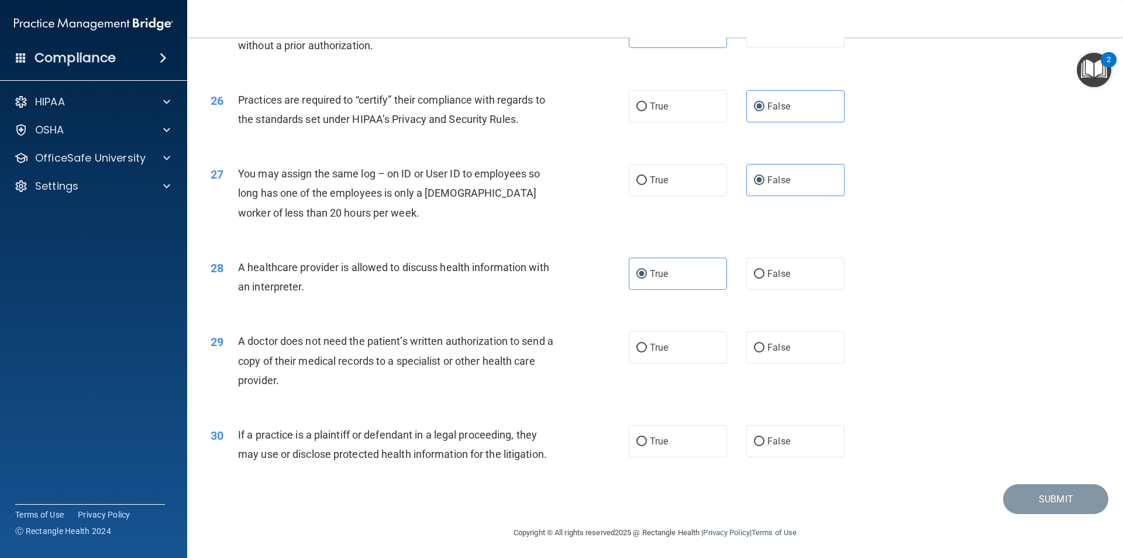
scroll to position [2166, 0]
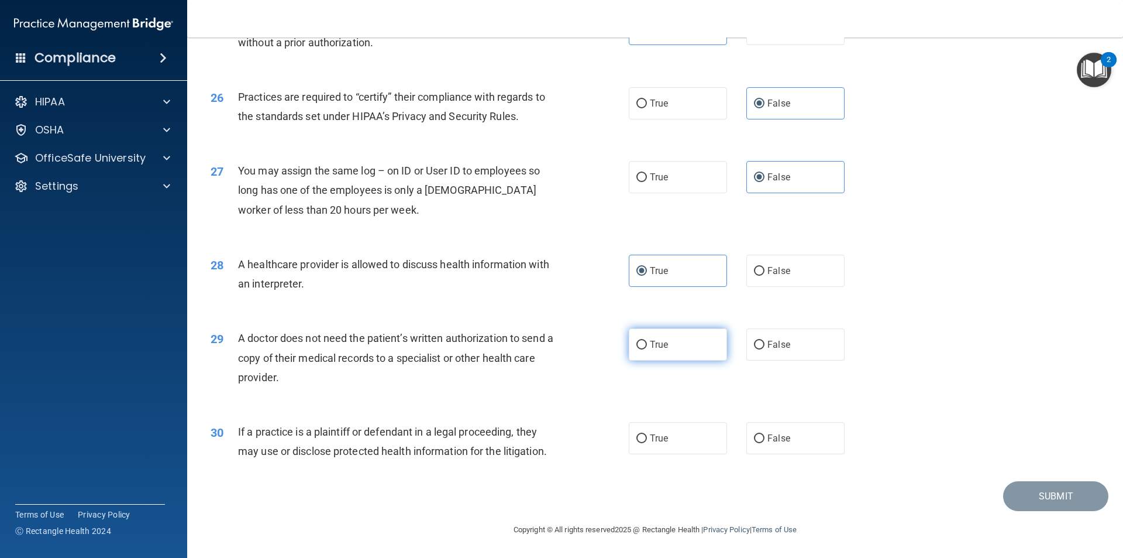
click at [662, 344] on span "True" at bounding box center [659, 344] width 18 height 11
click at [647, 344] on input "True" at bounding box center [642, 344] width 11 height 9
radio input "true"
click at [691, 443] on label "True" at bounding box center [678, 438] width 98 height 32
click at [647, 443] on input "True" at bounding box center [642, 438] width 11 height 9
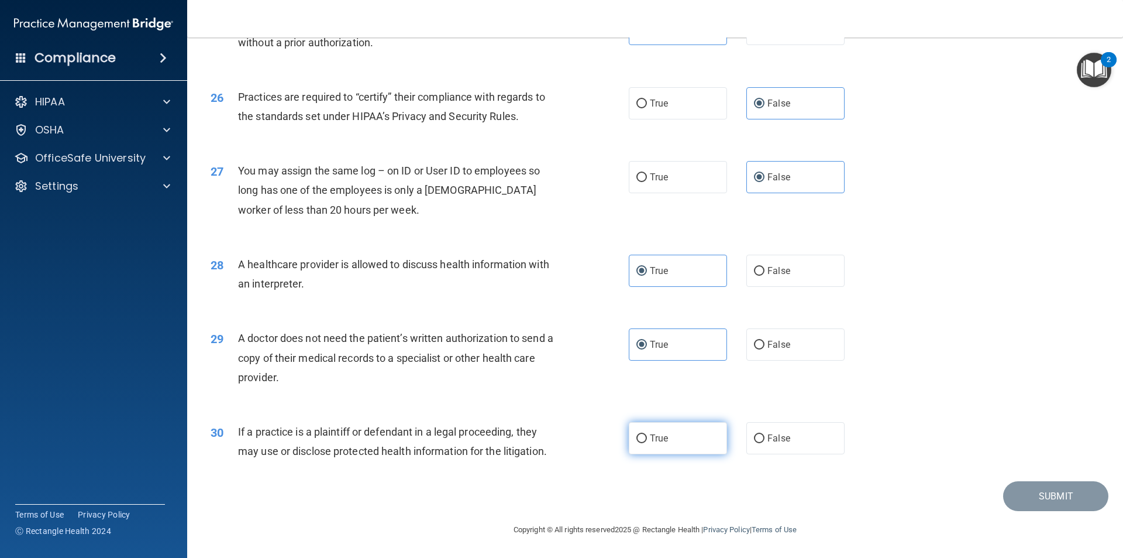
radio input "true"
click at [1027, 496] on button "Submit" at bounding box center [1055, 496] width 105 height 30
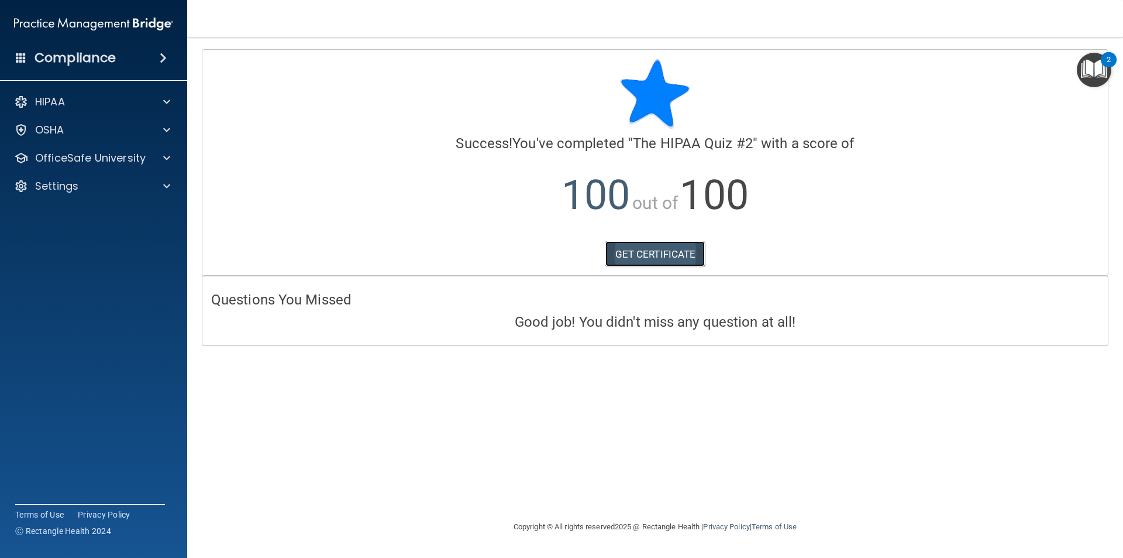
click at [667, 254] on link "GET CERTIFICATE" at bounding box center [656, 254] width 100 height 26
click at [64, 133] on p "OSHA" at bounding box center [49, 130] width 29 height 14
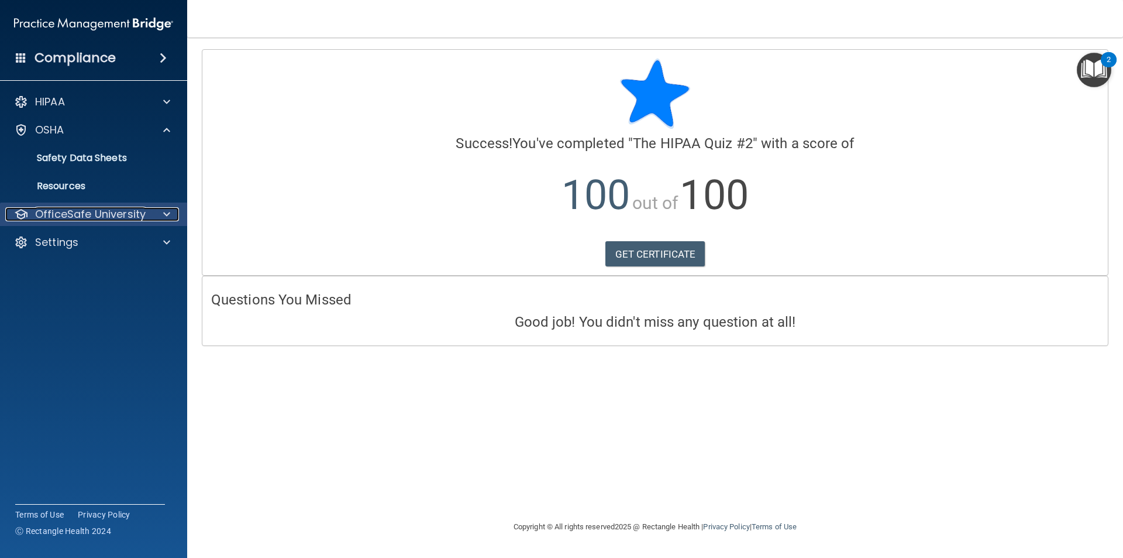
click at [88, 215] on p "OfficeSafe University" at bounding box center [90, 214] width 111 height 14
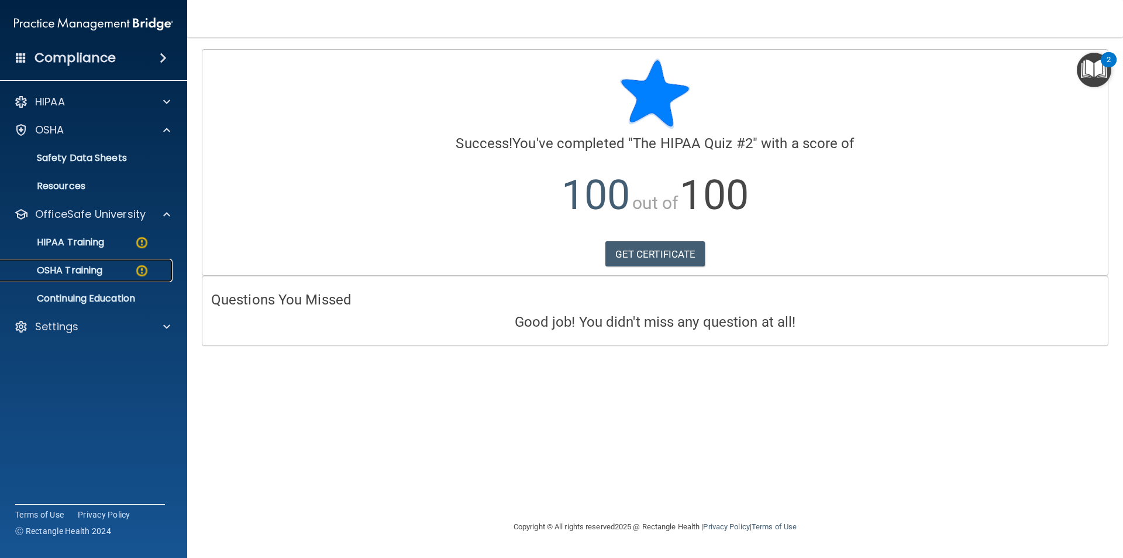
click at [68, 275] on p "OSHA Training" at bounding box center [55, 270] width 95 height 12
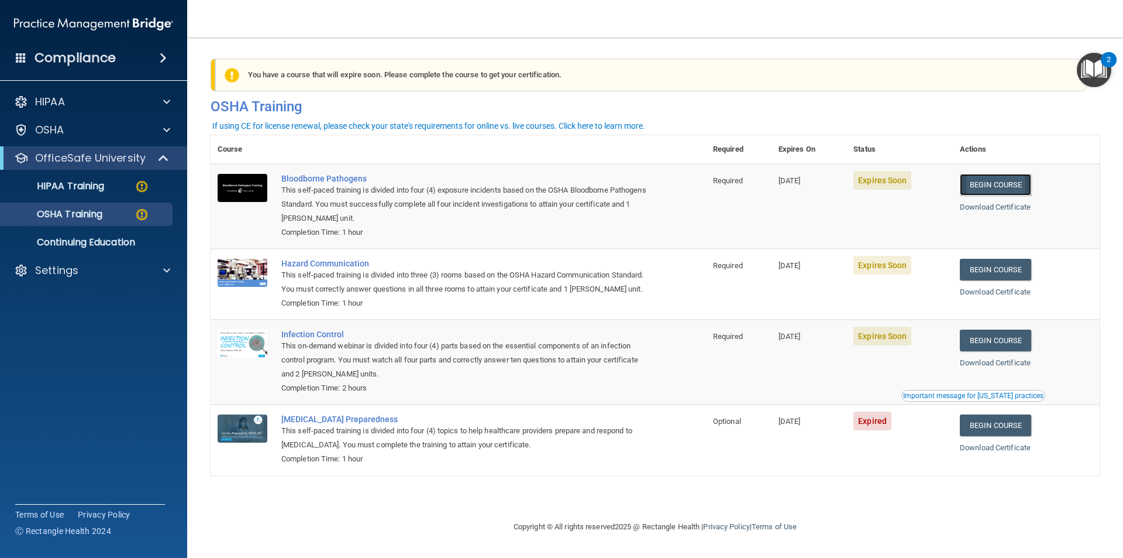
click at [1008, 188] on link "Begin Course" at bounding box center [995, 185] width 71 height 22
click at [1027, 272] on link "Begin Course" at bounding box center [995, 270] width 71 height 22
click at [1007, 351] on link "Begin Course" at bounding box center [995, 340] width 71 height 22
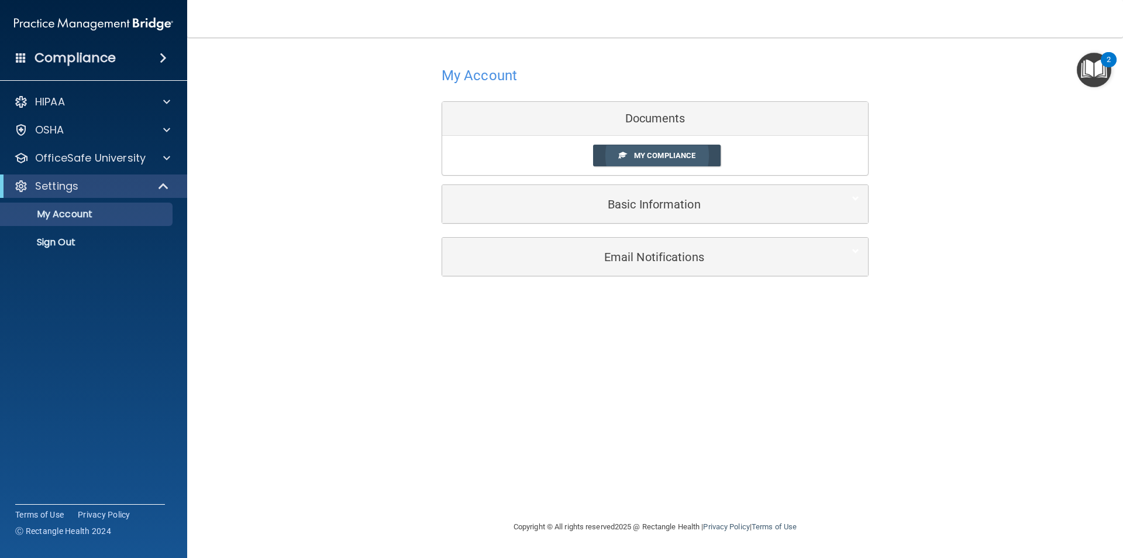
click at [658, 157] on span "My Compliance" at bounding box center [664, 155] width 61 height 9
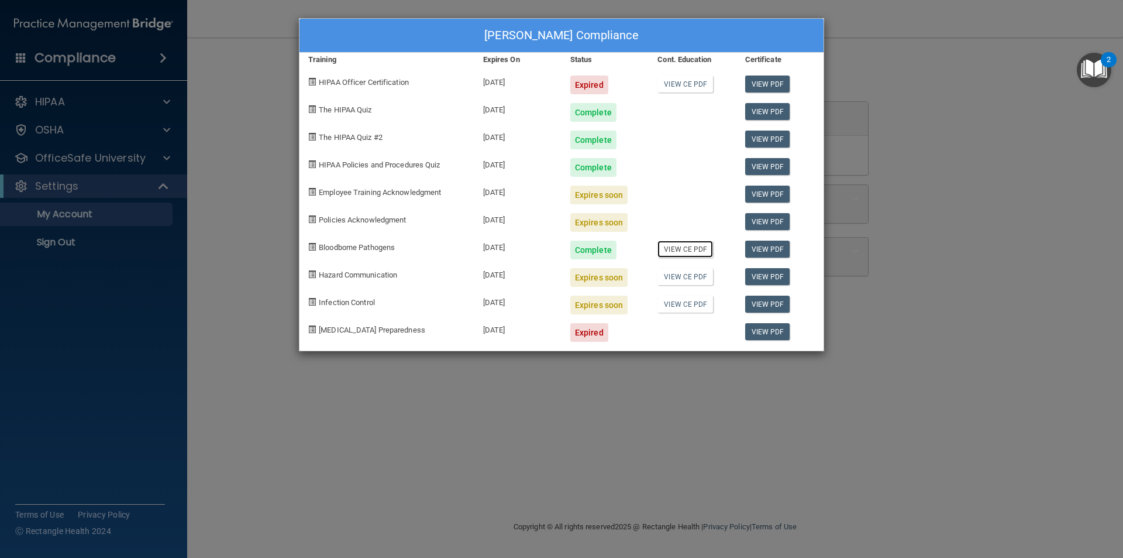
click at [689, 247] on link "View CE PDF" at bounding box center [686, 248] width 56 height 17
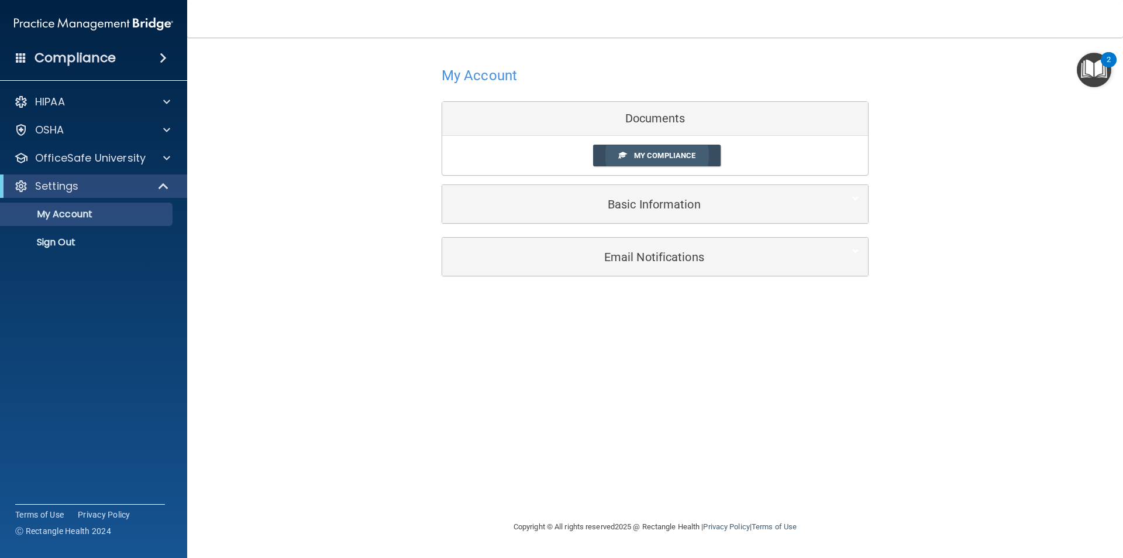
click at [656, 157] on span "My Compliance" at bounding box center [664, 155] width 61 height 9
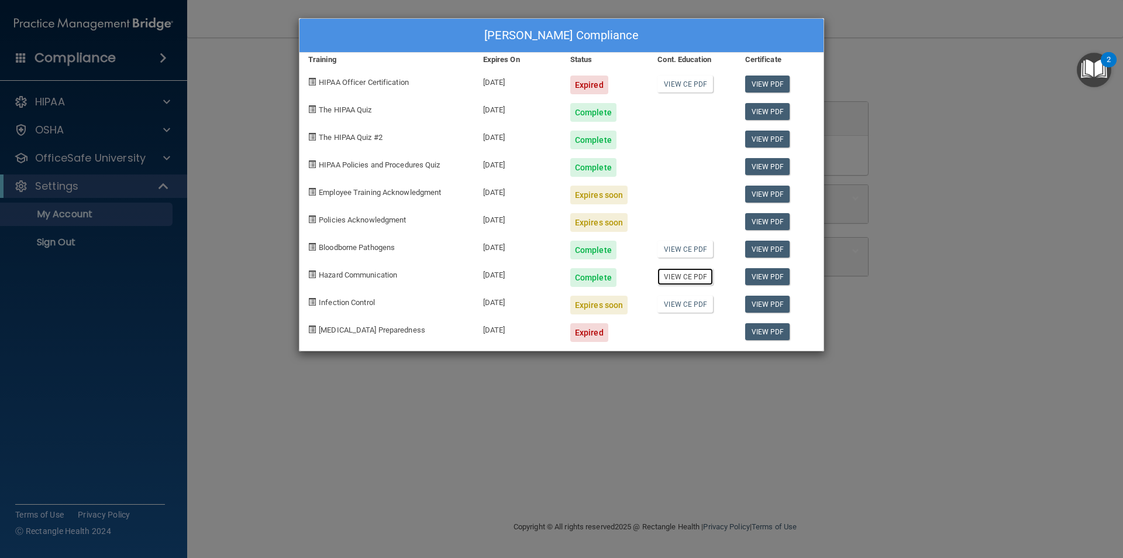
click at [685, 277] on link "View CE PDF" at bounding box center [686, 276] width 56 height 17
click at [775, 249] on link "View PDF" at bounding box center [767, 248] width 45 height 17
click at [773, 277] on link "View PDF" at bounding box center [767, 276] width 45 height 17
click at [782, 300] on link "View PDF" at bounding box center [767, 303] width 45 height 17
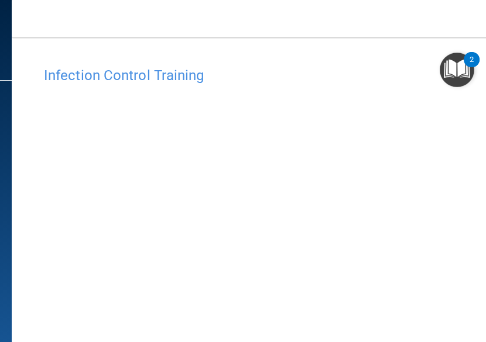
drag, startPoint x: 246, startPoint y: 19, endPoint x: 793, endPoint y: 21, distance: 546.4
click at [486, 21] on html "Compliance HIPAA Documents and Policies Report an Incident Business Associates …" at bounding box center [243, 171] width 486 height 342
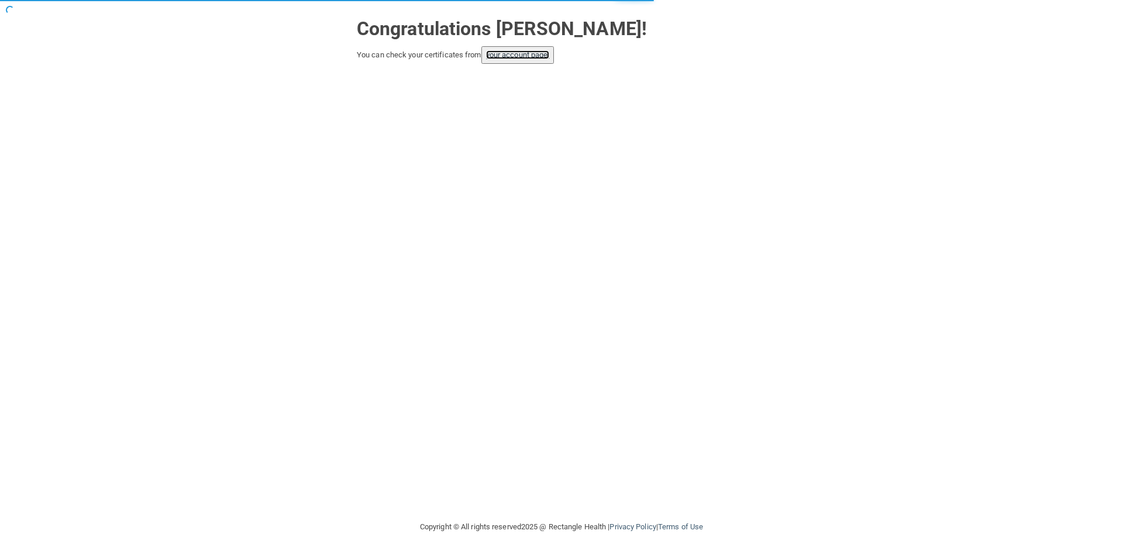
click at [518, 55] on link "your account page!" at bounding box center [518, 54] width 64 height 9
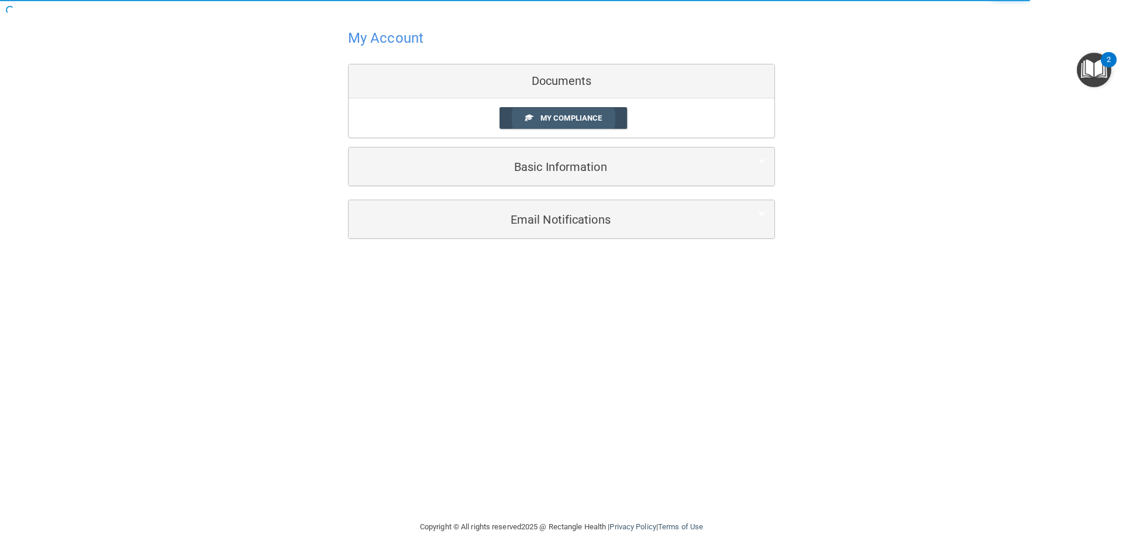
click at [558, 115] on span "My Compliance" at bounding box center [571, 117] width 61 height 9
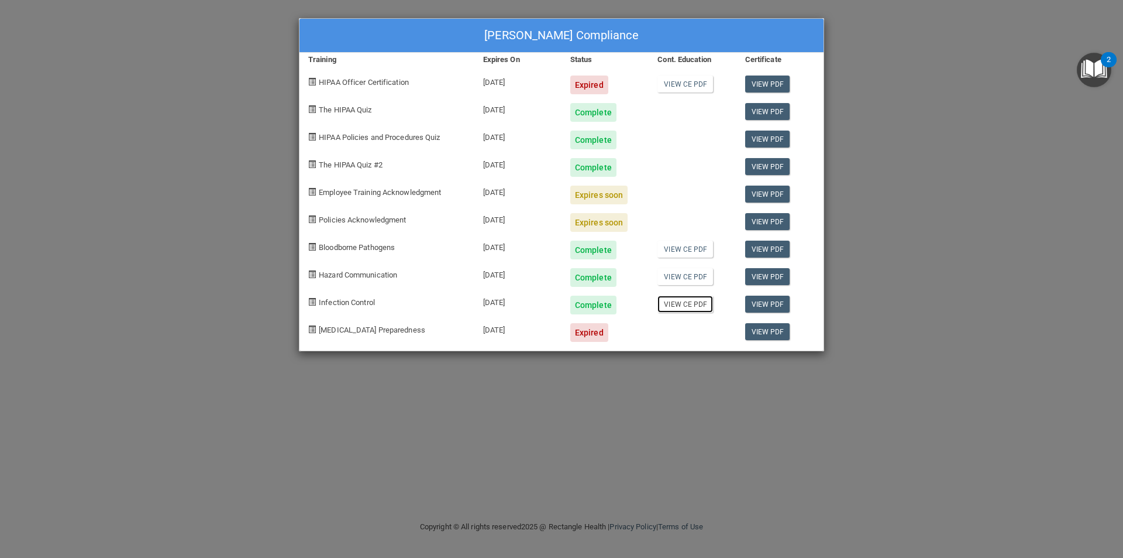
click at [701, 305] on link "View CE PDF" at bounding box center [686, 303] width 56 height 17
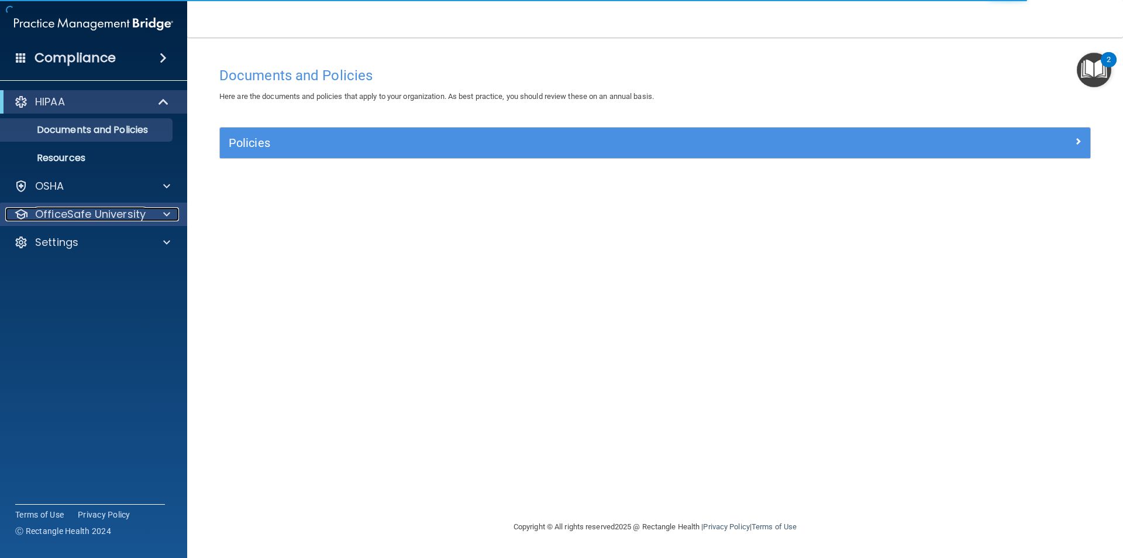
click at [72, 214] on p "OfficeSafe University" at bounding box center [90, 214] width 111 height 14
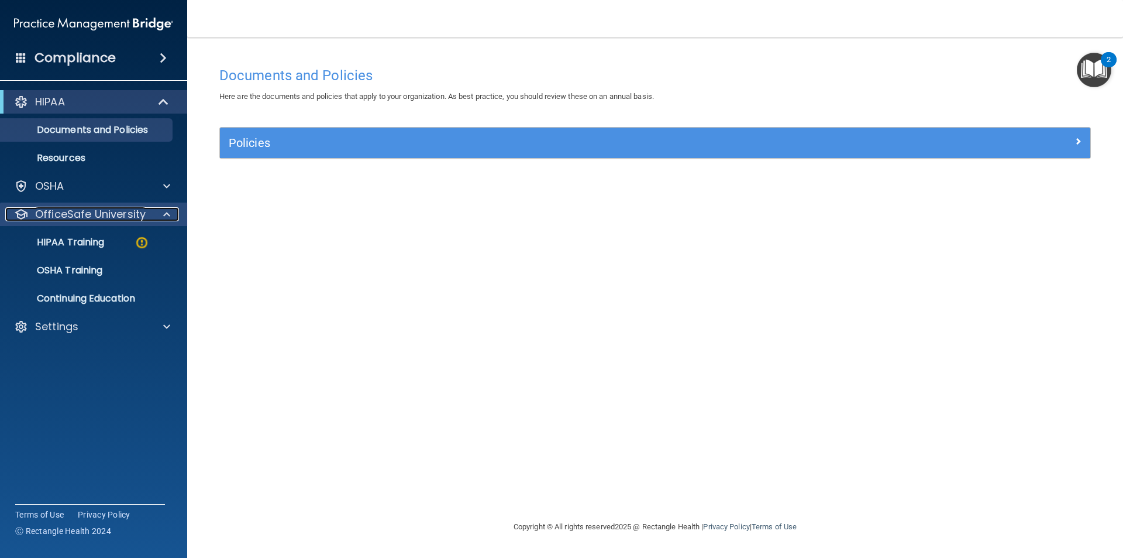
click at [120, 215] on p "OfficeSafe University" at bounding box center [90, 214] width 111 height 14
click at [136, 209] on p "OfficeSafe University" at bounding box center [90, 214] width 111 height 14
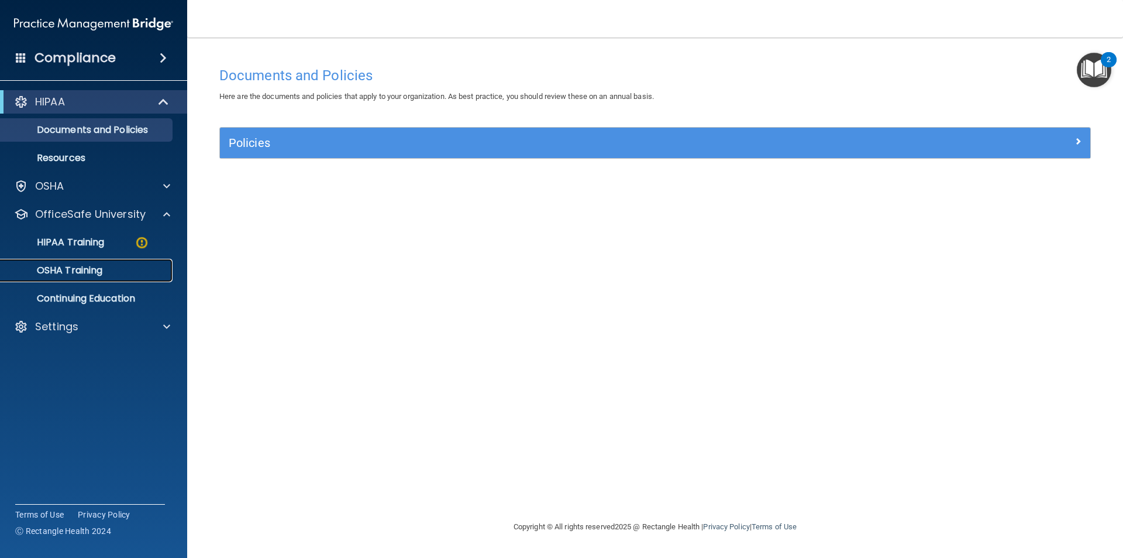
click at [78, 270] on p "OSHA Training" at bounding box center [55, 270] width 95 height 12
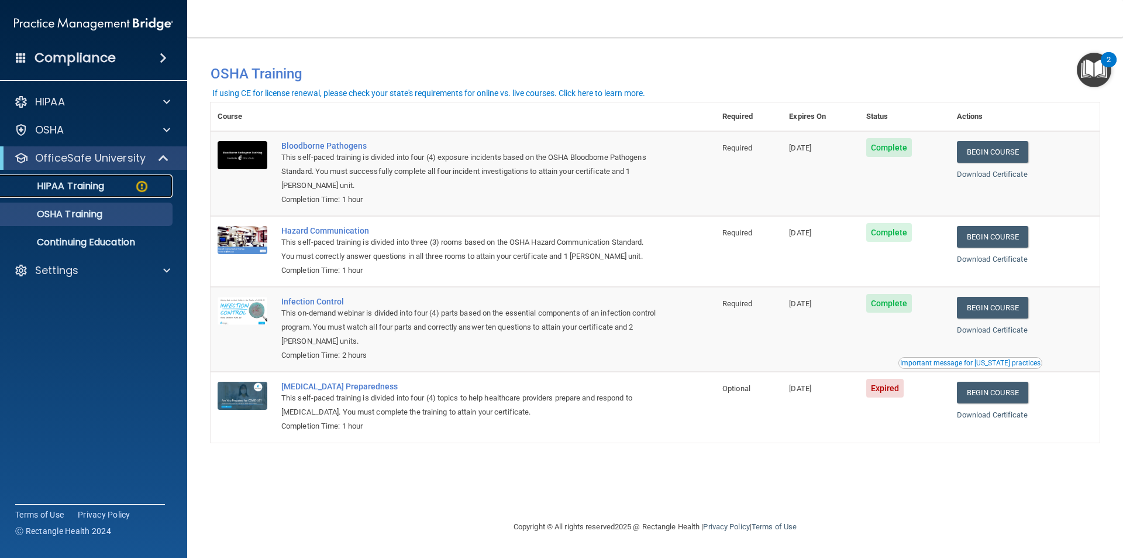
click at [68, 183] on p "HIPAA Training" at bounding box center [56, 186] width 97 height 12
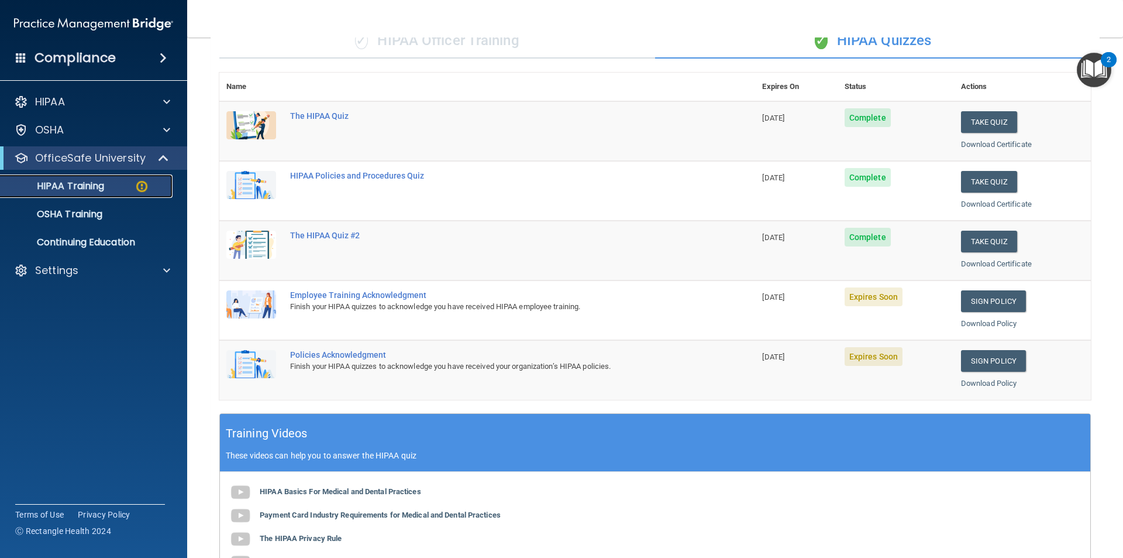
scroll to position [98, 0]
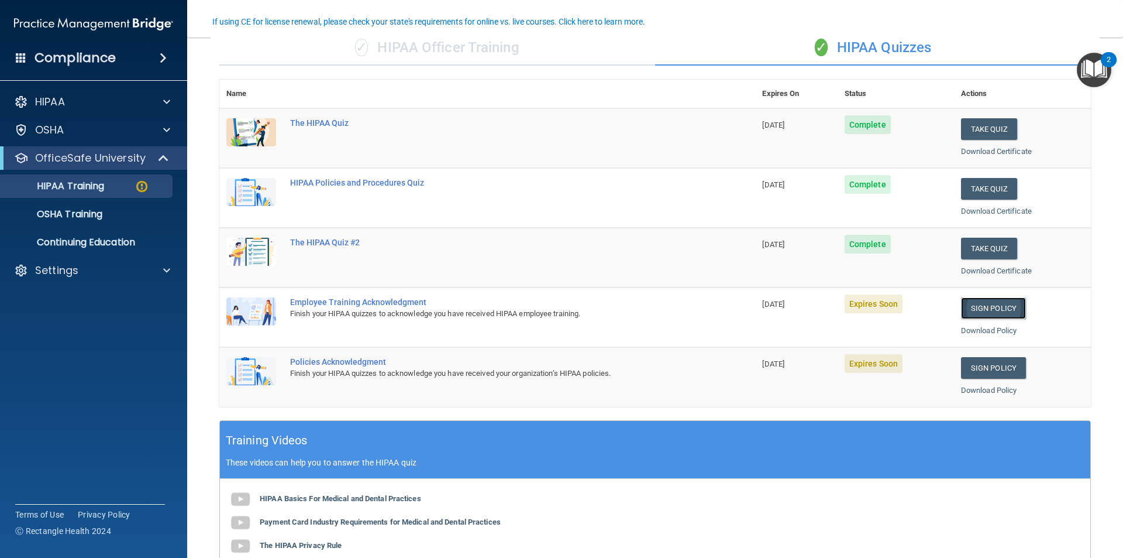
click at [983, 310] on link "Sign Policy" at bounding box center [993, 308] width 65 height 22
click at [990, 370] on link "Sign Policy" at bounding box center [993, 368] width 65 height 22
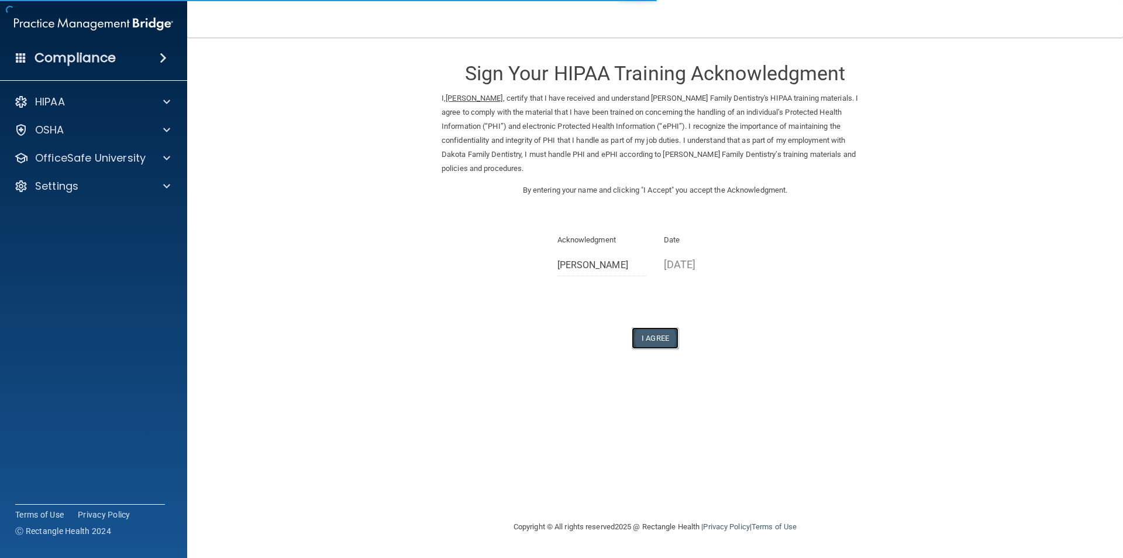
click at [666, 327] on button "I Agree" at bounding box center [655, 338] width 47 height 22
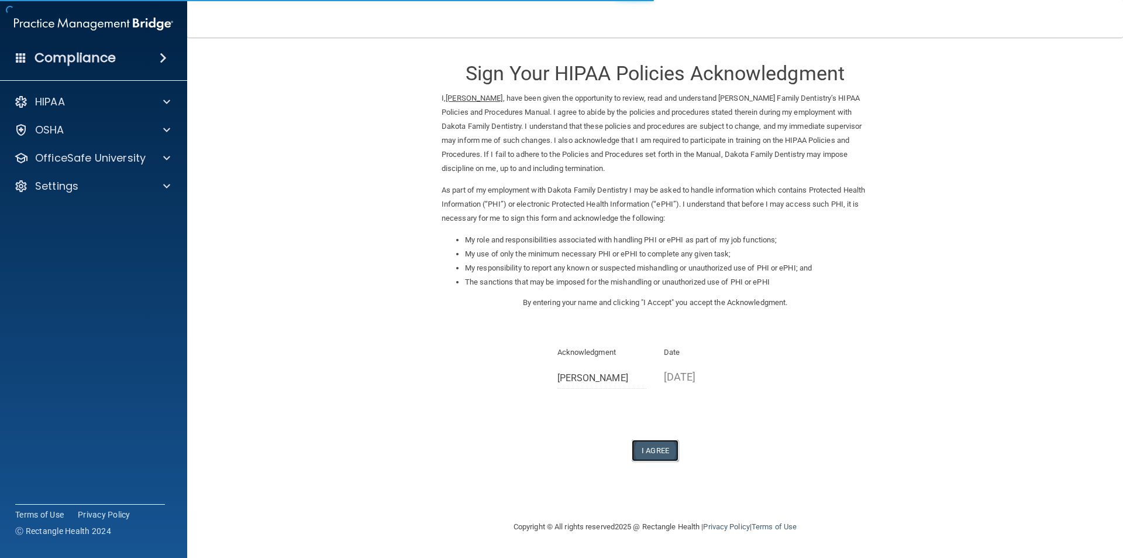
click at [669, 450] on button "I Agree" at bounding box center [655, 450] width 47 height 22
